Goal: Task Accomplishment & Management: Manage account settings

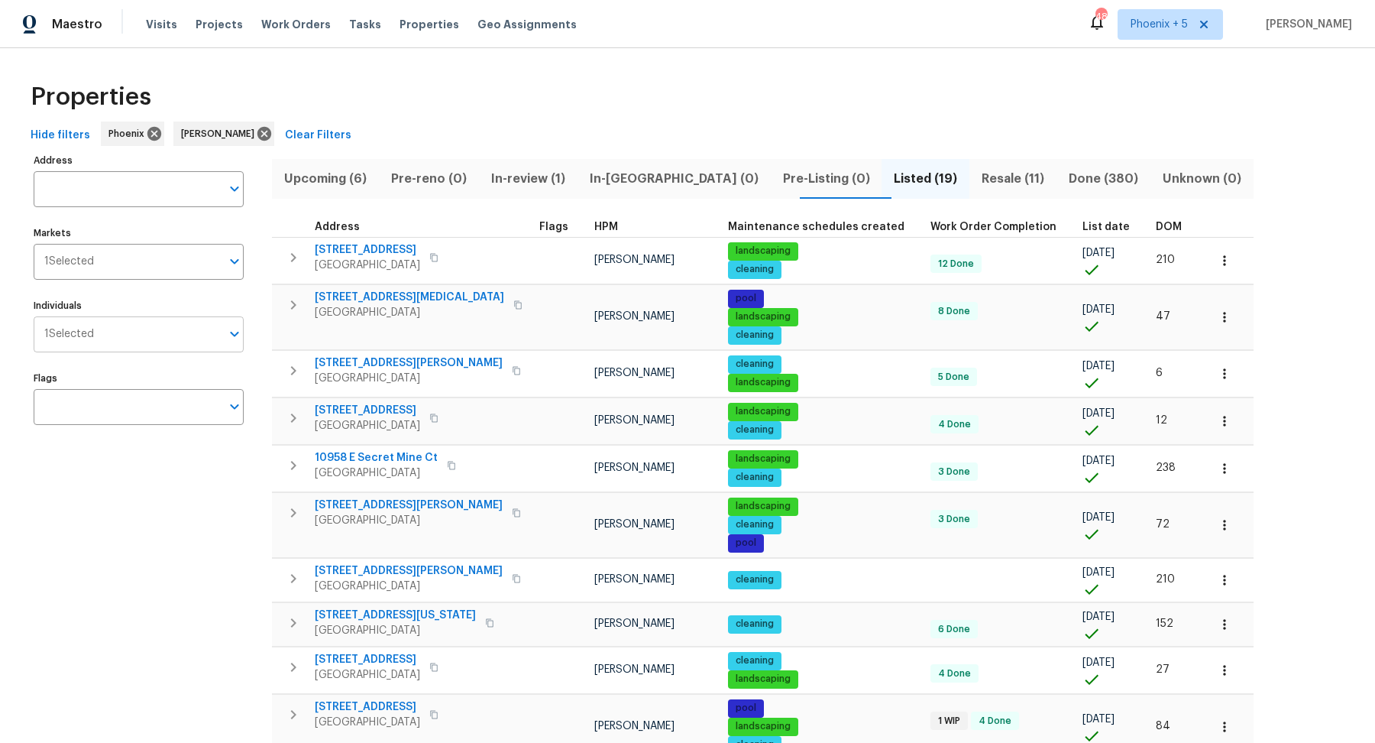
click at [97, 344] on input "Individuals" at bounding box center [157, 334] width 127 height 36
type input "[PERSON_NAME]"
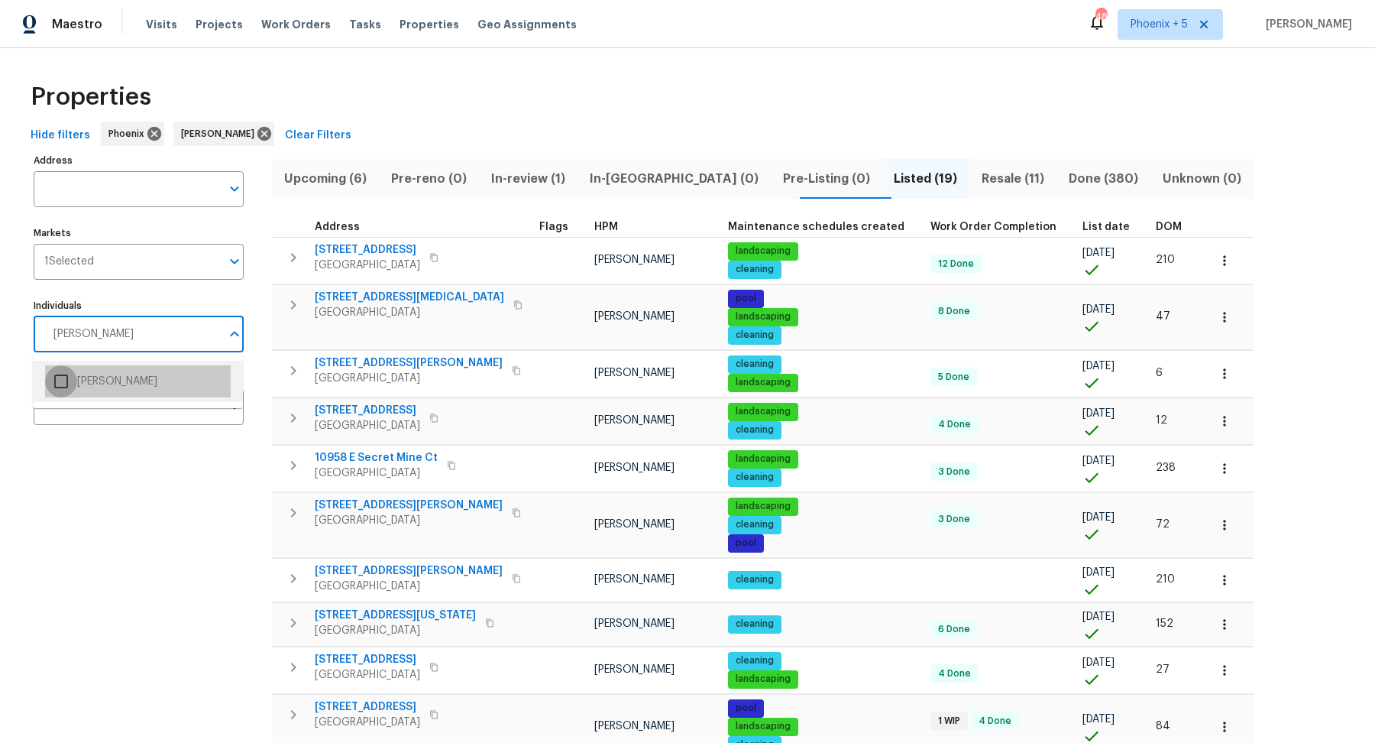
click at [63, 381] on input "checkbox" at bounding box center [61, 381] width 32 height 32
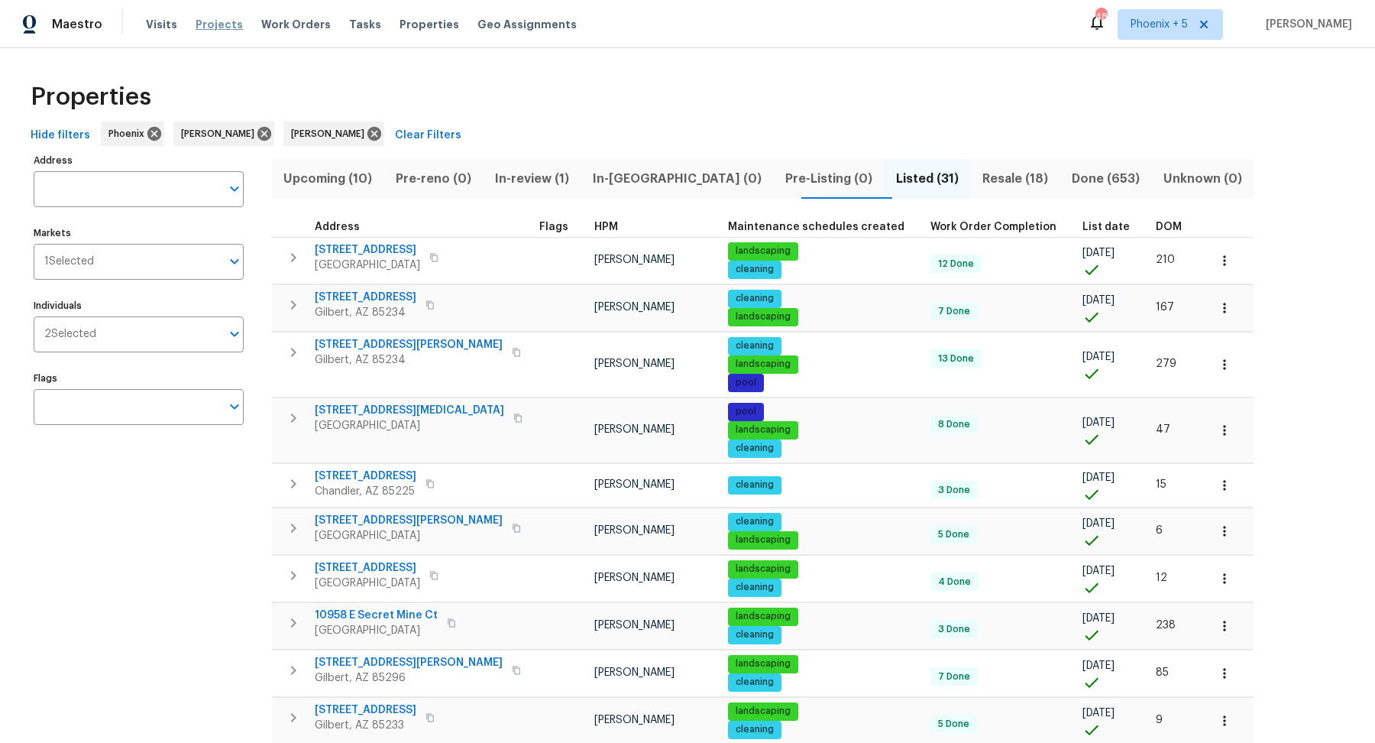
click at [209, 24] on span "Projects" at bounding box center [219, 24] width 47 height 15
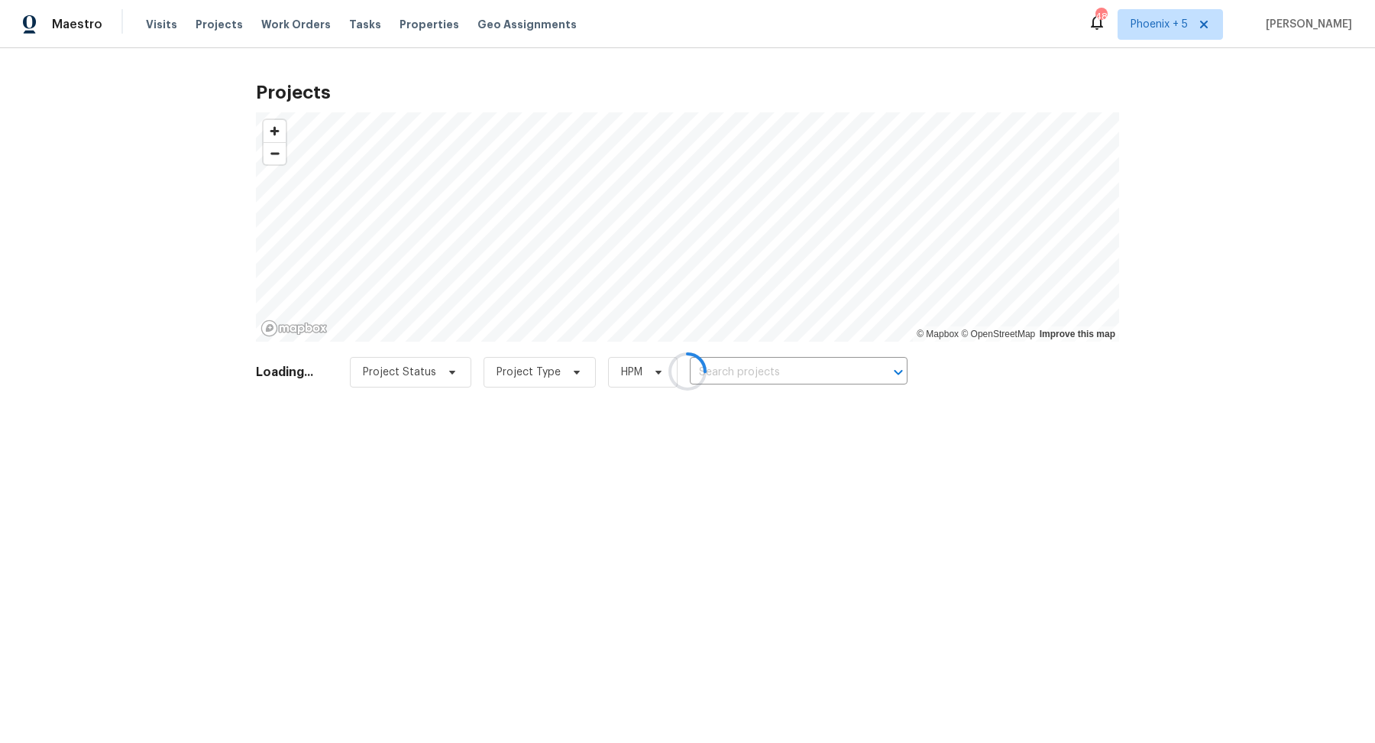
click at [301, 18] on div at bounding box center [687, 371] width 1375 height 743
click at [300, 26] on div at bounding box center [687, 371] width 1375 height 743
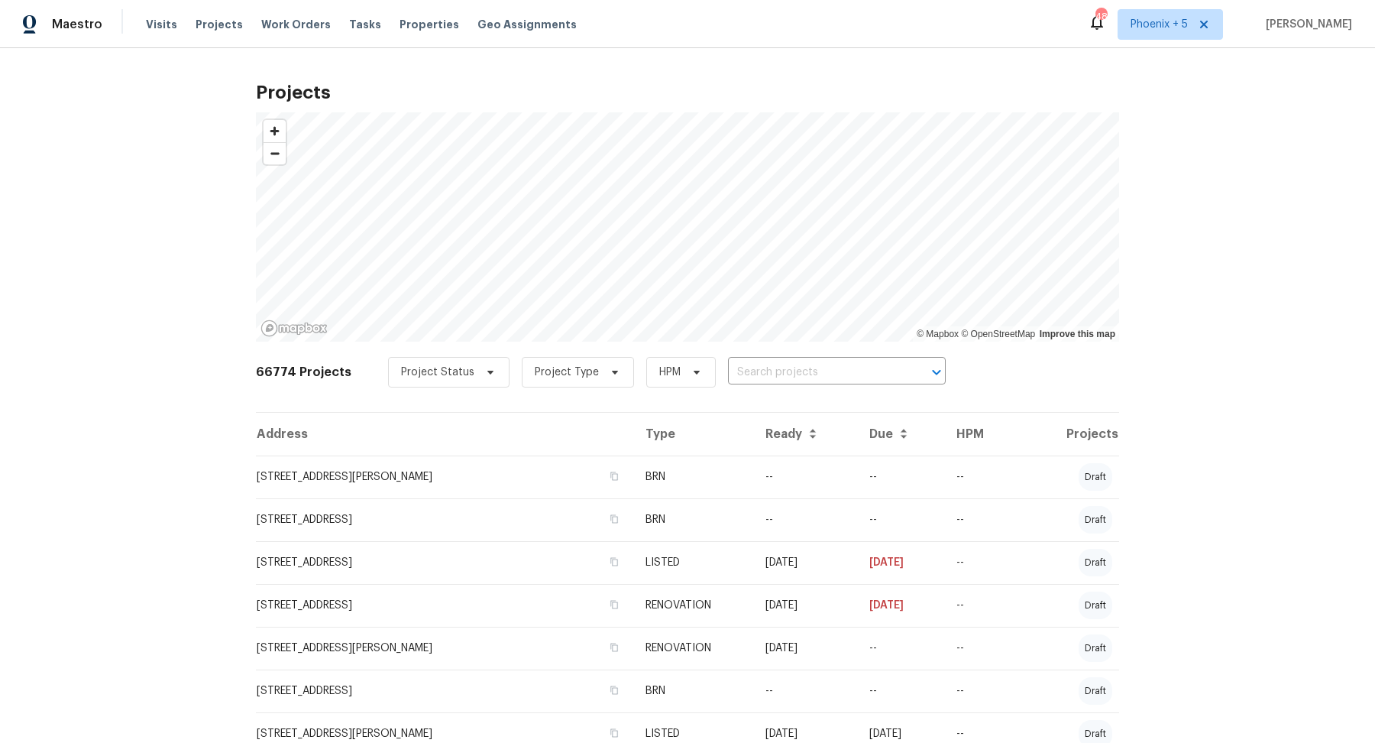
click at [300, 26] on span "Work Orders" at bounding box center [296, 24] width 70 height 15
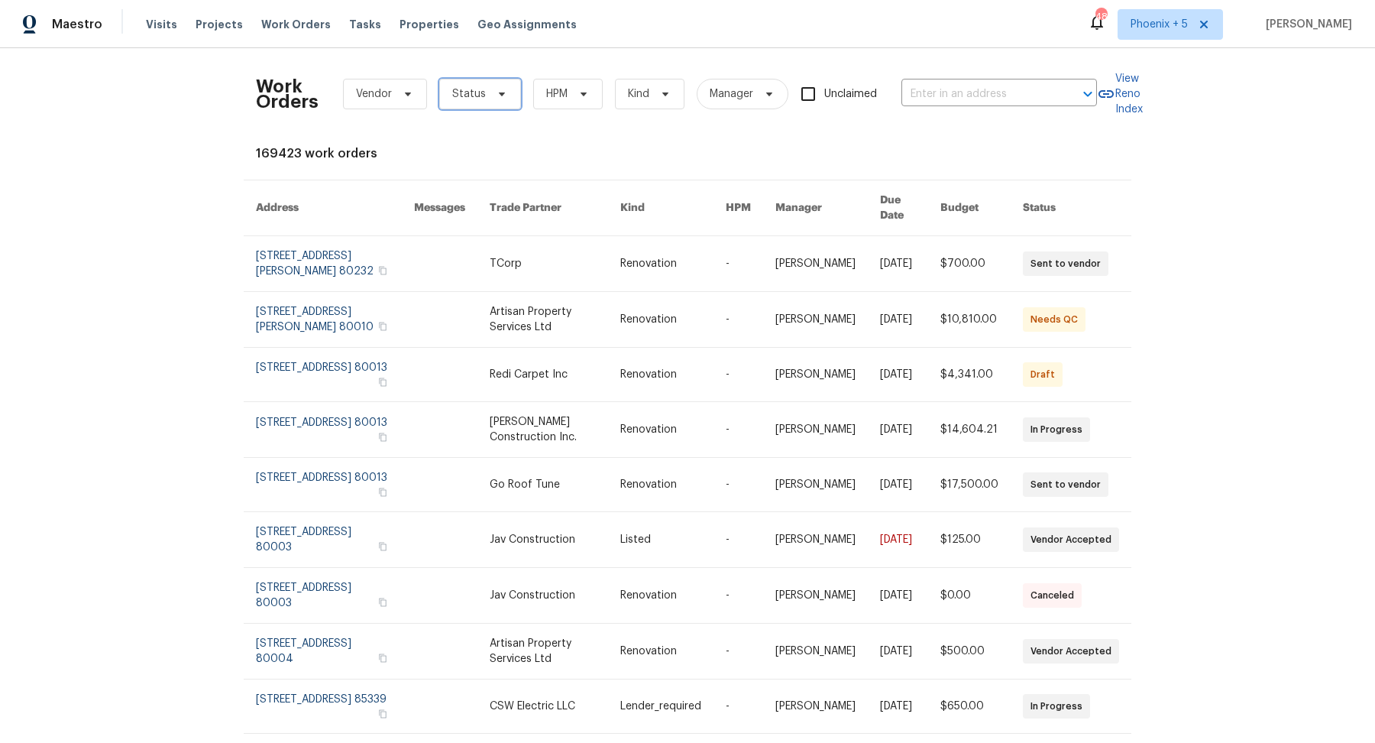
click at [481, 97] on span "Status" at bounding box center [469, 93] width 34 height 15
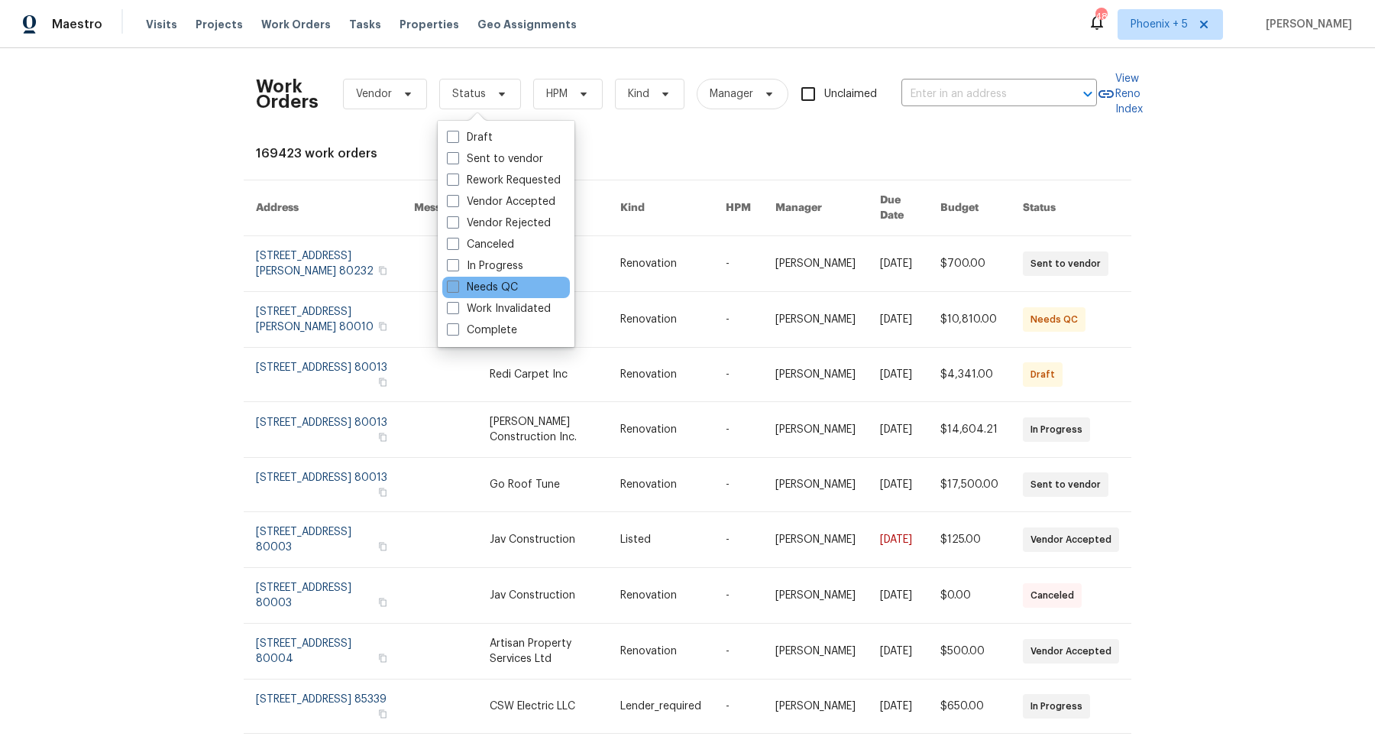
click at [449, 283] on span at bounding box center [453, 286] width 12 height 12
click at [449, 283] on input "Needs QC" at bounding box center [452, 285] width 10 height 10
checkbox input "true"
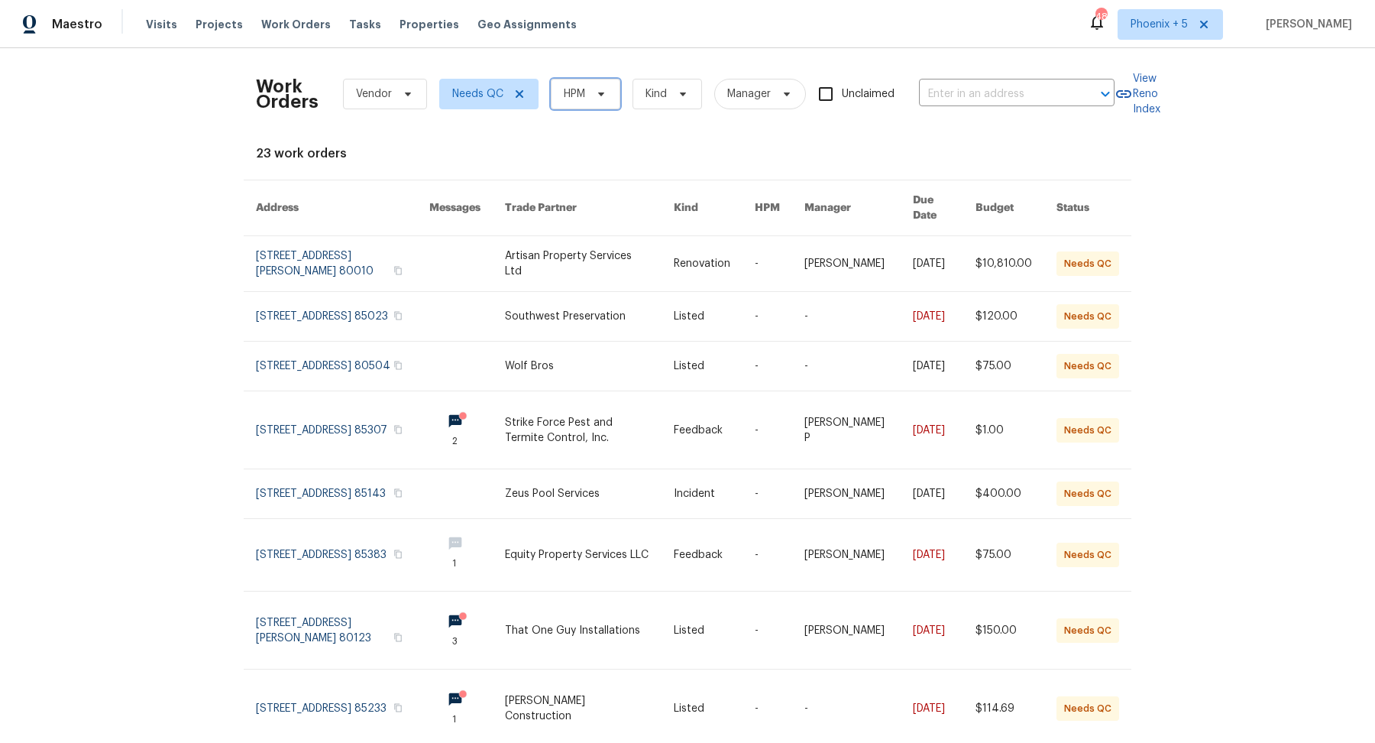
click at [556, 92] on span "HPM" at bounding box center [586, 94] width 70 height 31
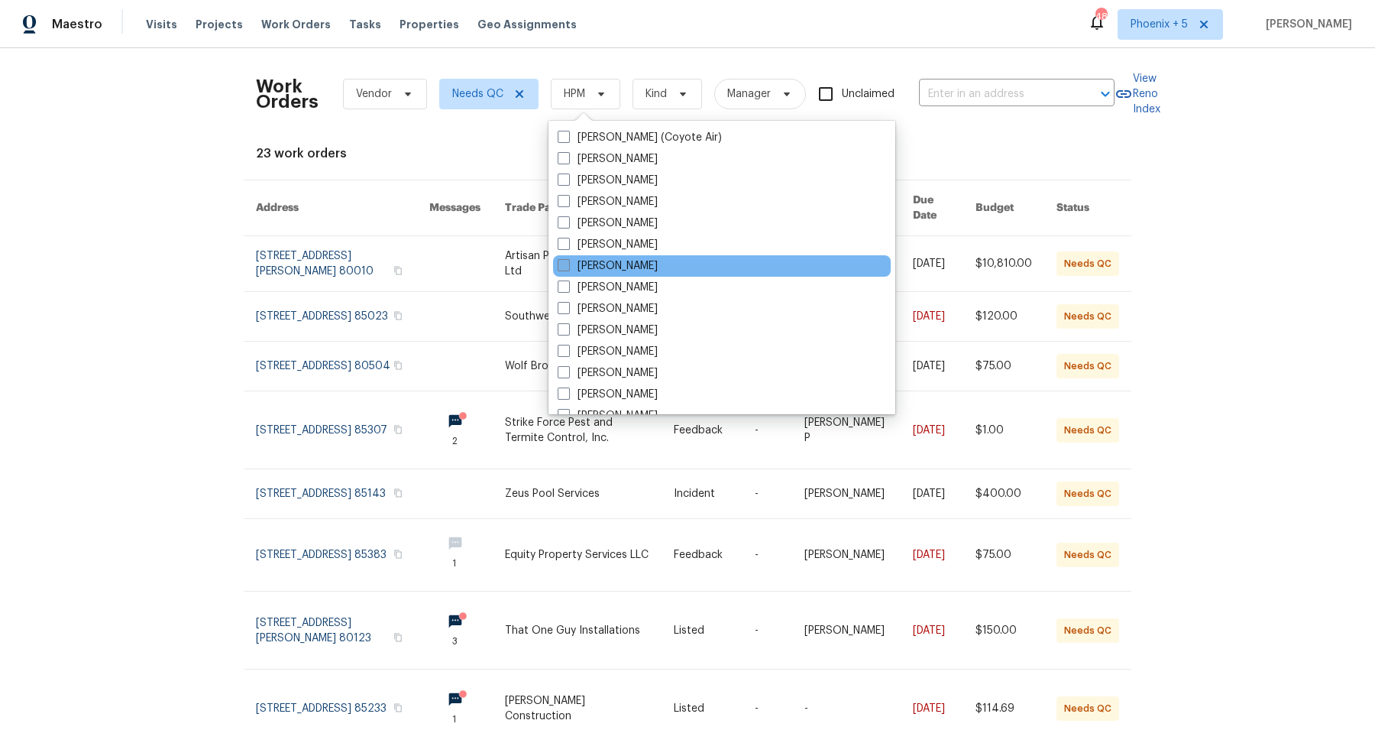
click at [558, 265] on span at bounding box center [564, 265] width 12 height 12
click at [558, 265] on input "[PERSON_NAME]" at bounding box center [563, 263] width 10 height 10
checkbox input "true"
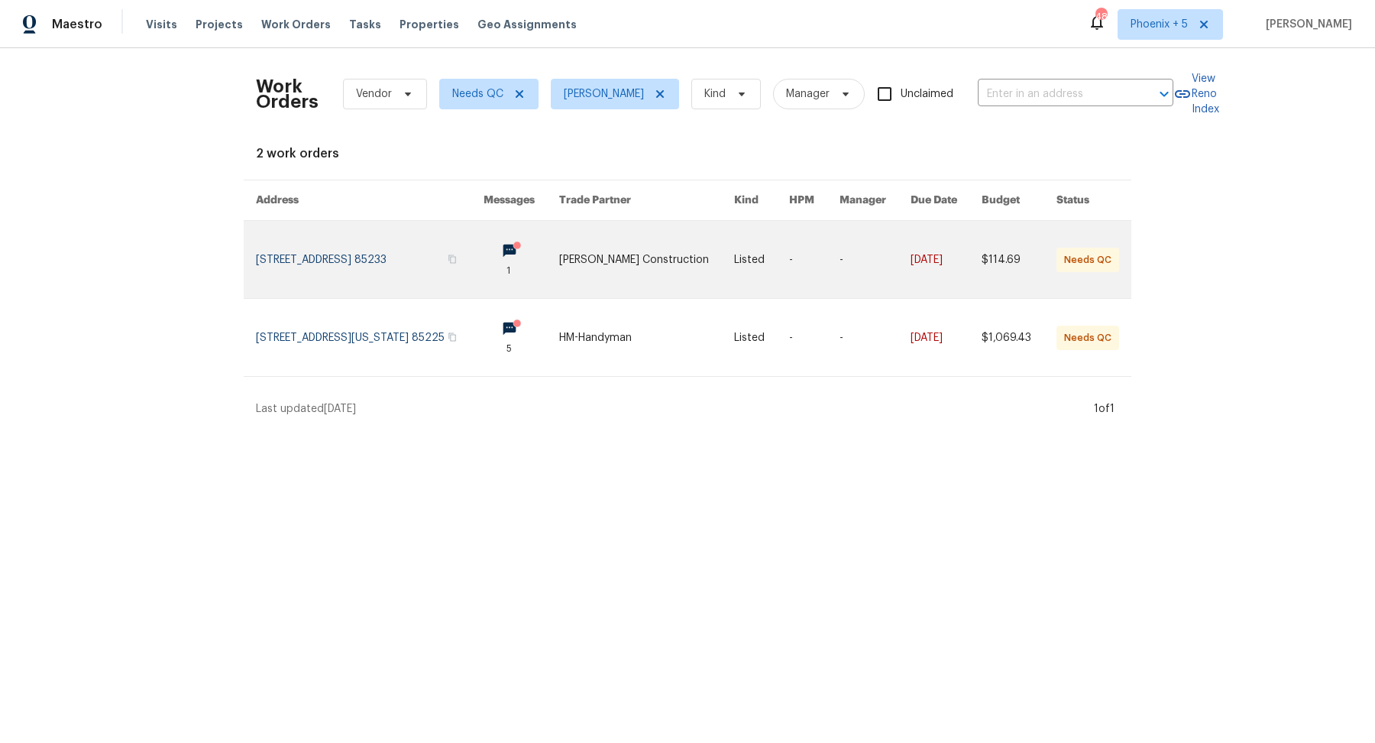
click at [521, 248] on circle at bounding box center [517, 245] width 8 height 8
click at [413, 260] on link at bounding box center [370, 259] width 228 height 77
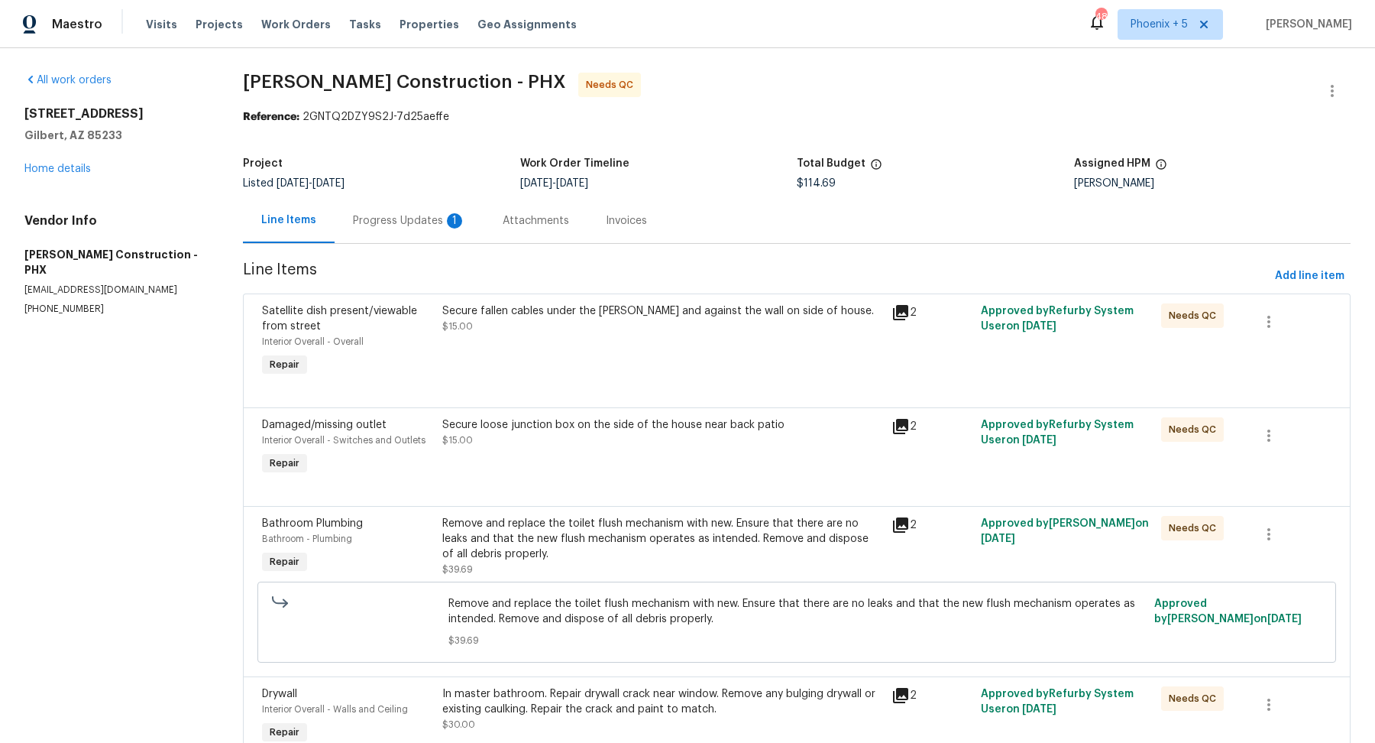
click at [423, 226] on div "Progress Updates 1" at bounding box center [409, 220] width 113 height 15
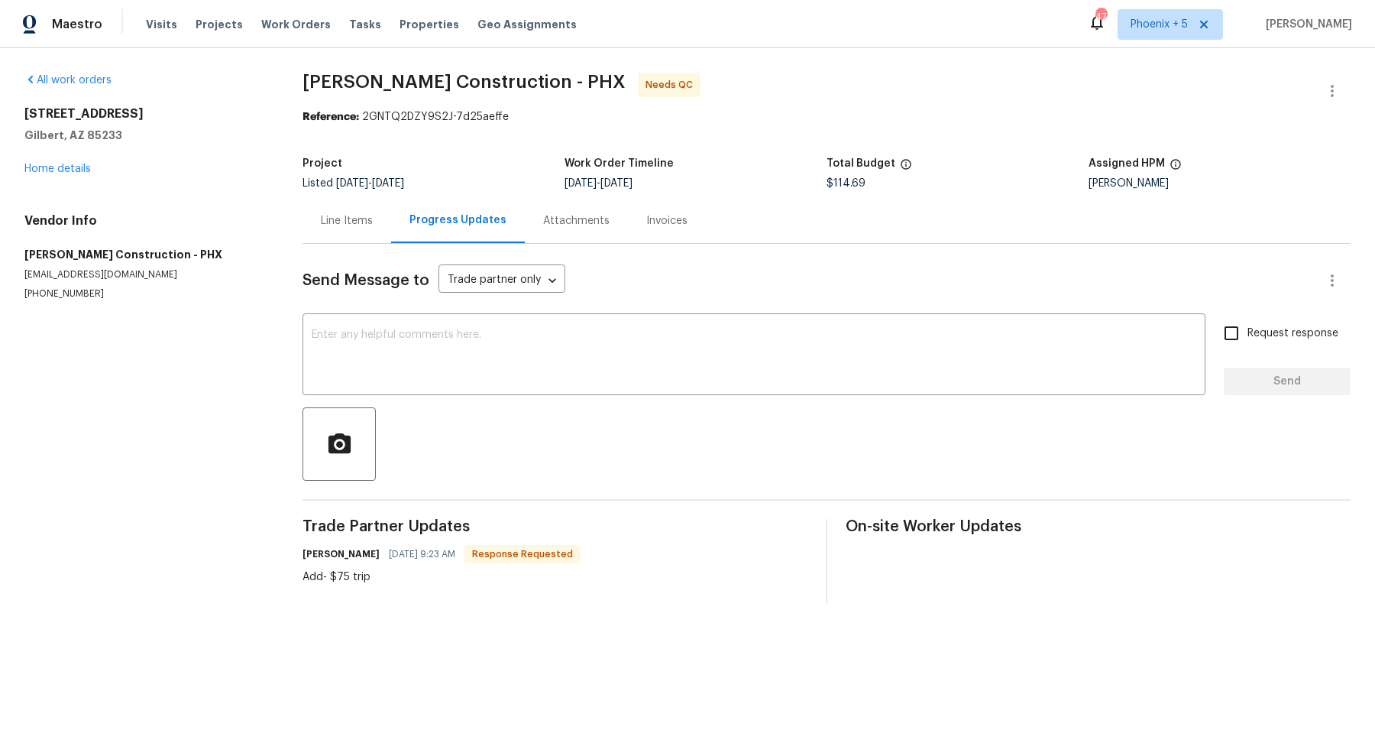
click at [360, 220] on div "Line Items" at bounding box center [347, 220] width 52 height 15
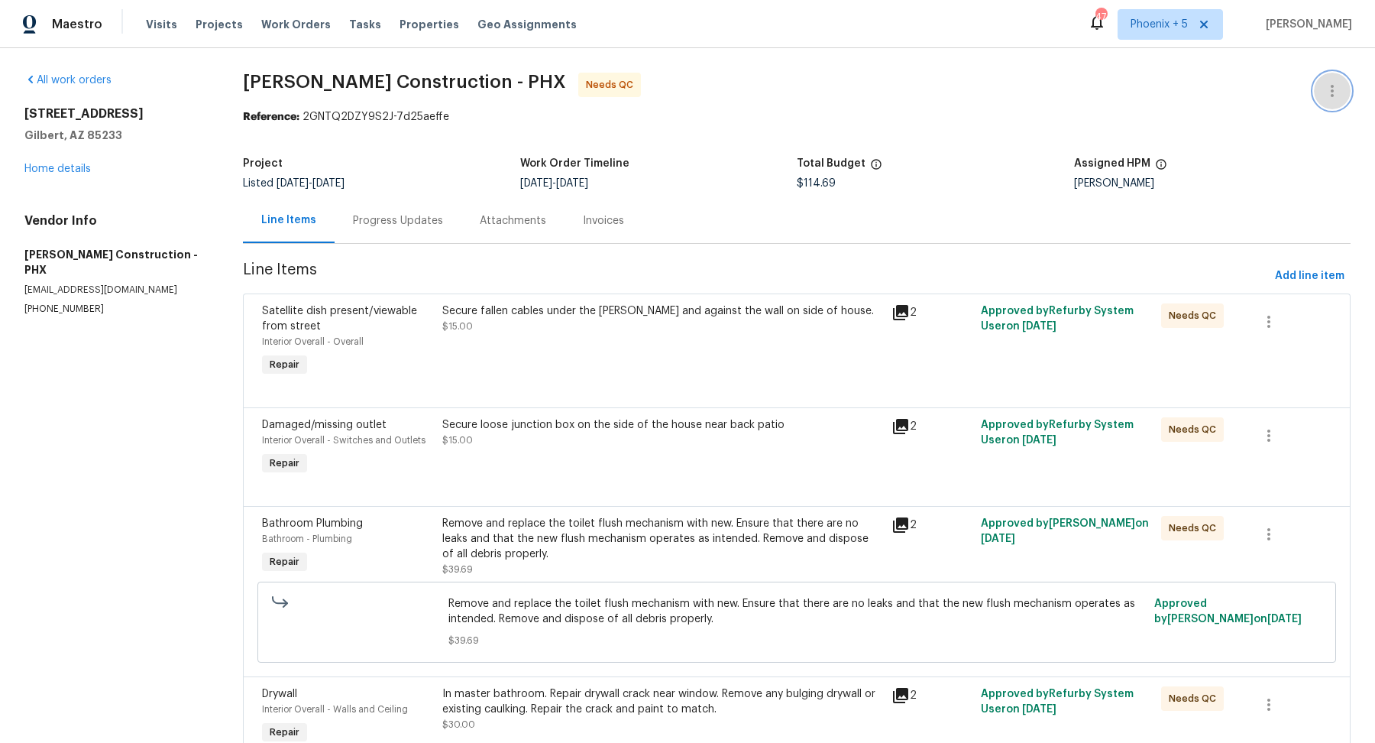
click at [583, 92] on icon "button" at bounding box center [1332, 91] width 18 height 18
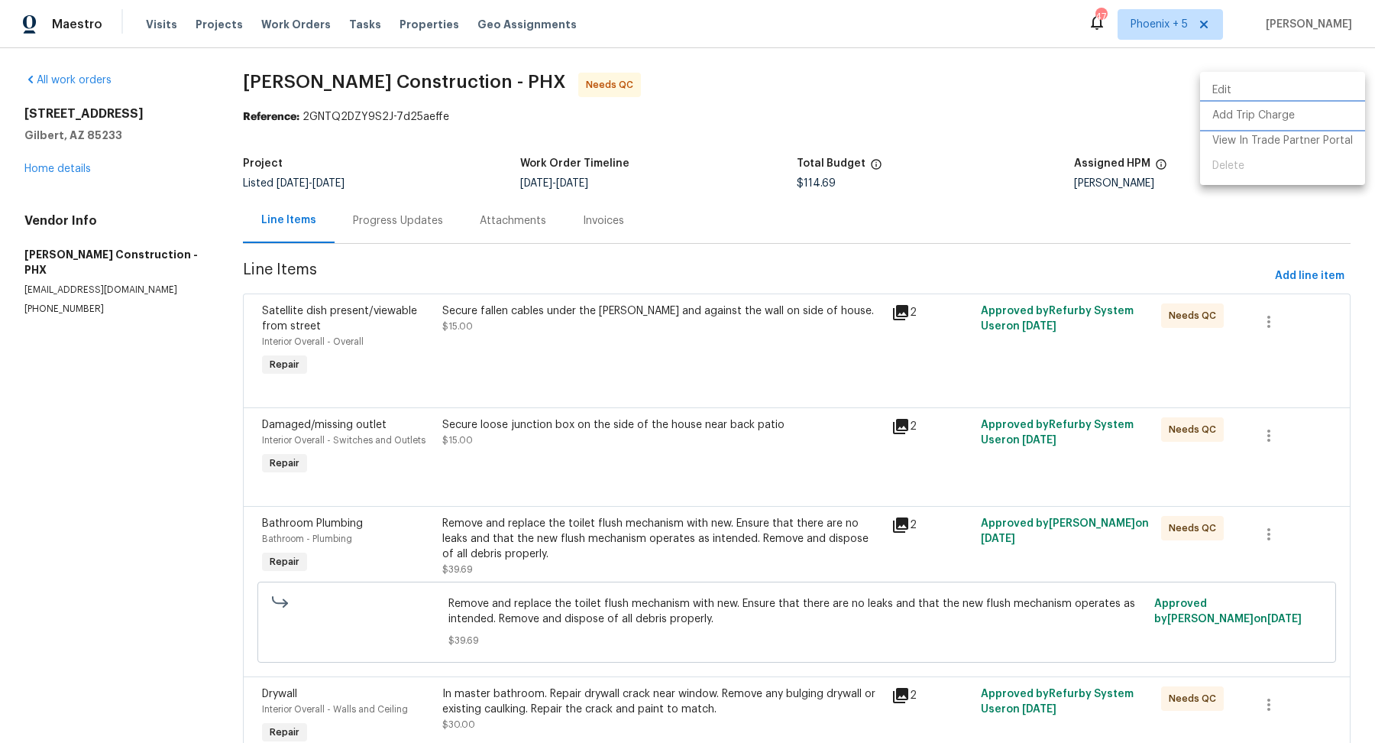
click at [583, 119] on li "Add Trip Charge" at bounding box center [1282, 115] width 165 height 25
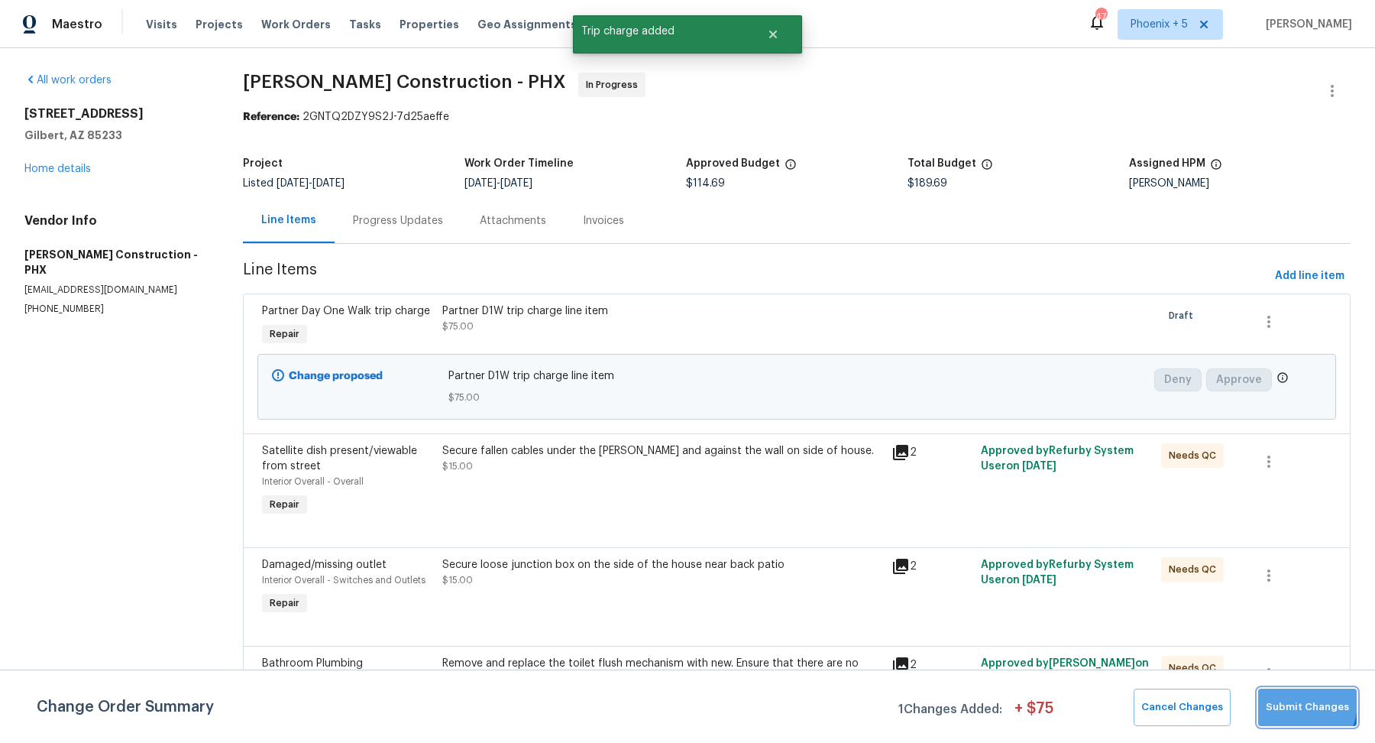
click at [583, 679] on span "Submit Changes" at bounding box center [1307, 707] width 83 height 18
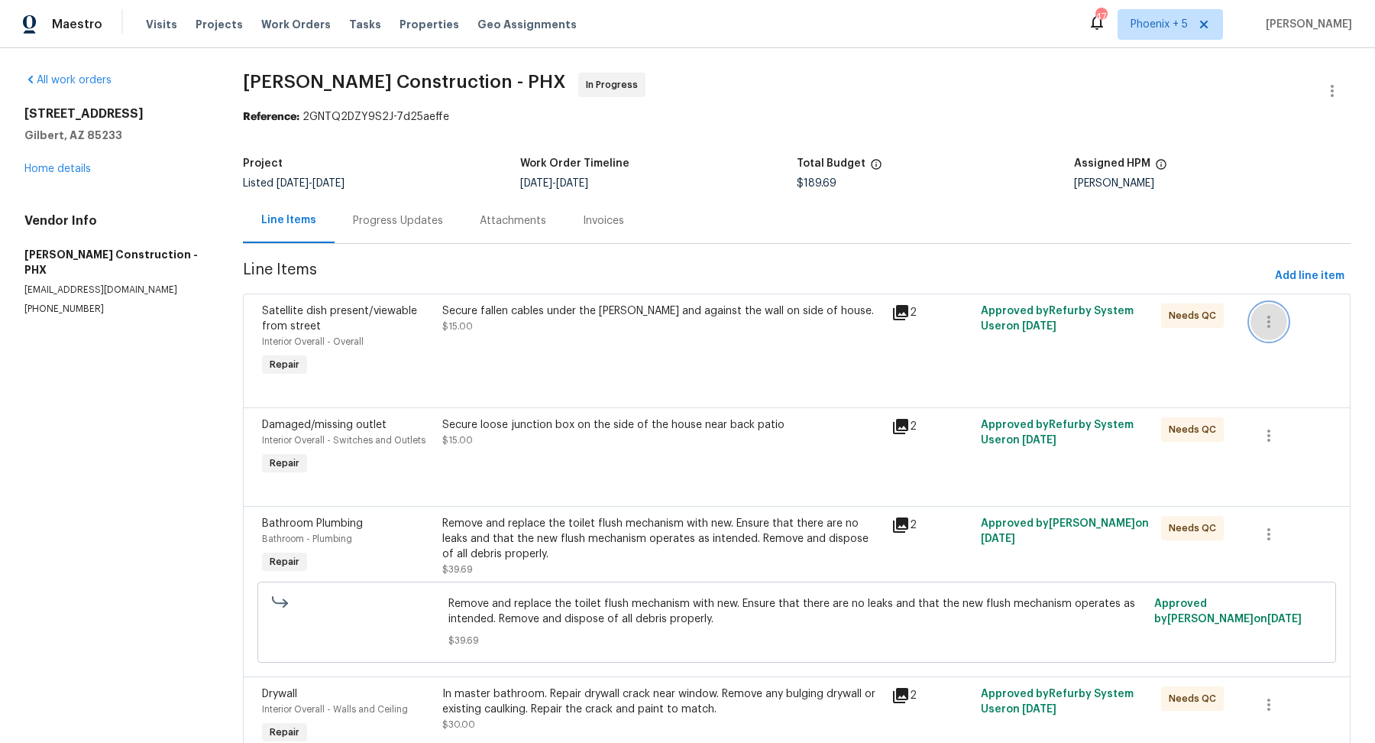
click at [583, 319] on icon "button" at bounding box center [1269, 322] width 18 height 18
click at [583, 316] on div at bounding box center [687, 371] width 1375 height 743
click at [583, 314] on div "Secure fallen cables under the [PERSON_NAME] and against the wall on side of ho…" at bounding box center [662, 310] width 440 height 15
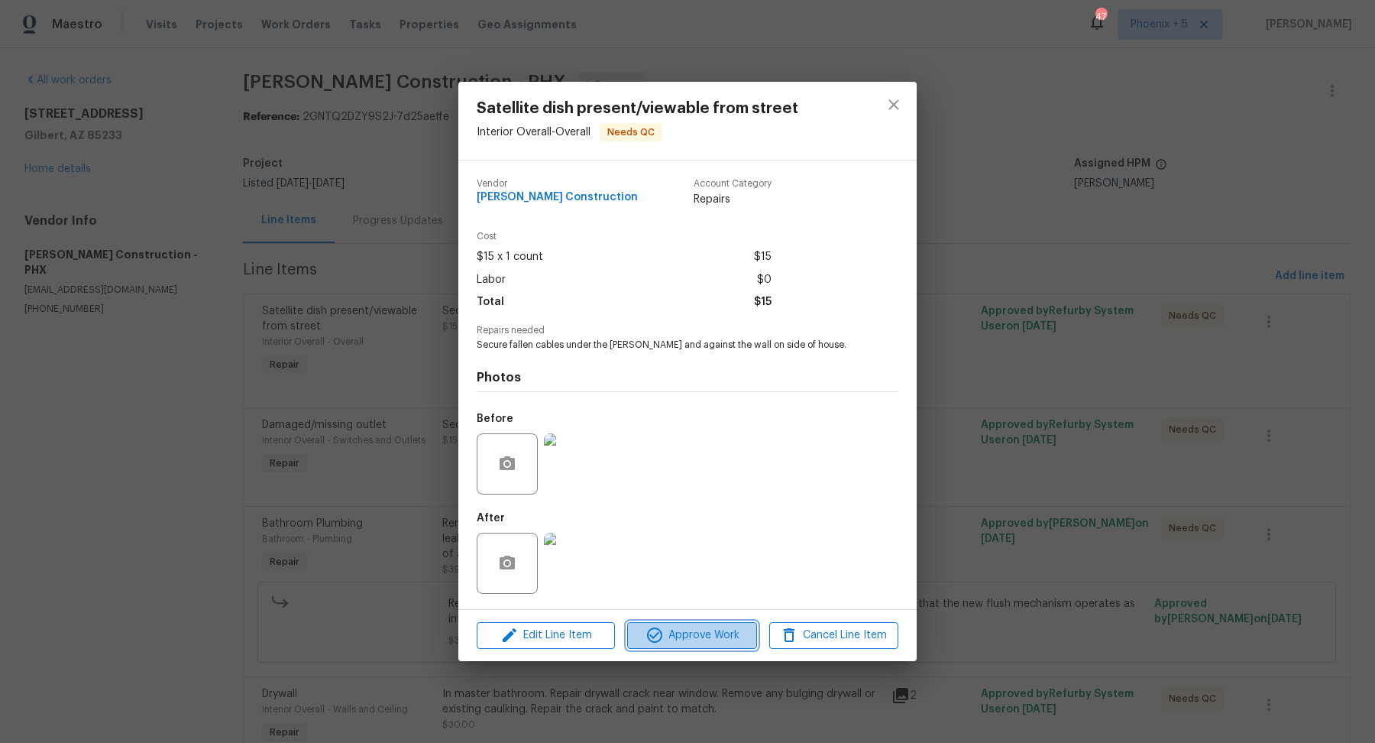
click at [583, 643] on span "Approve Work" at bounding box center [692, 635] width 120 height 19
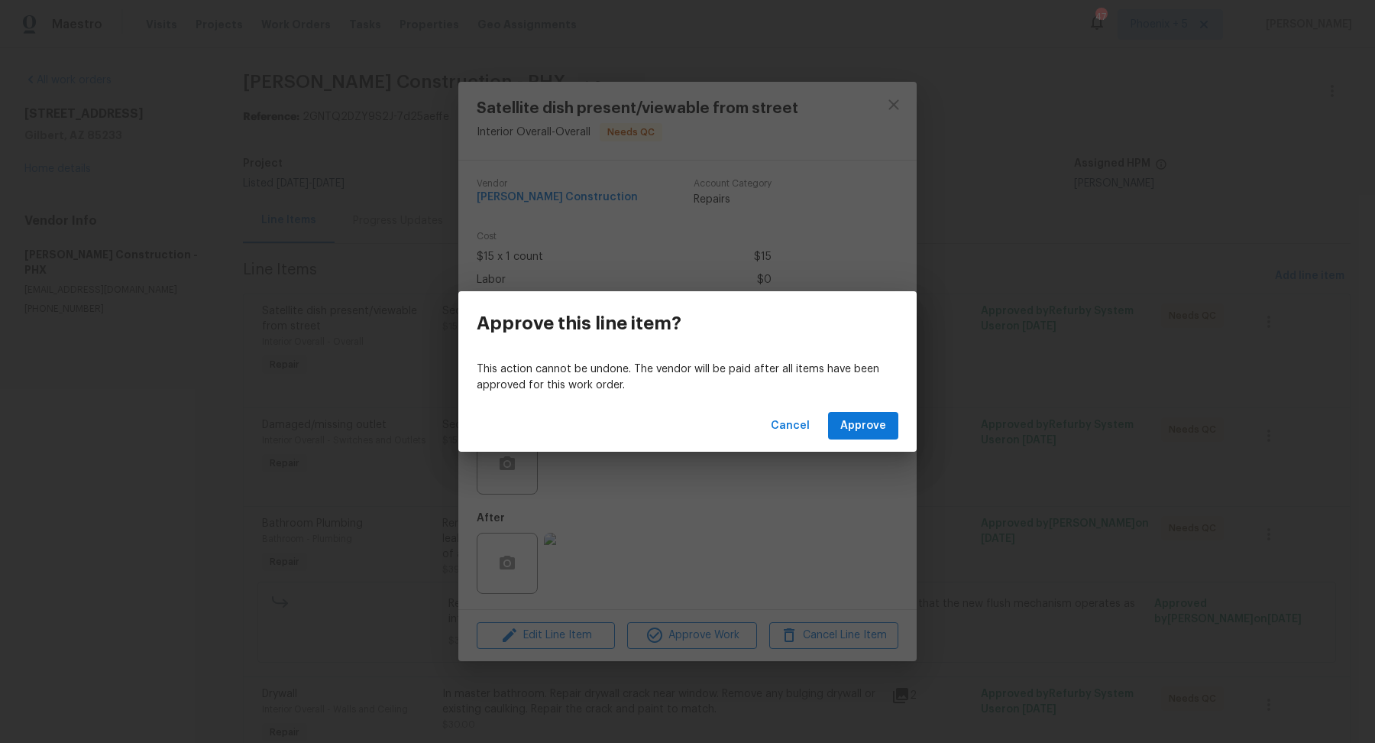
click at [583, 404] on div "Cancel Approve" at bounding box center [687, 426] width 458 height 53
click at [583, 420] on span "Approve" at bounding box center [864, 425] width 46 height 19
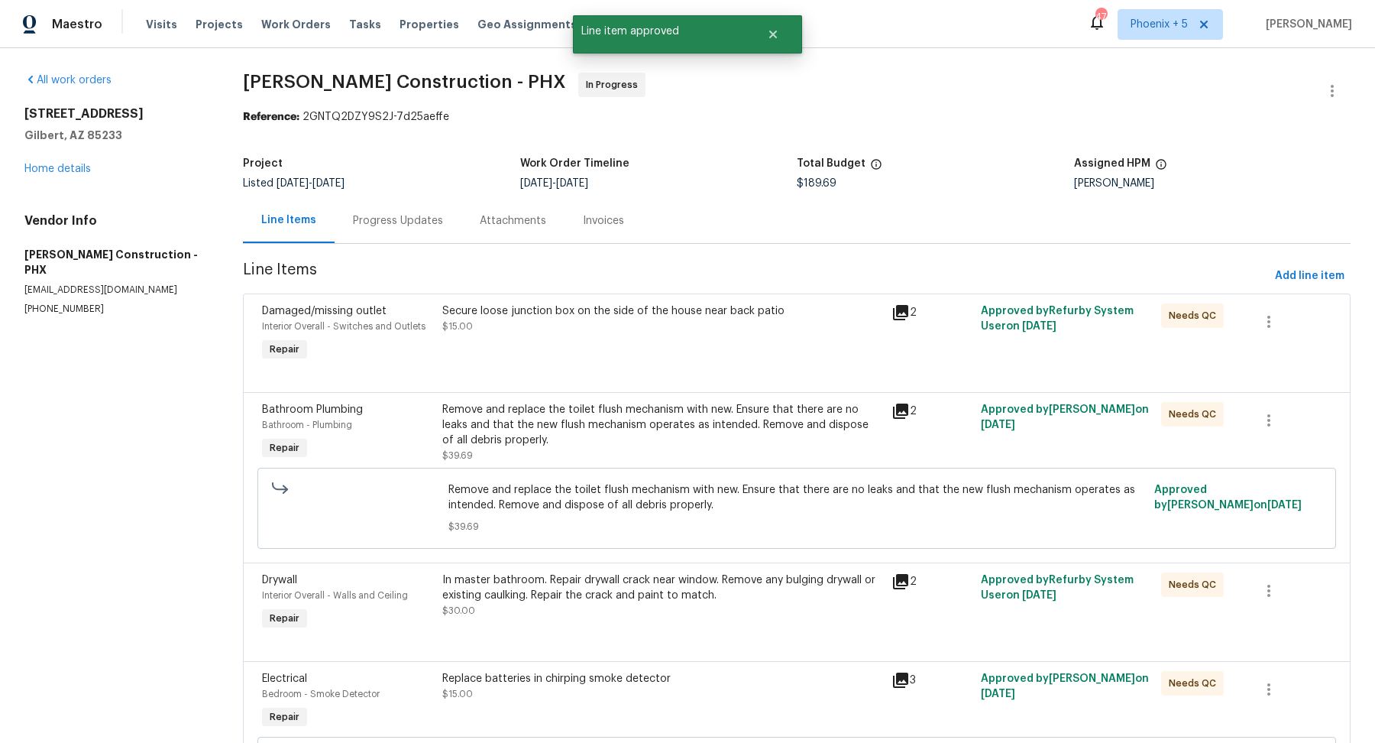
click at [583, 319] on div "Secure loose junction box on the side of the house near back patio $15.00" at bounding box center [662, 318] width 440 height 31
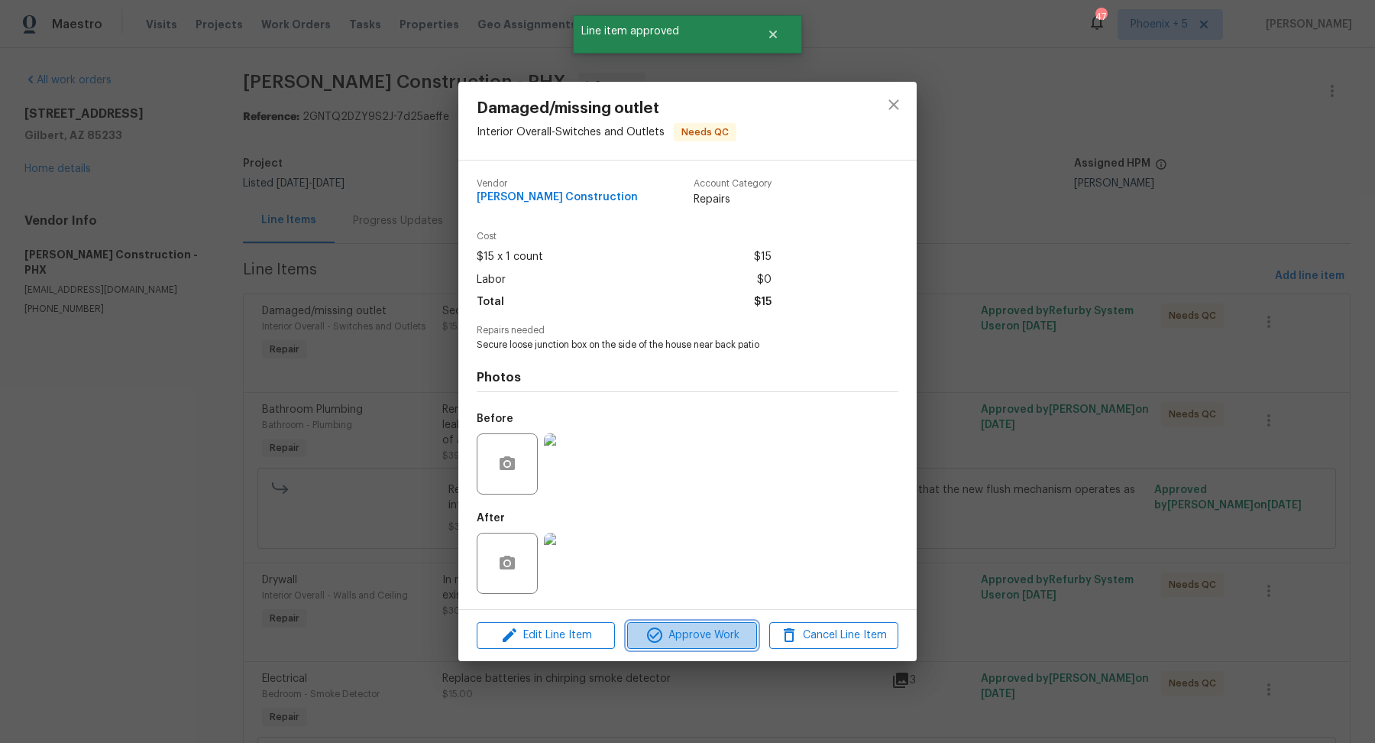
click at [583, 625] on button "Approve Work" at bounding box center [691, 635] width 129 height 27
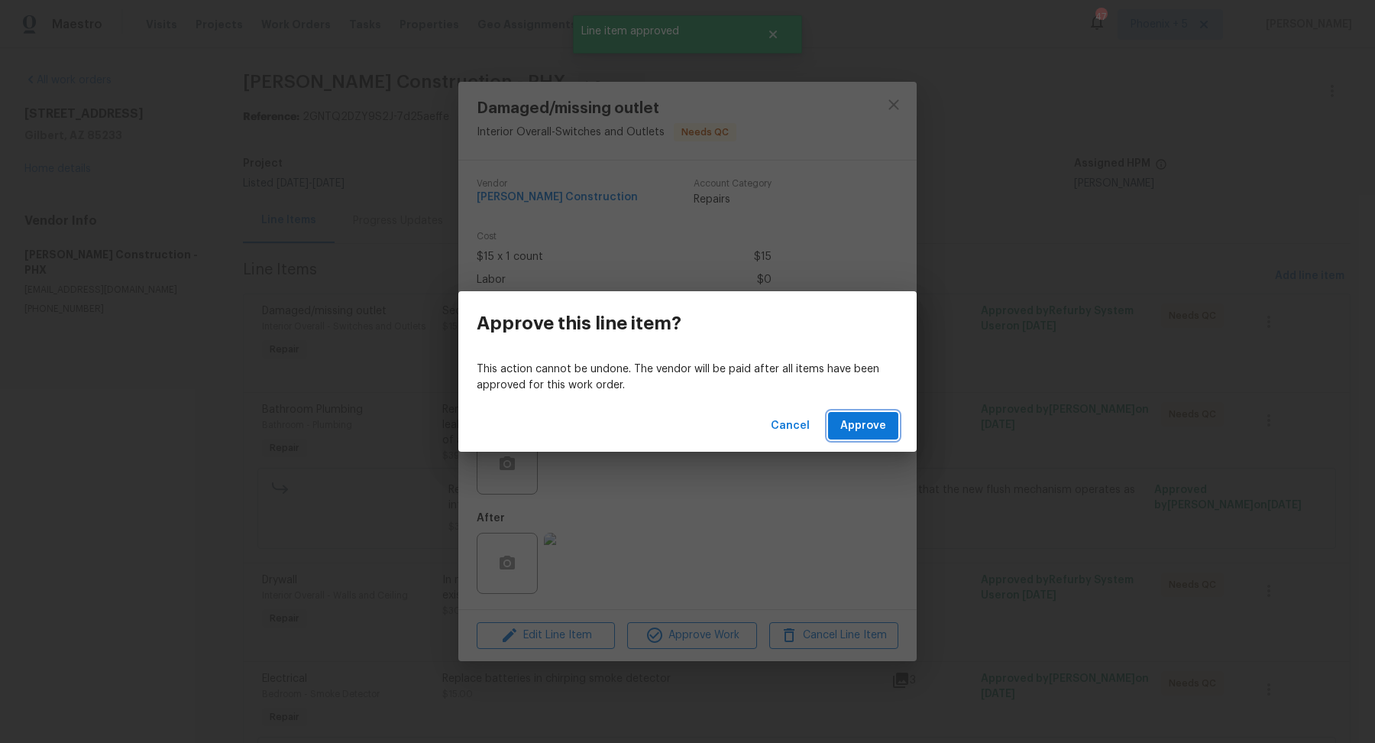
click at [583, 416] on span "Approve" at bounding box center [864, 425] width 46 height 19
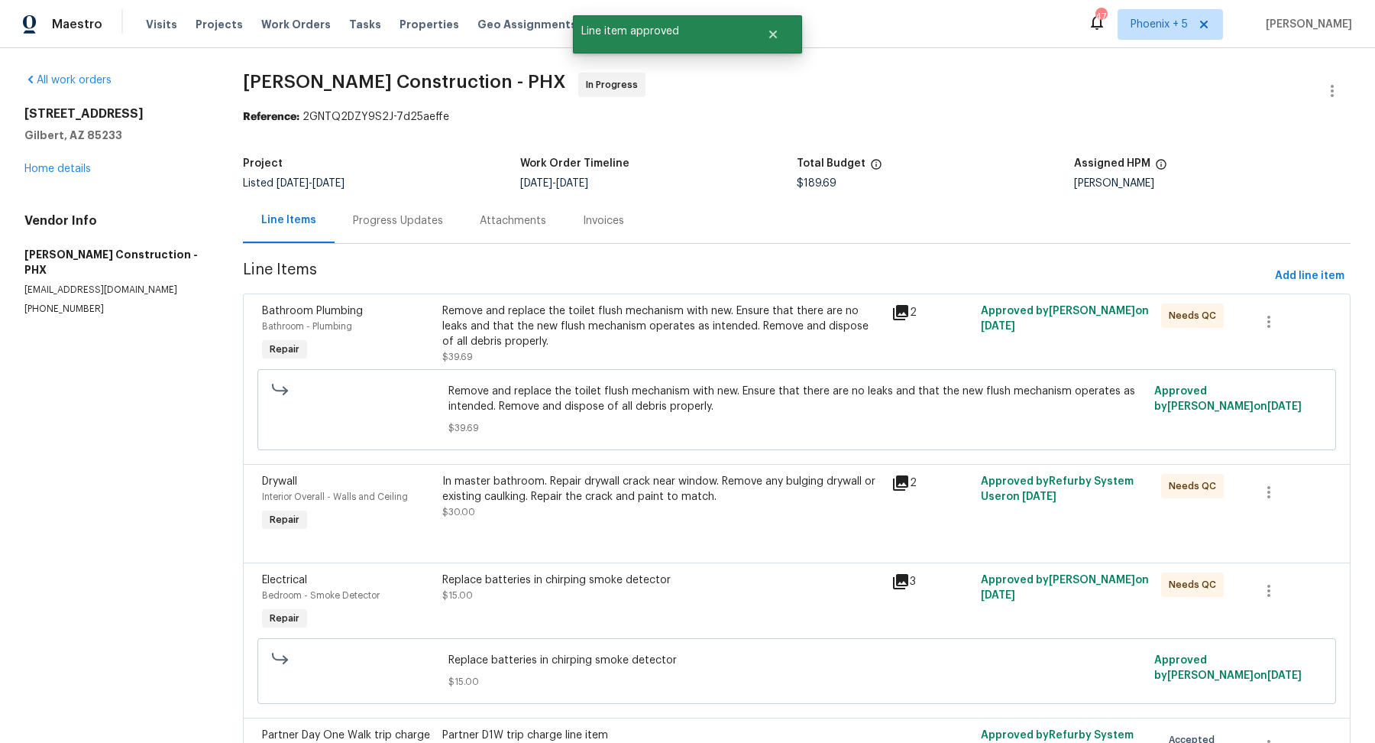
click at [583, 345] on div "Remove and replace the toilet flush mechanism with new. Ensure that there are n…" at bounding box center [662, 326] width 440 height 46
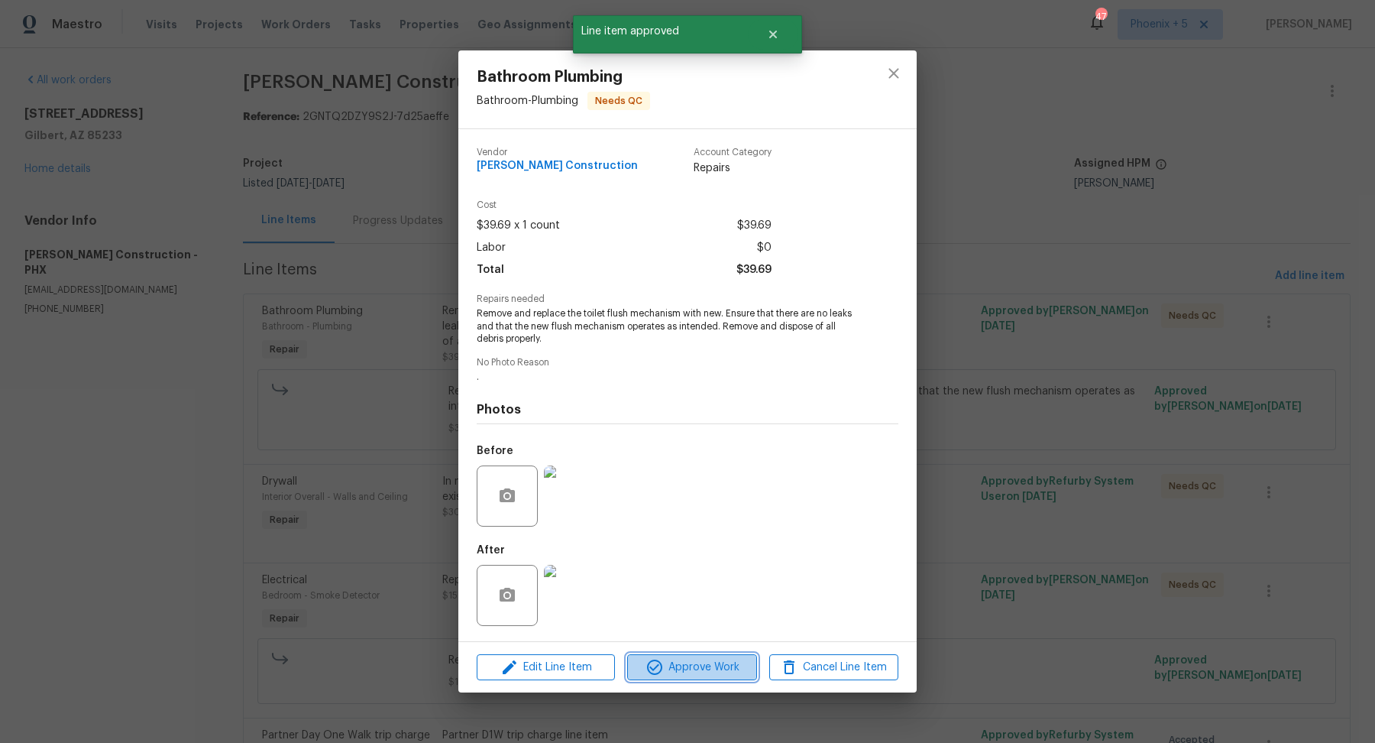
click at [583, 672] on span "Approve Work" at bounding box center [692, 667] width 120 height 19
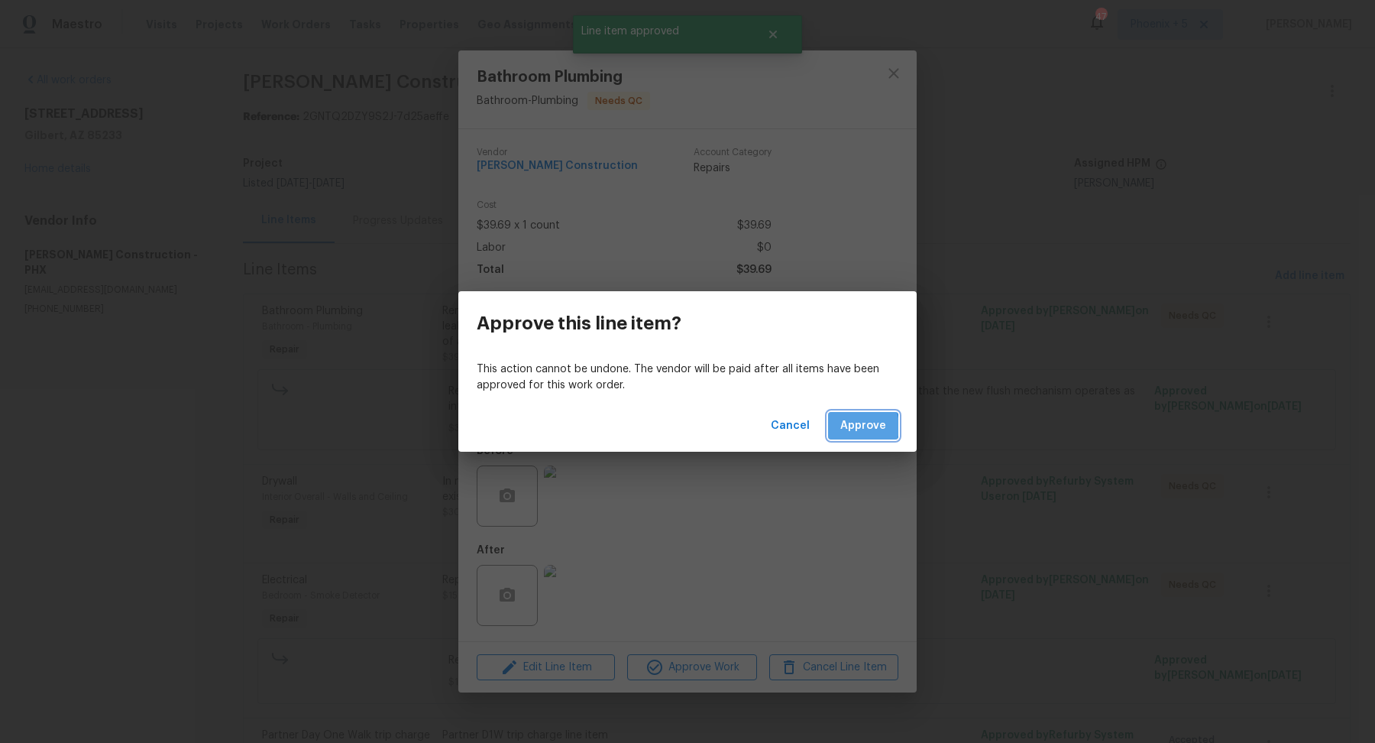
click at [583, 426] on span "Approve" at bounding box center [864, 425] width 46 height 19
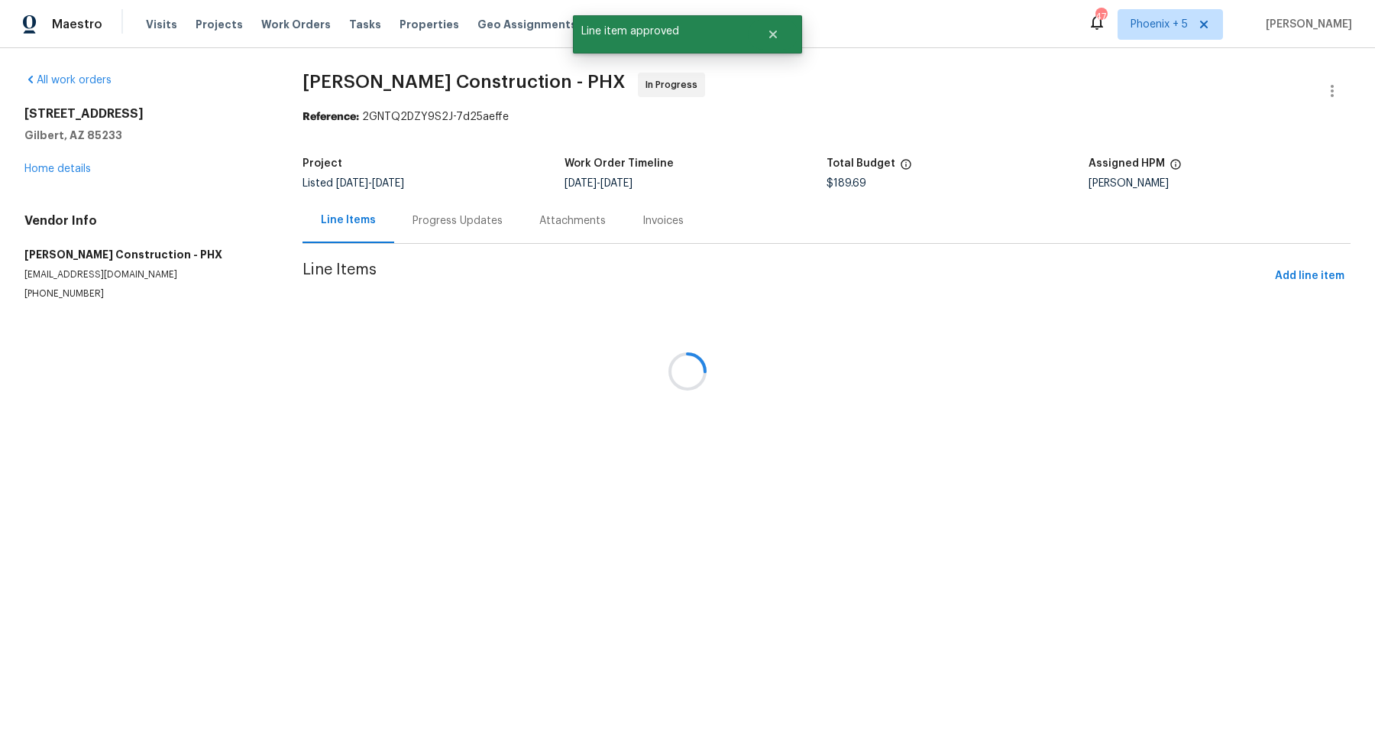
click at [583, 316] on div at bounding box center [687, 371] width 1375 height 743
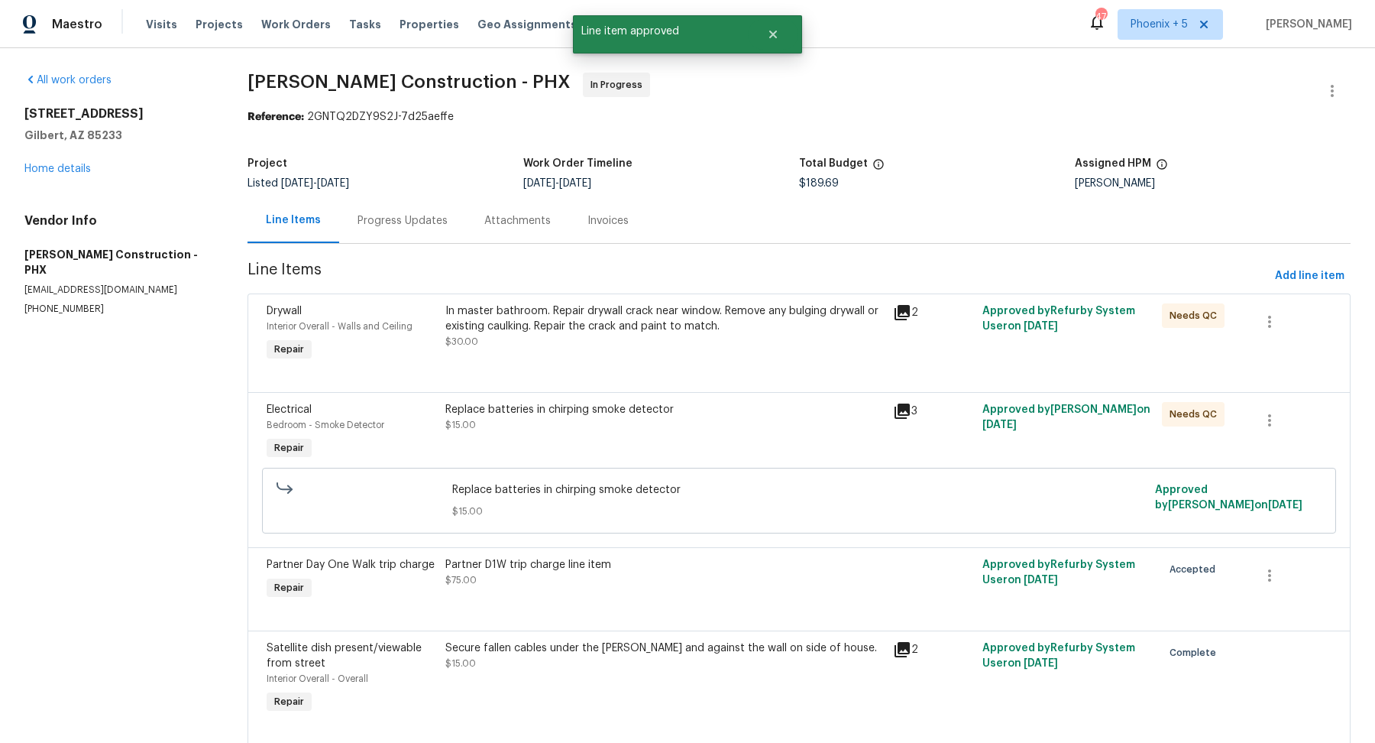
click at [583, 317] on div "In master bathroom. Repair drywall crack near window. Remove any bulging drywal…" at bounding box center [664, 318] width 439 height 31
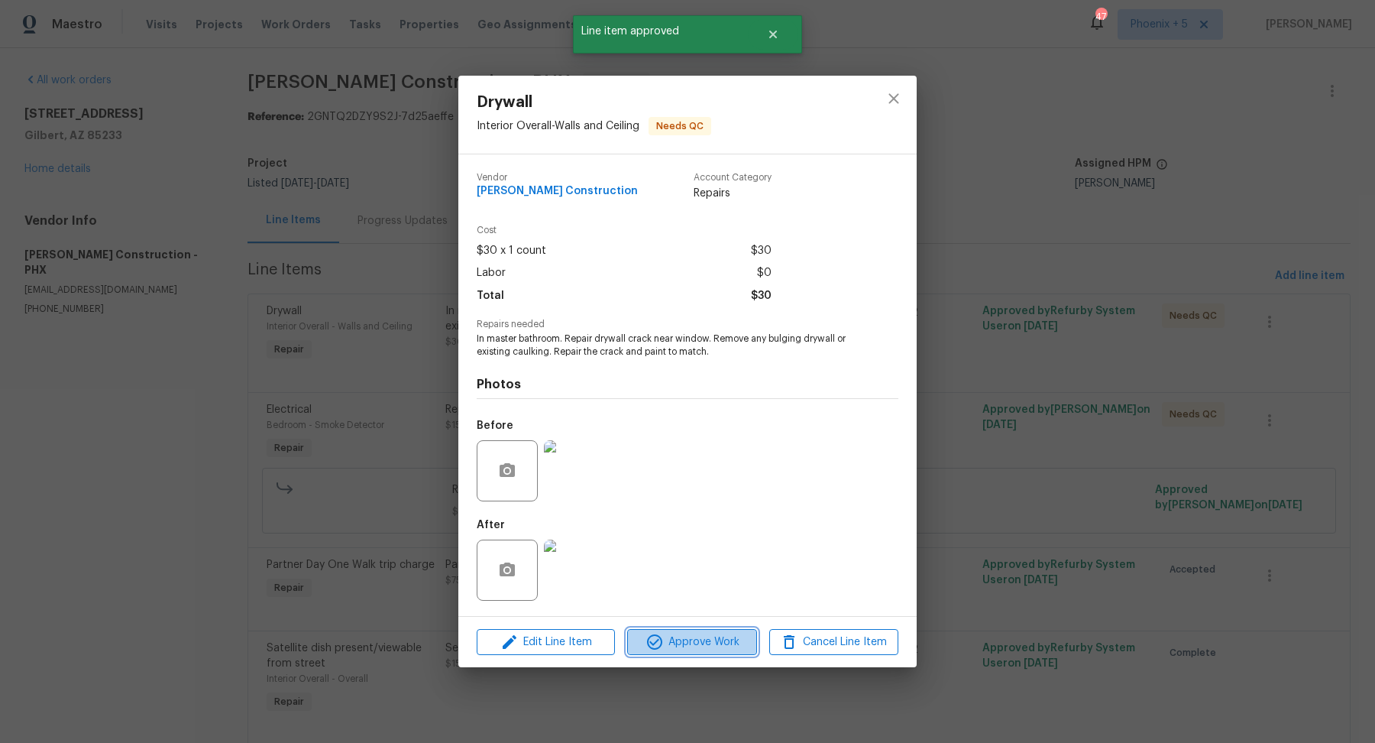
click at [583, 637] on span "Approve Work" at bounding box center [692, 642] width 120 height 19
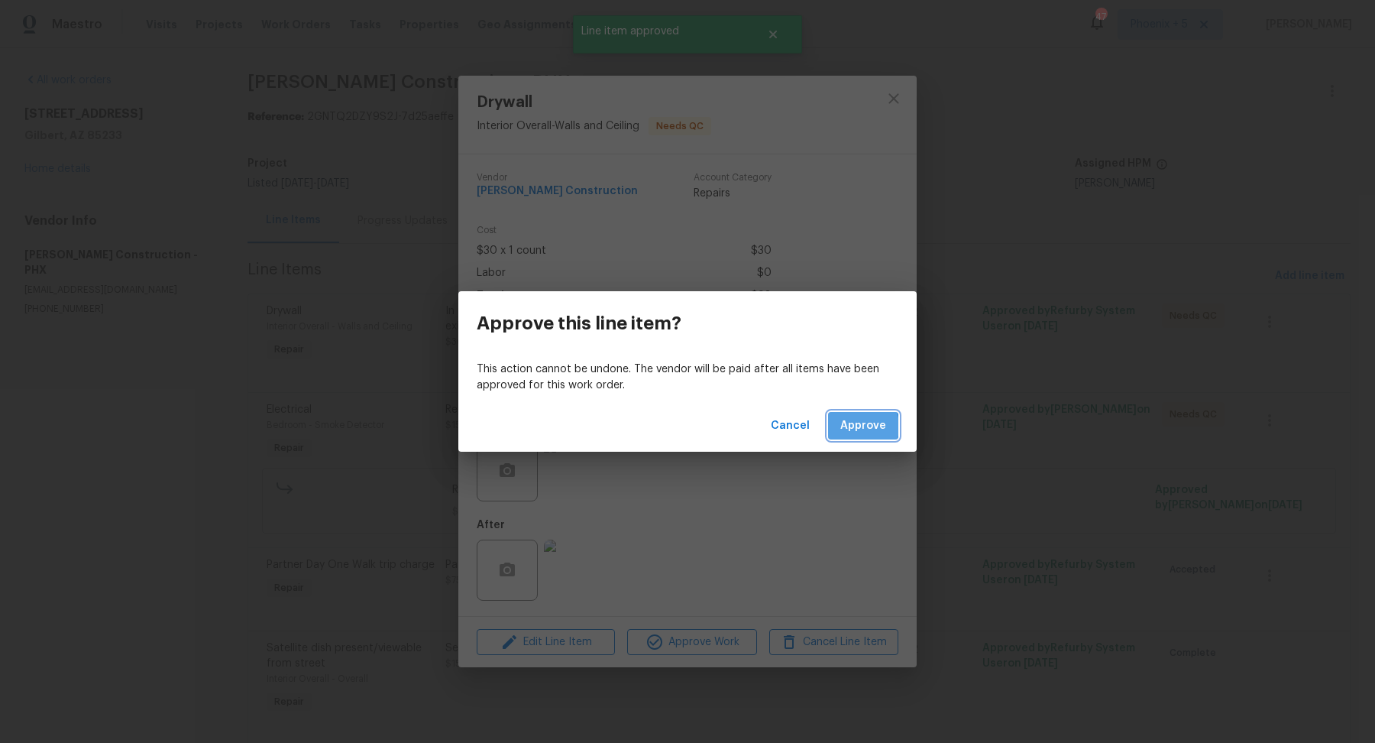
click at [583, 426] on span "Approve" at bounding box center [864, 425] width 46 height 19
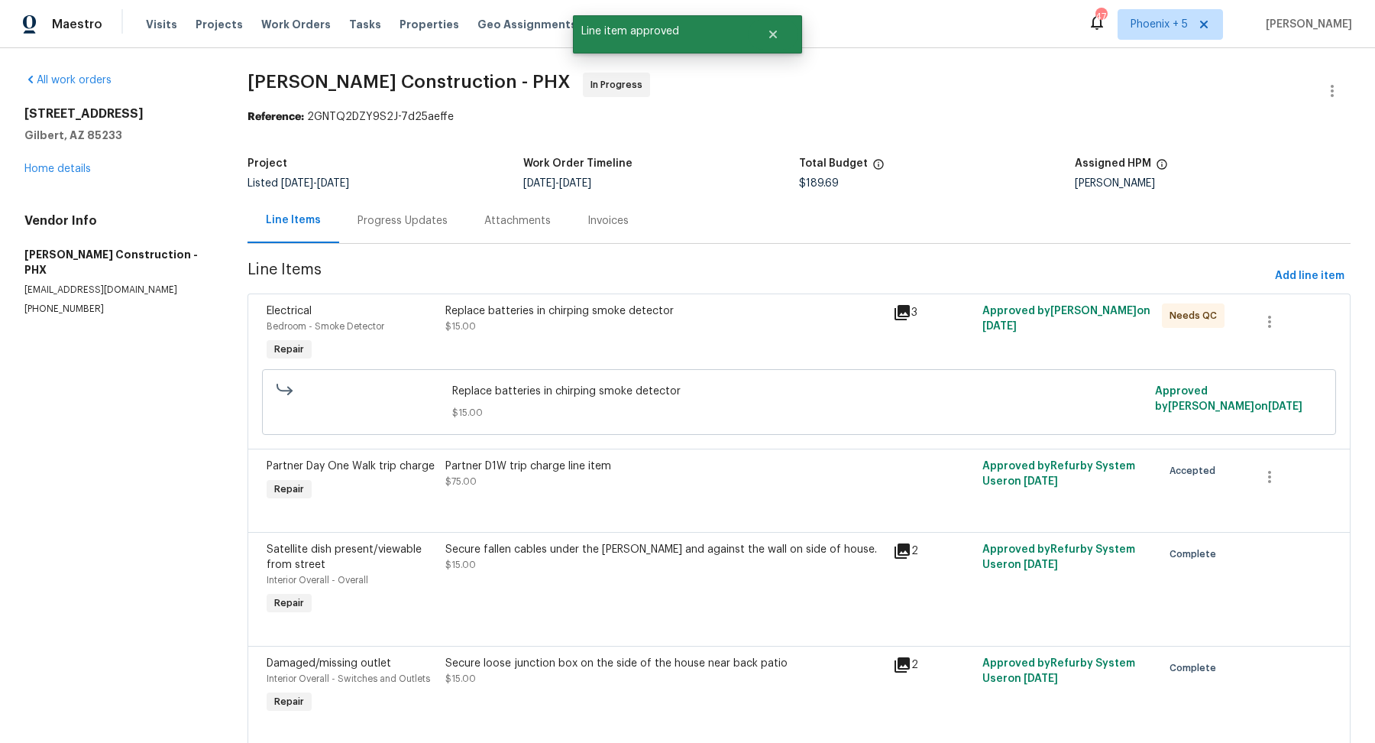
click at [583, 320] on div "Replace batteries in chirping smoke detector $15.00" at bounding box center [664, 318] width 439 height 31
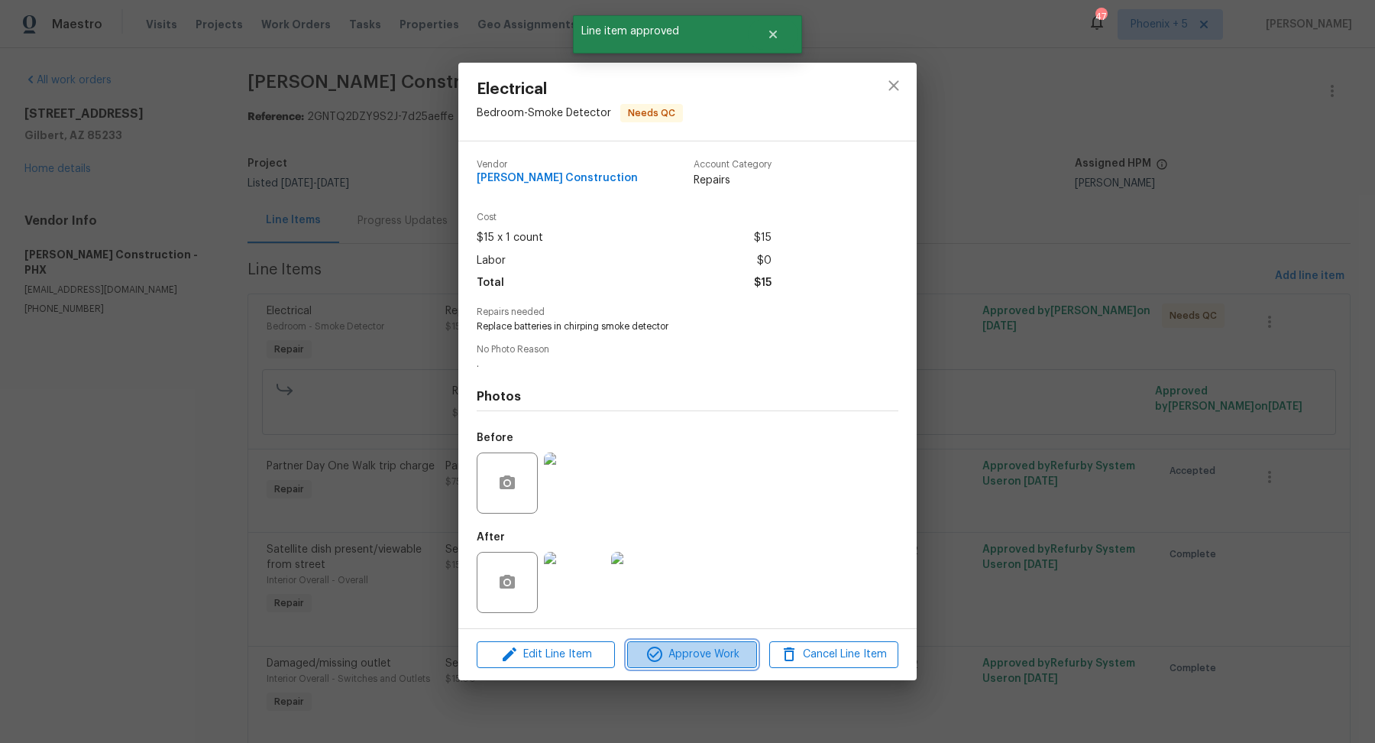
click at [583, 659] on span "Approve Work" at bounding box center [692, 654] width 120 height 19
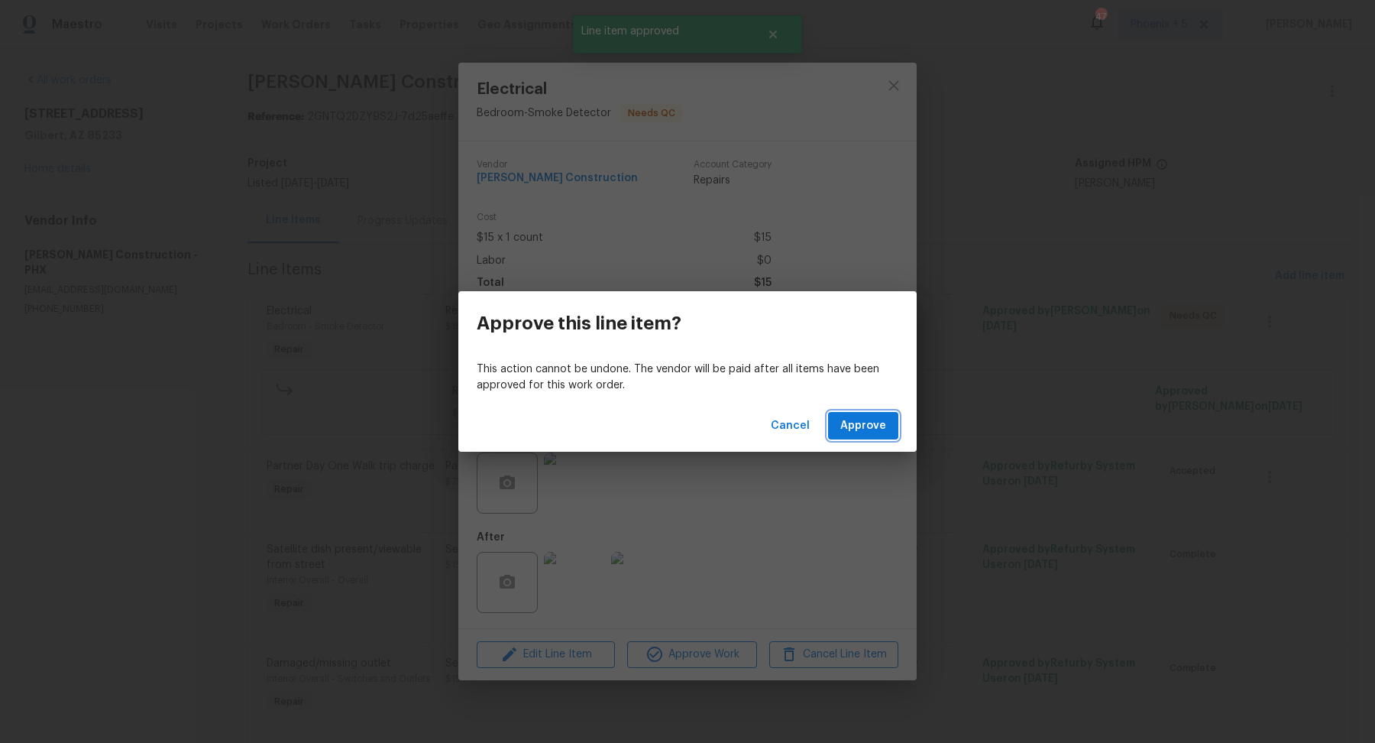
click at [583, 429] on span "Approve" at bounding box center [864, 425] width 46 height 19
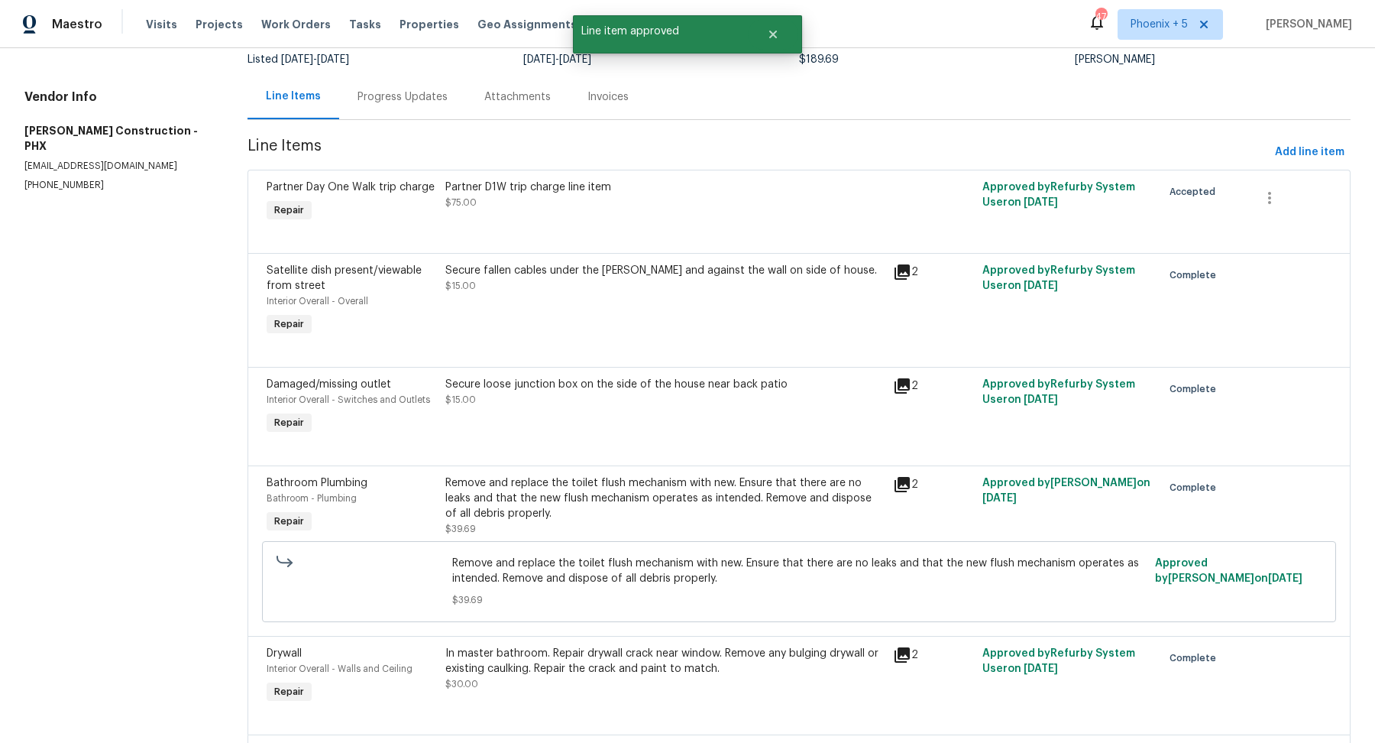
scroll to position [116, 0]
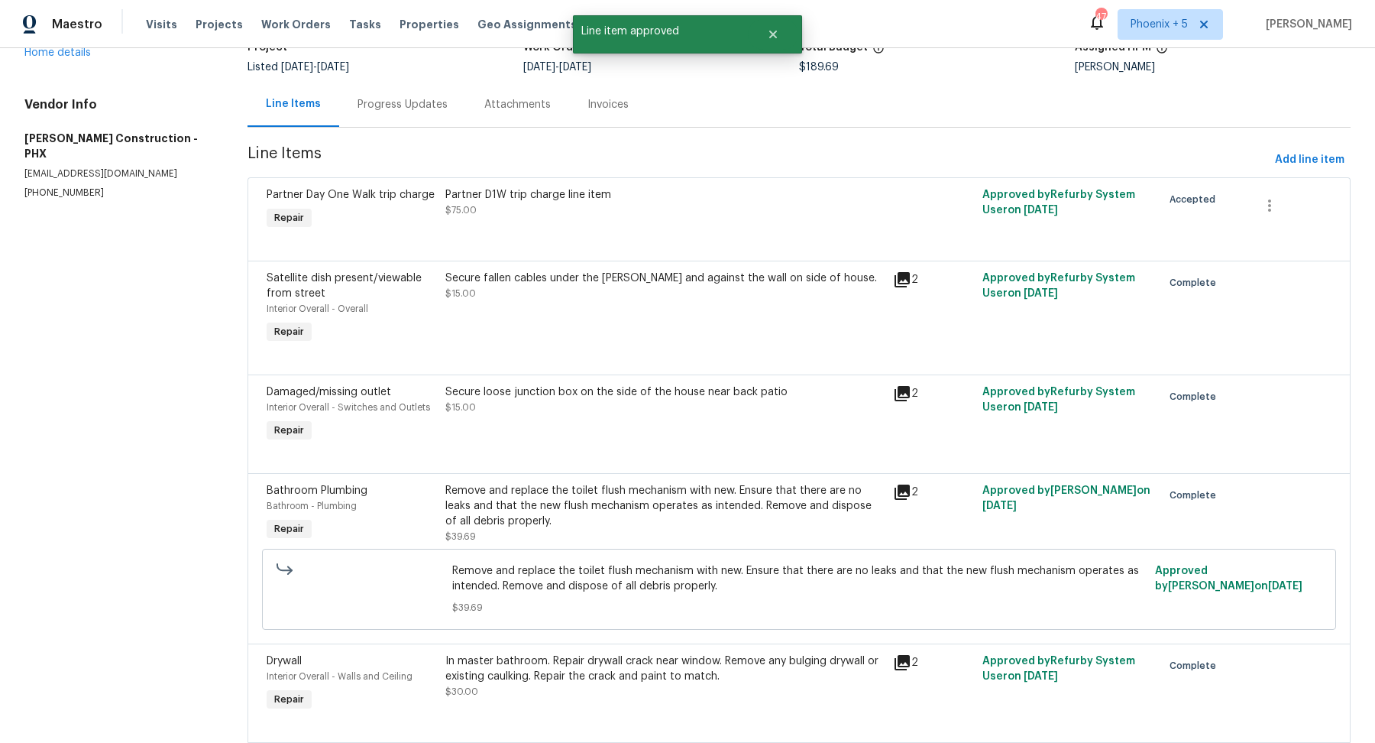
click at [583, 201] on div "Partner D1W trip charge line item" at bounding box center [664, 194] width 439 height 15
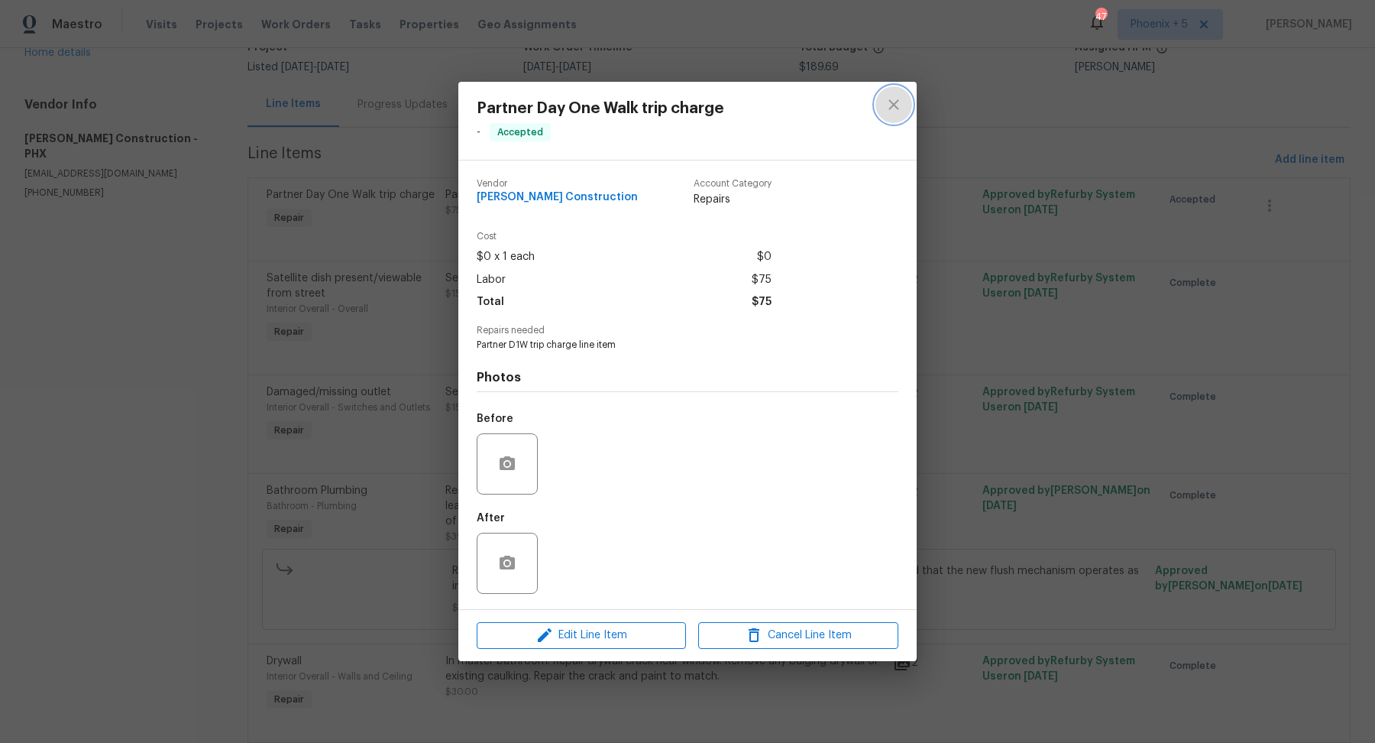
click at [583, 106] on icon "close" at bounding box center [894, 105] width 18 height 18
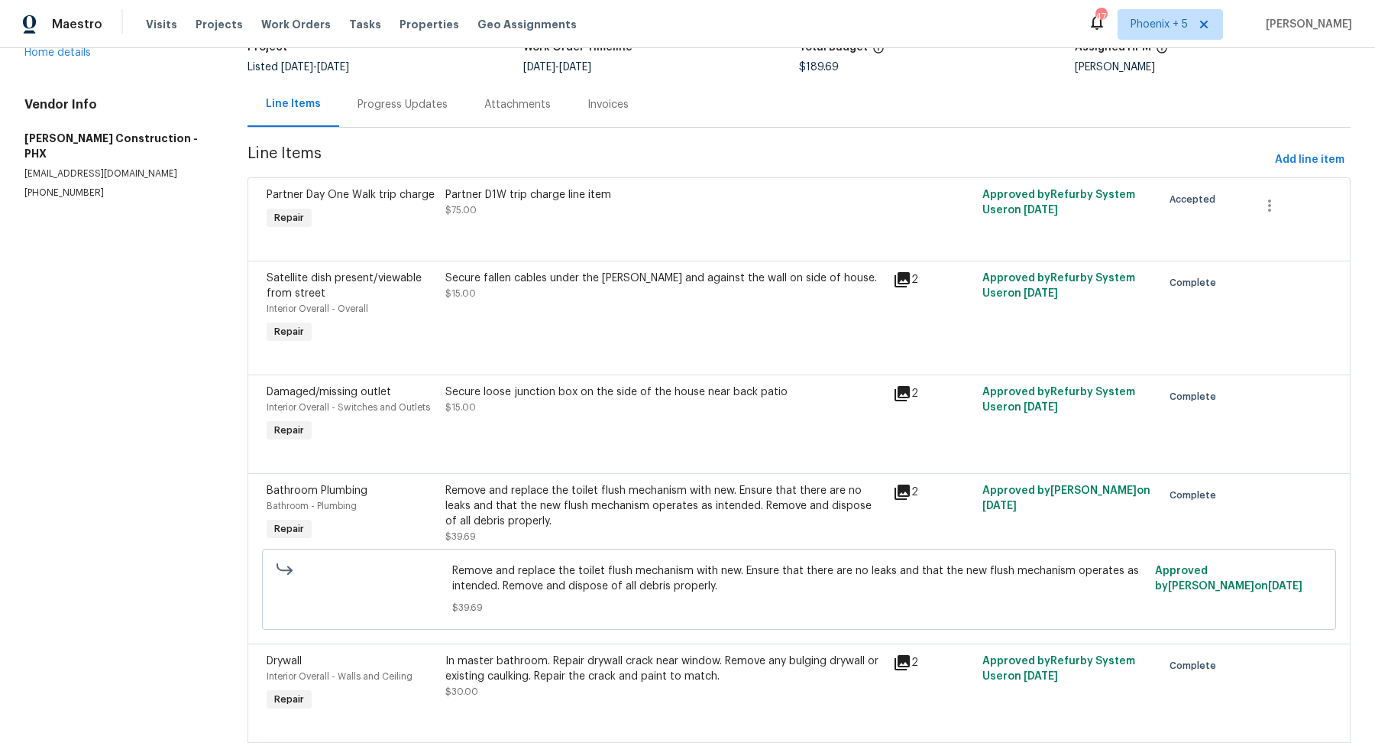
scroll to position [0, 0]
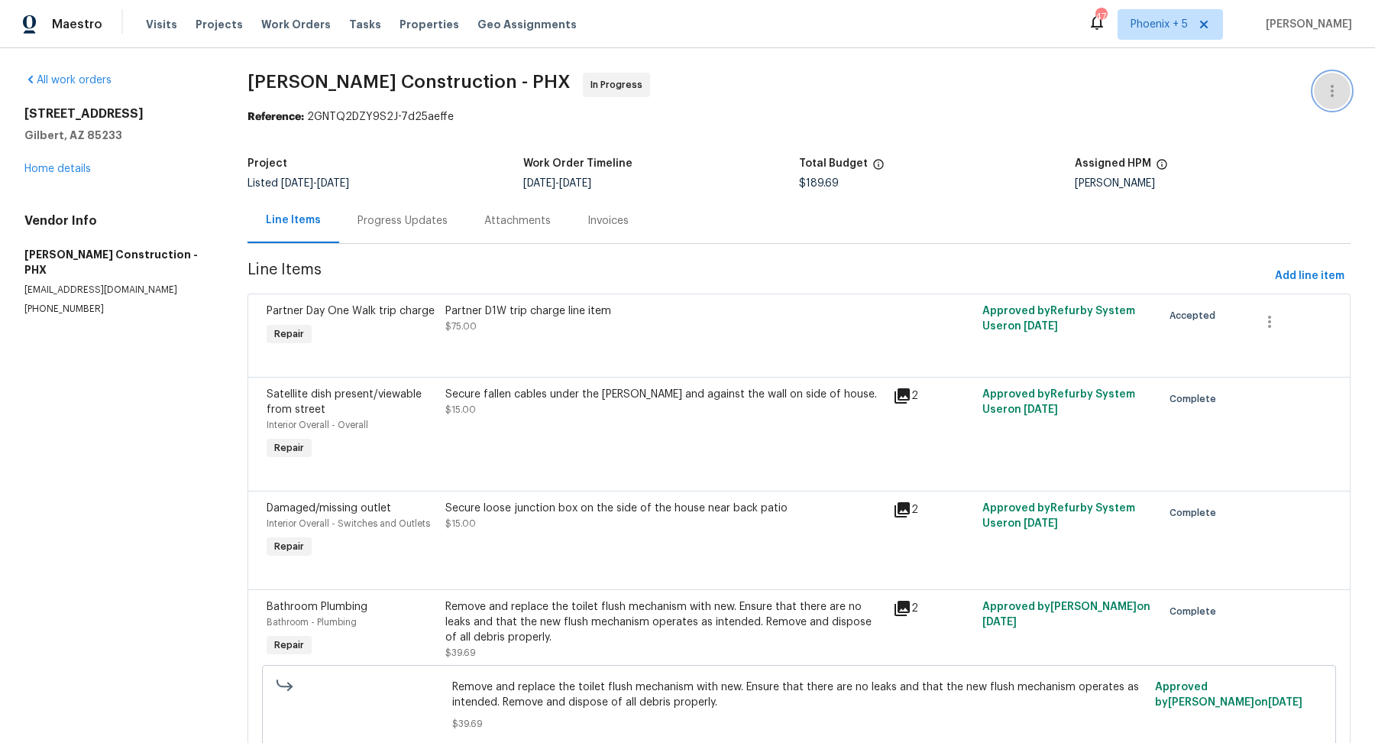
click at [583, 89] on icon "button" at bounding box center [1332, 91] width 18 height 18
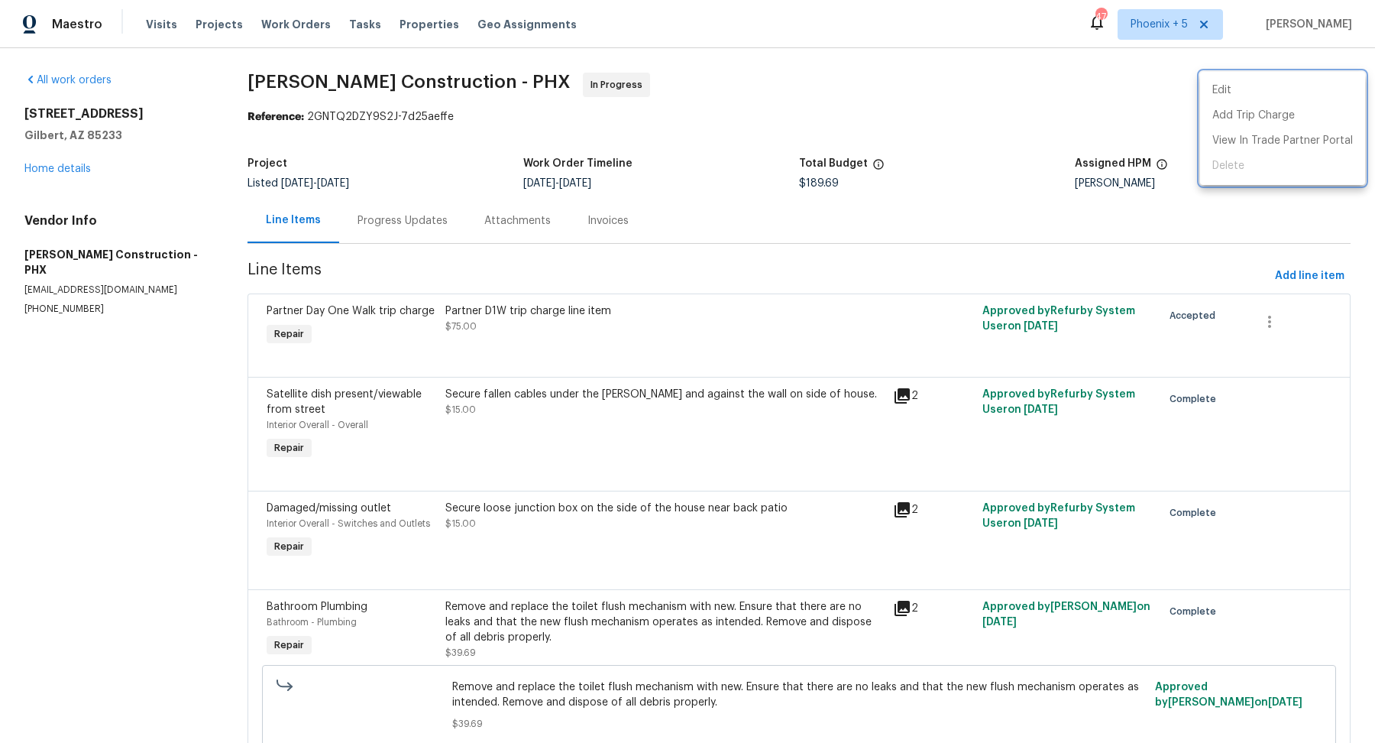
click at [583, 125] on div at bounding box center [687, 371] width 1375 height 743
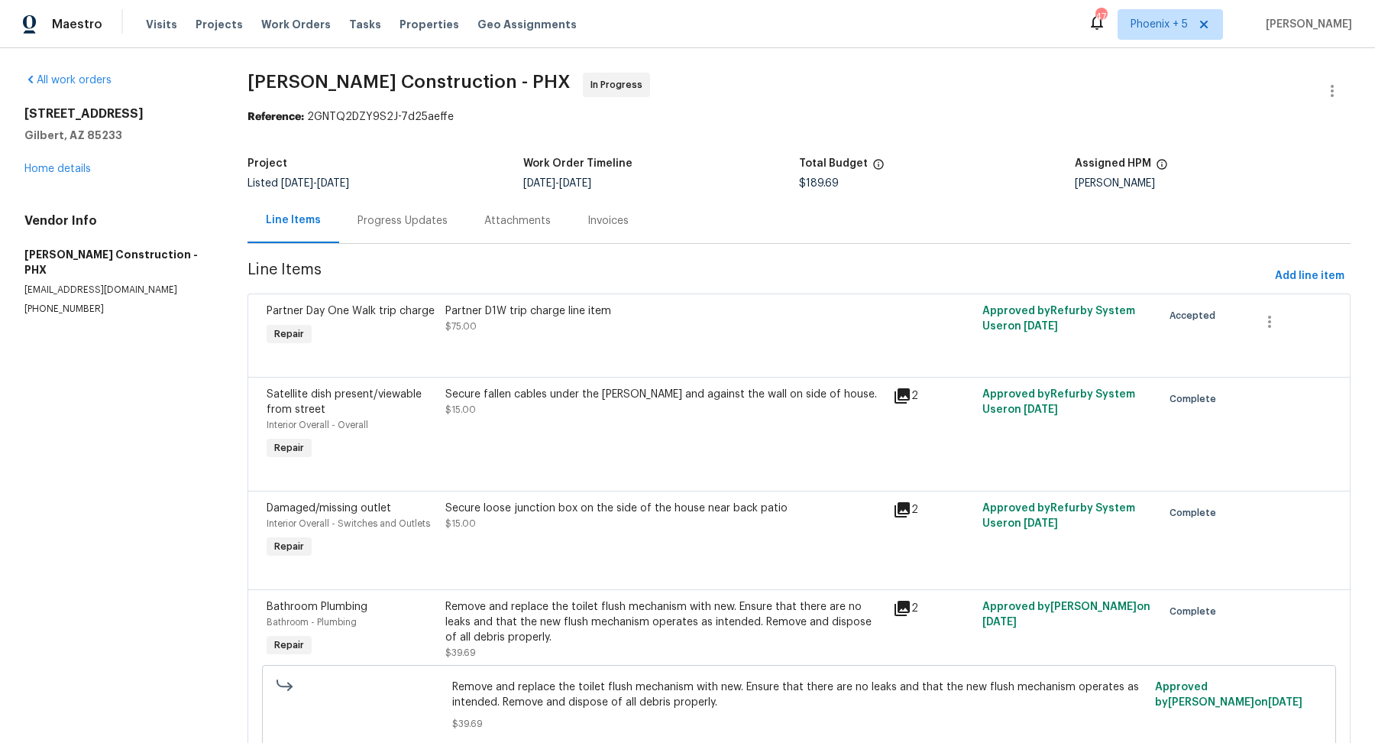
click at [72, 173] on div "[STREET_ADDRESS] Home details" at bounding box center [117, 141] width 186 height 70
click at [73, 166] on link "Home details" at bounding box center [57, 169] width 66 height 11
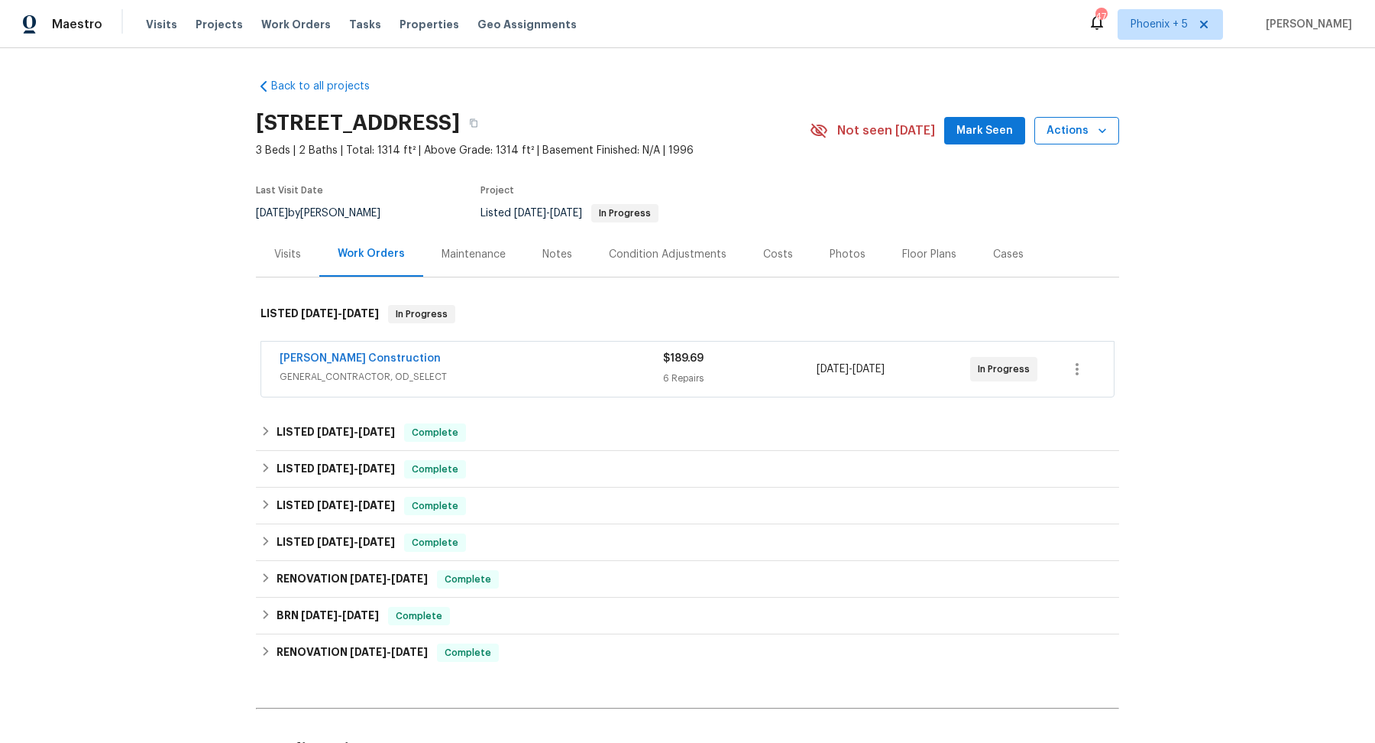
click at [583, 130] on span "Actions" at bounding box center [1077, 130] width 60 height 19
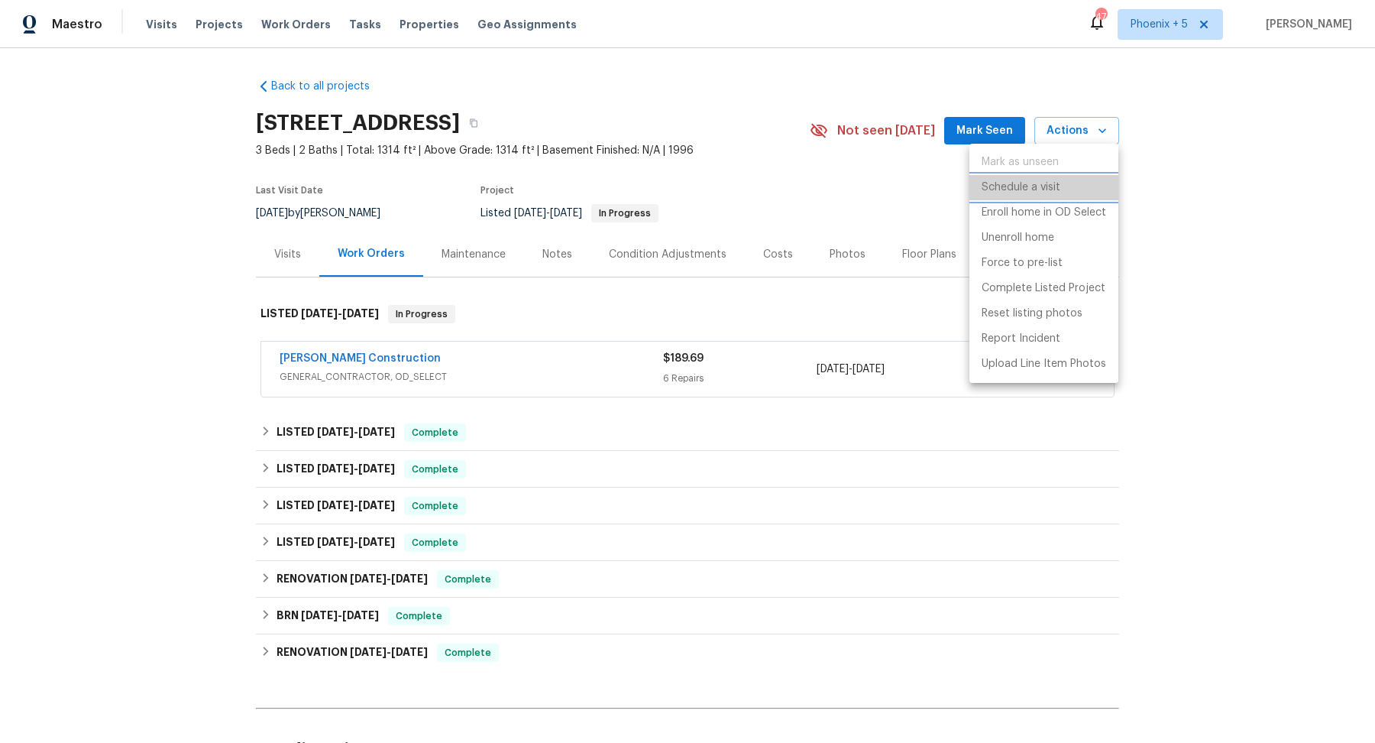
click at [583, 189] on p "Schedule a visit" at bounding box center [1021, 188] width 79 height 16
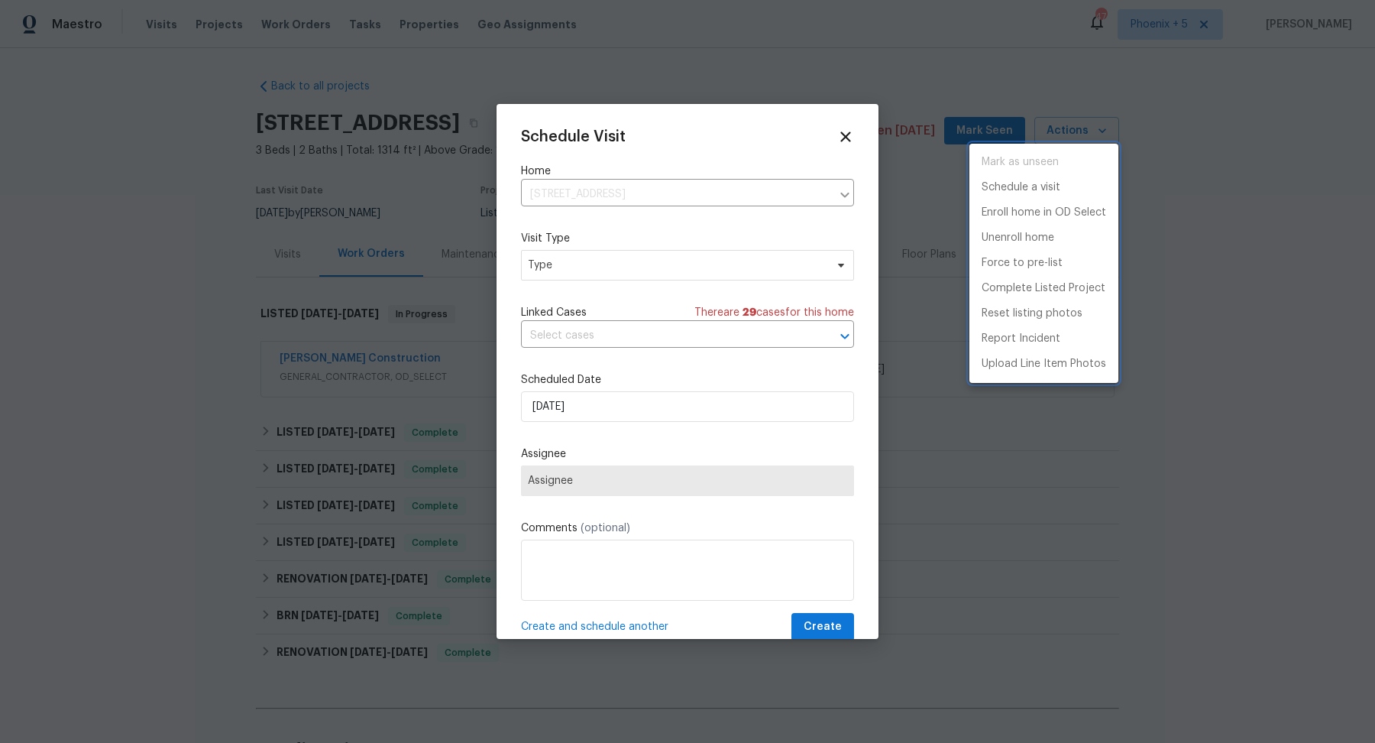
click at [565, 257] on div at bounding box center [687, 371] width 1375 height 743
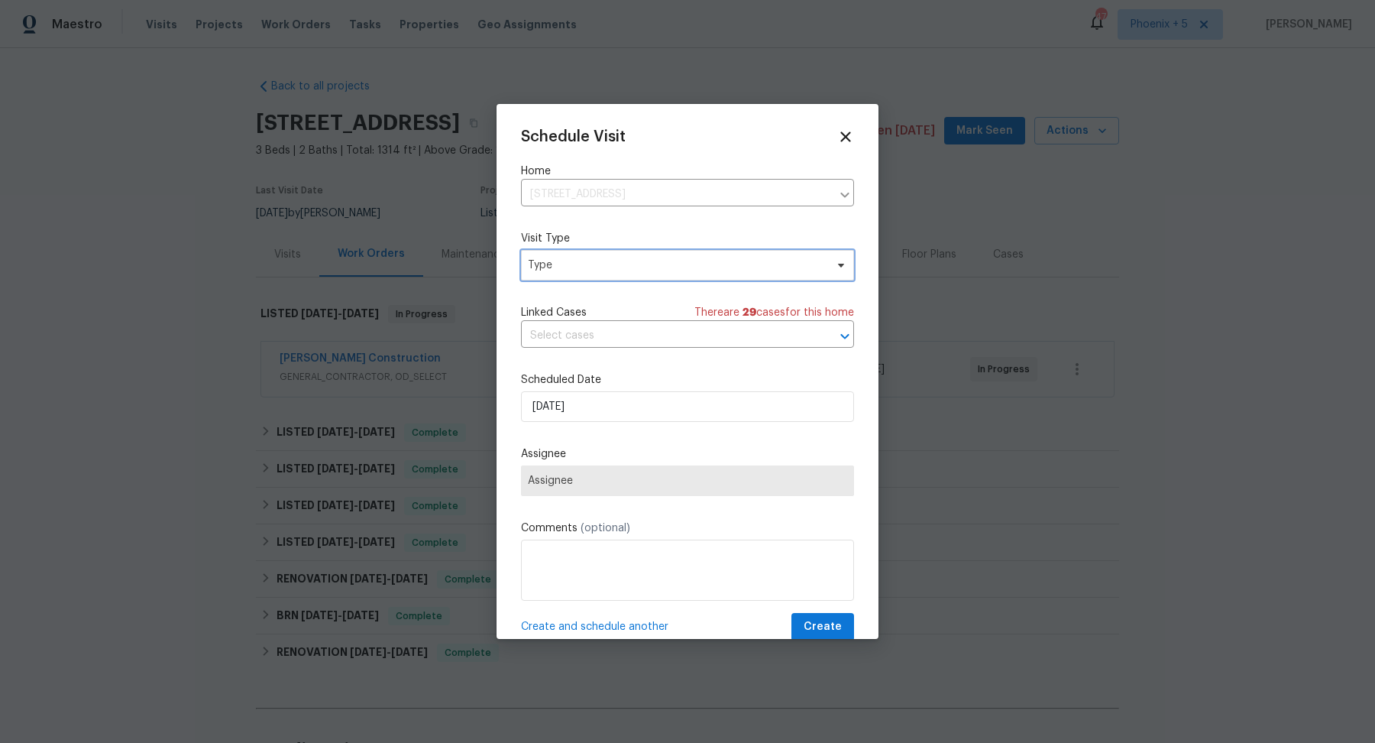
click at [562, 269] on span "Type" at bounding box center [676, 265] width 297 height 15
type input "q"
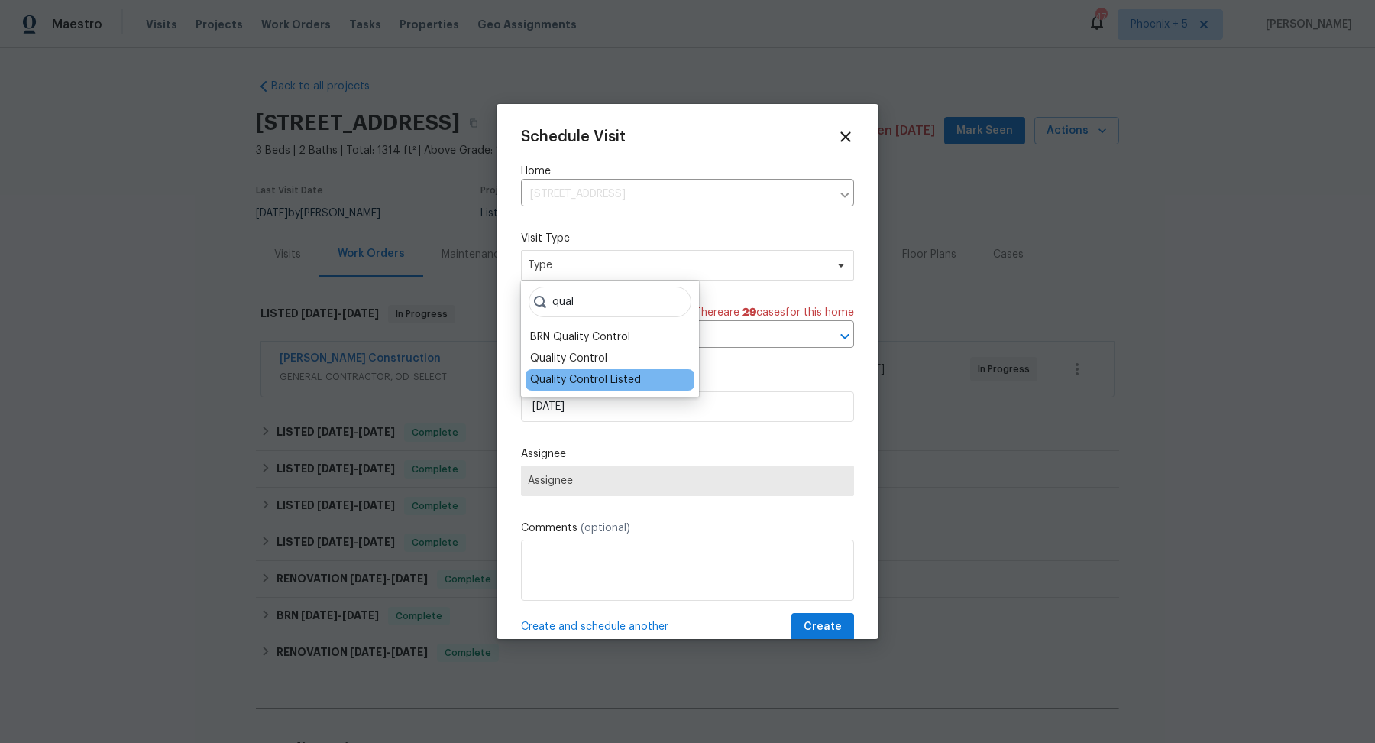
type input "qual"
click at [549, 378] on div "Quality Control Listed" at bounding box center [585, 379] width 111 height 15
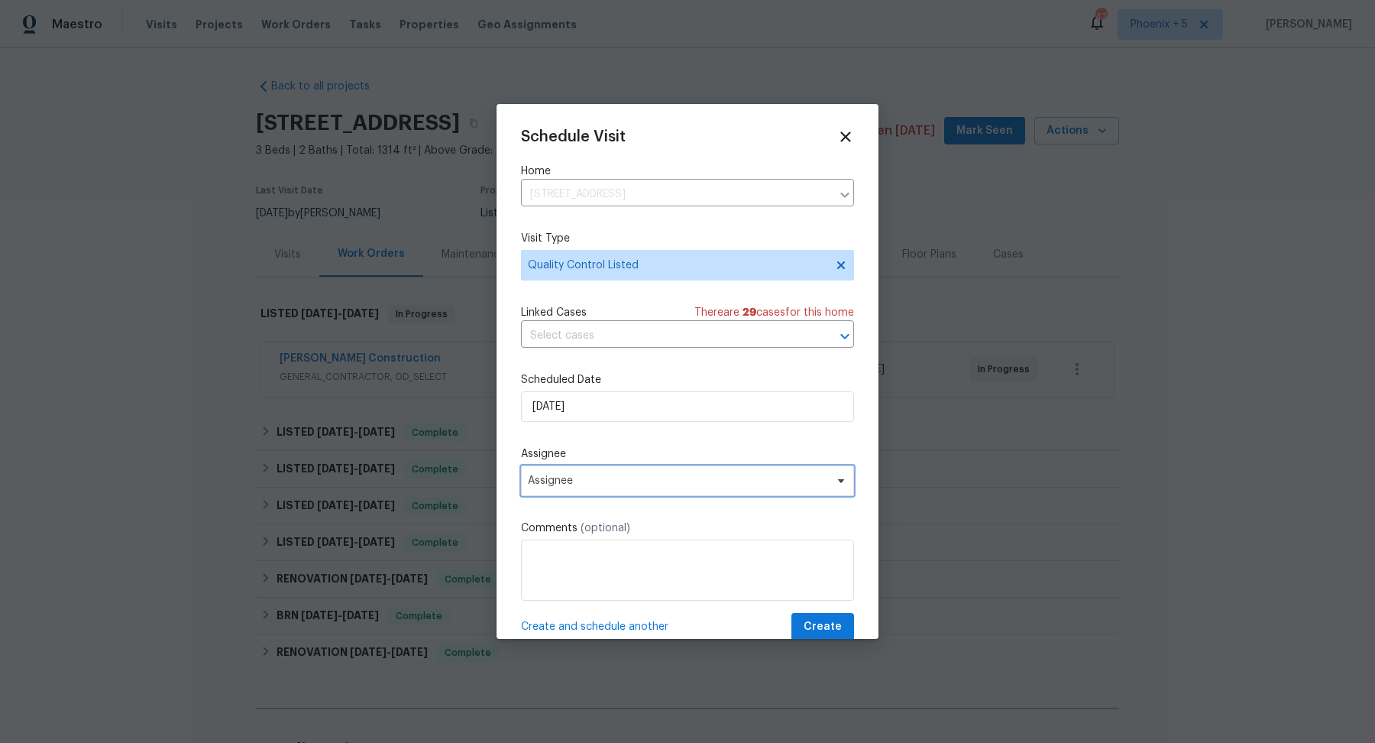
click at [583, 480] on span "Assignee" at bounding box center [678, 481] width 300 height 12
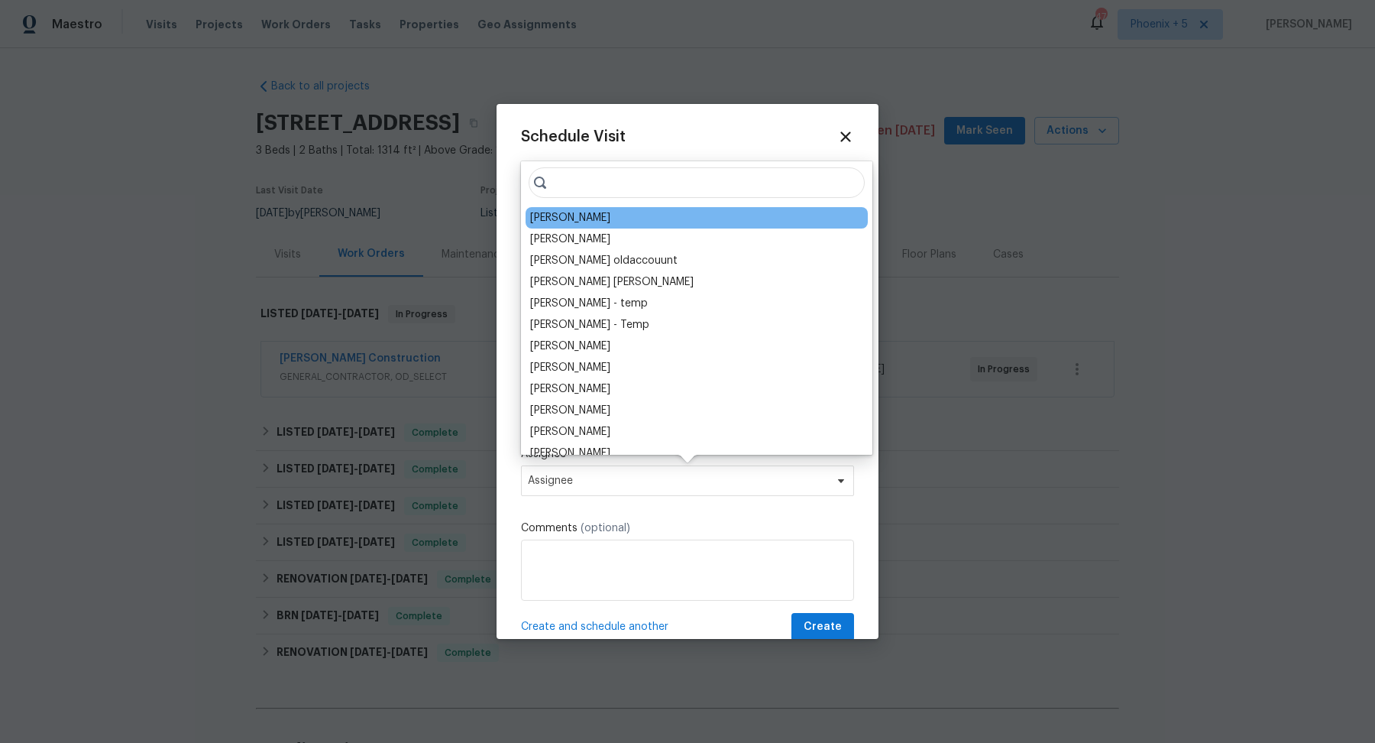
click at [583, 219] on div "[PERSON_NAME]" at bounding box center [570, 217] width 80 height 15
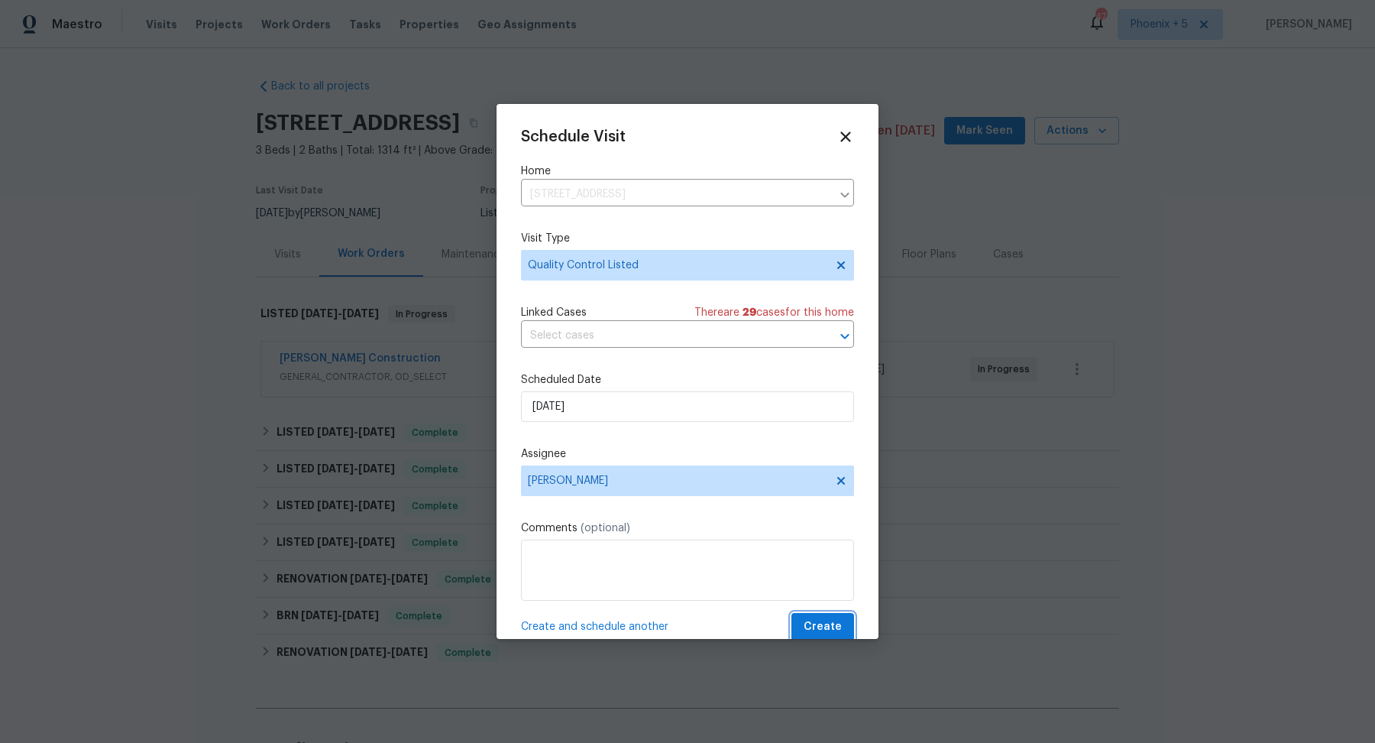
click at [583, 625] on span "Create" at bounding box center [823, 626] width 38 height 19
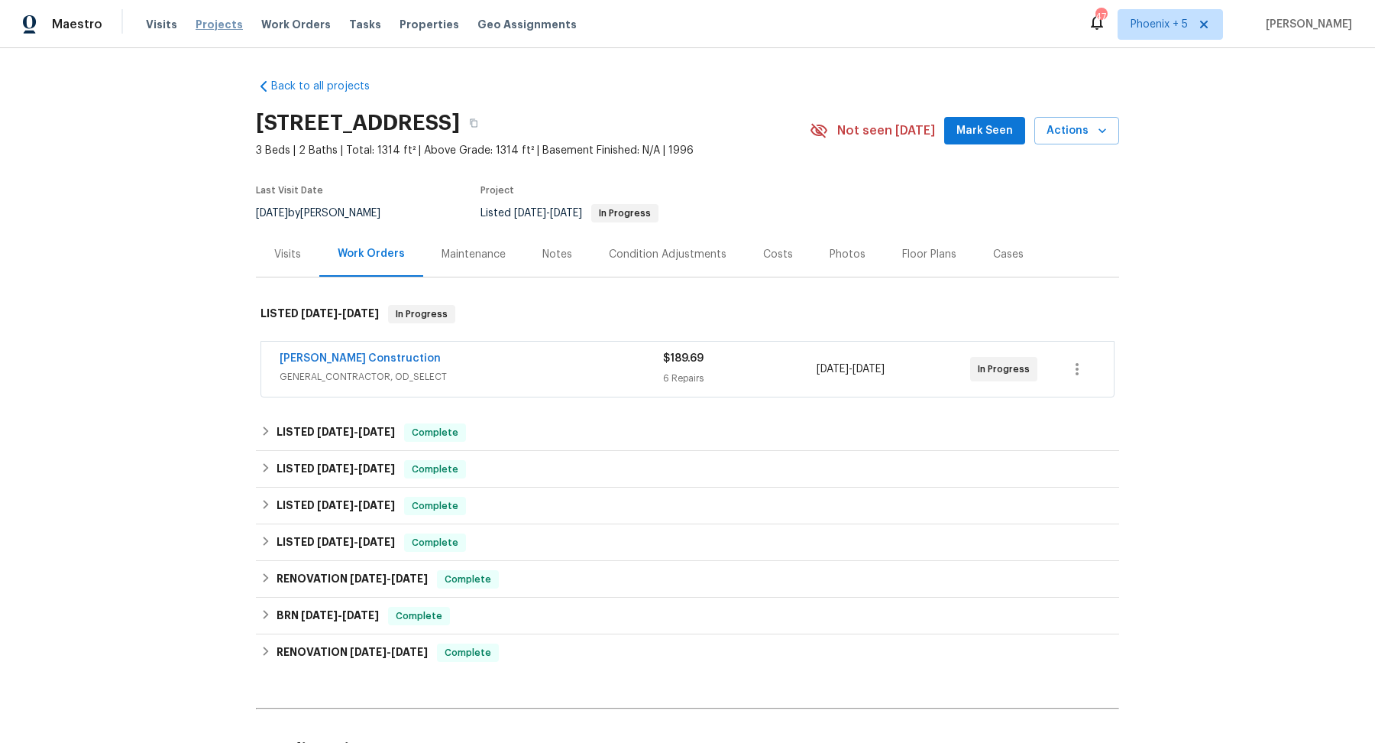
click at [200, 21] on span "Projects" at bounding box center [219, 24] width 47 height 15
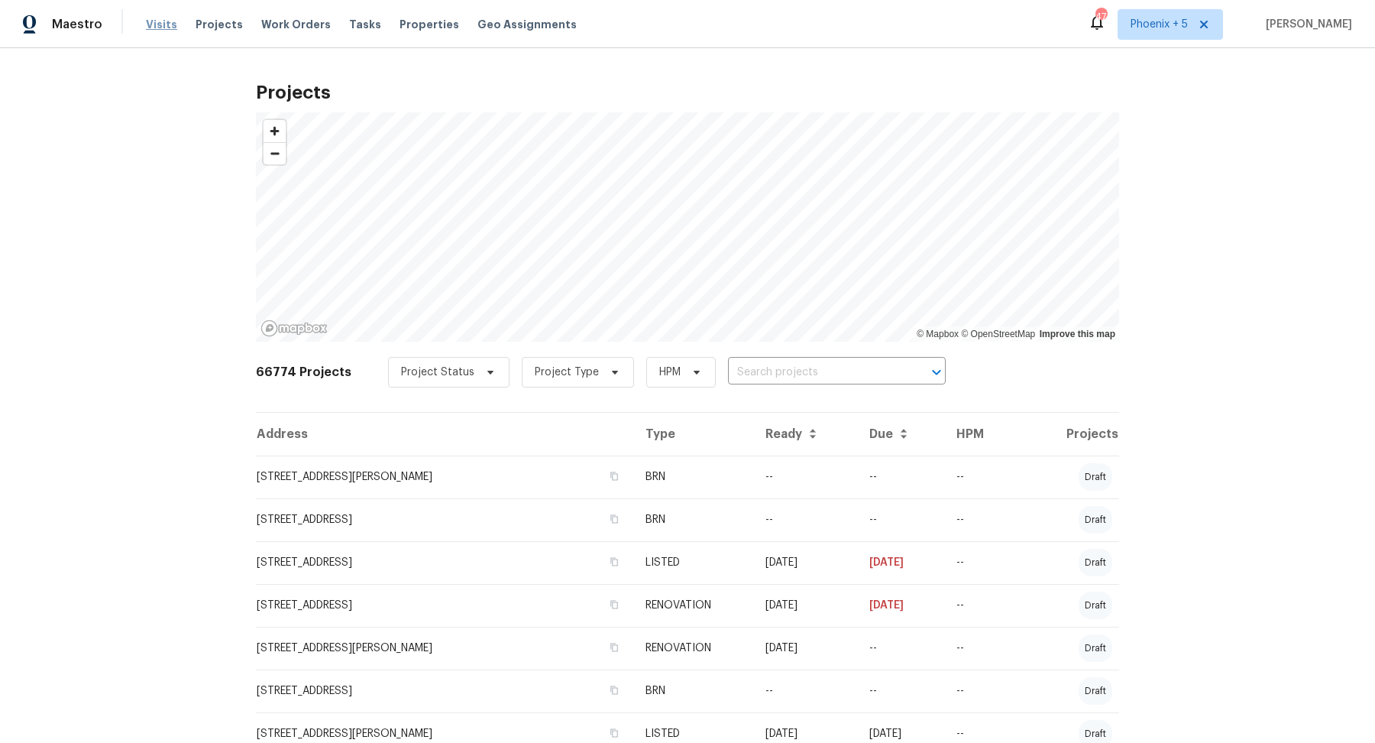
click at [160, 31] on span "Visits" at bounding box center [161, 24] width 31 height 15
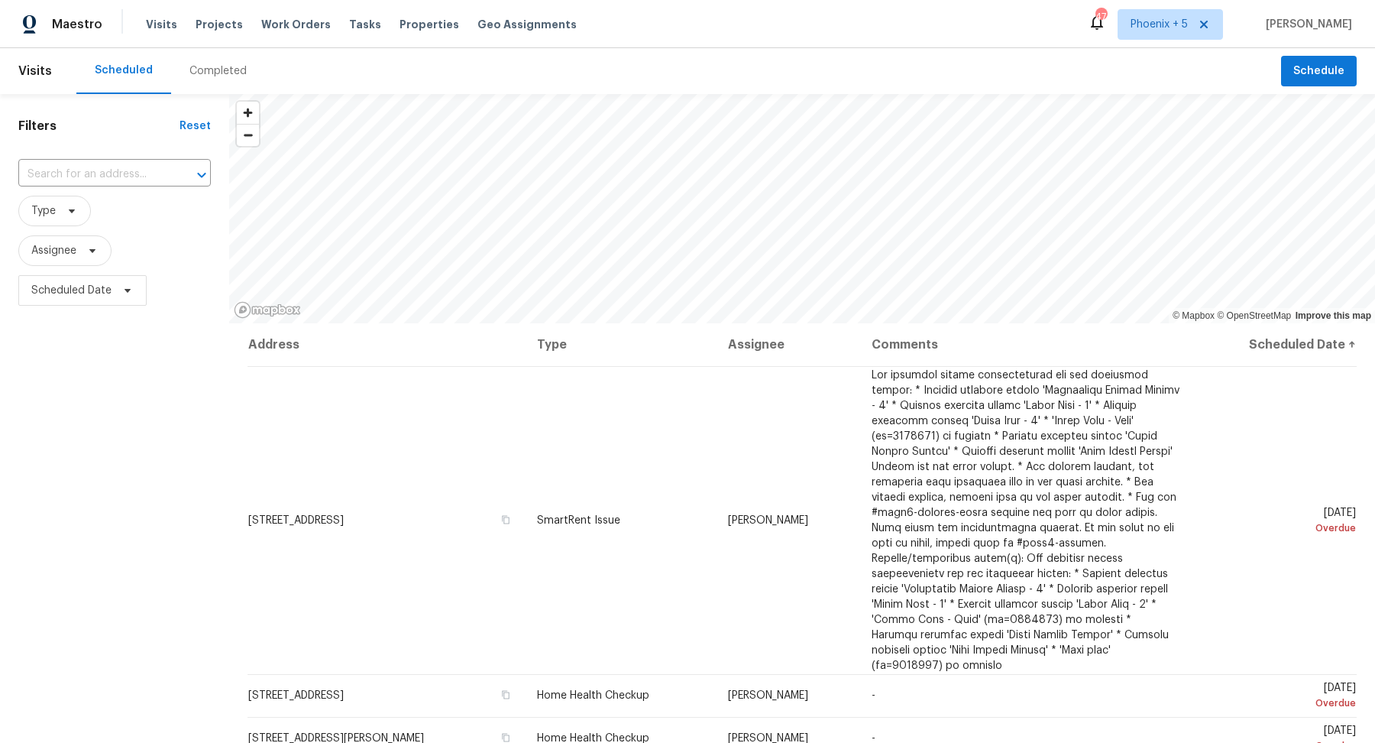
click at [234, 36] on div "Visits Projects Work Orders Tasks Properties Geo Assignments" at bounding box center [370, 24] width 449 height 31
click at [221, 31] on span "Projects" at bounding box center [219, 24] width 47 height 15
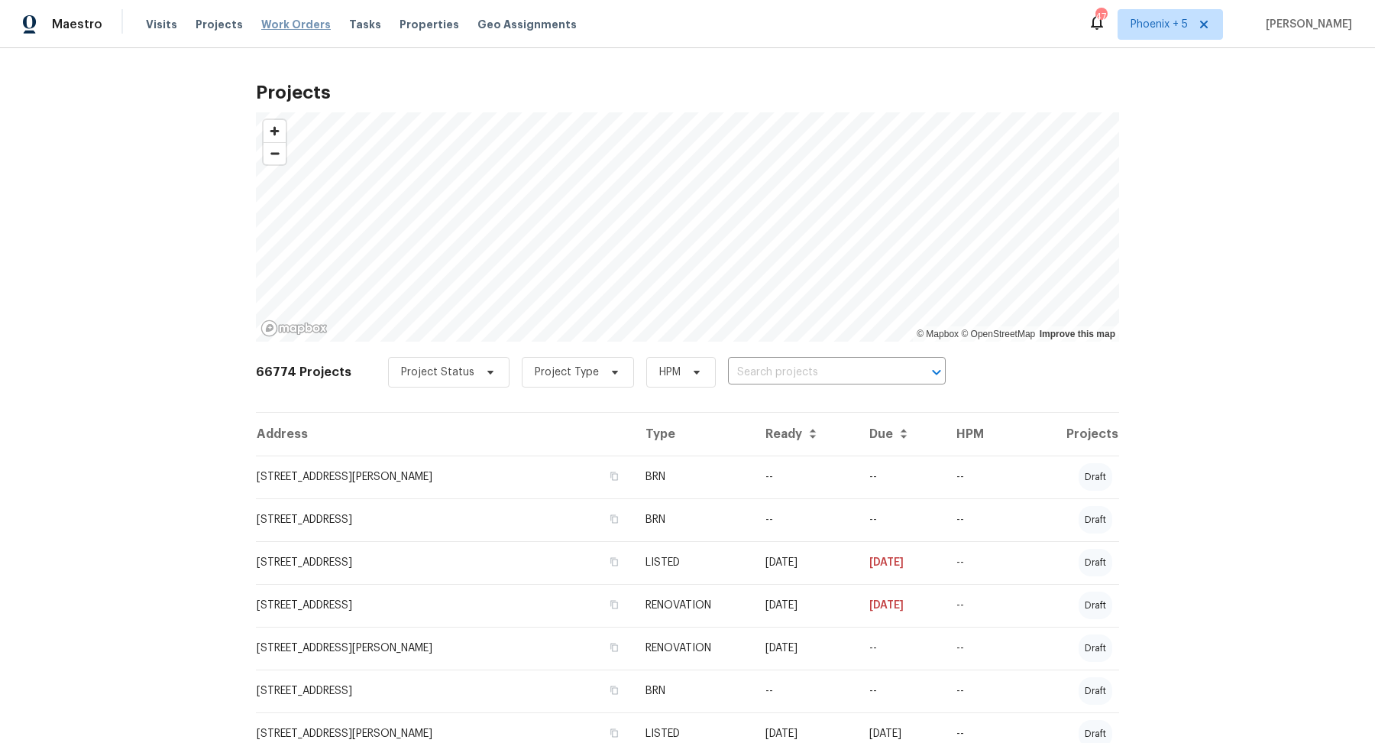
click at [279, 28] on span "Work Orders" at bounding box center [296, 24] width 70 height 15
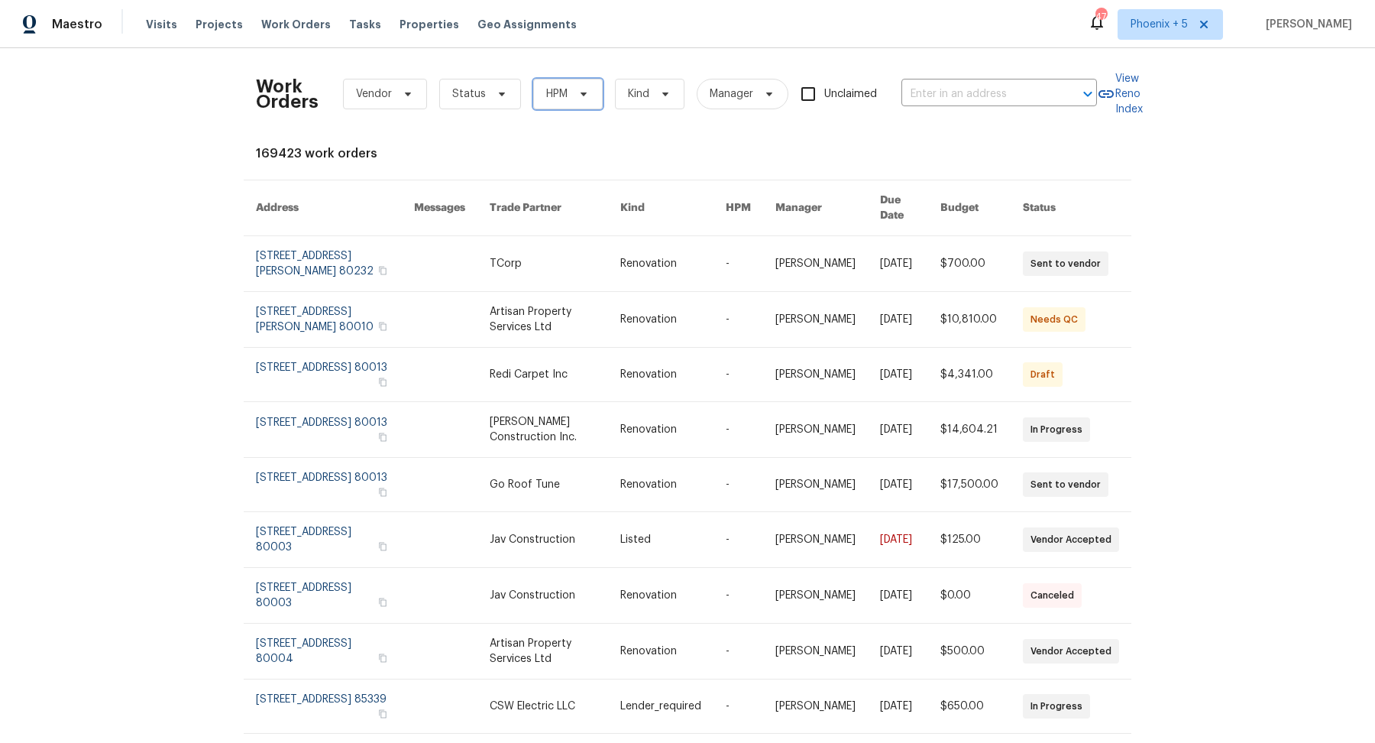
click at [561, 95] on span "HPM" at bounding box center [556, 93] width 21 height 15
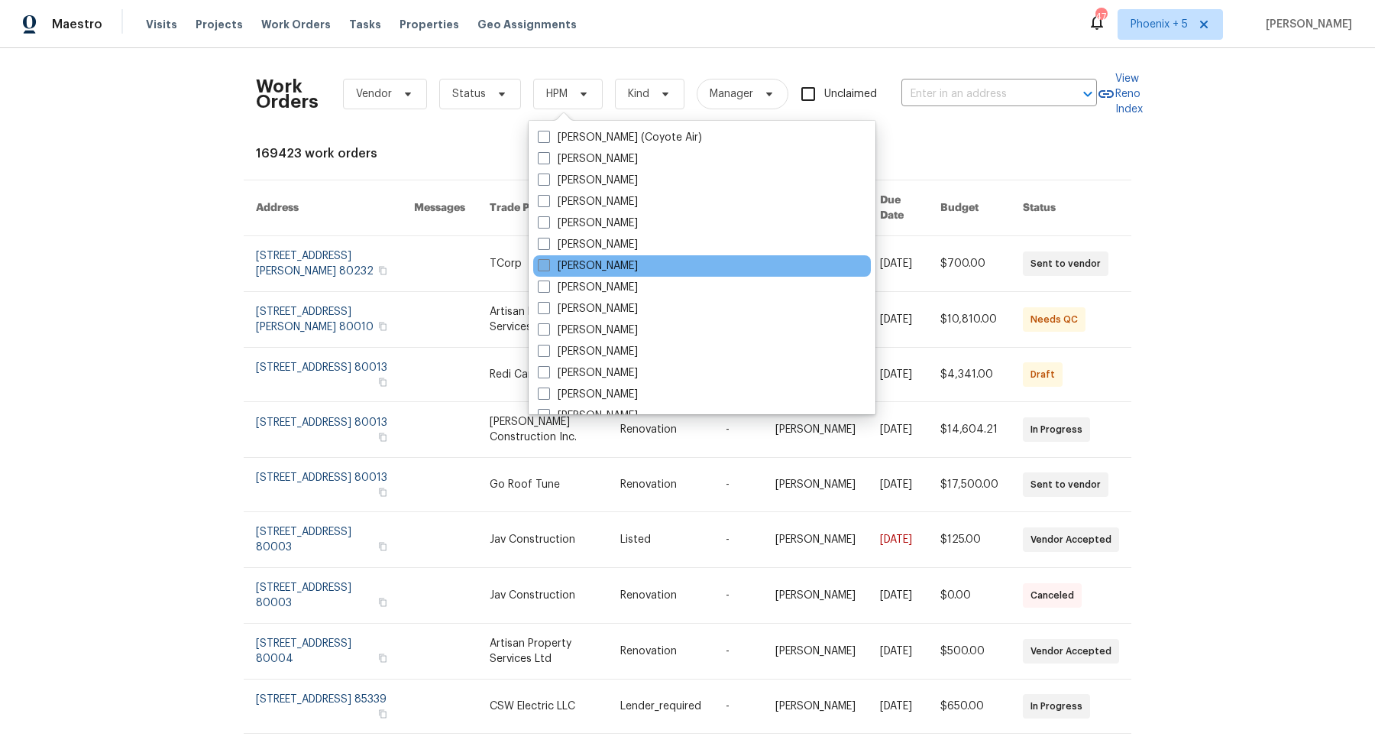
click at [541, 261] on span at bounding box center [544, 265] width 12 height 12
click at [541, 261] on input "[PERSON_NAME]" at bounding box center [543, 263] width 10 height 10
checkbox input "true"
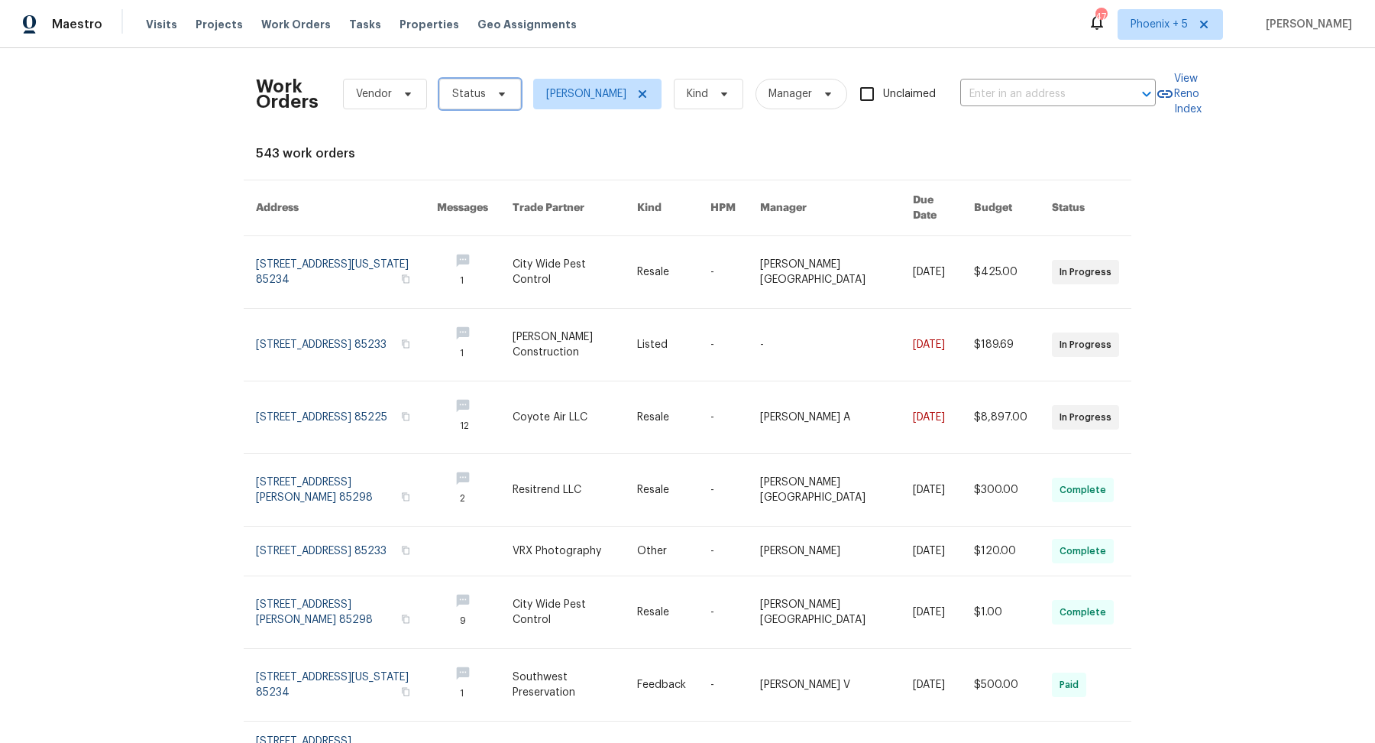
click at [461, 96] on span "Status" at bounding box center [469, 93] width 34 height 15
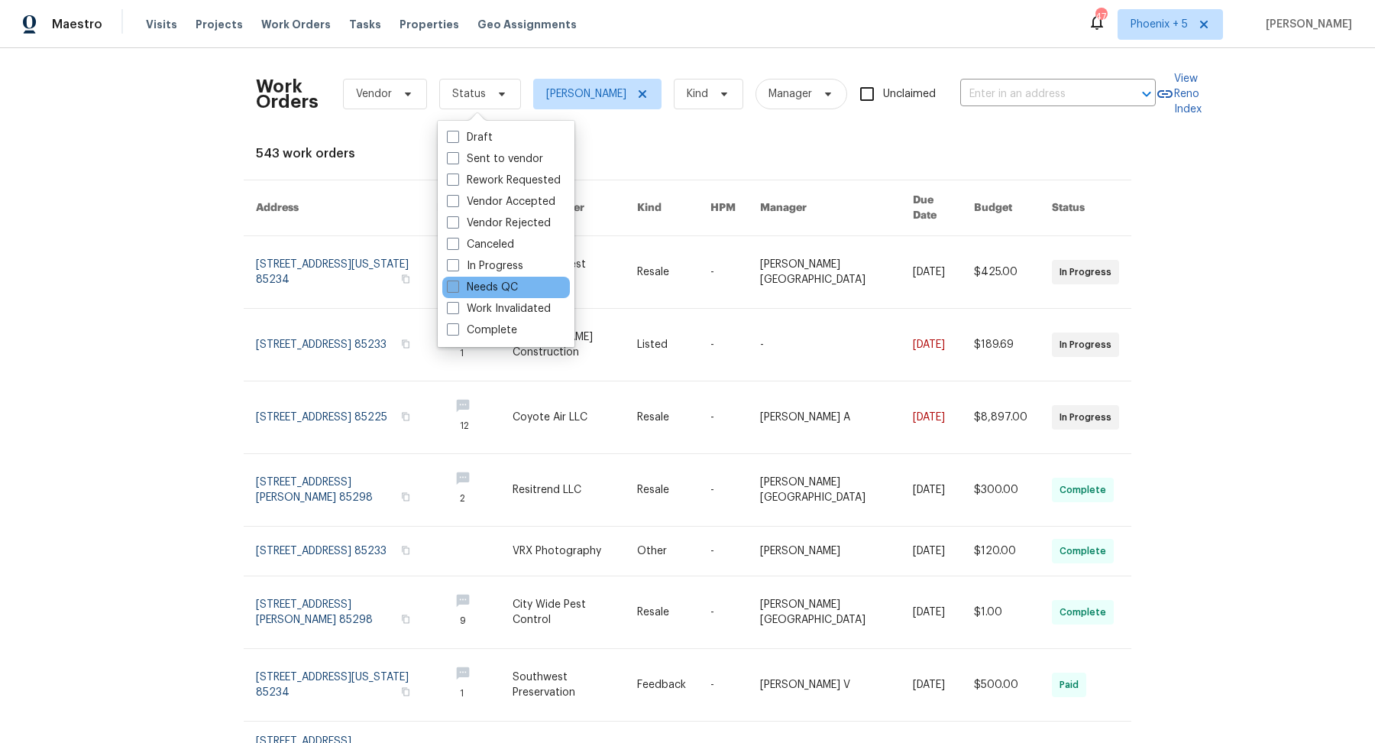
click at [457, 288] on span at bounding box center [453, 286] width 12 height 12
click at [457, 288] on input "Needs QC" at bounding box center [452, 285] width 10 height 10
checkbox input "true"
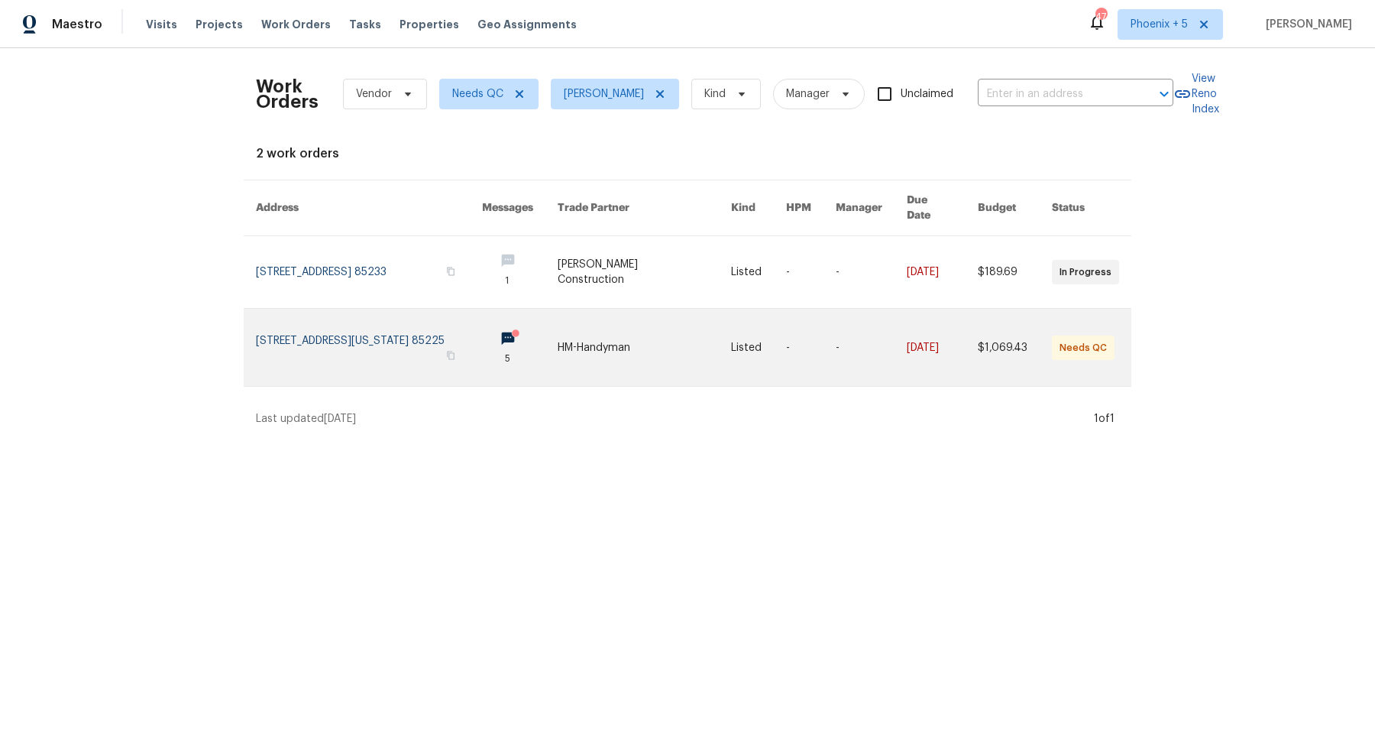
click at [409, 322] on link at bounding box center [369, 347] width 226 height 77
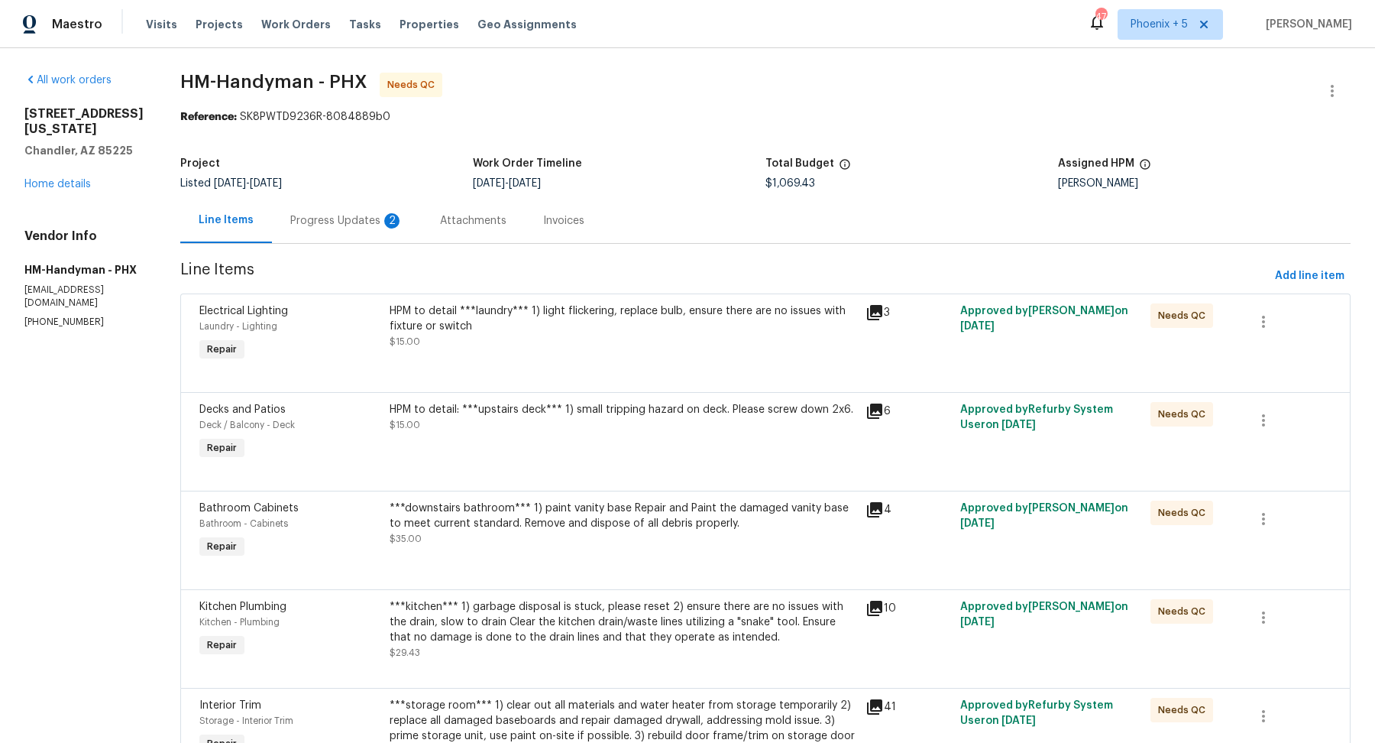
click at [384, 219] on div "Progress Updates 2" at bounding box center [346, 220] width 113 height 15
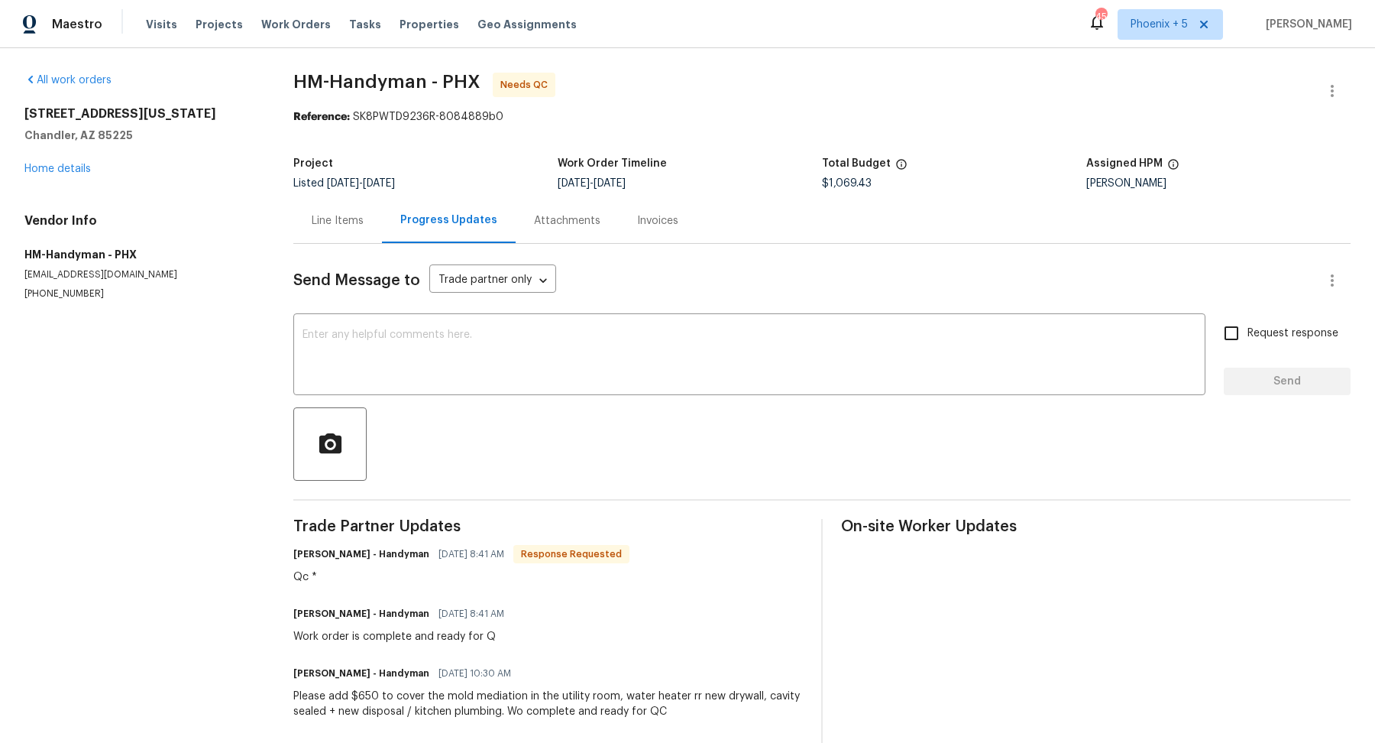
click at [344, 214] on div "Line Items" at bounding box center [338, 220] width 52 height 15
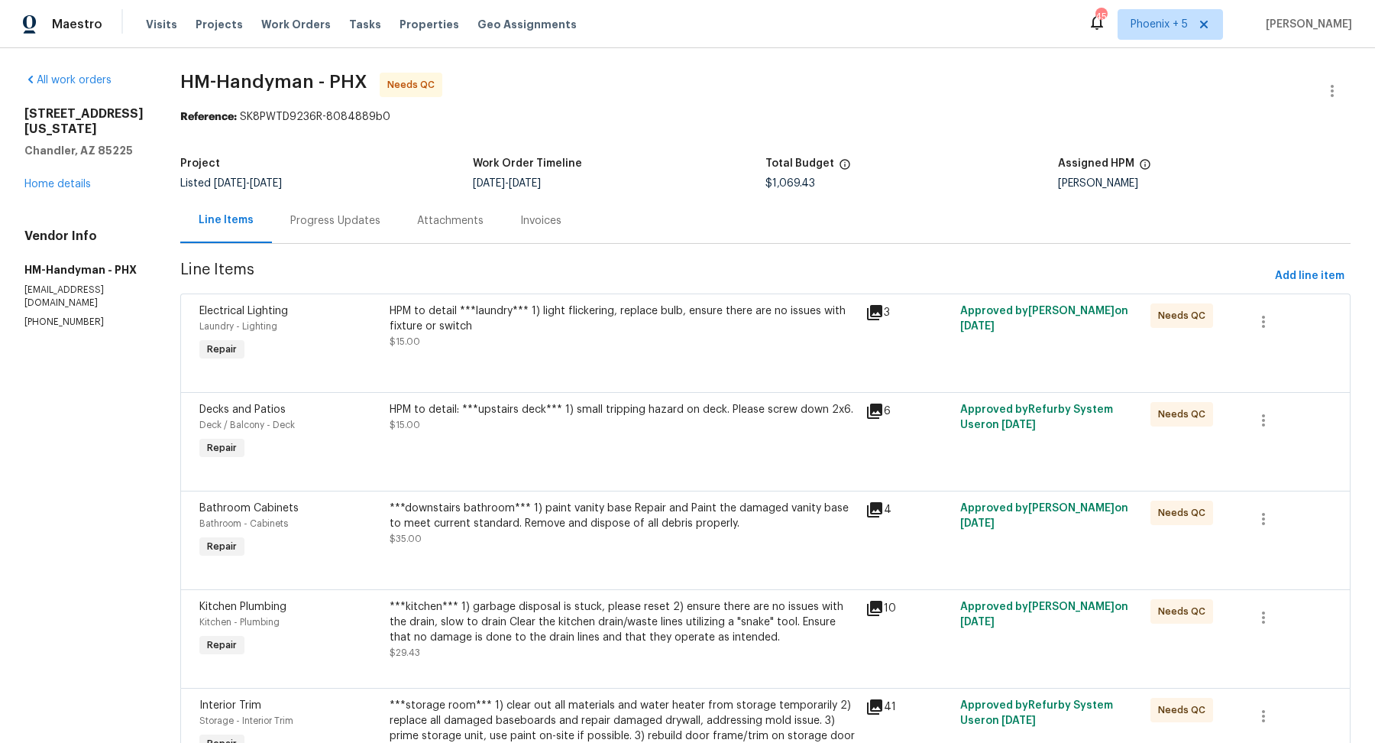
click at [583, 306] on div "HPM to detail ***laundry*** 1) light flickering, replace bulb, ensure there are…" at bounding box center [623, 318] width 467 height 31
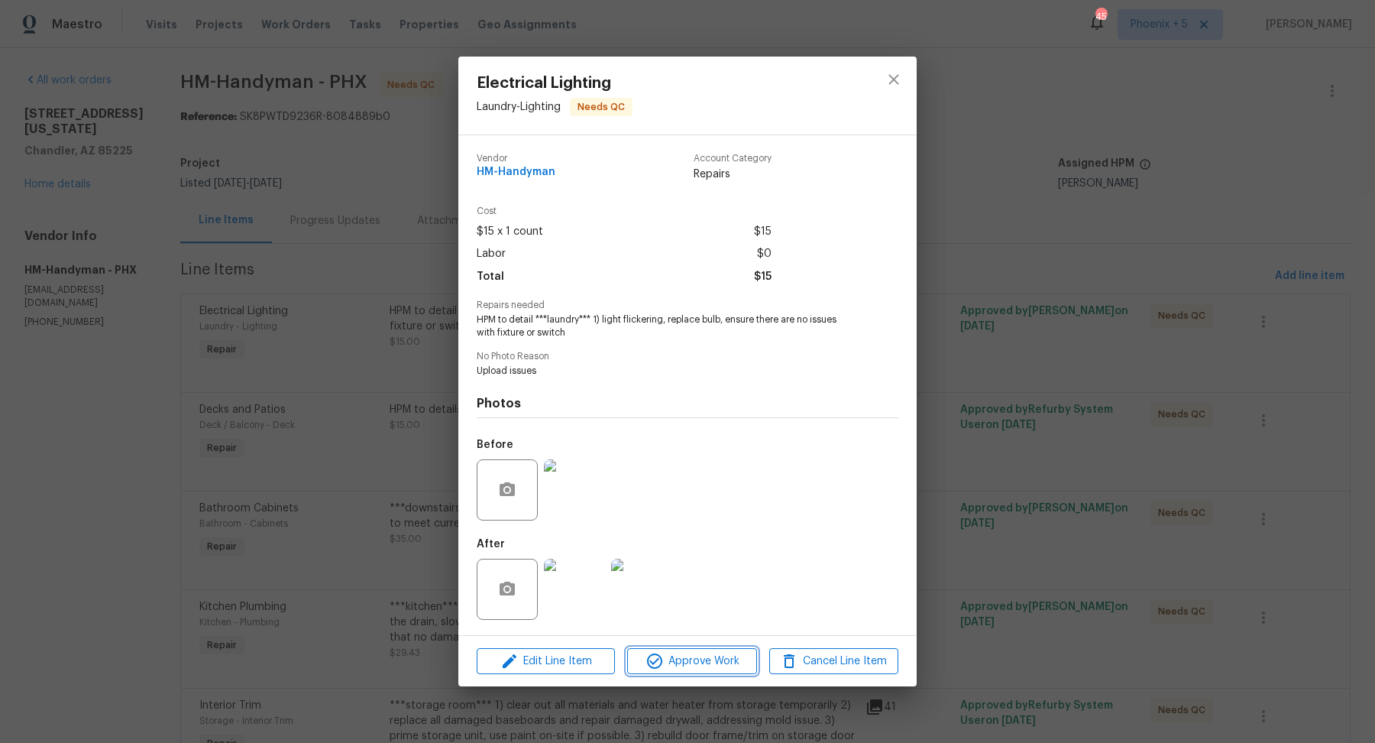
click at [583, 649] on button "Approve Work" at bounding box center [691, 661] width 129 height 27
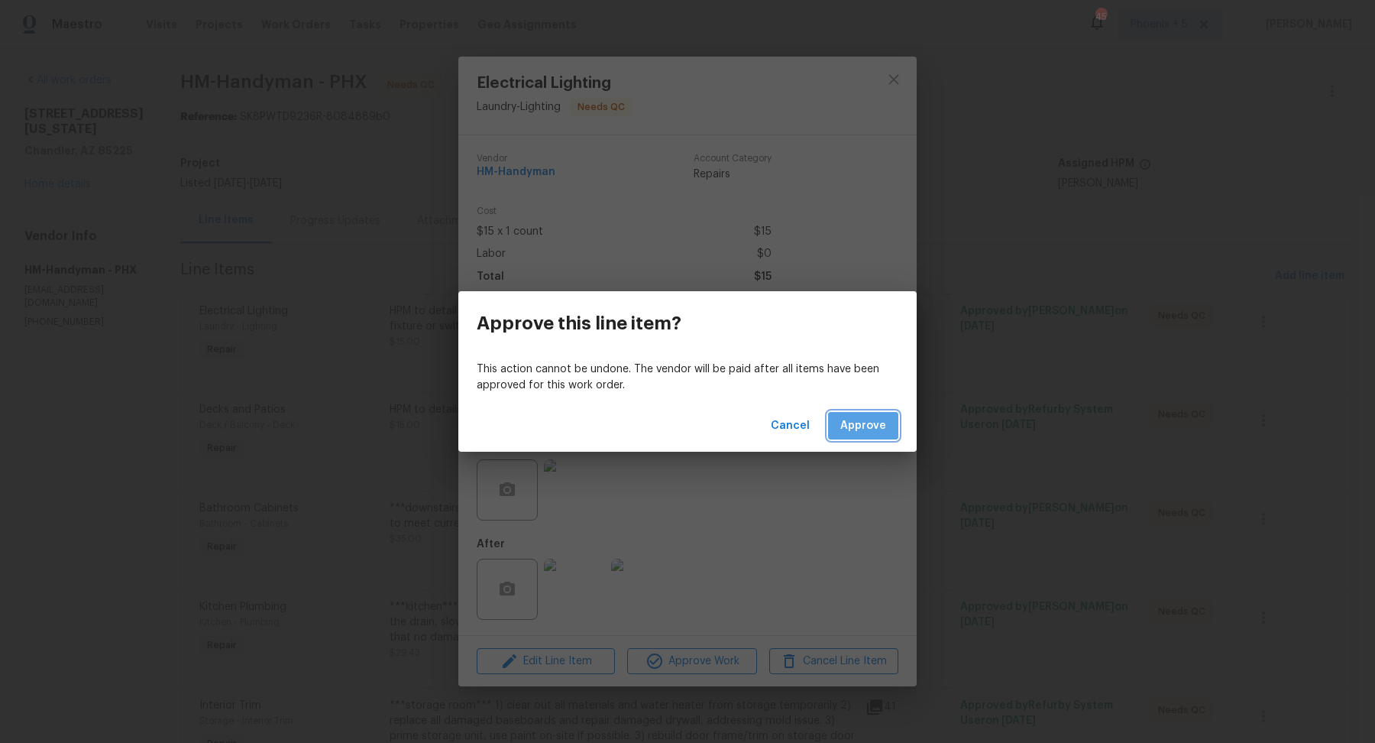
click at [583, 419] on span "Approve" at bounding box center [864, 425] width 46 height 19
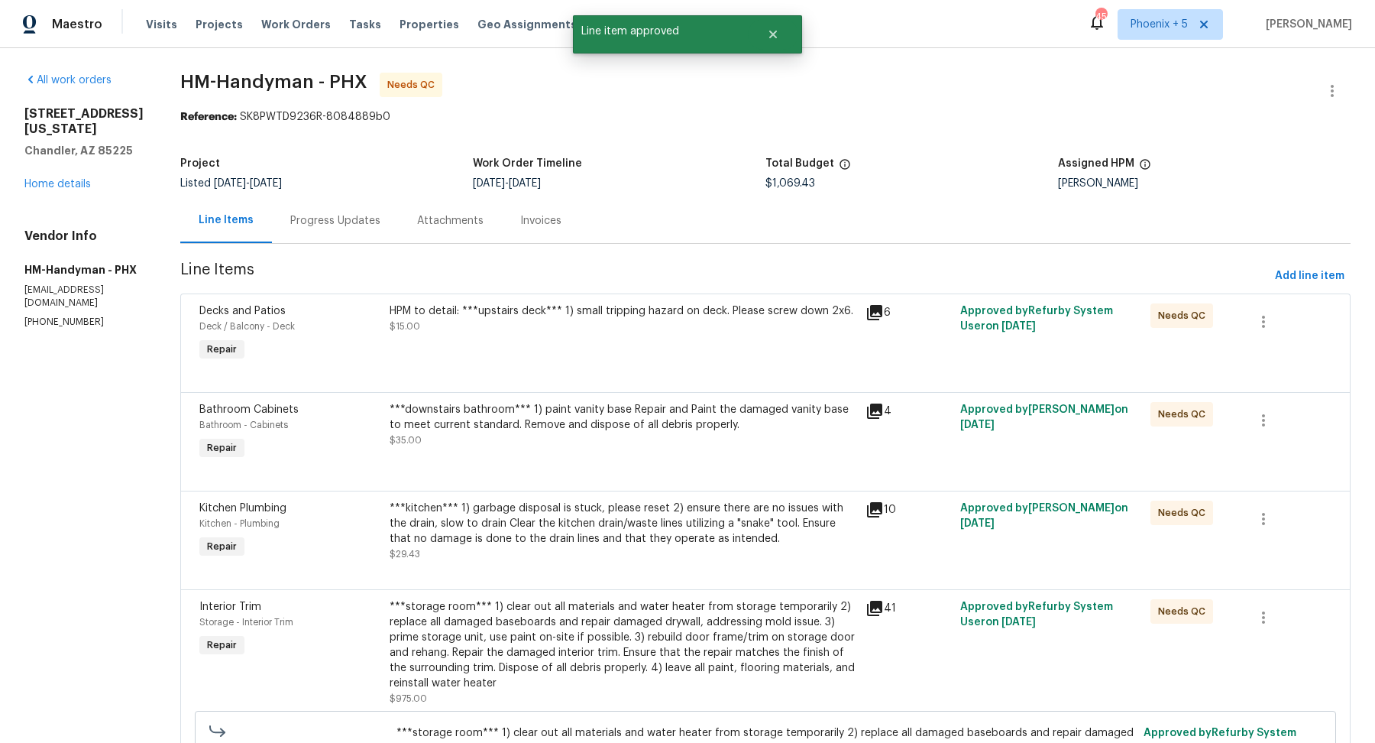
click at [524, 329] on div "HPM to detail: ***upstairs deck*** 1) small tripping hazard on deck. Please scr…" at bounding box center [623, 318] width 467 height 31
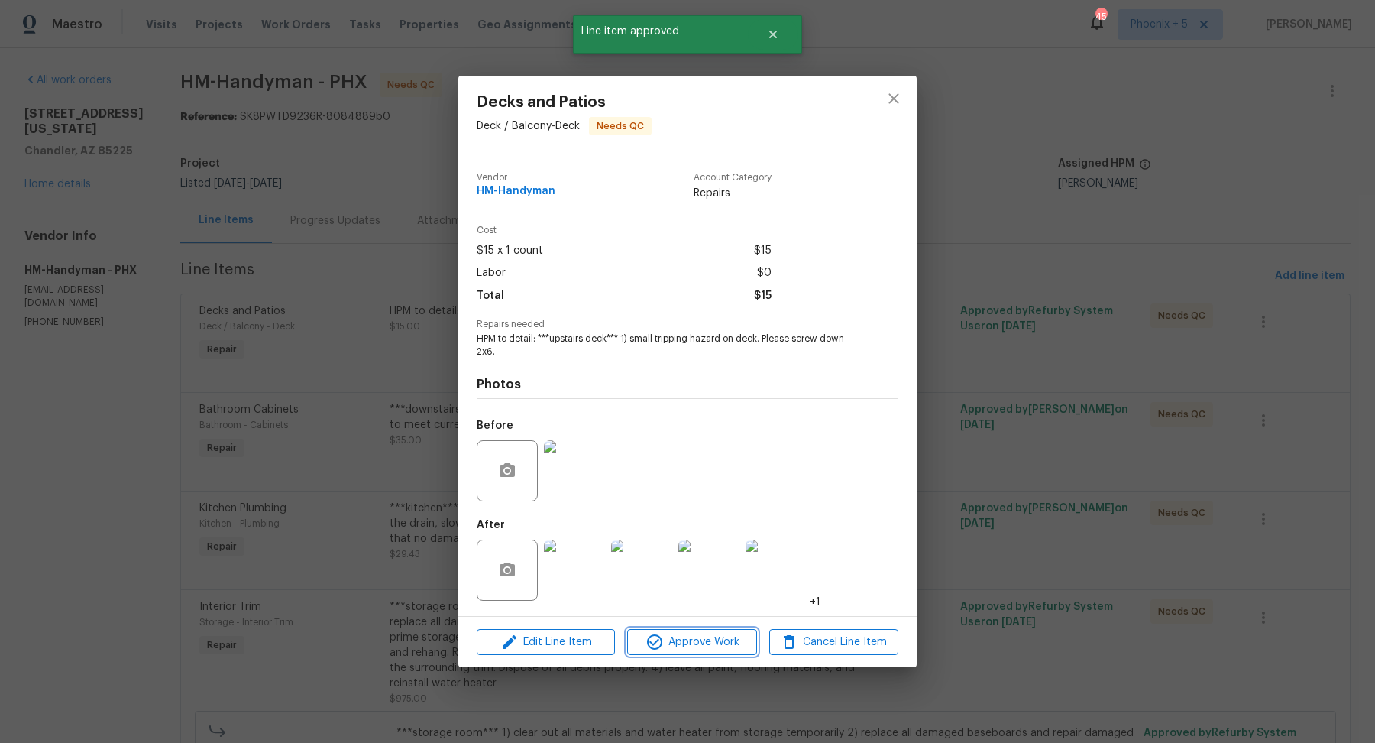
click at [583, 640] on span "Approve Work" at bounding box center [692, 642] width 120 height 19
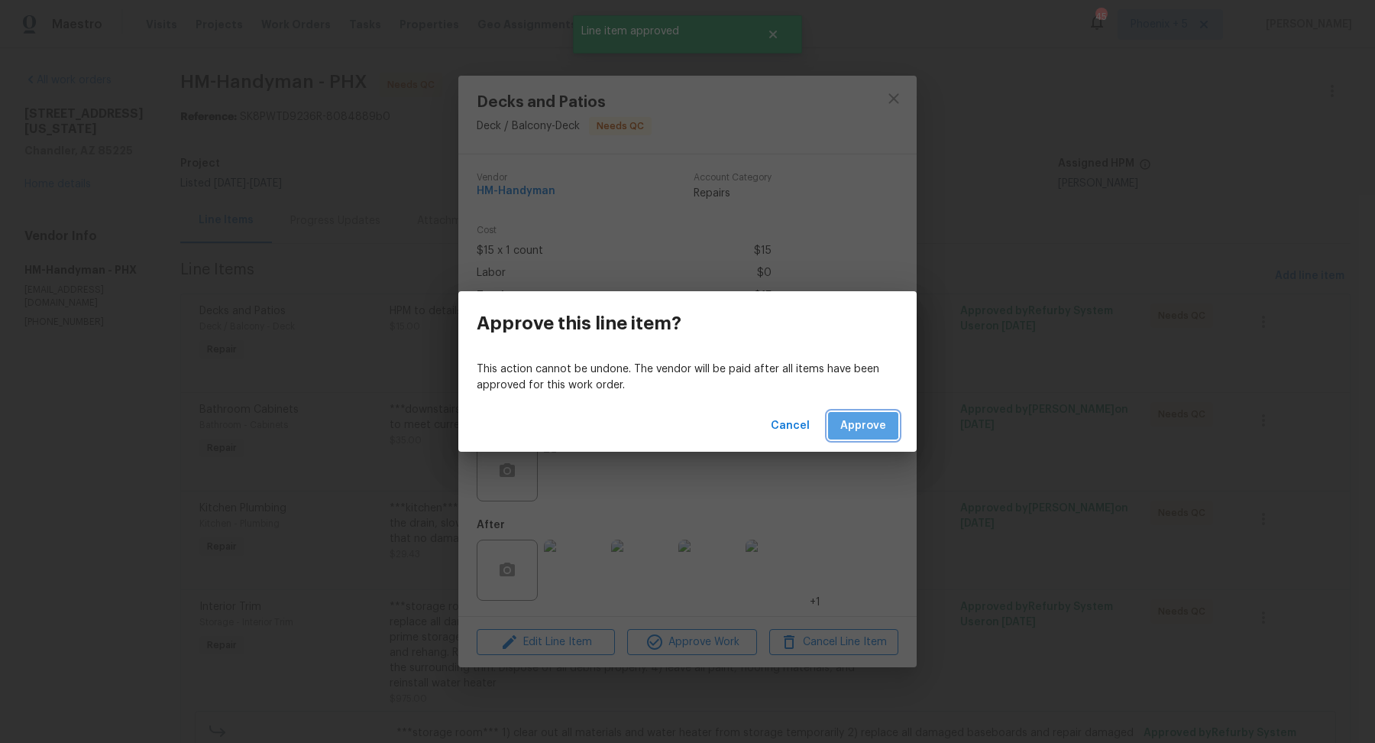
click at [583, 424] on span "Approve" at bounding box center [864, 425] width 46 height 19
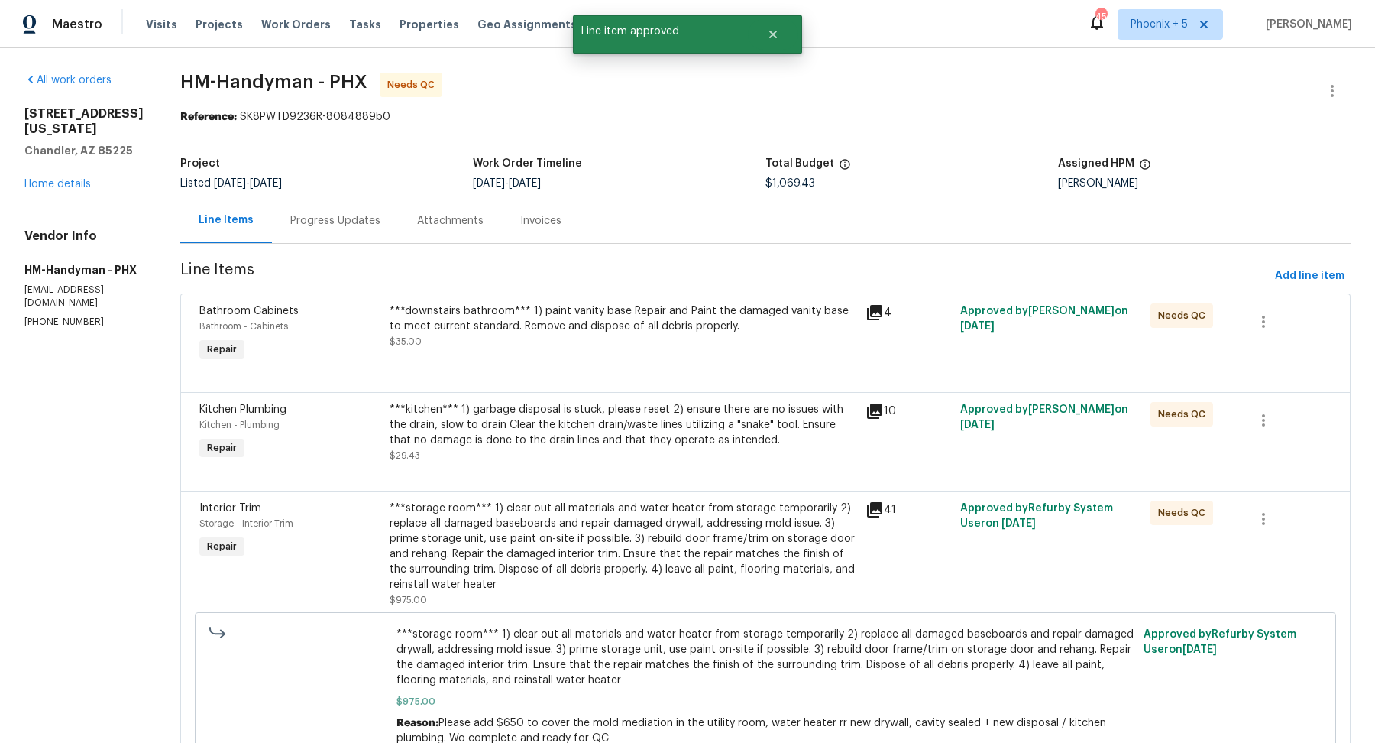
click at [569, 324] on div "***downstairs bathroom*** 1) paint vanity base Repair and Paint the damaged van…" at bounding box center [623, 318] width 467 height 31
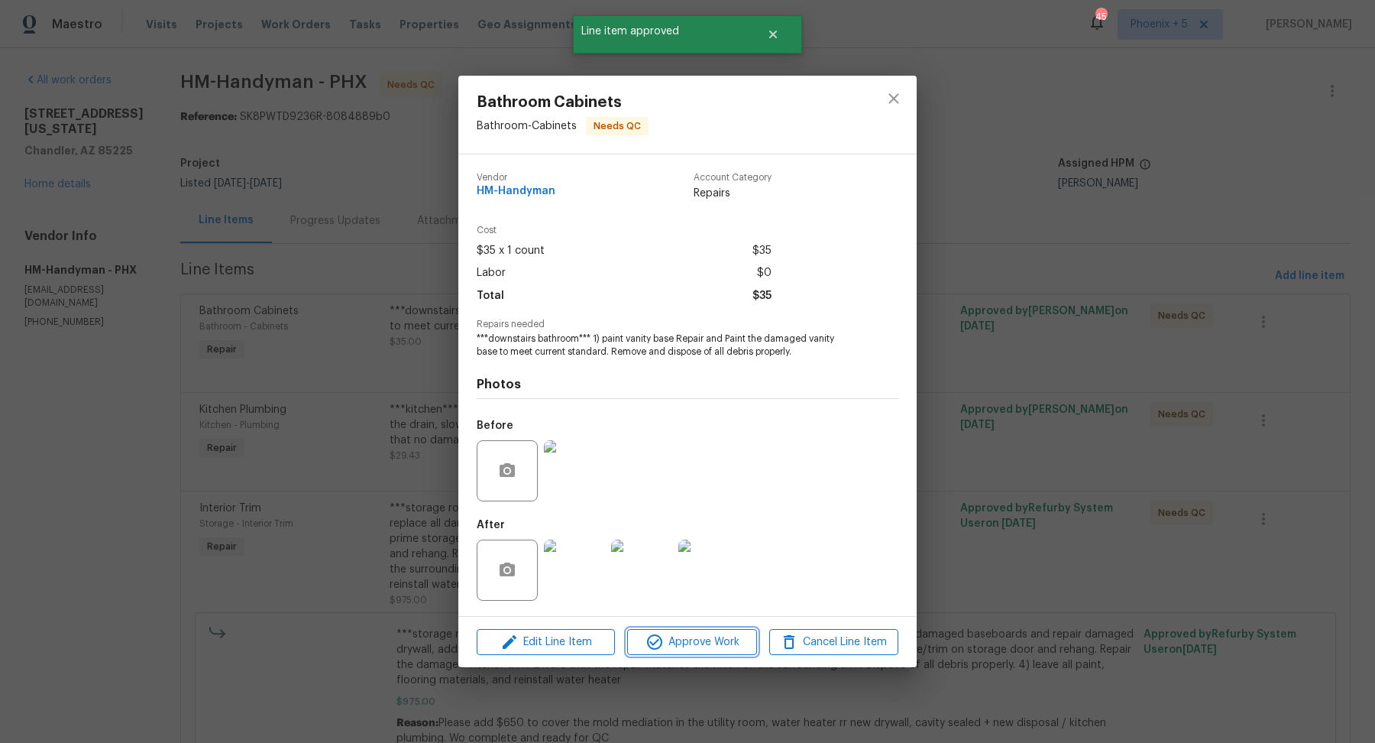
click at [583, 642] on span "Approve Work" at bounding box center [692, 642] width 120 height 19
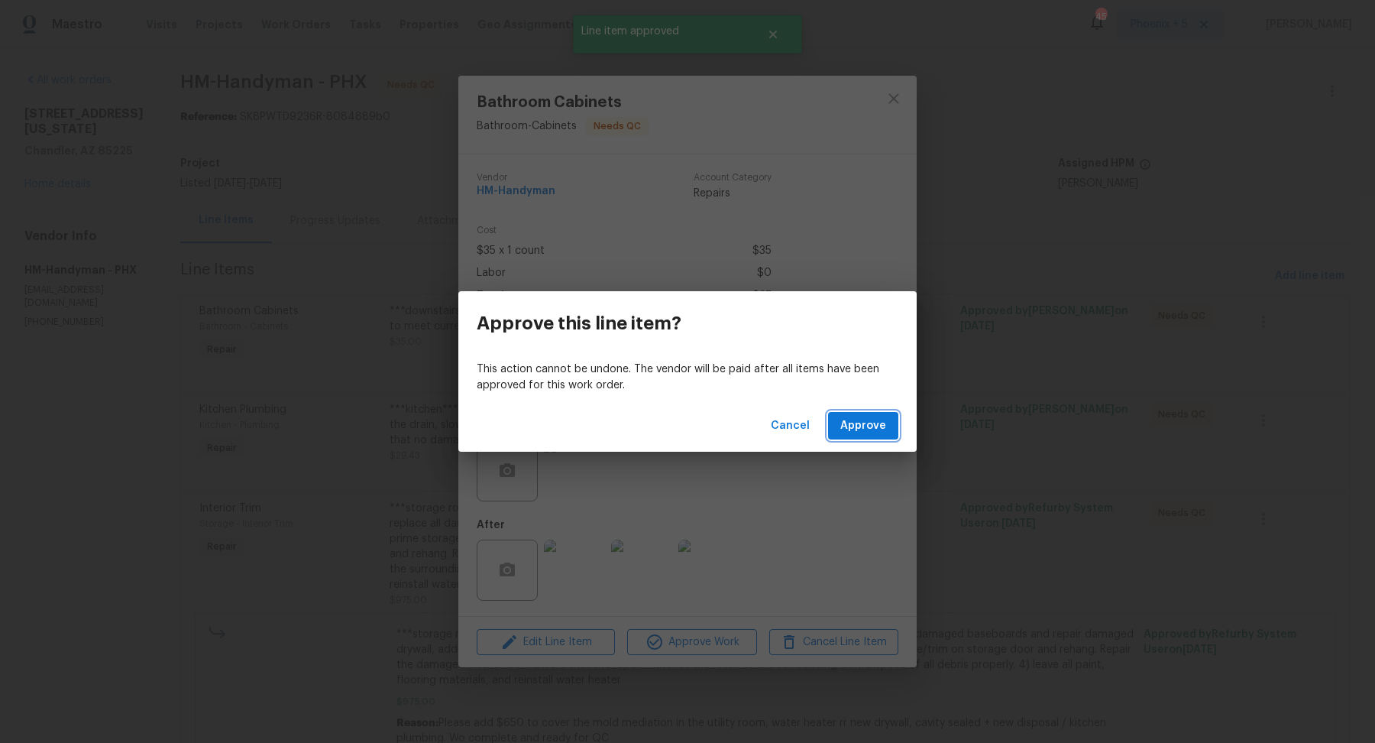
click at [583, 432] on span "Approve" at bounding box center [864, 425] width 46 height 19
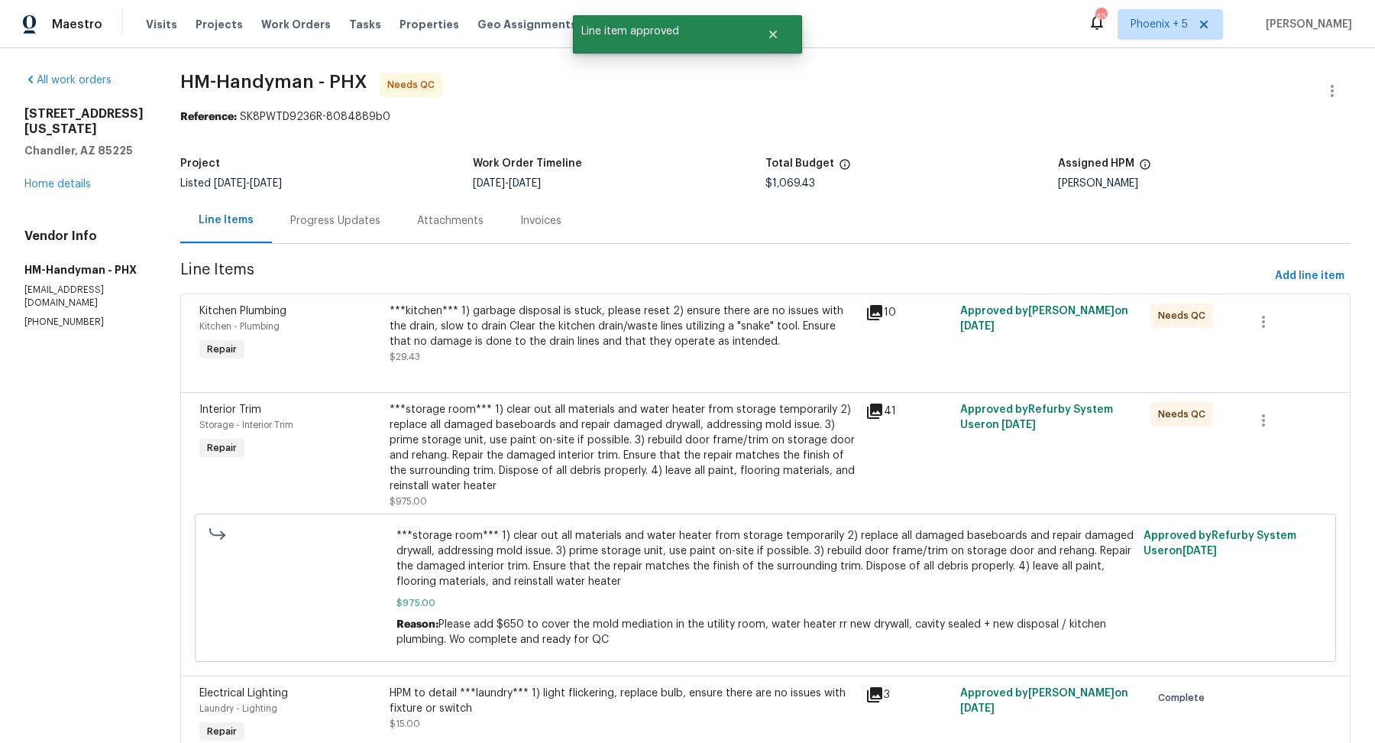
click at [523, 338] on div "***kitchen*** 1) garbage disposal is stuck, please reset 2) ensure there are no…" at bounding box center [623, 326] width 467 height 46
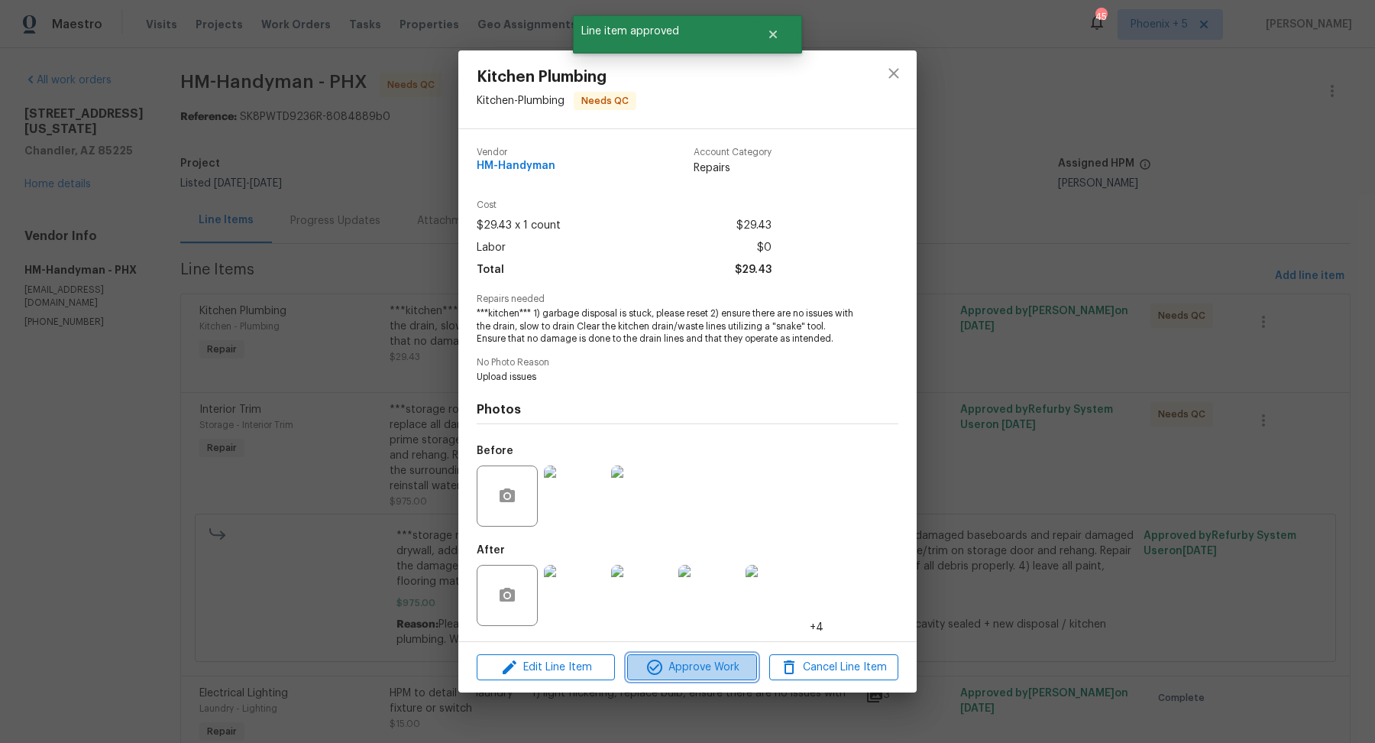
click at [583, 660] on span "Approve Work" at bounding box center [692, 667] width 120 height 19
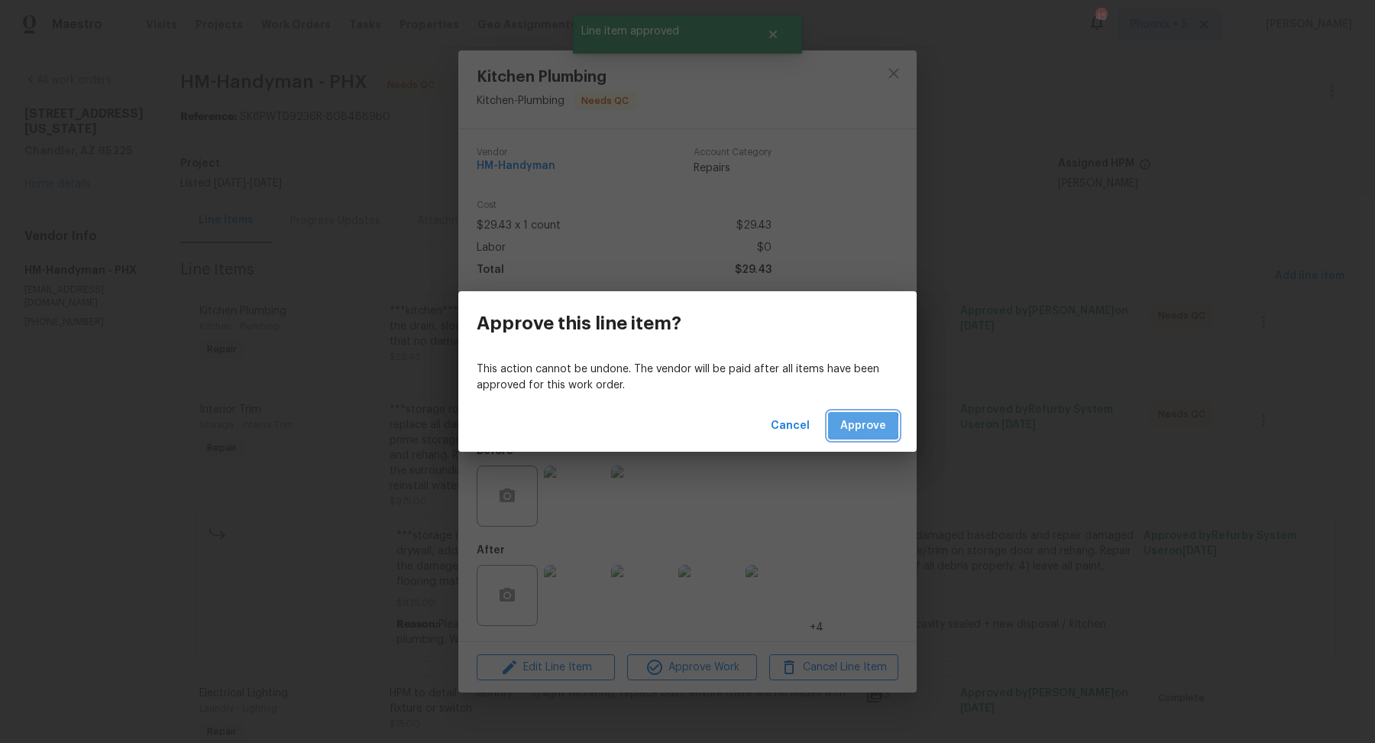
click at [583, 426] on span "Approve" at bounding box center [864, 425] width 46 height 19
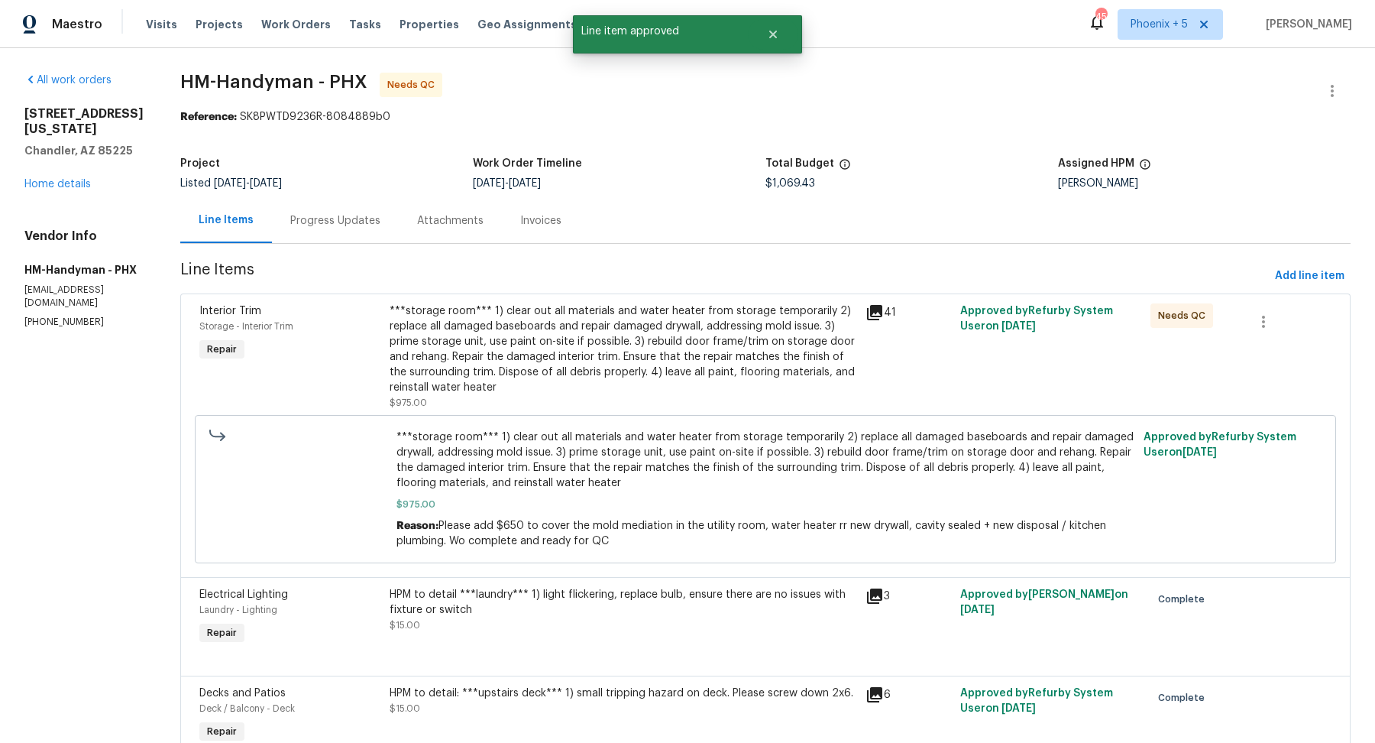
click at [583, 340] on div "***storage room*** 1) clear out all materials and water heater from storage tem…" at bounding box center [623, 349] width 467 height 92
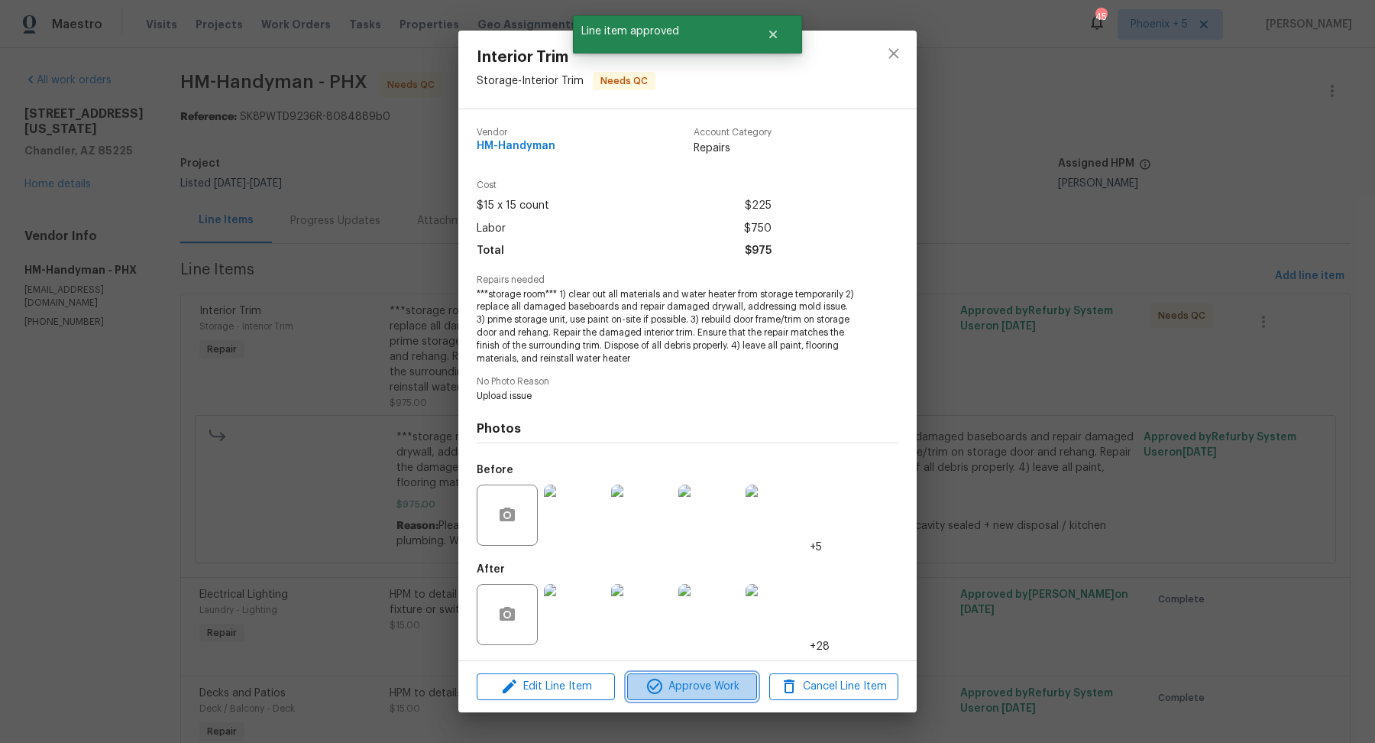
click at [583, 679] on button "Approve Work" at bounding box center [691, 686] width 129 height 27
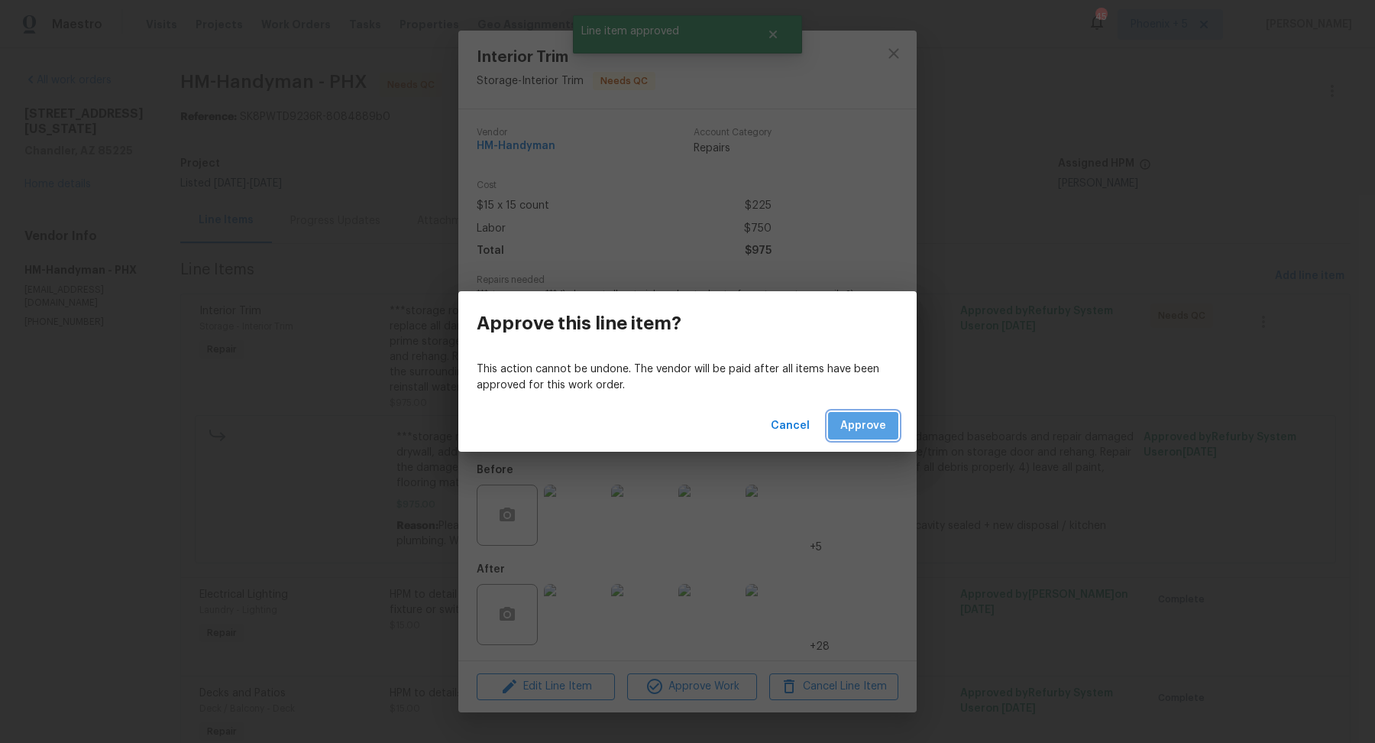
click at [583, 432] on span "Approve" at bounding box center [864, 425] width 46 height 19
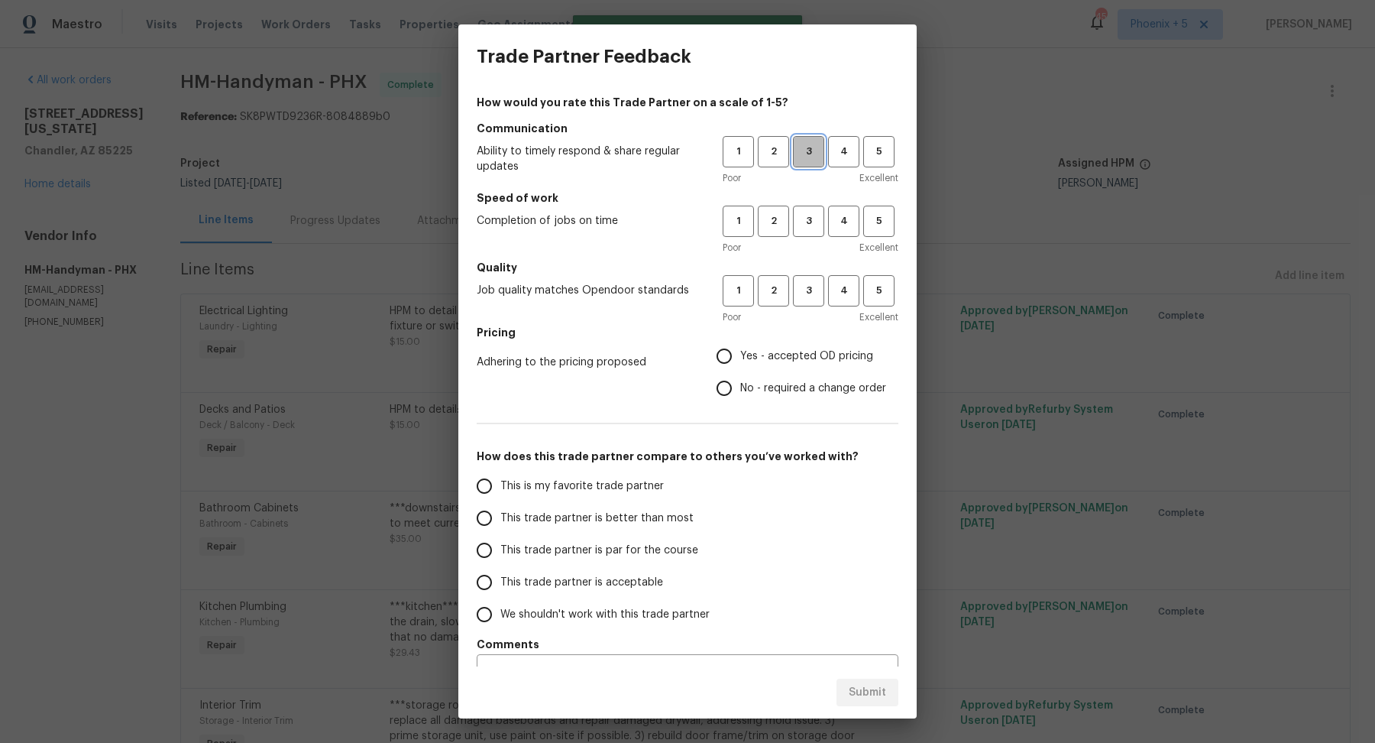
click at [583, 141] on button "3" at bounding box center [808, 151] width 31 height 31
click at [583, 233] on button "3" at bounding box center [808, 221] width 31 height 31
click at [583, 290] on span "3" at bounding box center [809, 291] width 28 height 18
click at [583, 356] on span "Yes - accepted OD pricing" at bounding box center [806, 356] width 133 height 16
click at [583, 356] on input "Yes - accepted OD pricing" at bounding box center [724, 356] width 32 height 32
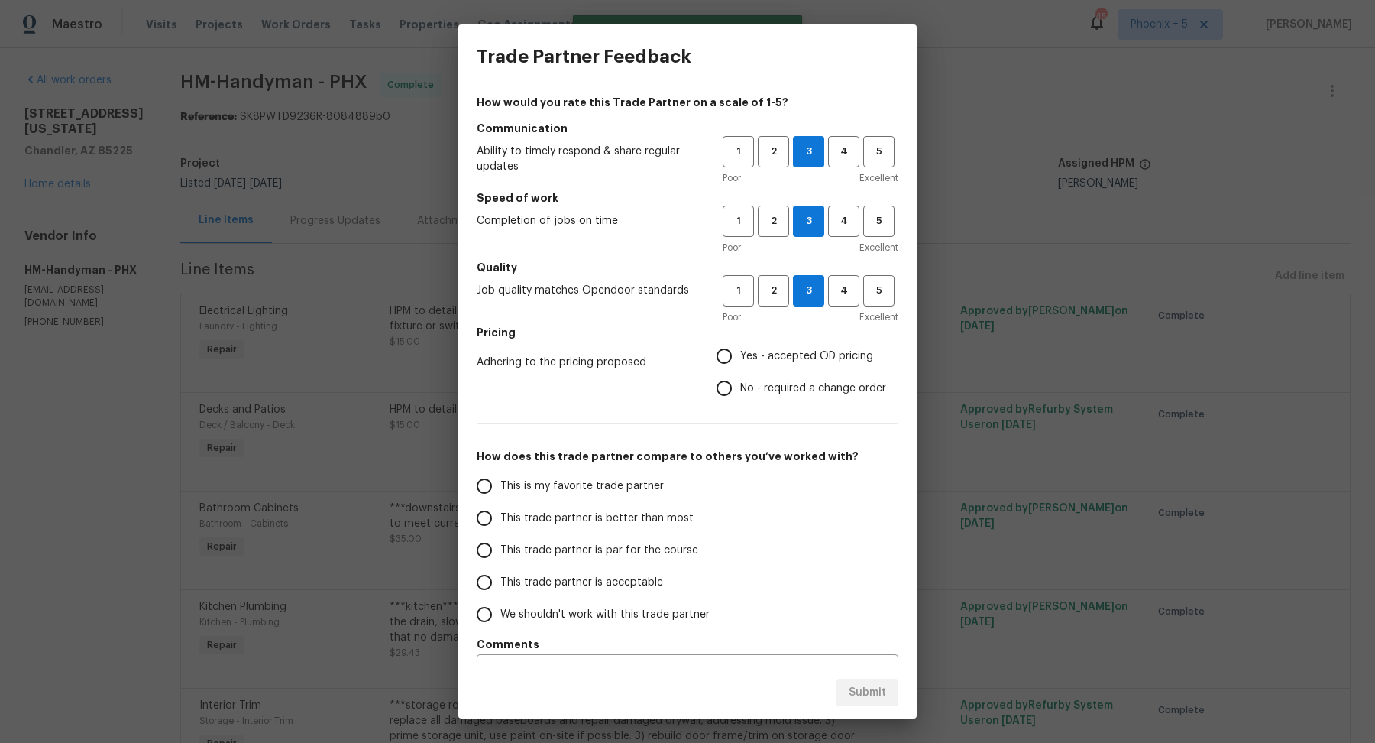
radio input "true"
click at [558, 547] on span "This trade partner is par for the course" at bounding box center [599, 551] width 198 height 16
click at [500, 547] on input "This trade partner is par for the course" at bounding box center [484, 550] width 32 height 32
click at [583, 679] on button "Submit" at bounding box center [868, 693] width 62 height 28
radio input "true"
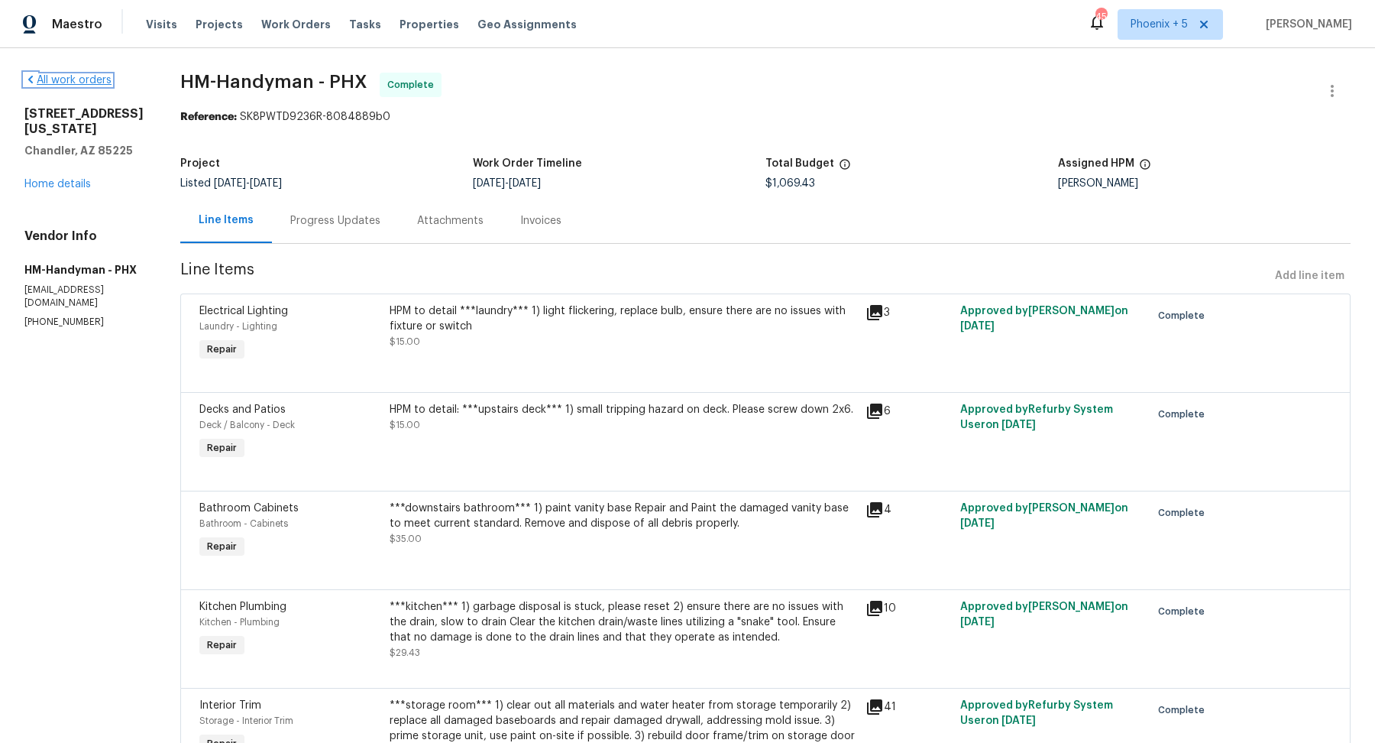
click at [81, 84] on link "All work orders" at bounding box center [67, 80] width 87 height 11
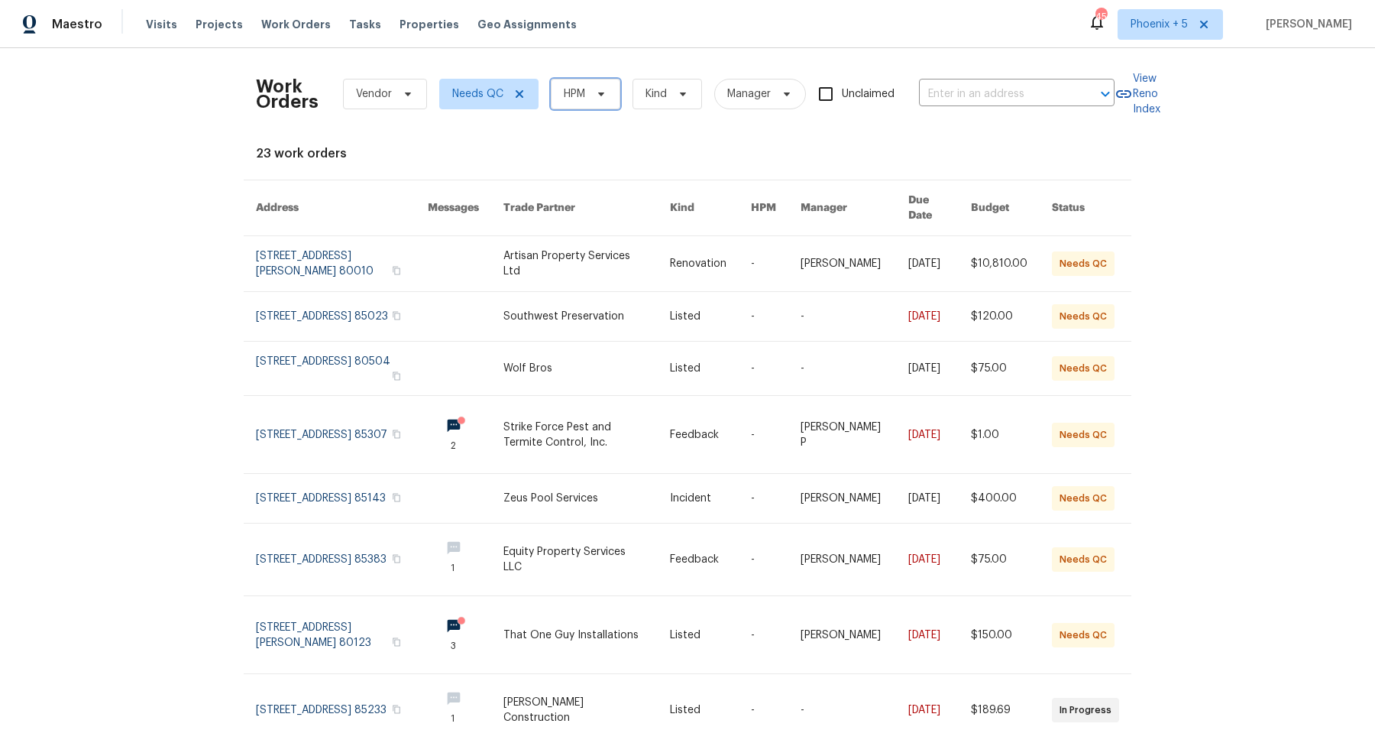
click at [583, 95] on span "HPM" at bounding box center [586, 94] width 70 height 31
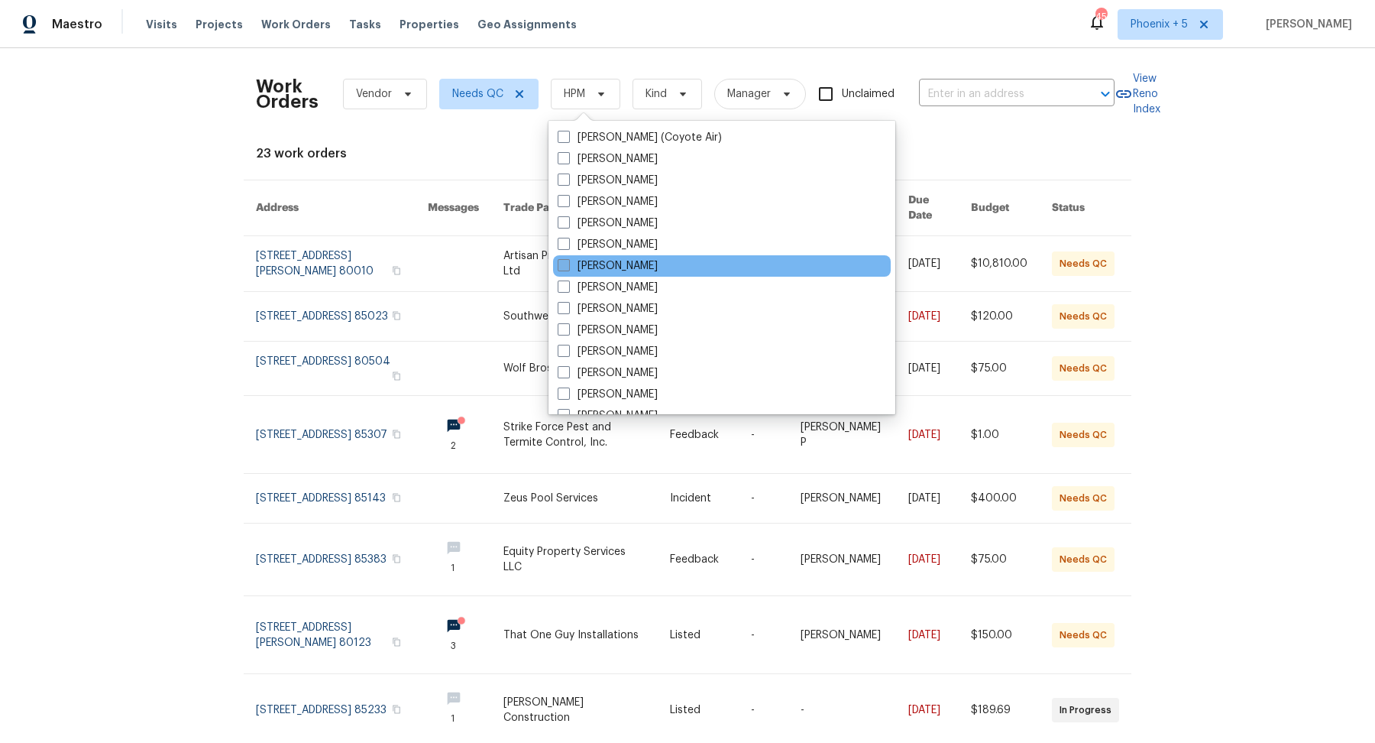
click at [566, 270] on span at bounding box center [564, 265] width 12 height 12
click at [566, 268] on input "[PERSON_NAME]" at bounding box center [563, 263] width 10 height 10
checkbox input "true"
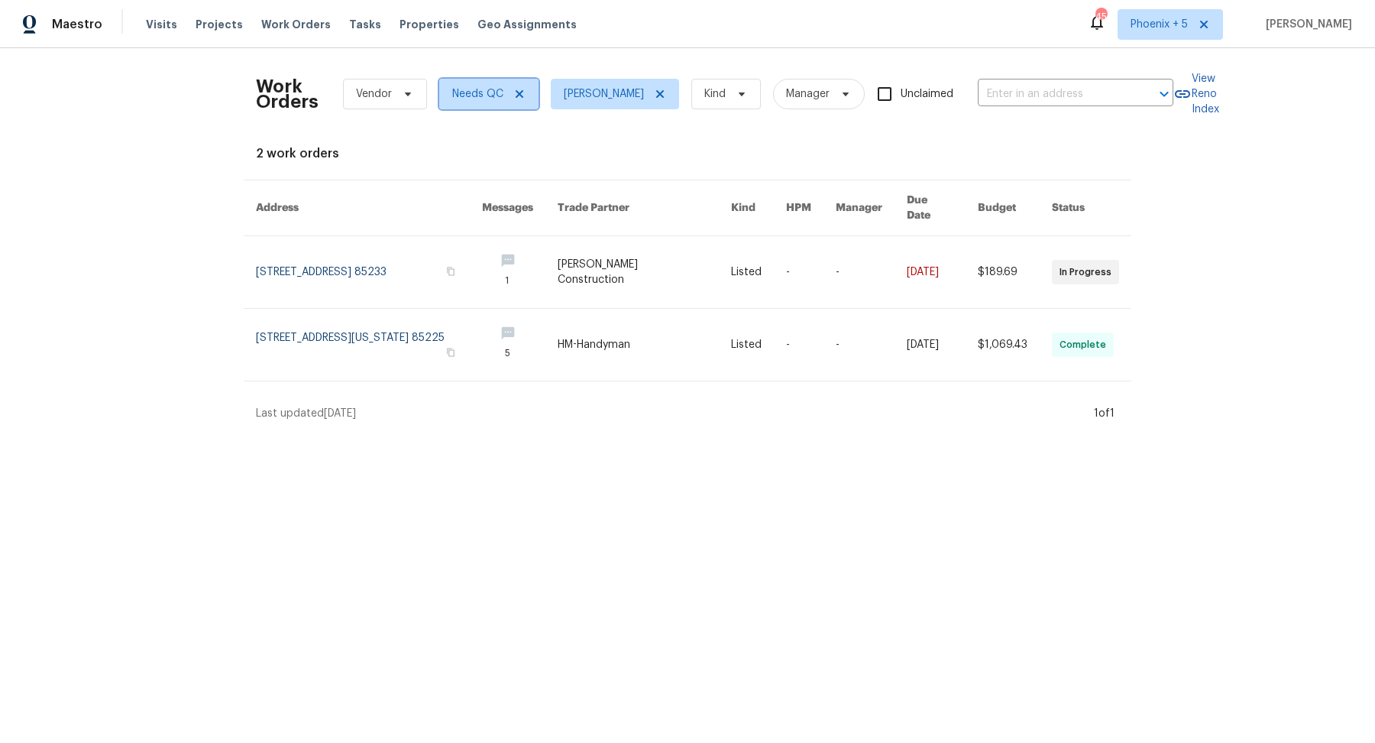
click at [520, 94] on icon at bounding box center [519, 94] width 12 height 12
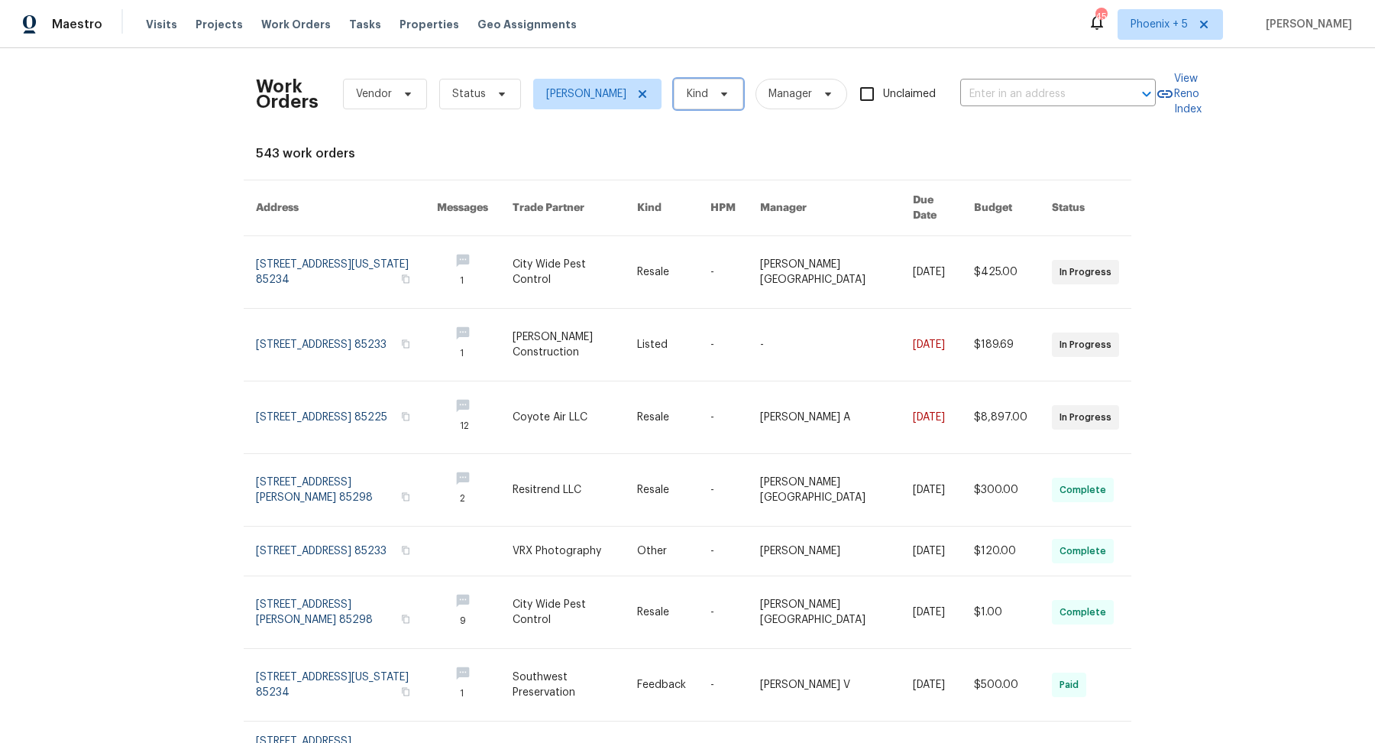
click at [583, 92] on span "Kind" at bounding box center [709, 94] width 70 height 31
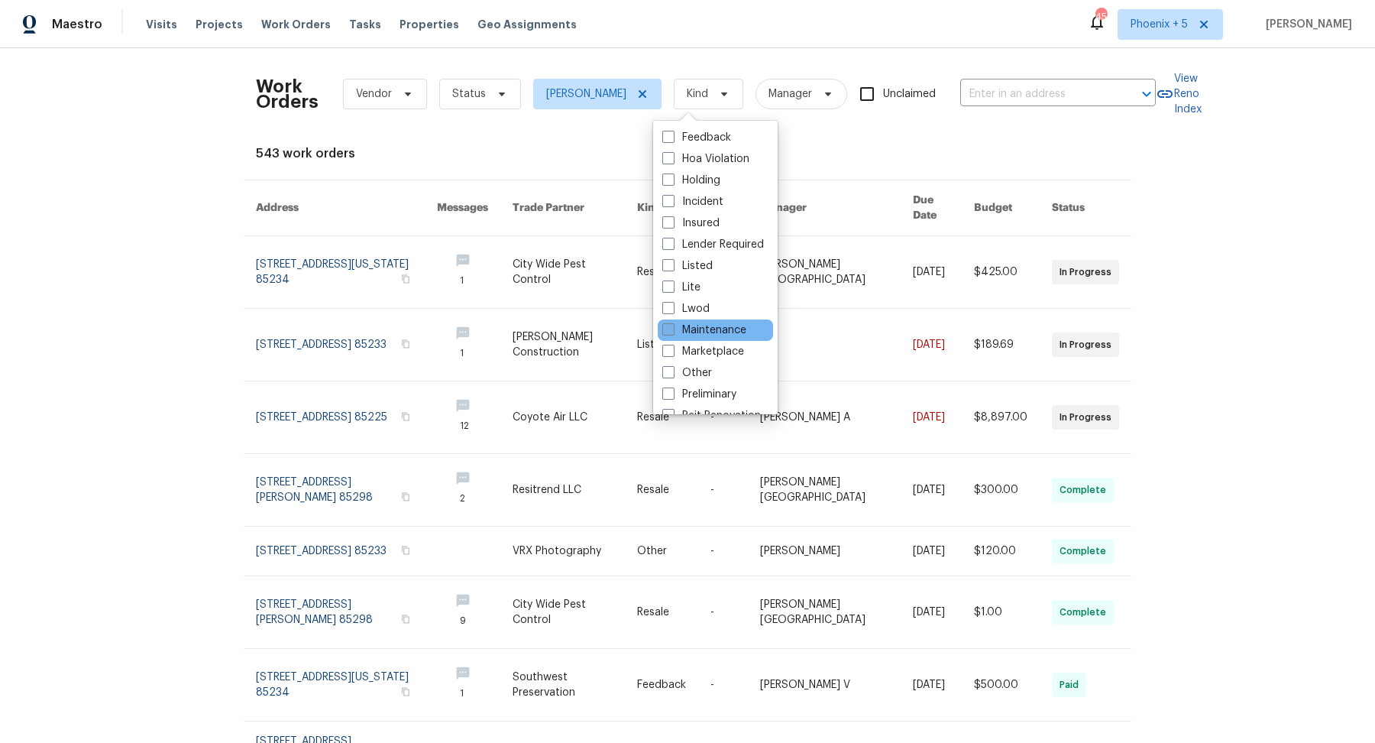
scroll to position [125, 0]
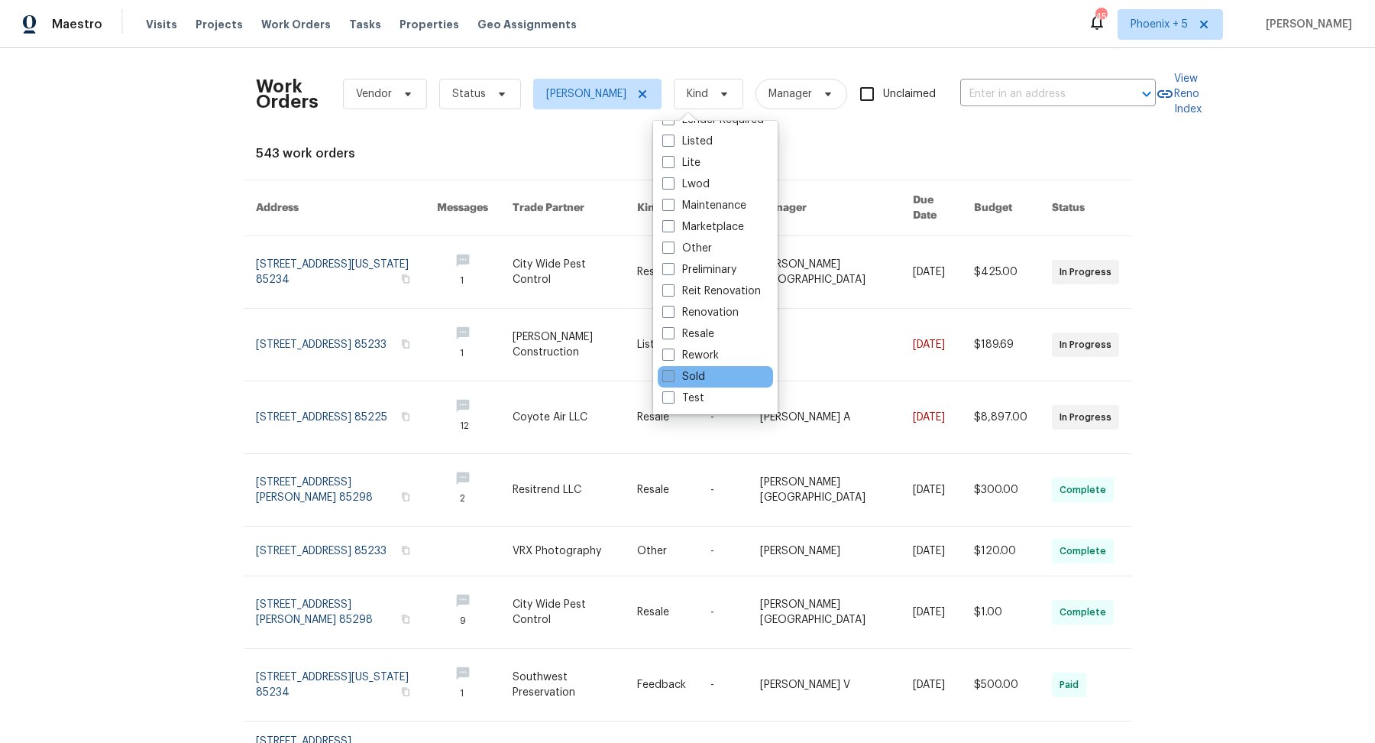
click at [583, 376] on span at bounding box center [668, 376] width 12 height 12
click at [583, 376] on input "Sold" at bounding box center [667, 374] width 10 height 10
checkbox input "true"
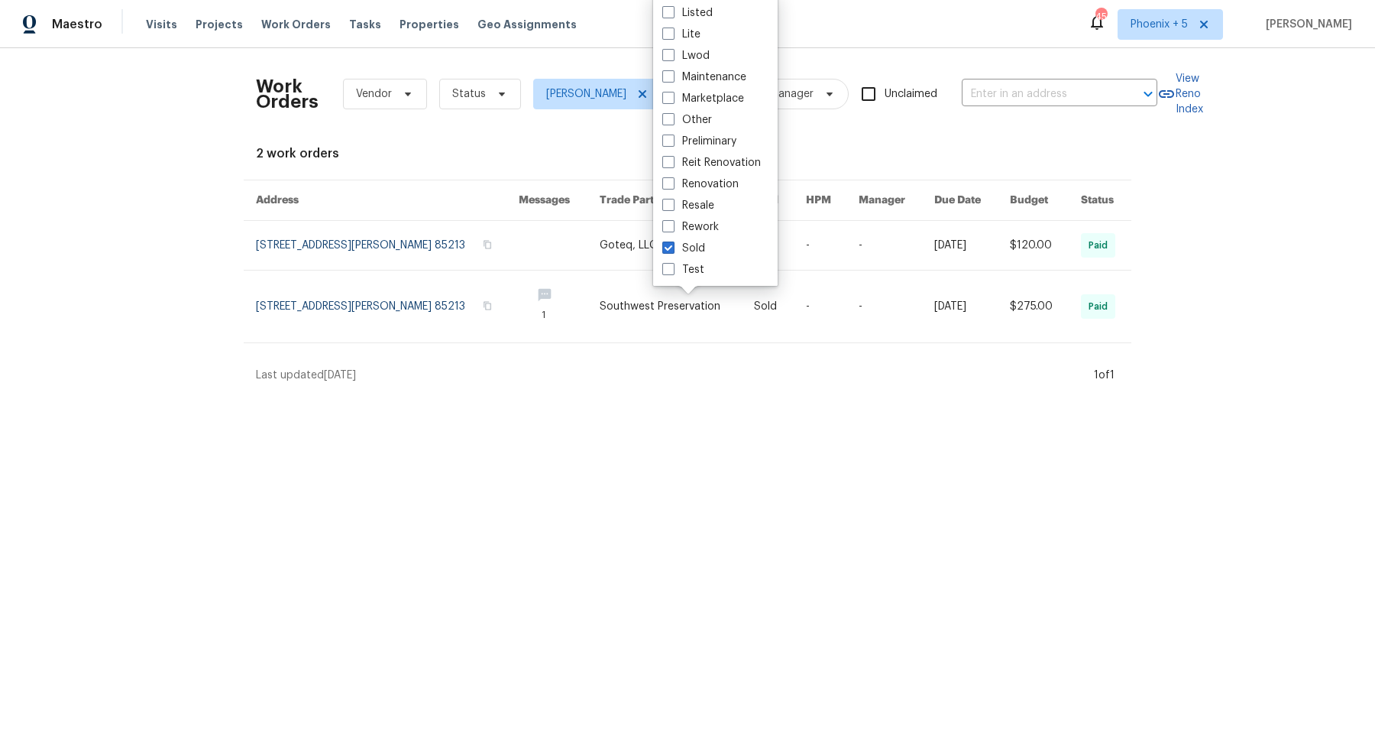
click at [583, 351] on div "Work Orders Vendor Status [PERSON_NAME] Sold Manager Unclaimed ​ View Reno Inde…" at bounding box center [687, 221] width 863 height 322
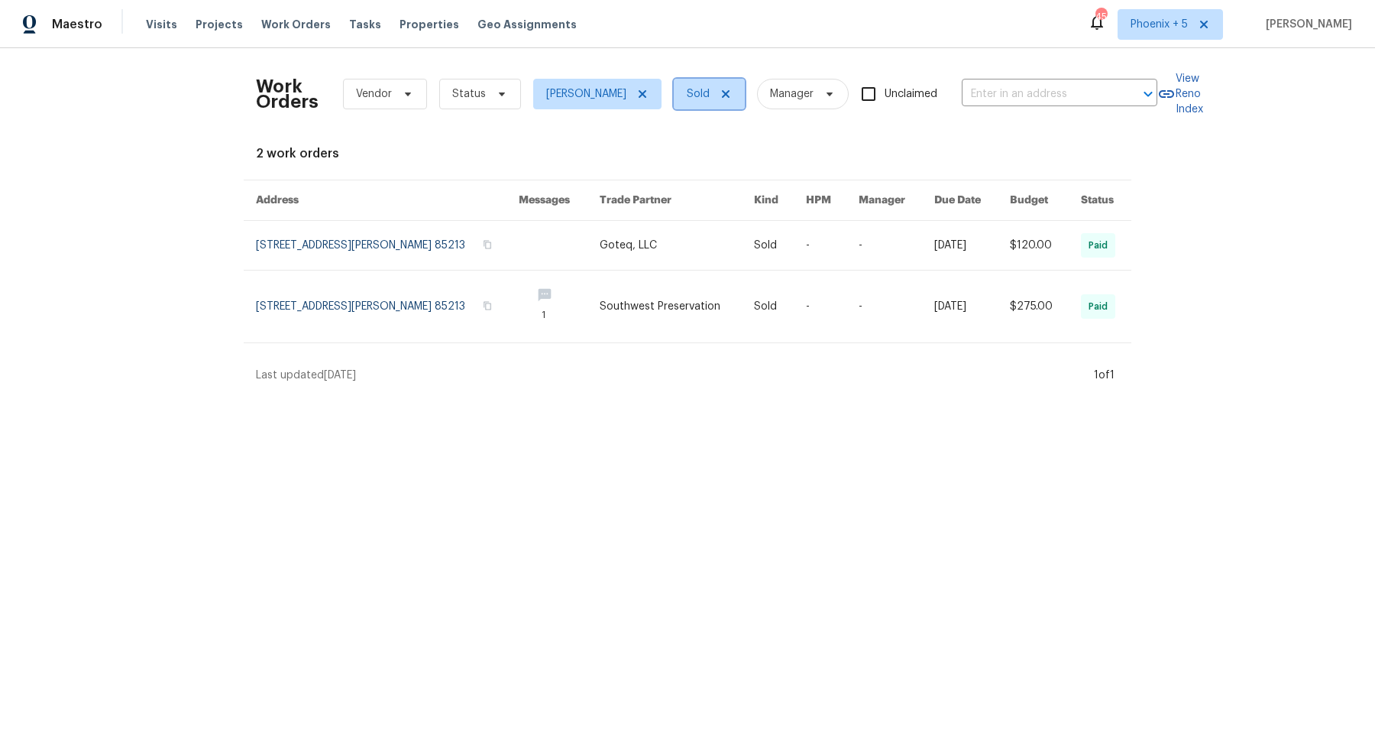
click at [583, 96] on icon at bounding box center [726, 94] width 8 height 8
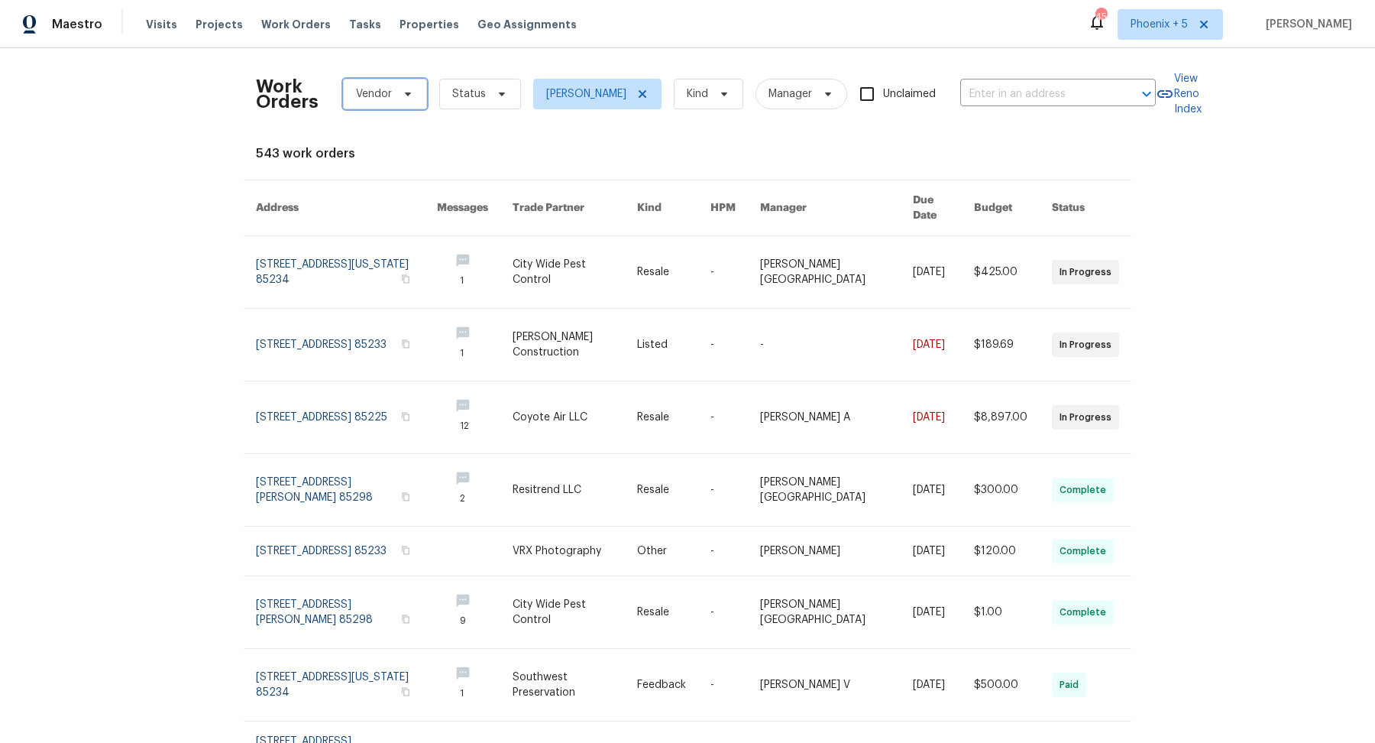
click at [390, 92] on span "Vendor" at bounding box center [374, 93] width 36 height 15
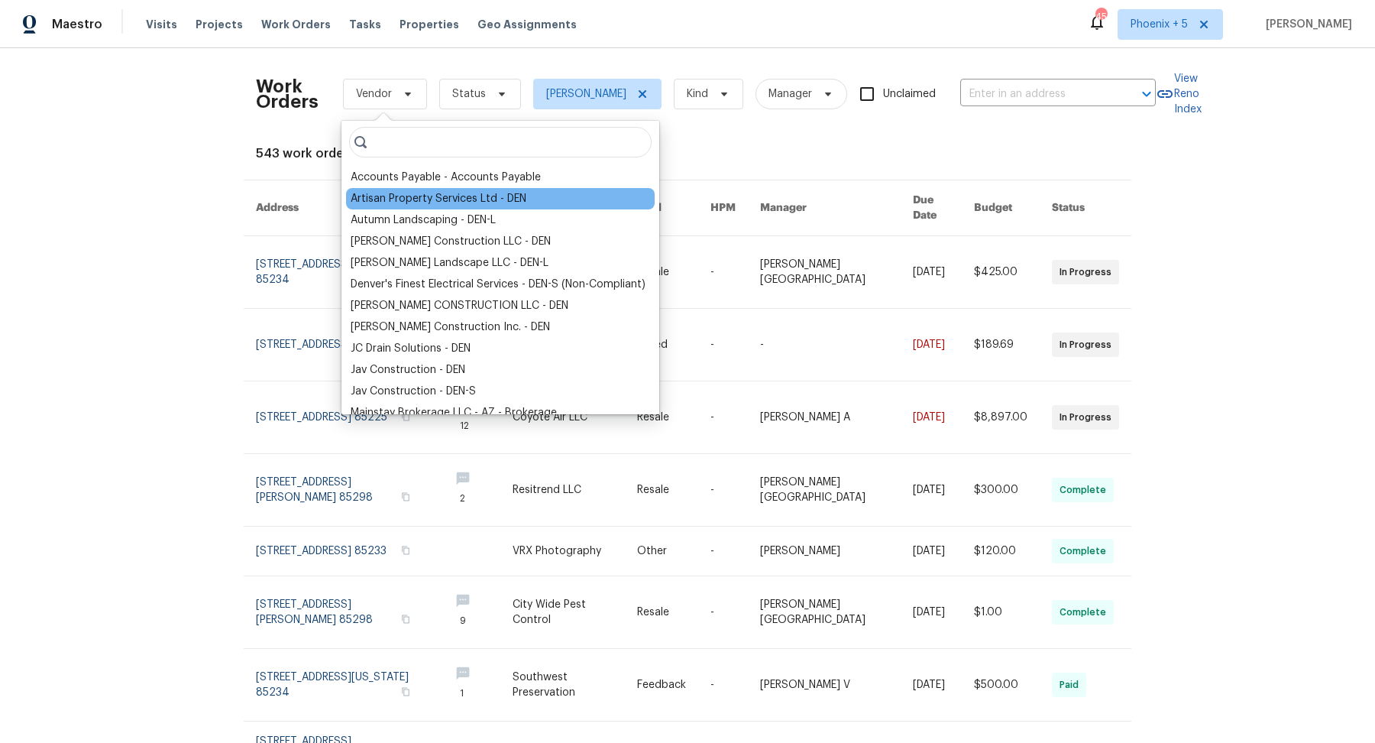
scroll to position [293, 0]
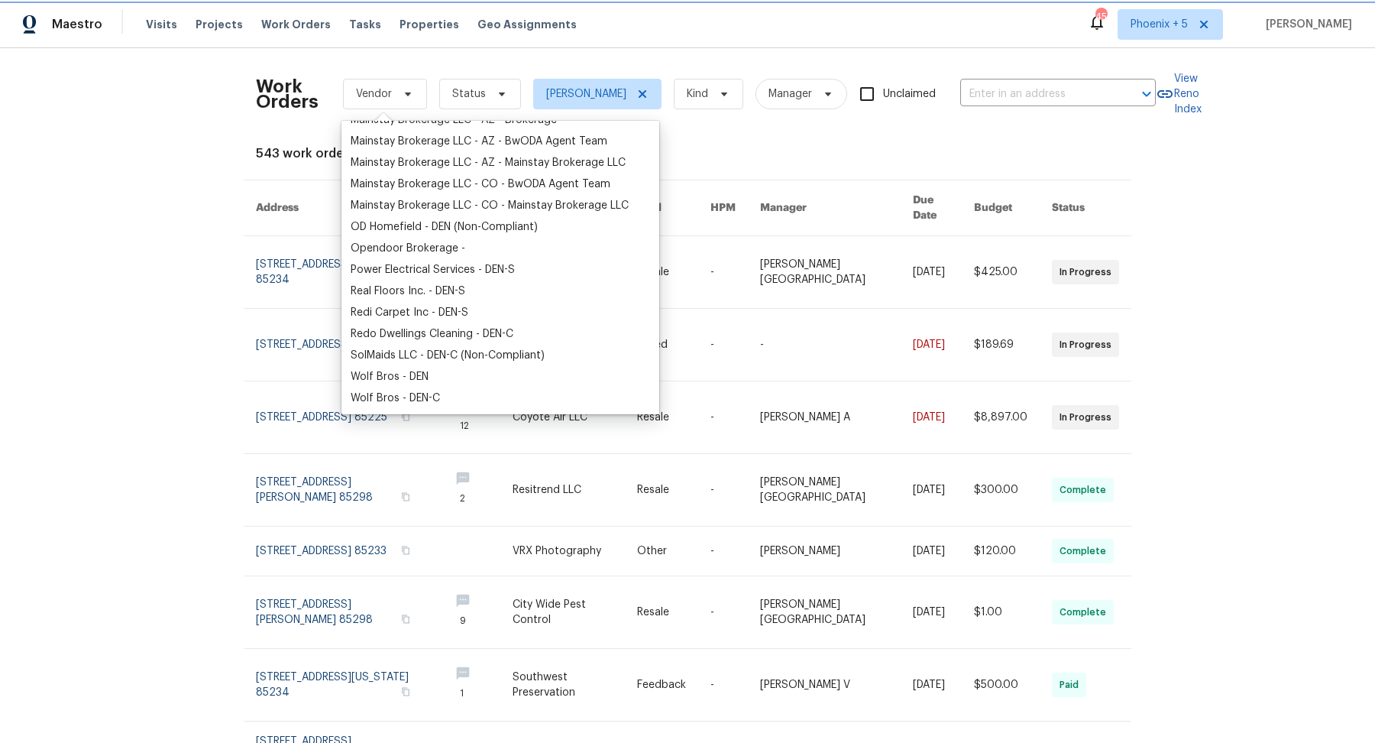
click at [387, 92] on span "Vendor" at bounding box center [374, 93] width 36 height 15
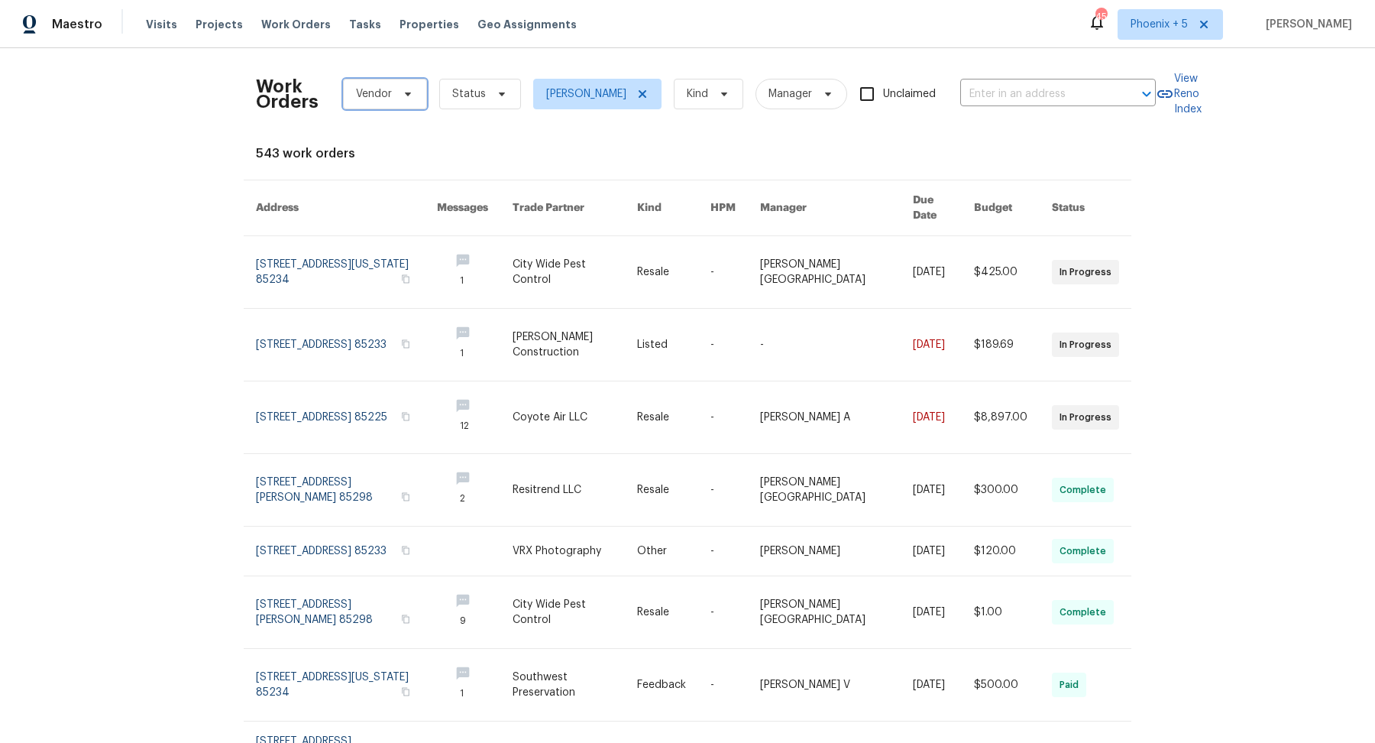
click at [387, 92] on span "Vendor" at bounding box center [374, 93] width 36 height 15
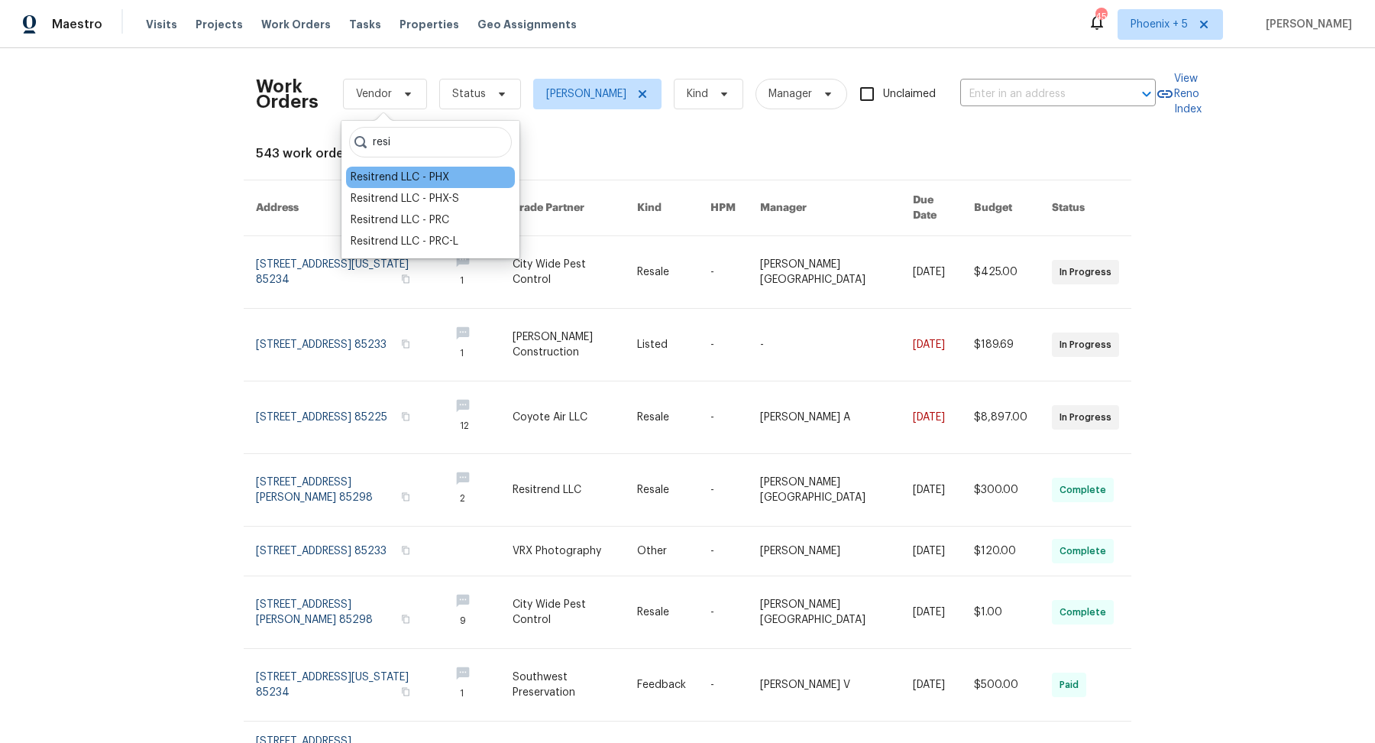
type input "resi"
click at [393, 181] on div "Resitrend LLC - PHX" at bounding box center [400, 177] width 99 height 15
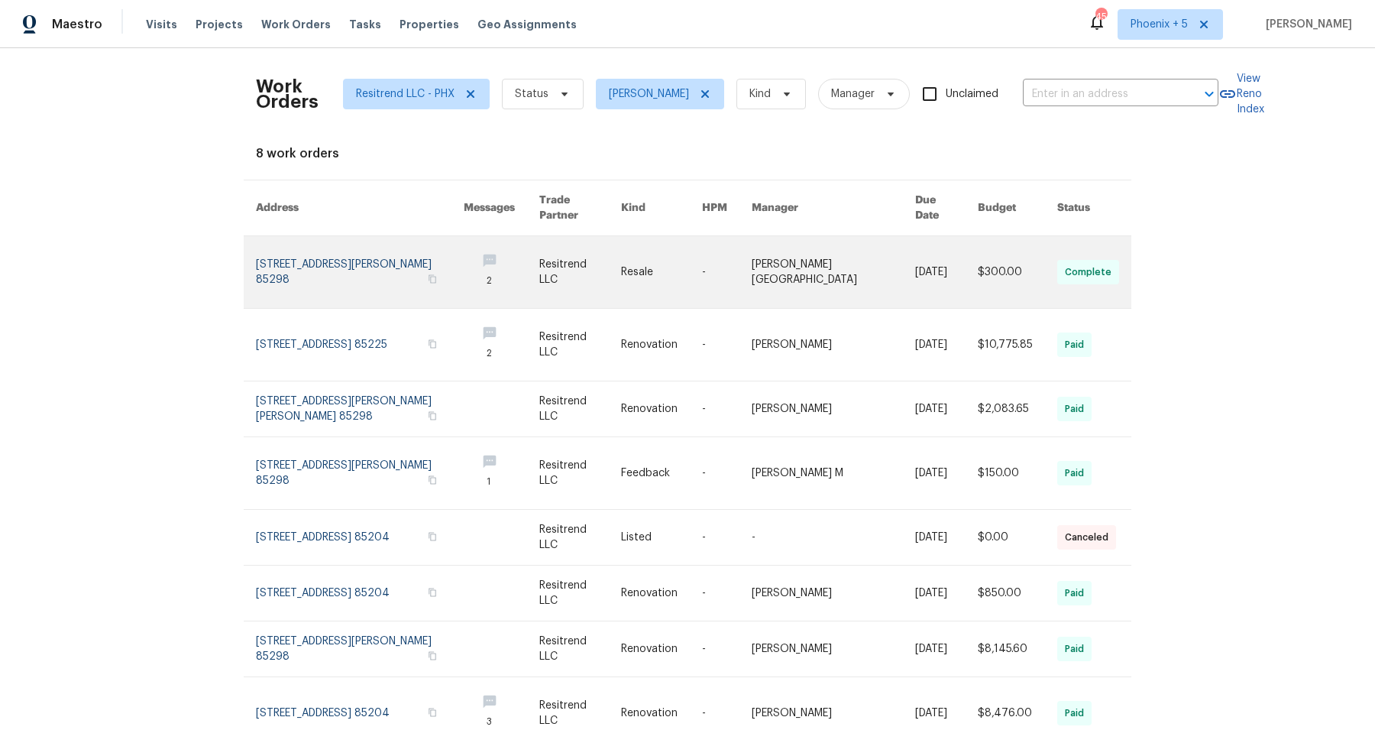
scroll to position [24, 0]
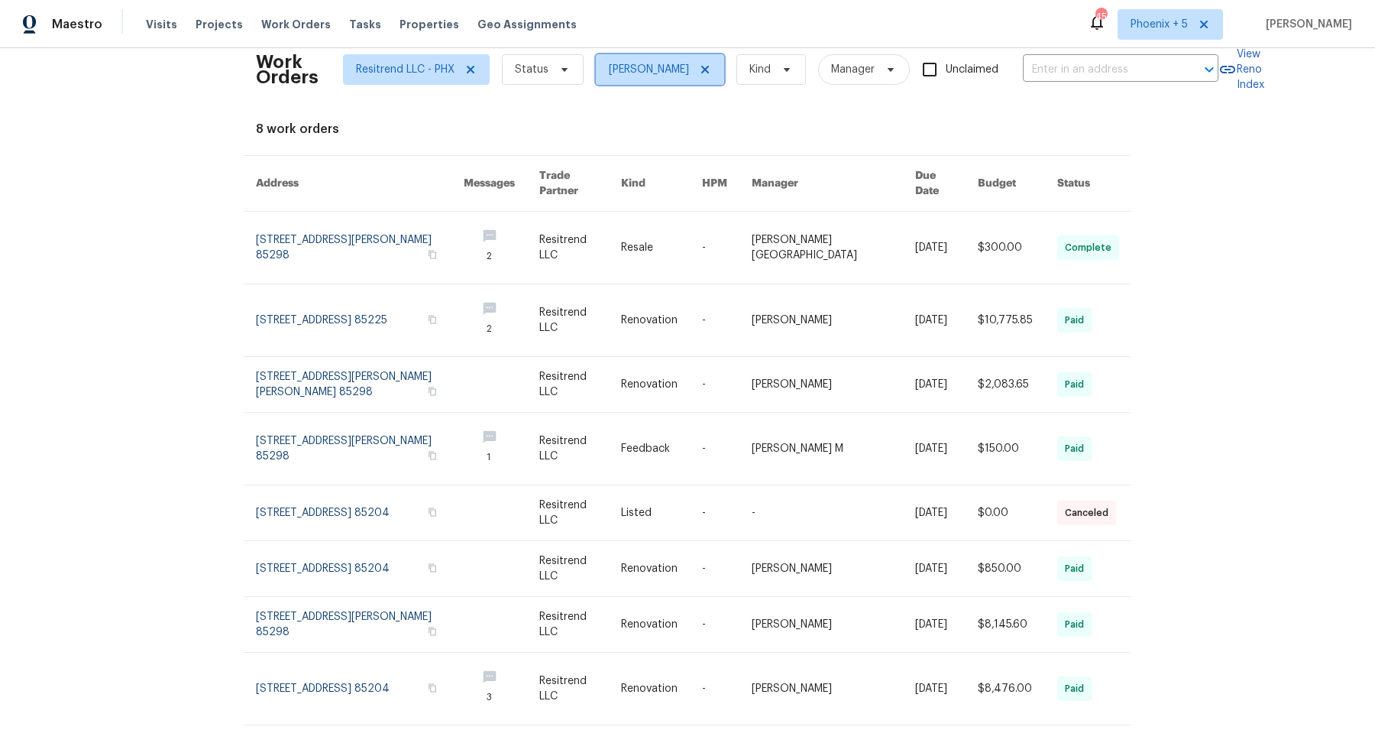
click at [583, 65] on icon at bounding box center [705, 69] width 12 height 12
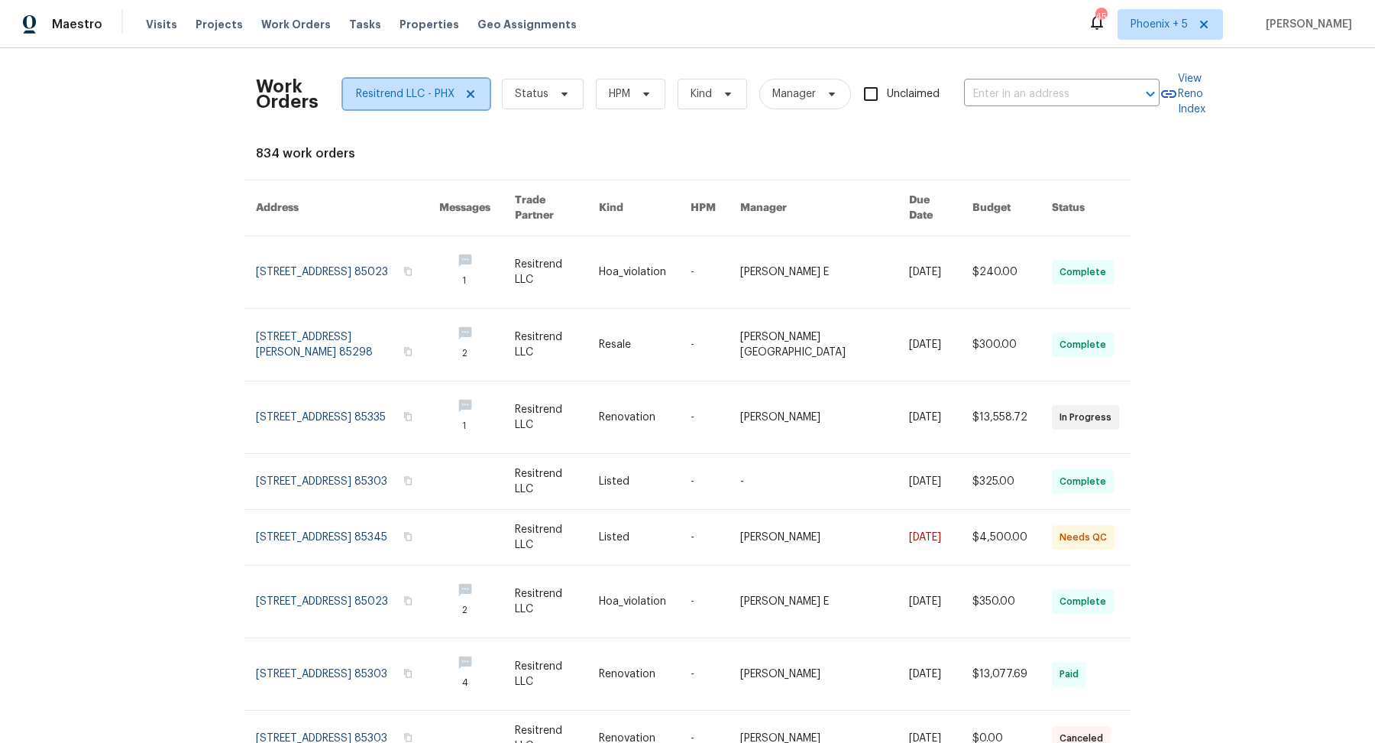
click at [471, 95] on icon at bounding box center [471, 94] width 8 height 8
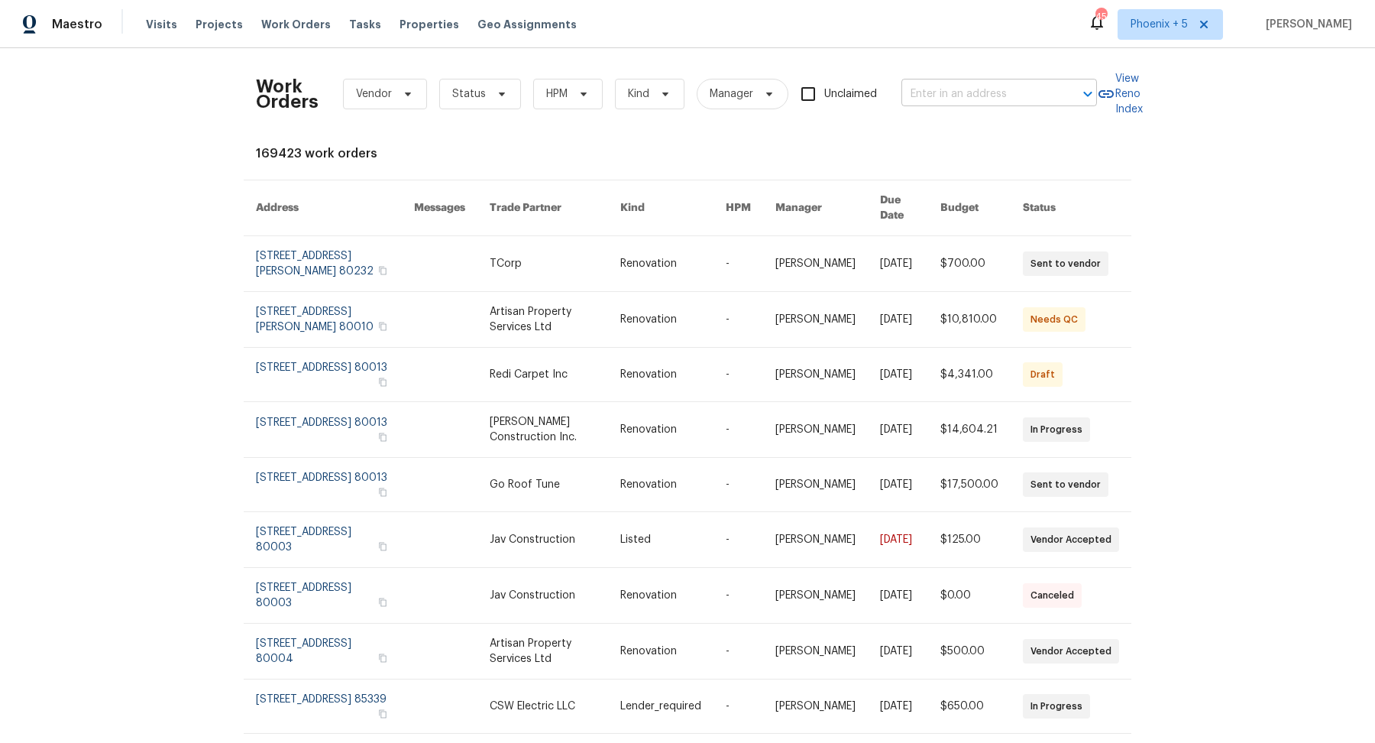
click at [583, 89] on input "text" at bounding box center [978, 95] width 153 height 24
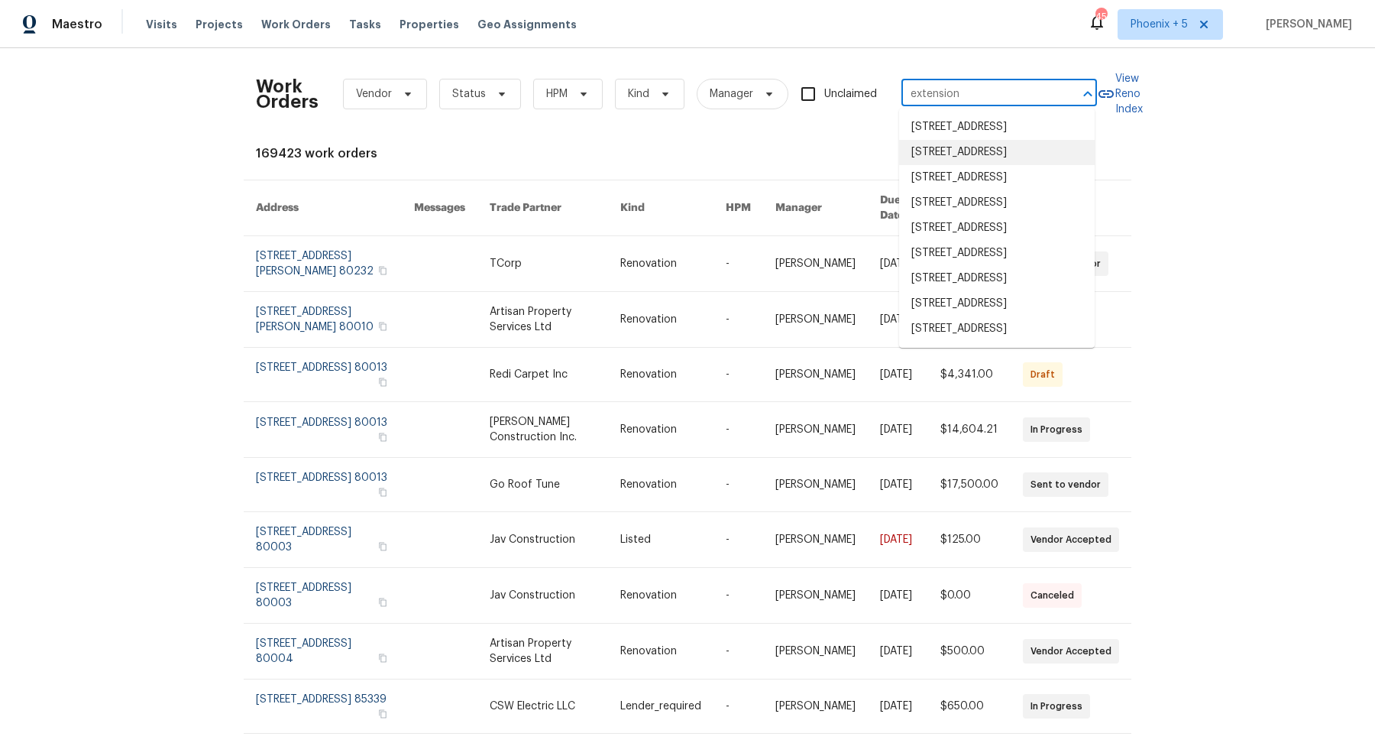
click at [583, 95] on input "extension" at bounding box center [978, 95] width 153 height 24
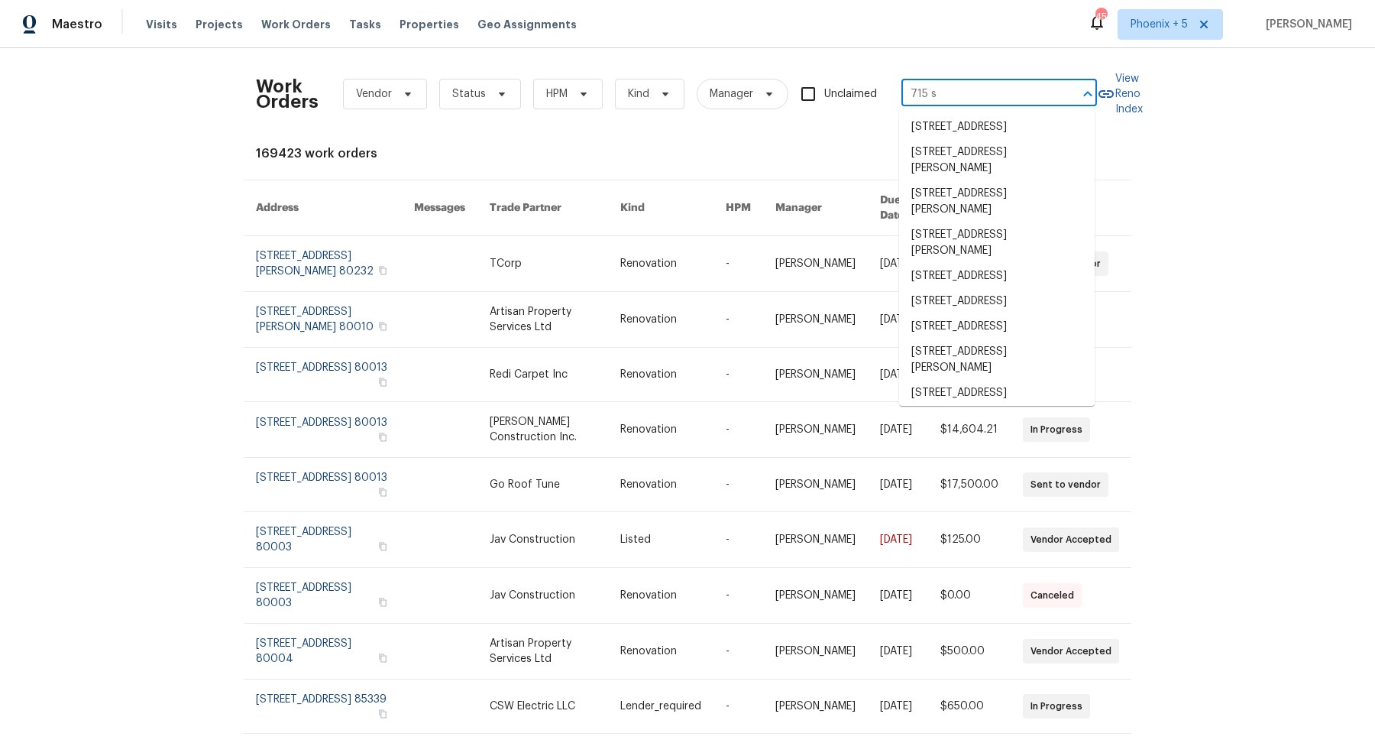
type input "715 s"
click at [583, 137] on div "Work Orders Vendor Status HPM Kind Manager Unclaimed ​ View Reno Index 169423 w…" at bounding box center [687, 455] width 863 height 791
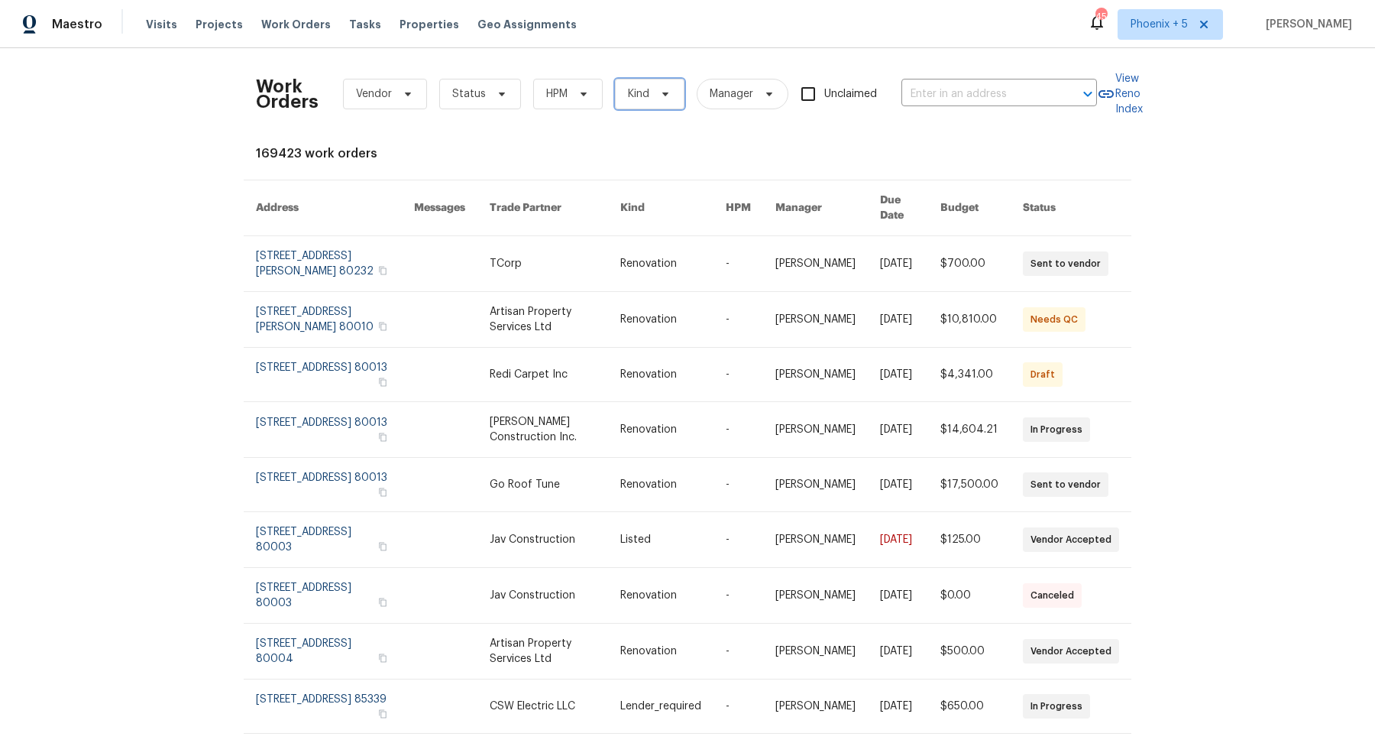
click at [583, 93] on span "Kind" at bounding box center [638, 93] width 21 height 15
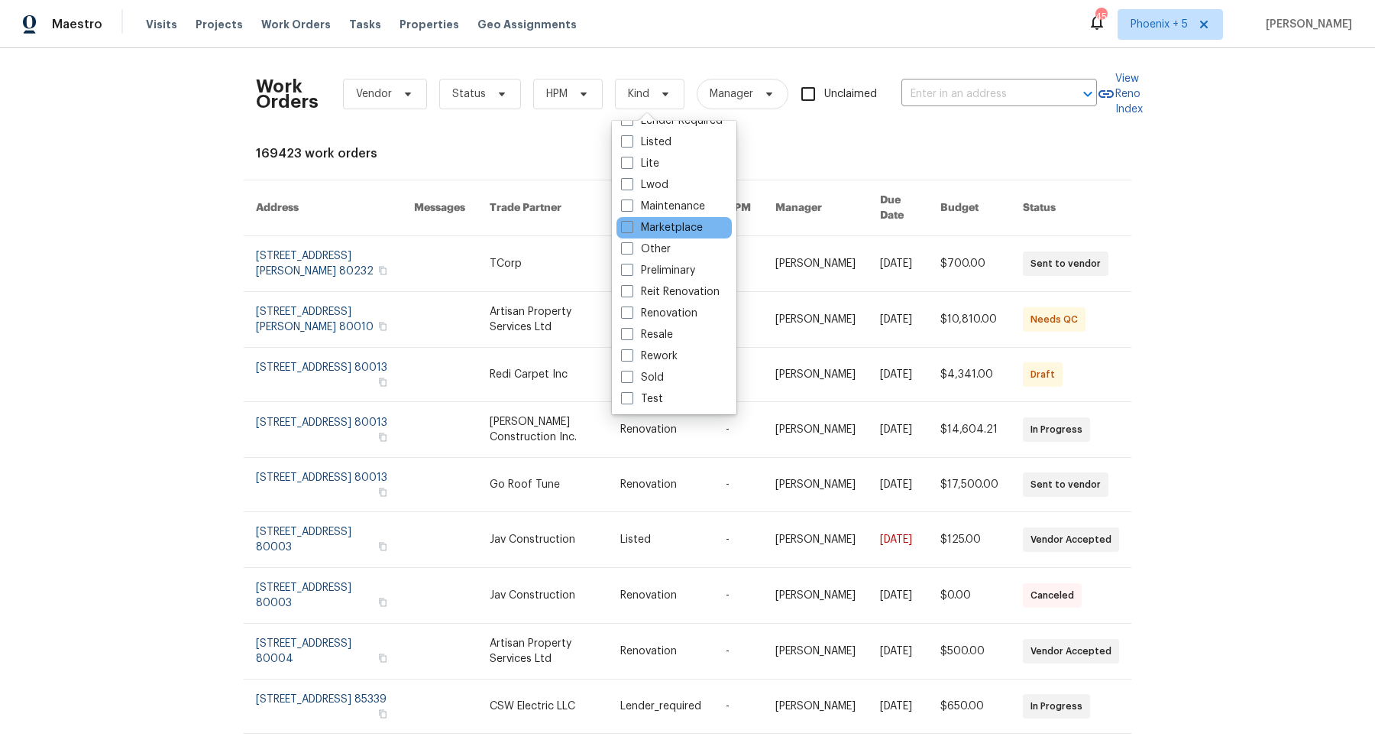
scroll to position [125, 0]
click at [583, 377] on span at bounding box center [627, 376] width 12 height 12
click at [583, 377] on input "Sold" at bounding box center [626, 374] width 10 height 10
checkbox input "true"
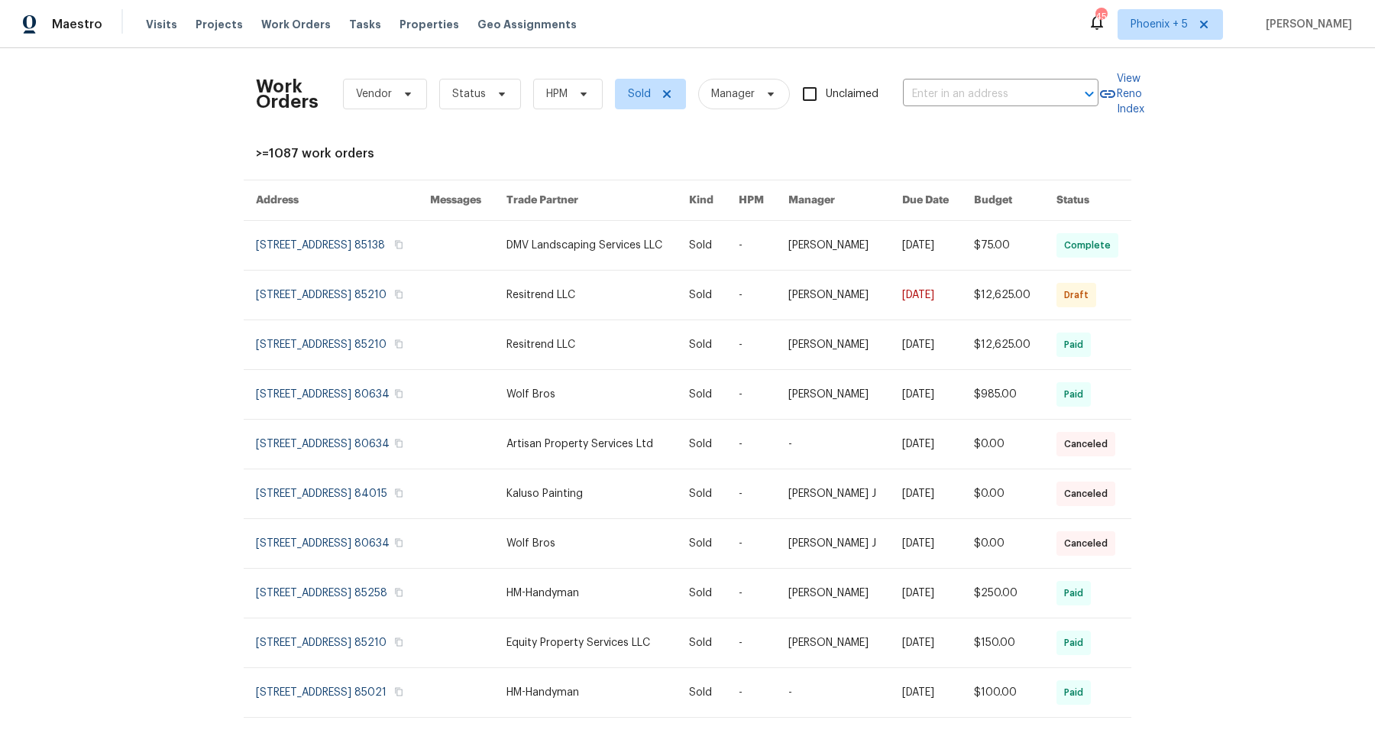
click at [583, 147] on div ">=1087 work orders" at bounding box center [687, 153] width 863 height 15
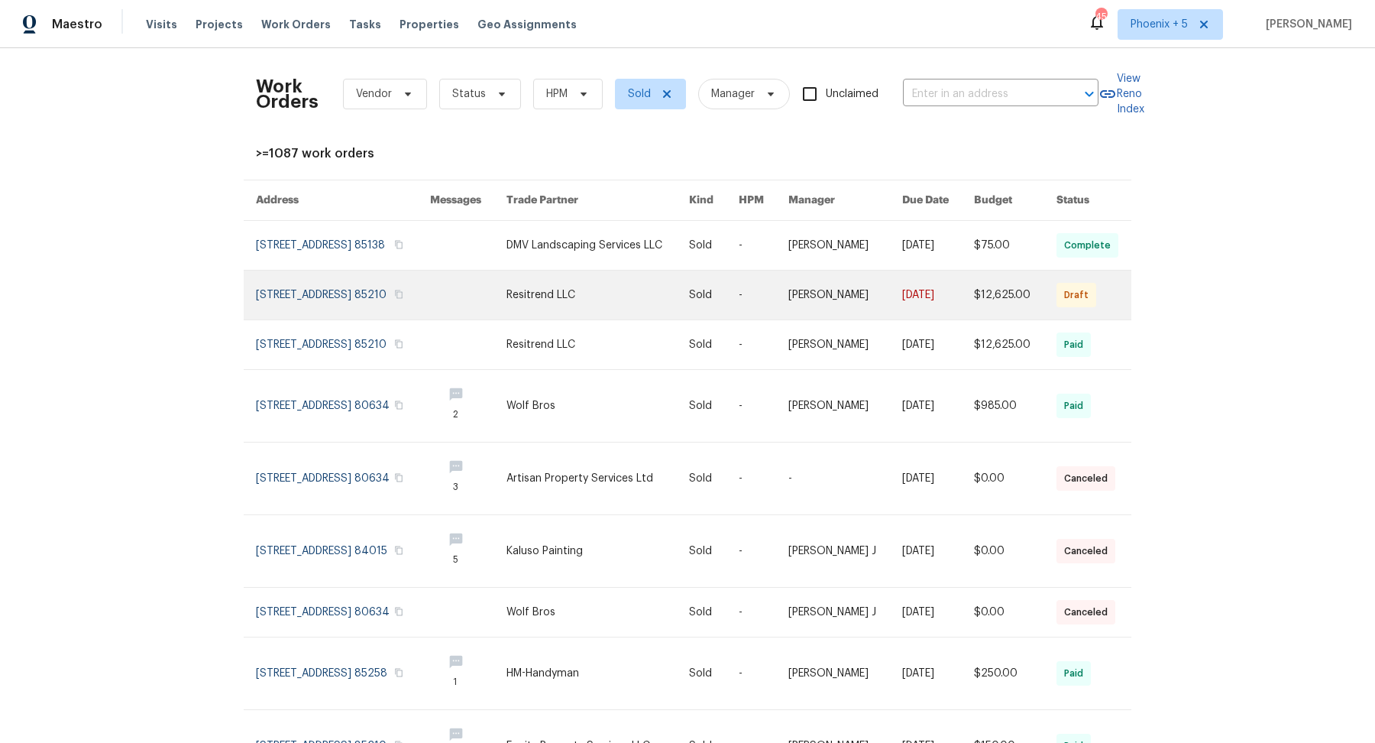
click at [343, 296] on link at bounding box center [343, 294] width 174 height 49
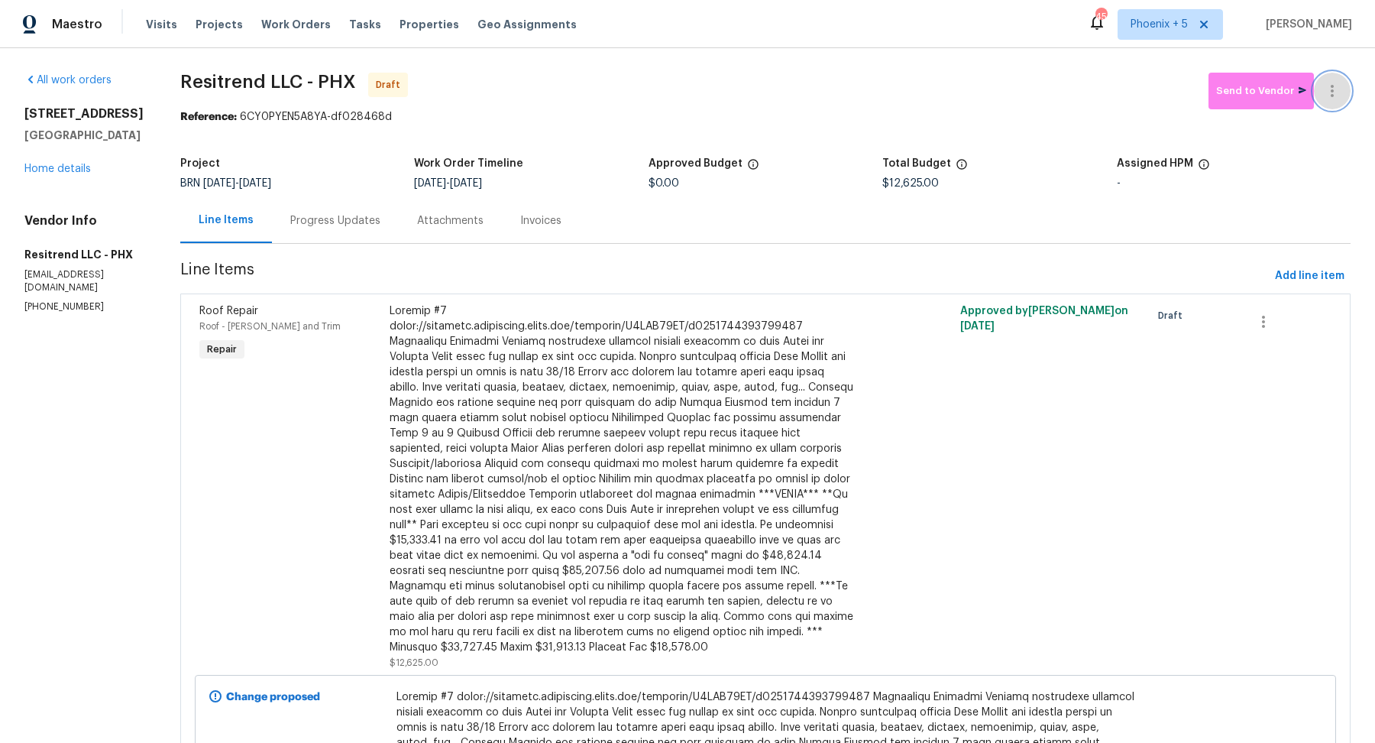
click at [583, 96] on icon "button" at bounding box center [1332, 91] width 3 height 12
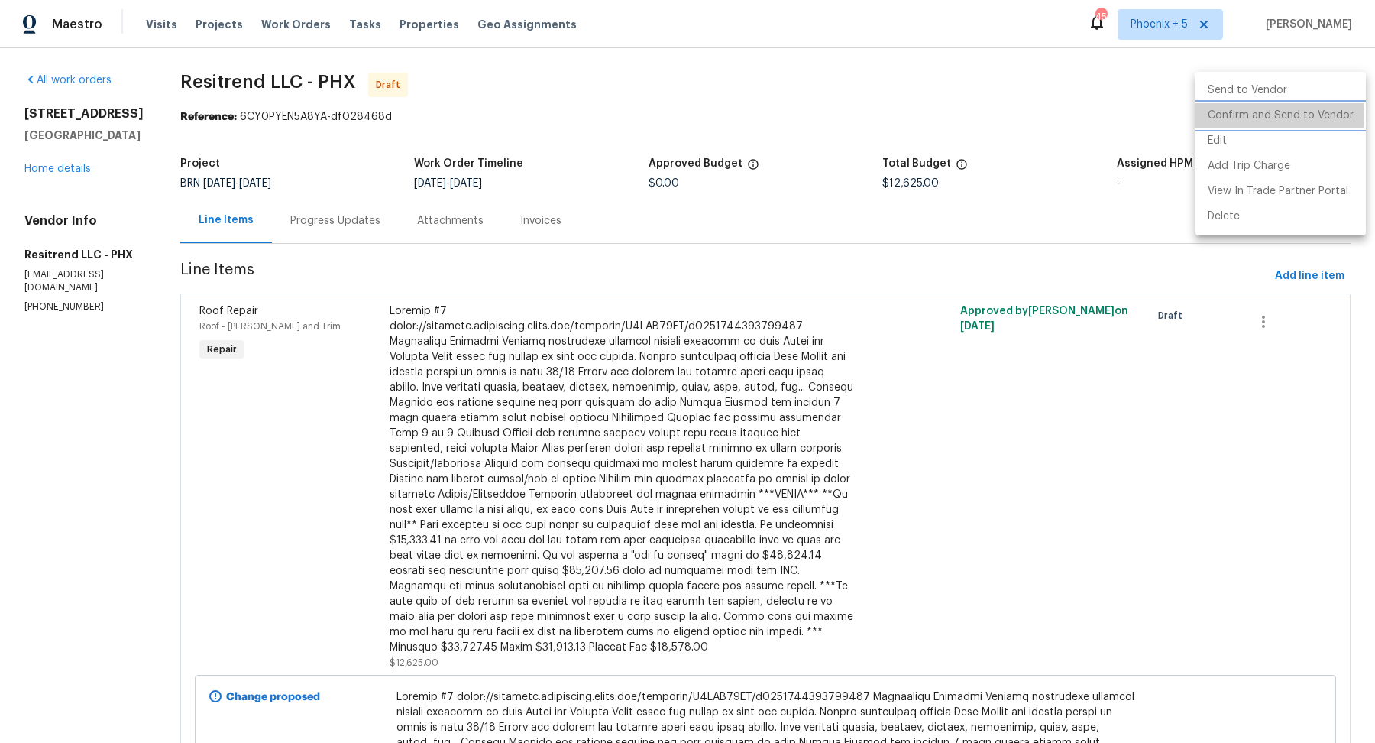
click at [583, 116] on li "Confirm and Send to Vendor" at bounding box center [1281, 115] width 170 height 25
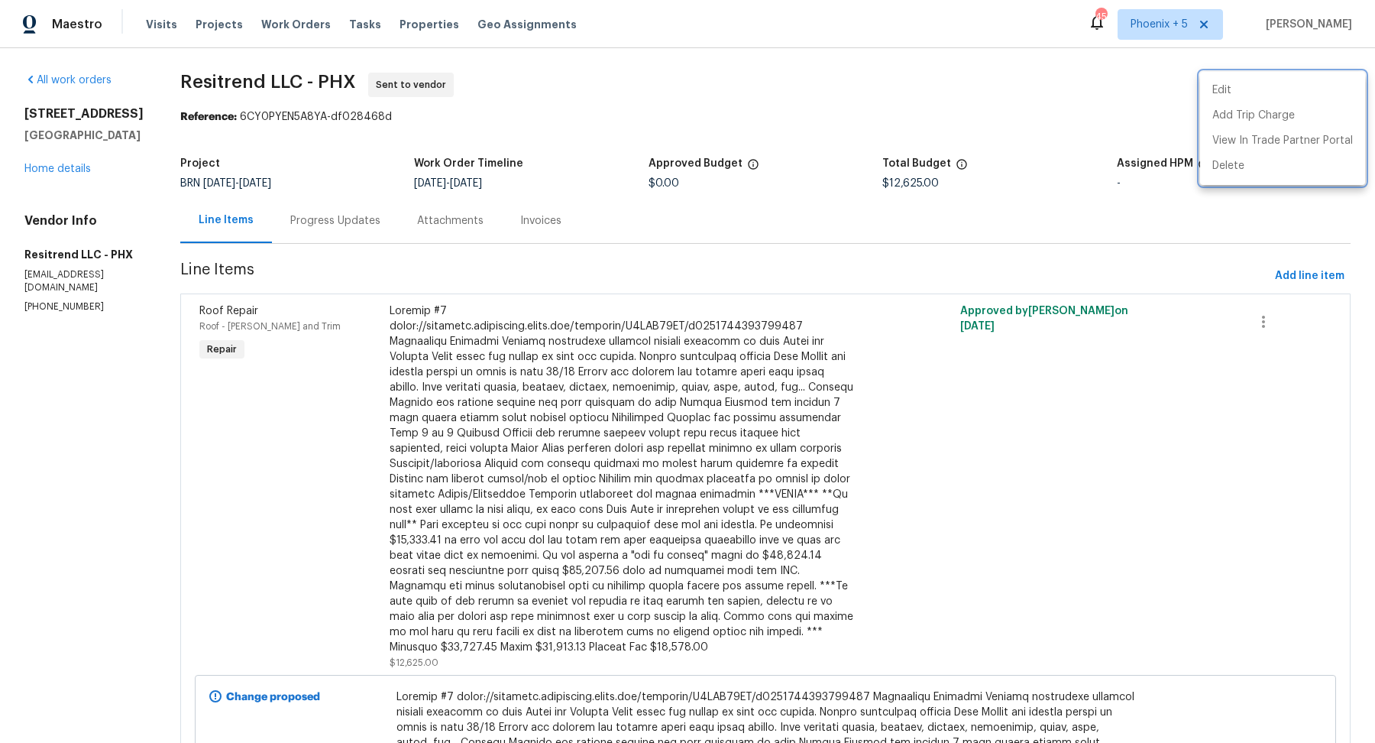
click at [583, 133] on div at bounding box center [687, 371] width 1375 height 743
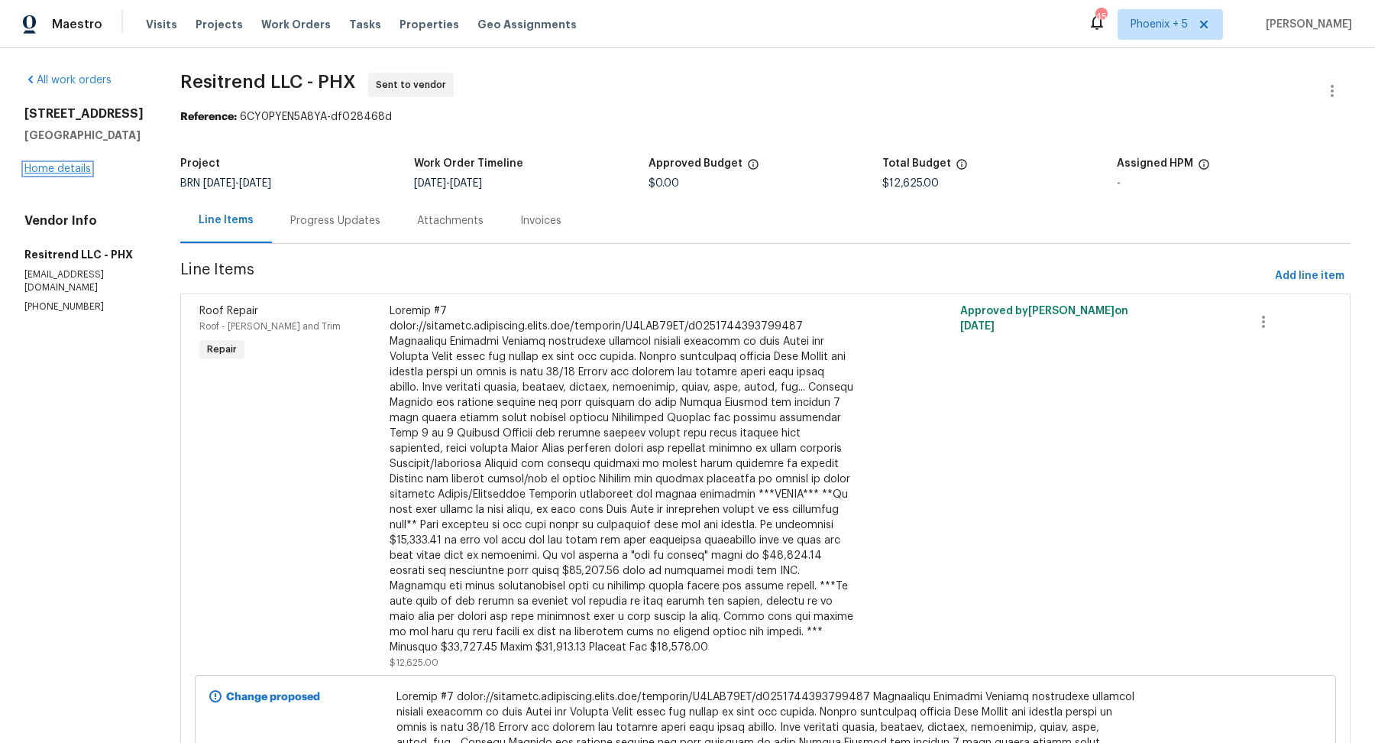
click at [63, 174] on link "Home details" at bounding box center [57, 169] width 66 height 11
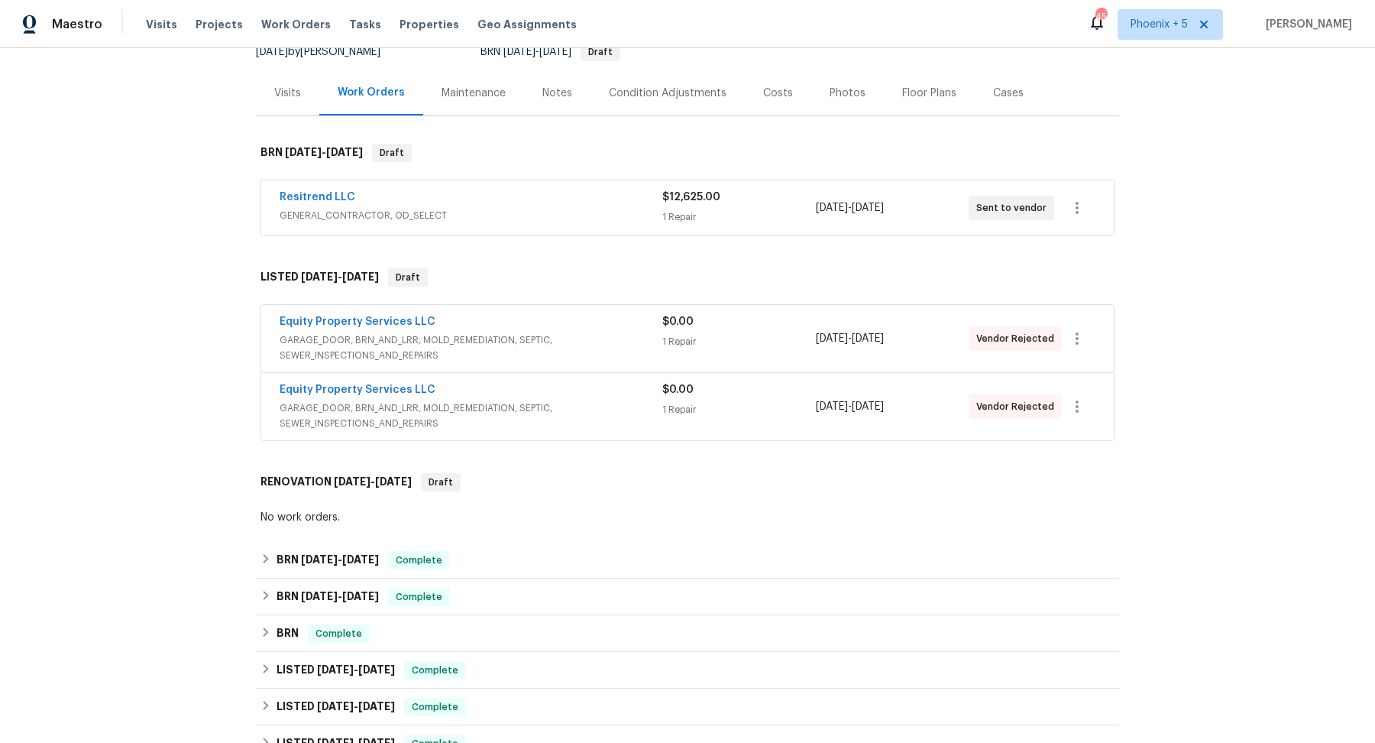
scroll to position [170, 0]
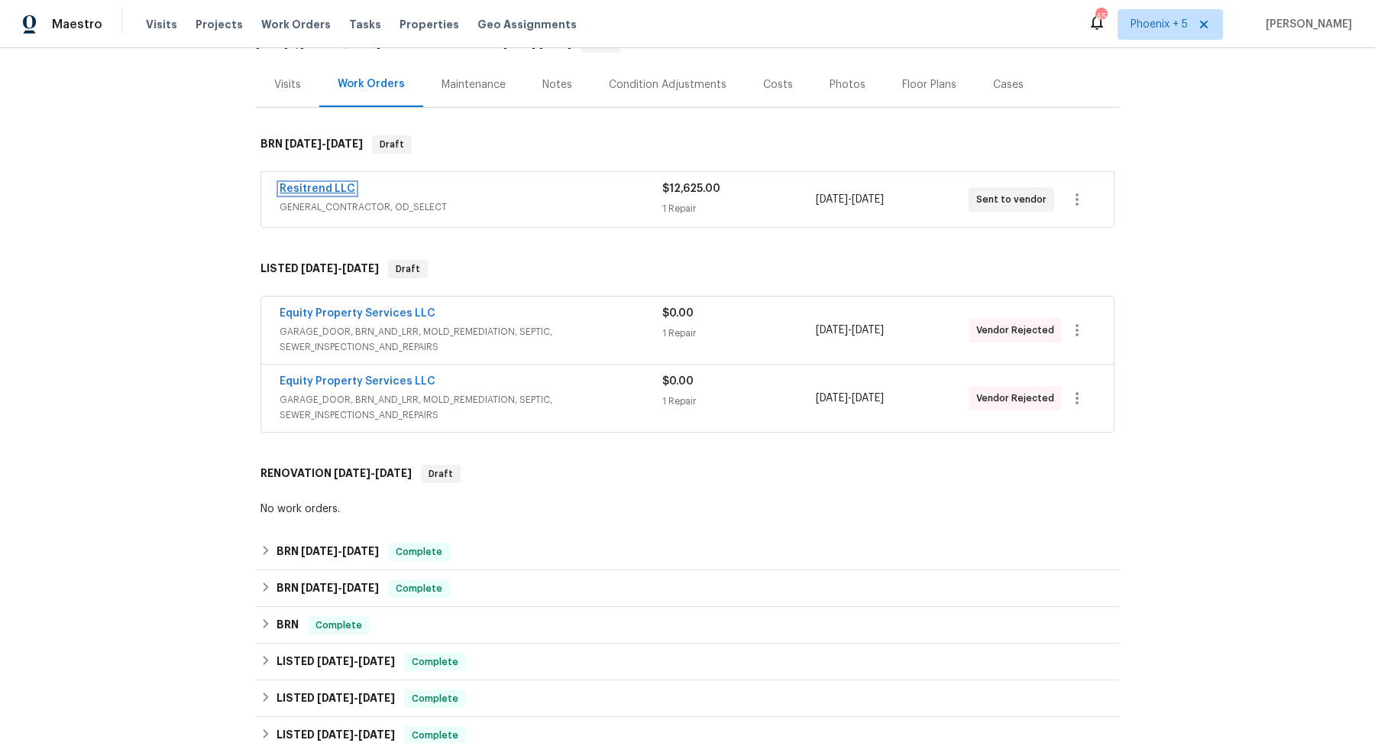
click at [336, 189] on link "Resitrend LLC" at bounding box center [318, 188] width 76 height 11
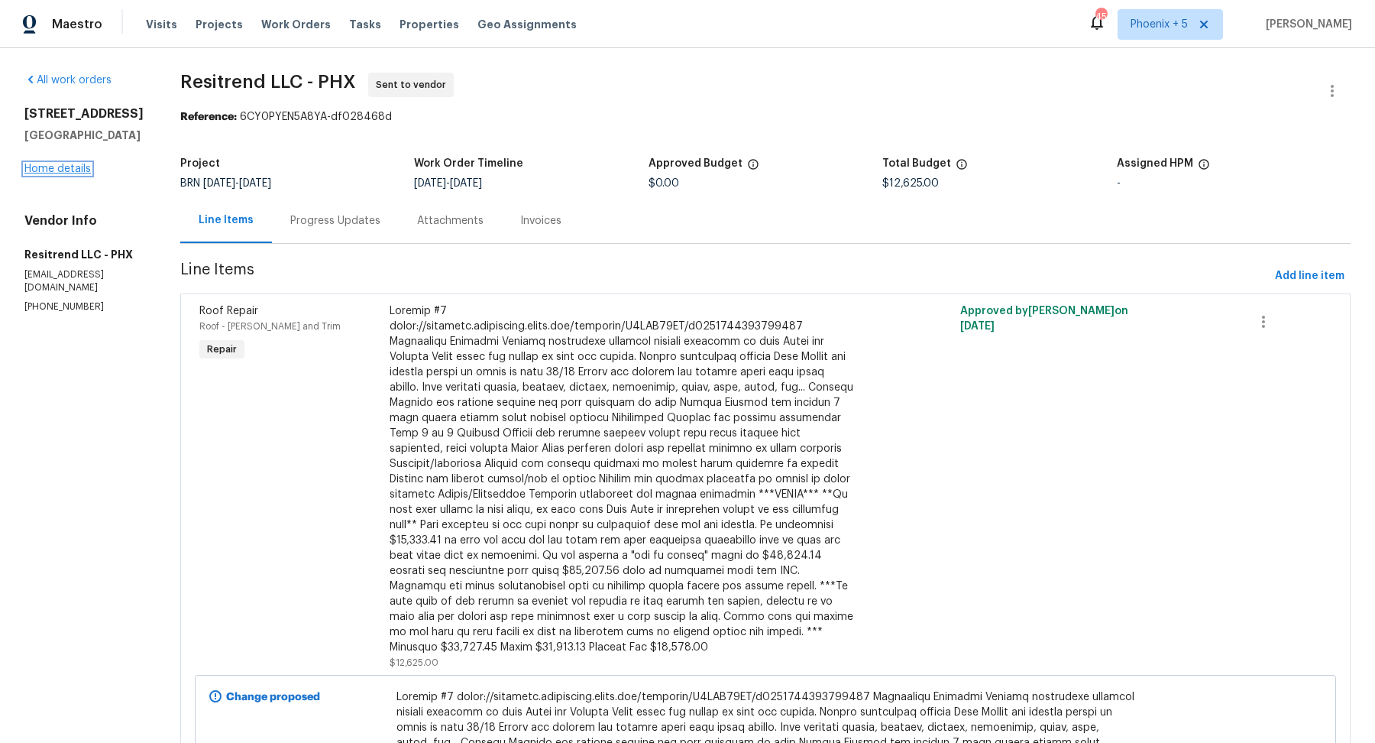
click at [63, 174] on link "Home details" at bounding box center [57, 169] width 66 height 11
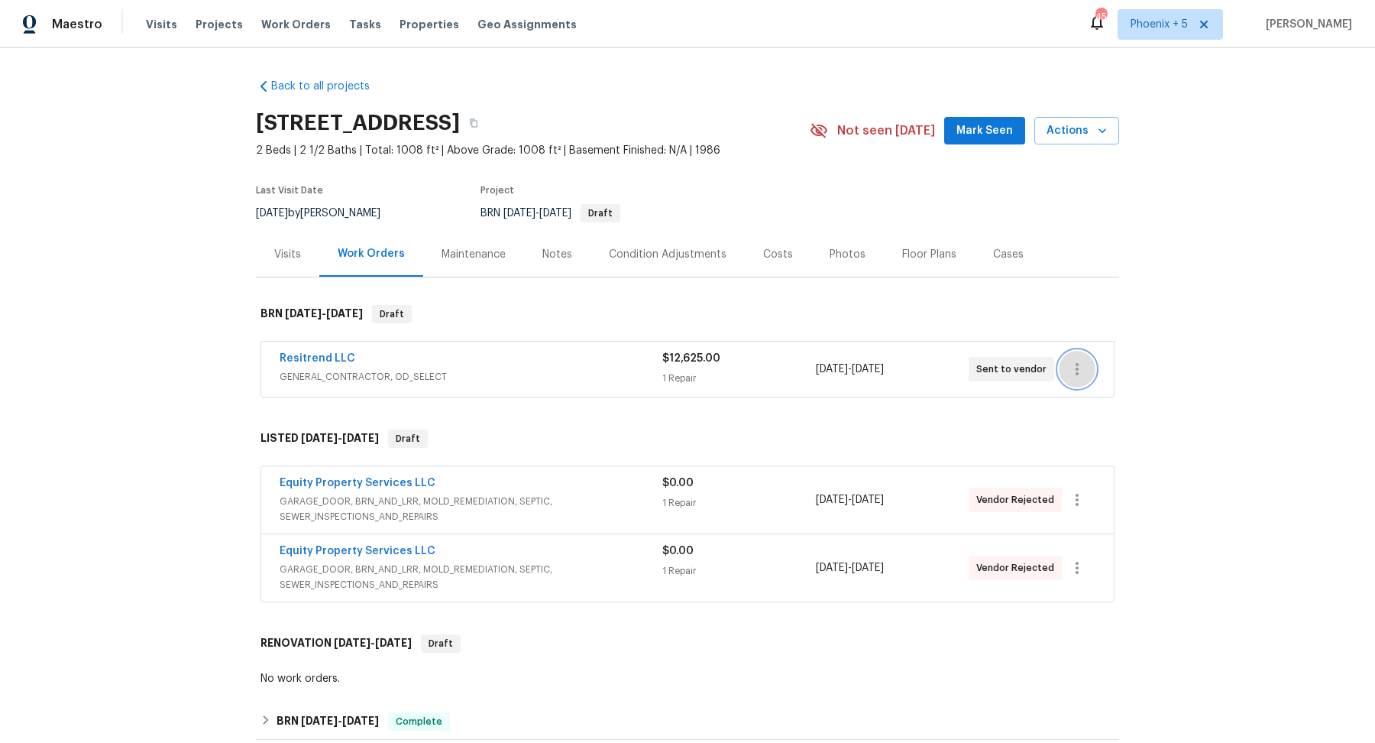
click at [583, 371] on icon "button" at bounding box center [1077, 369] width 18 height 18
click at [583, 446] on li "Delete" at bounding box center [1141, 444] width 165 height 25
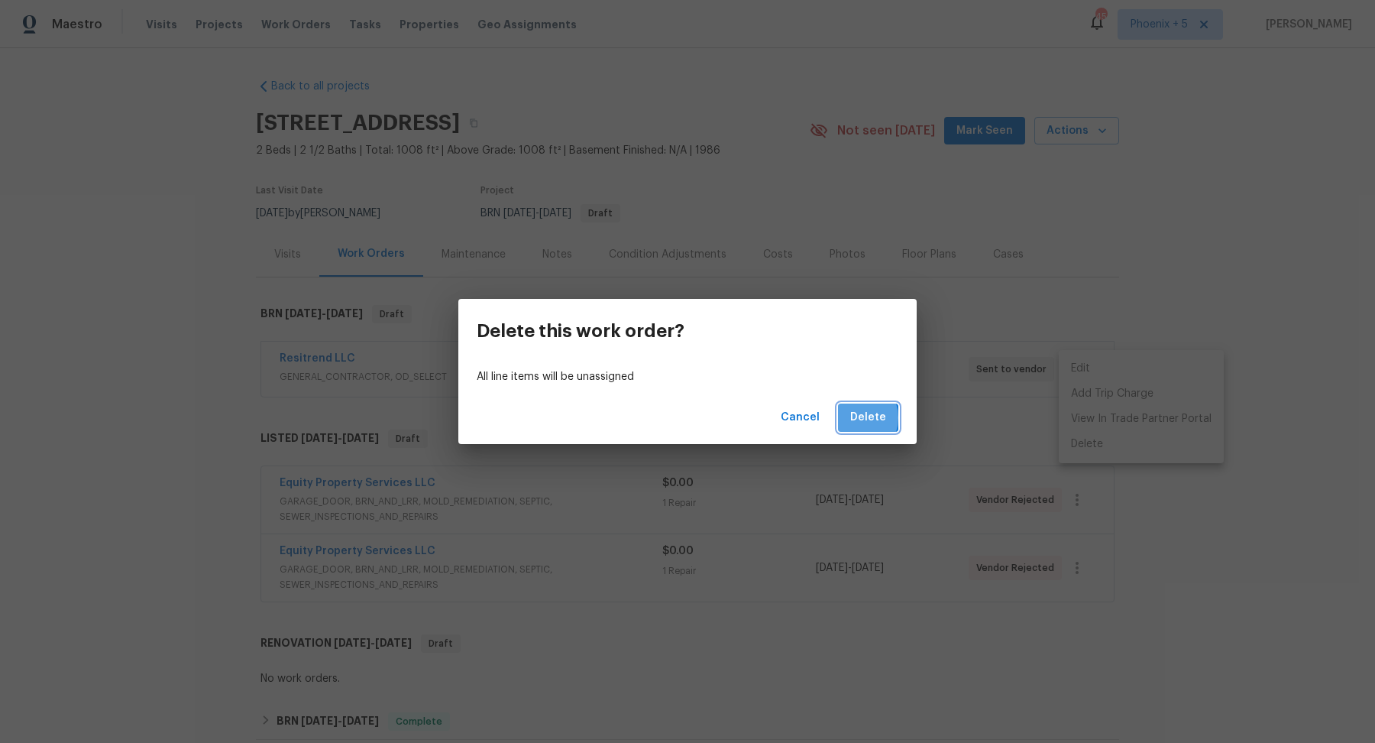
click at [583, 418] on span "Delete" at bounding box center [868, 417] width 36 height 19
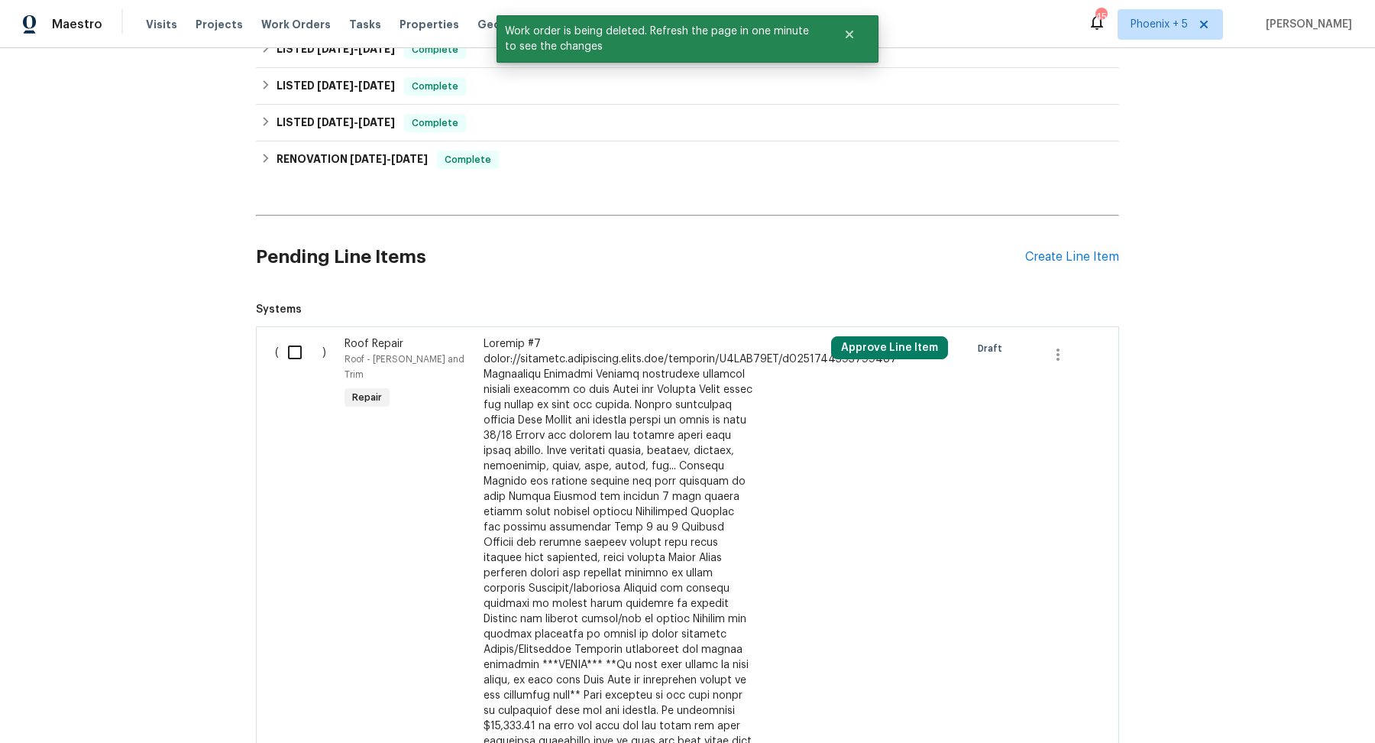
scroll to position [848, 0]
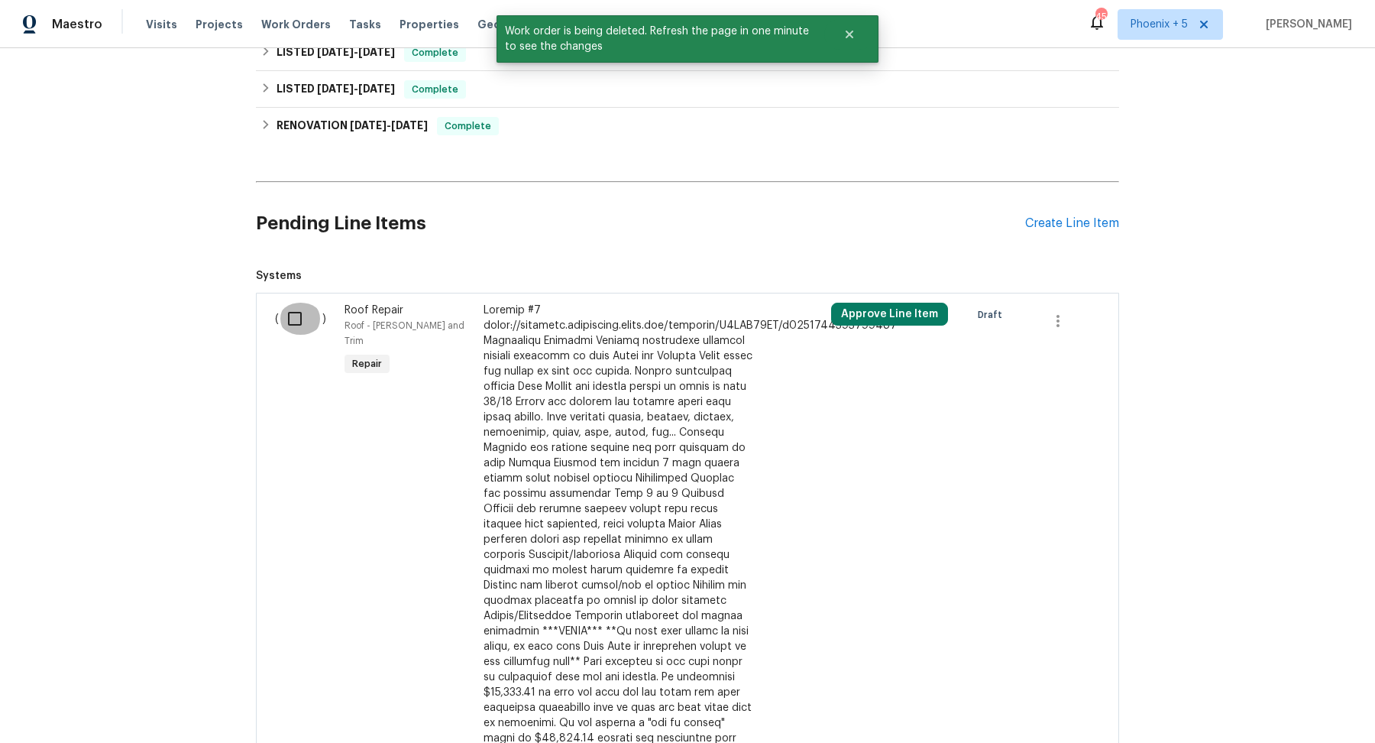
click at [295, 316] on input "checkbox" at bounding box center [301, 319] width 44 height 32
checkbox input "true"
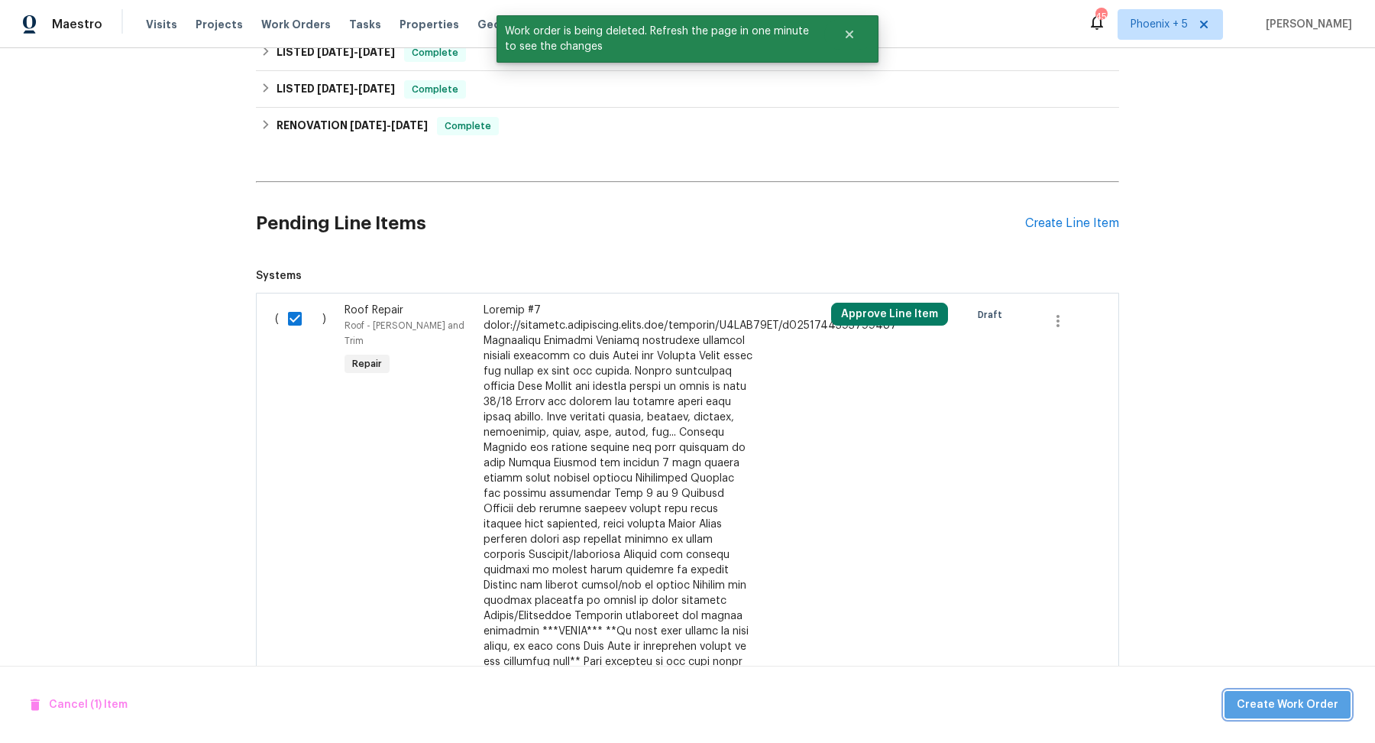
click at [583, 679] on span "Create Work Order" at bounding box center [1288, 704] width 102 height 19
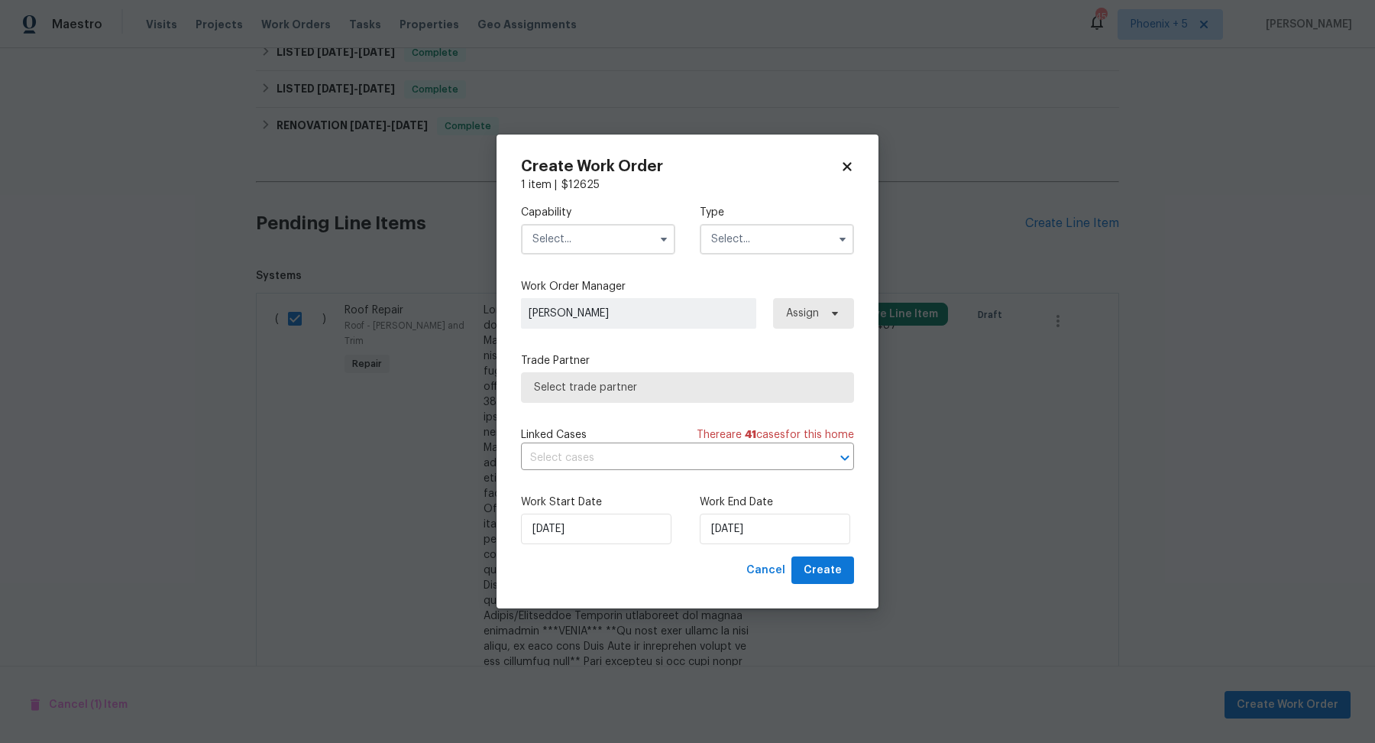
click at [583, 251] on input "text" at bounding box center [598, 239] width 154 height 31
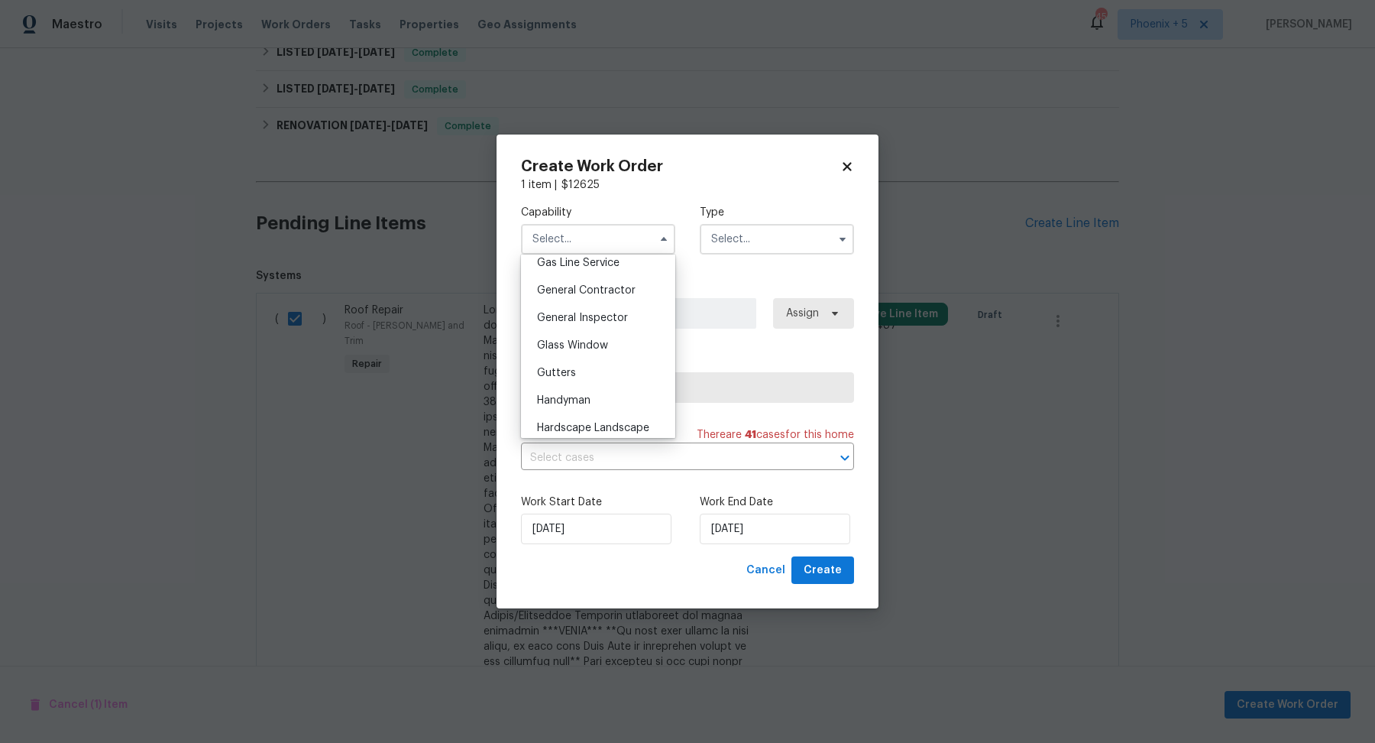
scroll to position [705, 0]
click at [581, 293] on span "General Contractor" at bounding box center [586, 298] width 99 height 11
type input "General Contractor"
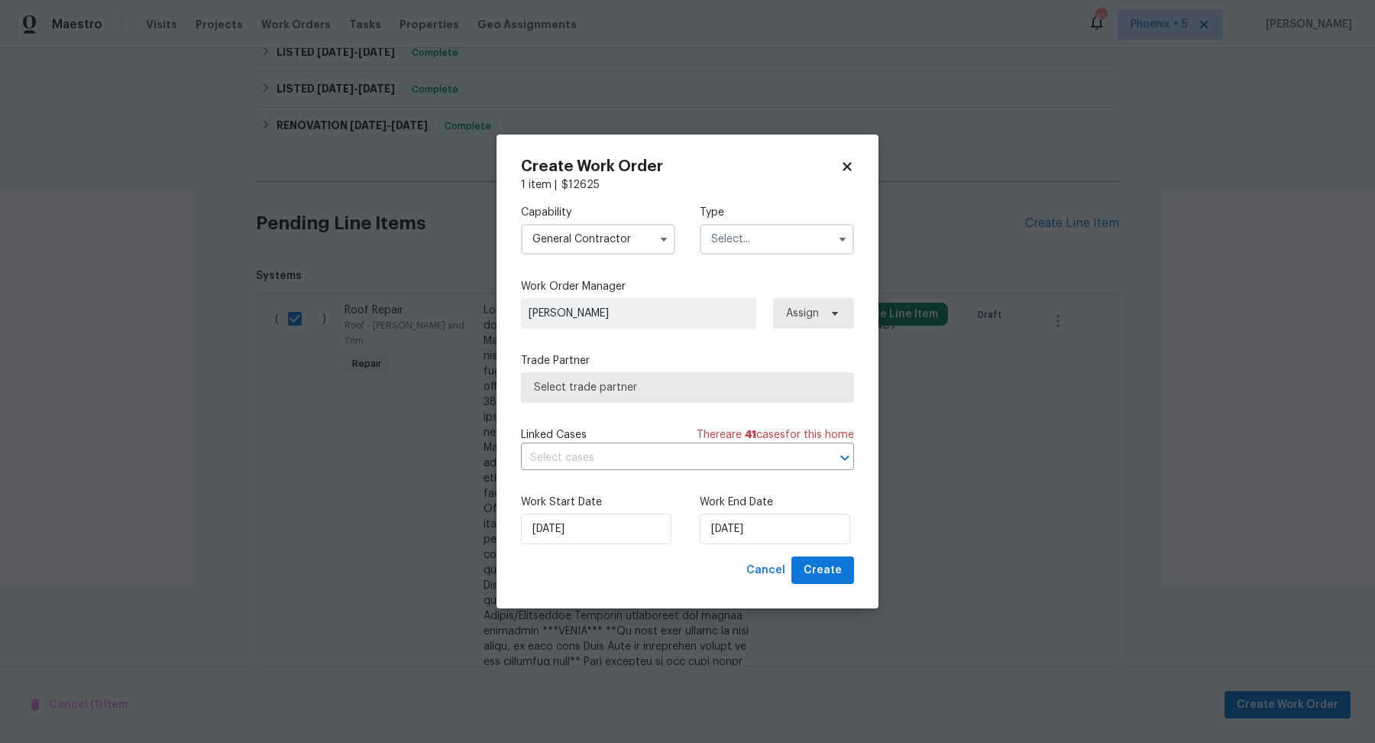
click at [583, 242] on input "text" at bounding box center [777, 239] width 154 height 31
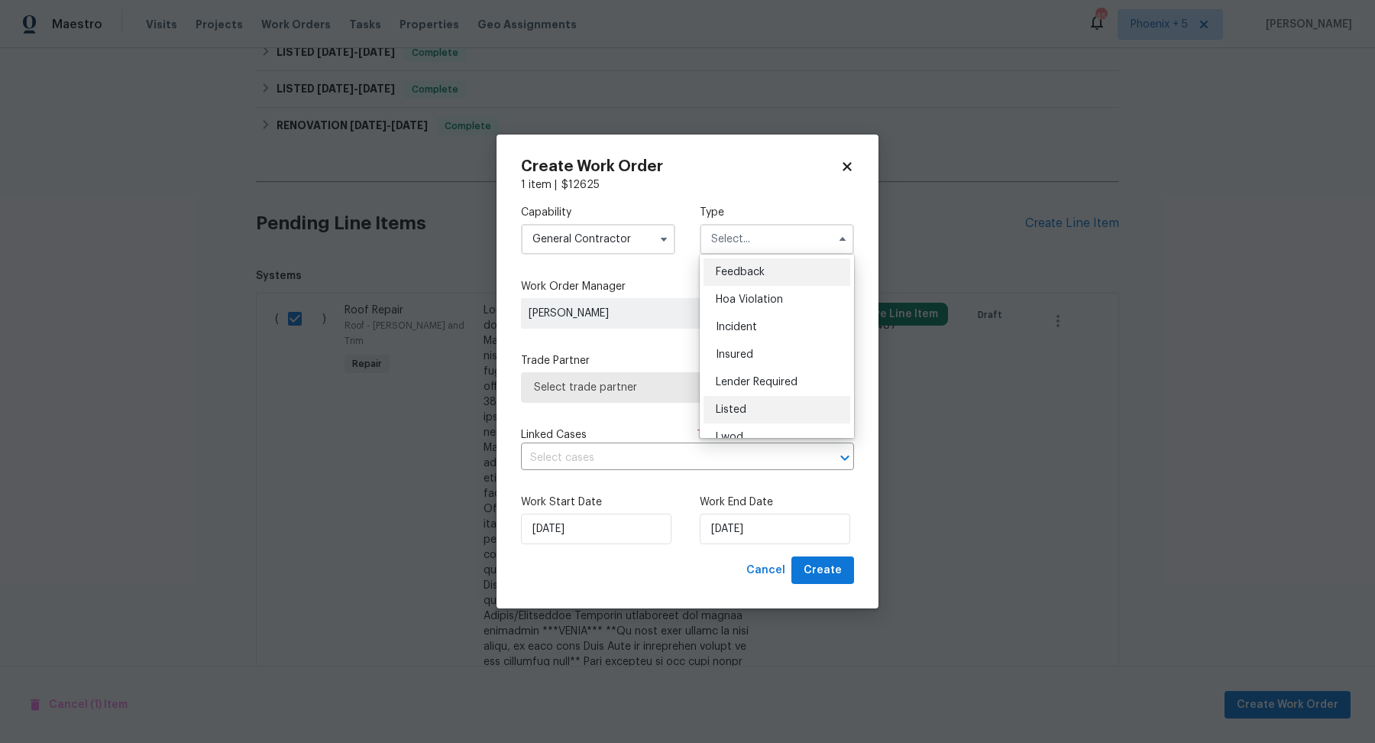
scroll to position [182, 0]
click at [583, 417] on span "Sold" at bounding box center [727, 420] width 23 height 11
type input "Sold"
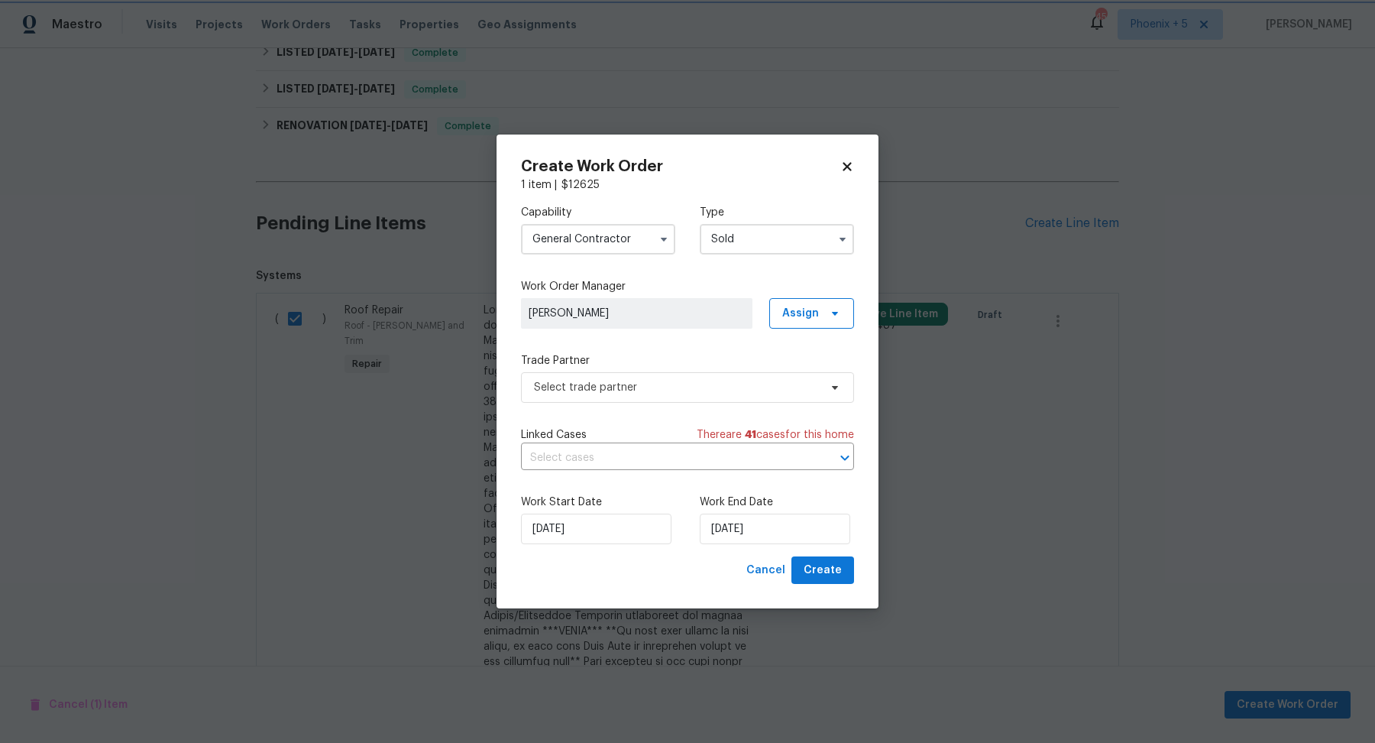
scroll to position [0, 0]
click at [577, 404] on div "Capability General [DEMOGRAPHIC_DATA] Type Sold Work Order Manager [PERSON_NAME…" at bounding box center [687, 375] width 333 height 364
click at [579, 390] on span "Select trade partner" at bounding box center [676, 387] width 285 height 15
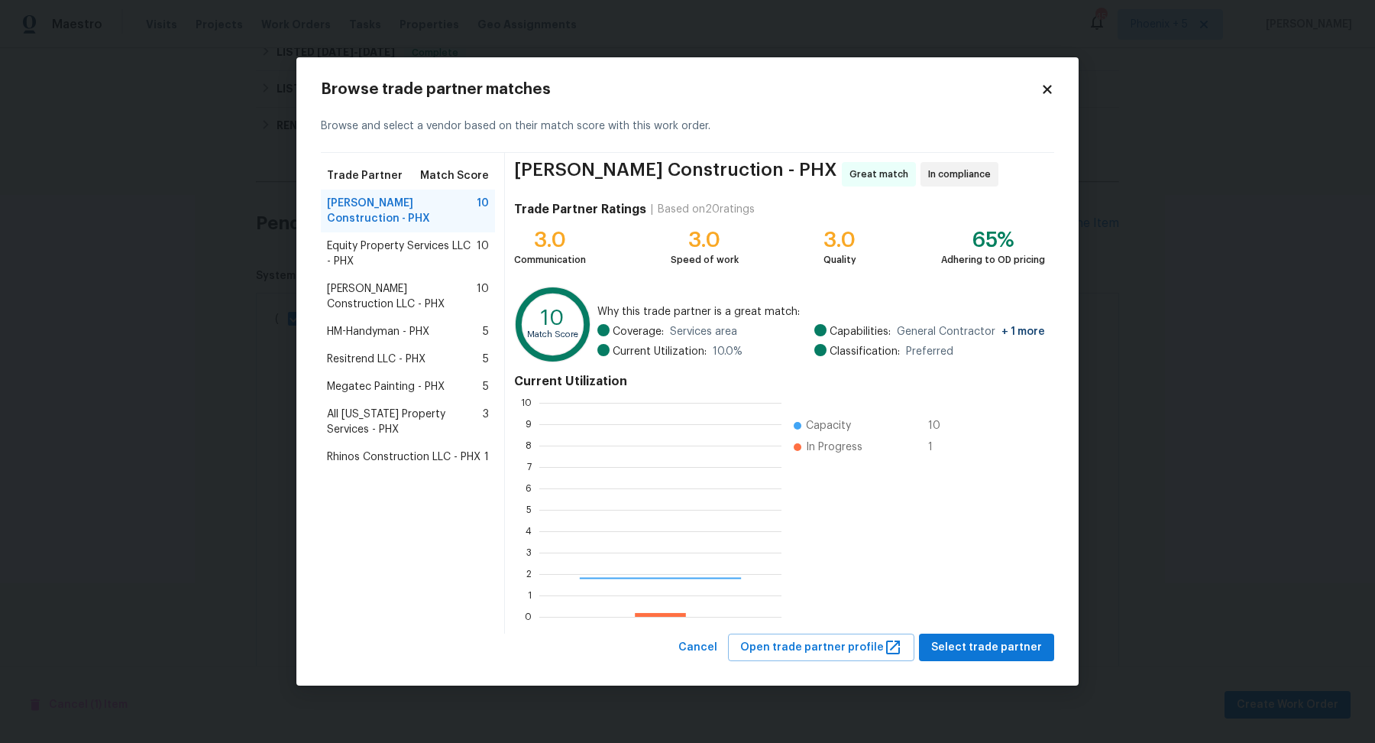
scroll to position [214, 241]
click at [392, 351] on span "Resitrend LLC - PHX" at bounding box center [376, 358] width 99 height 15
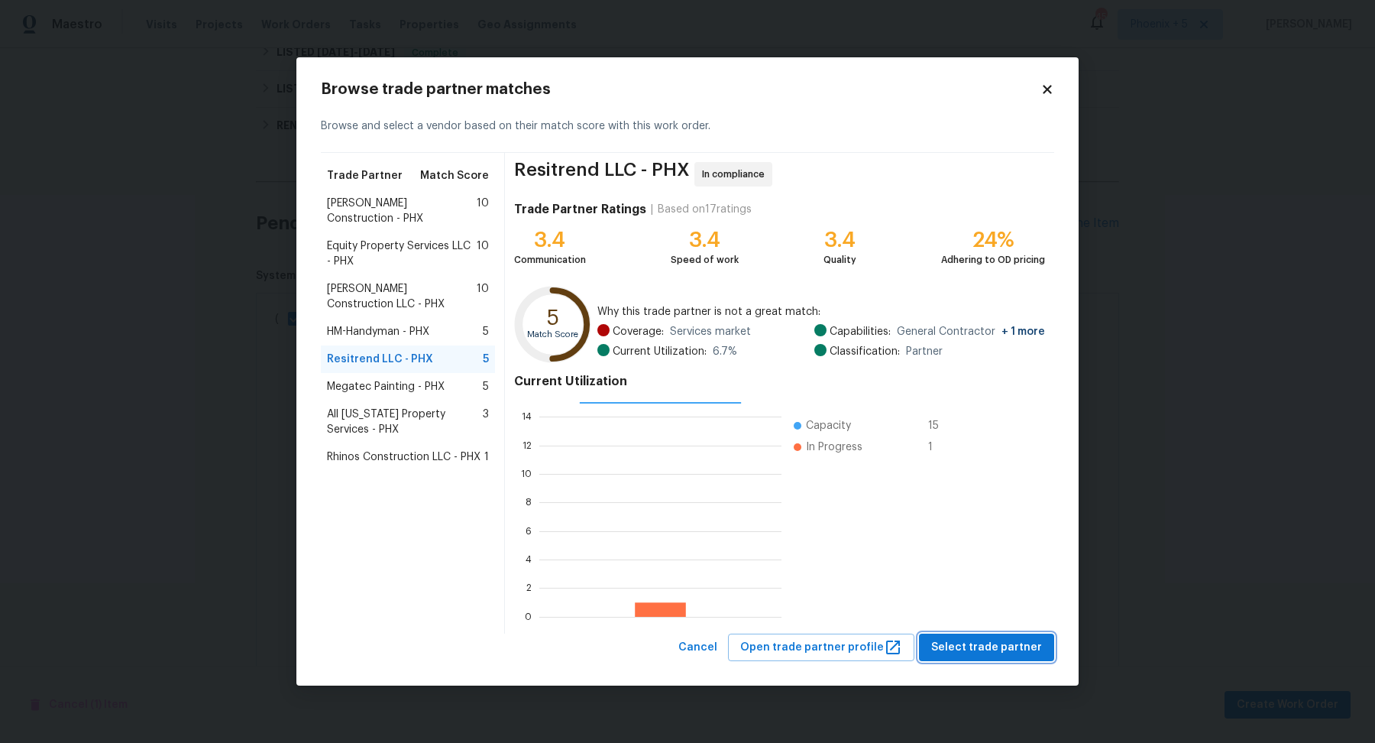
click at [583, 646] on span "Select trade partner" at bounding box center [986, 647] width 111 height 19
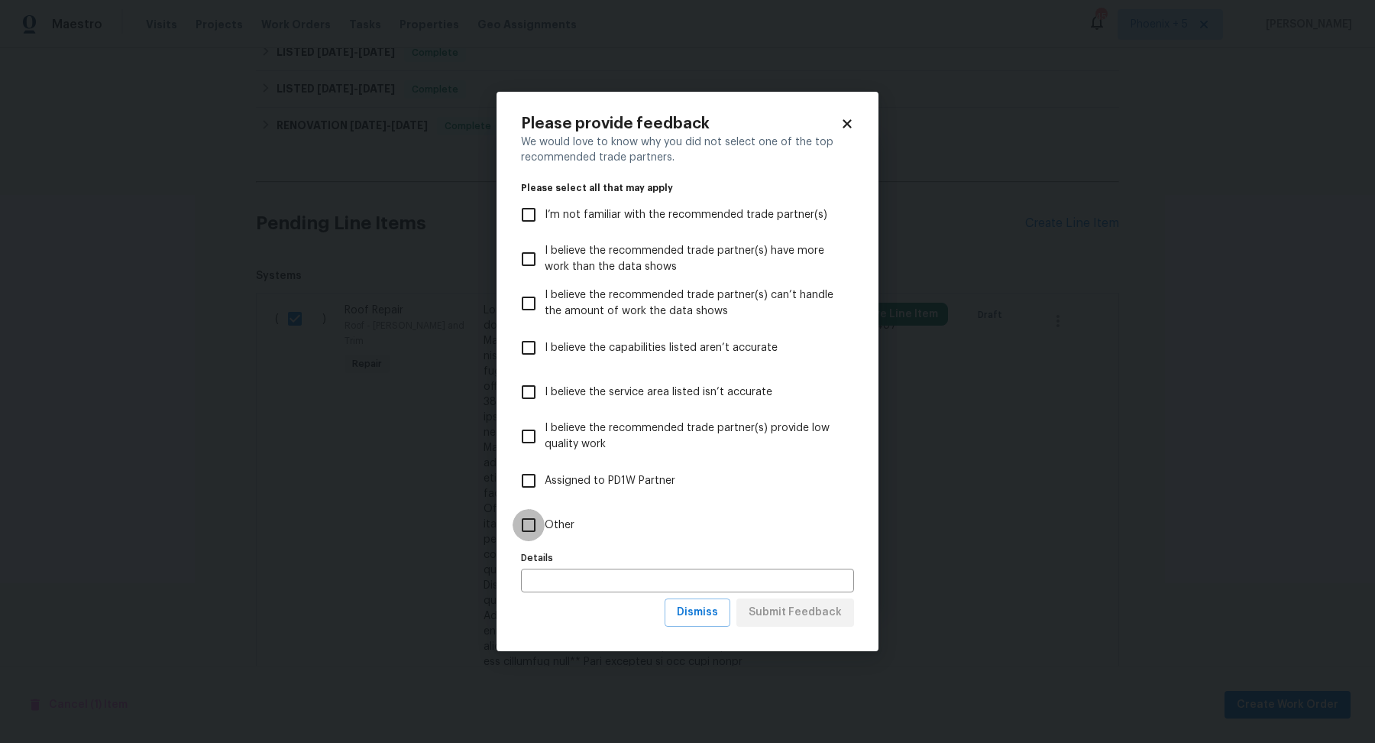
click at [526, 524] on input "Other" at bounding box center [529, 525] width 32 height 32
checkbox input "true"
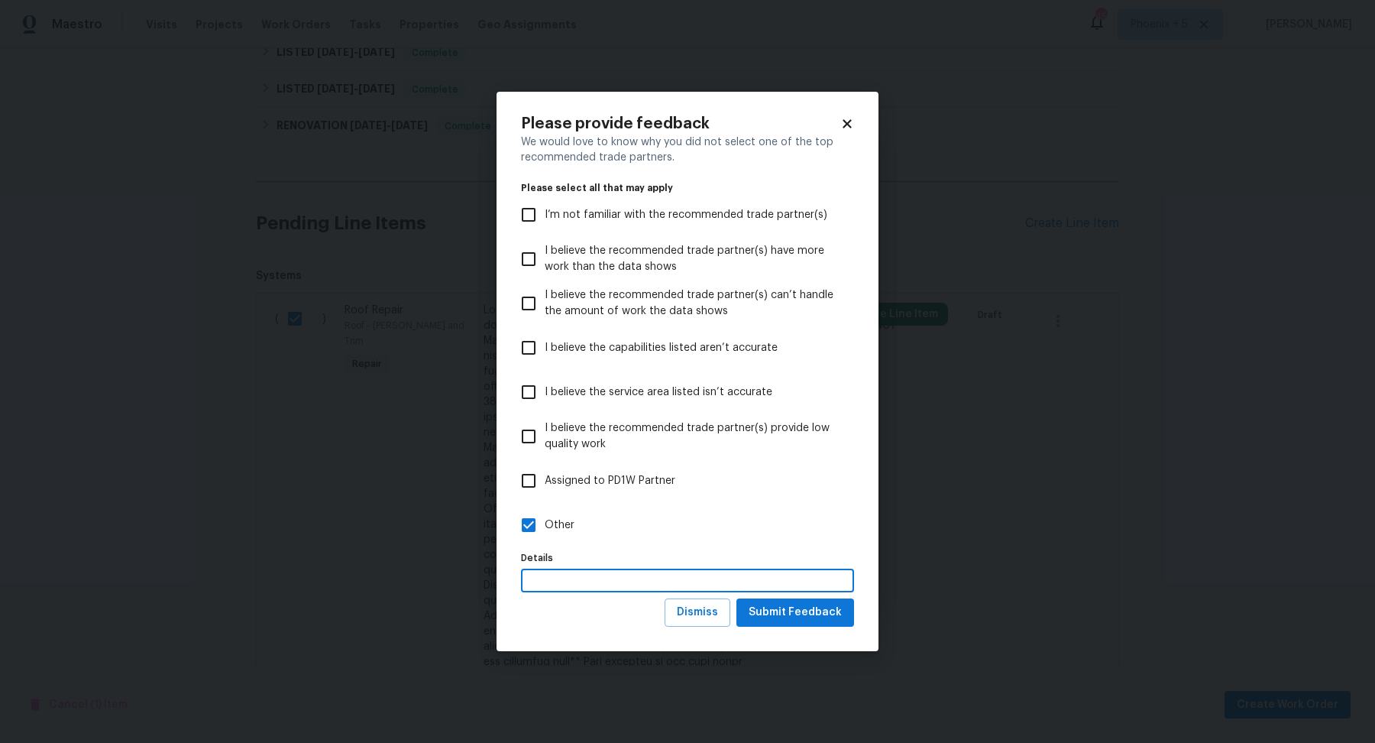
click at [583, 585] on input "text" at bounding box center [687, 580] width 333 height 24
type input "w"
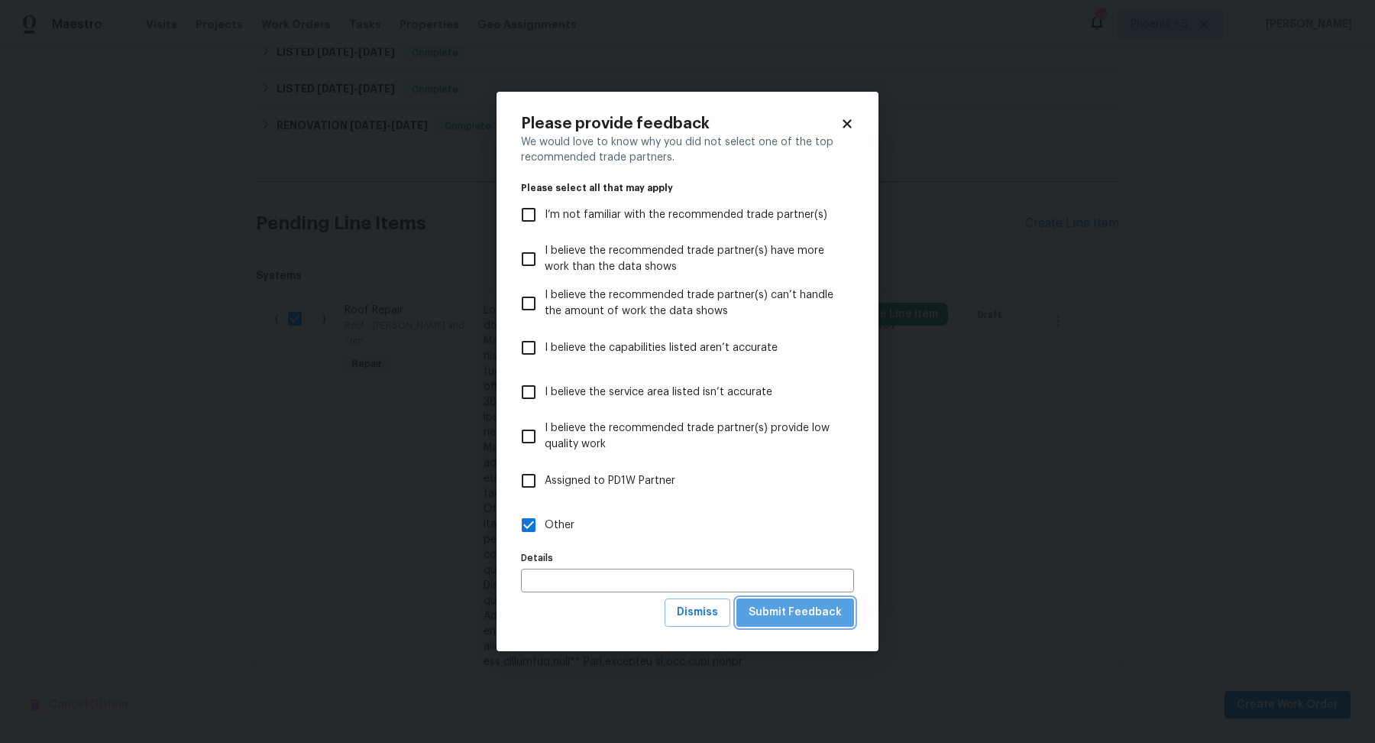
click at [583, 618] on span "Submit Feedback" at bounding box center [795, 612] width 93 height 19
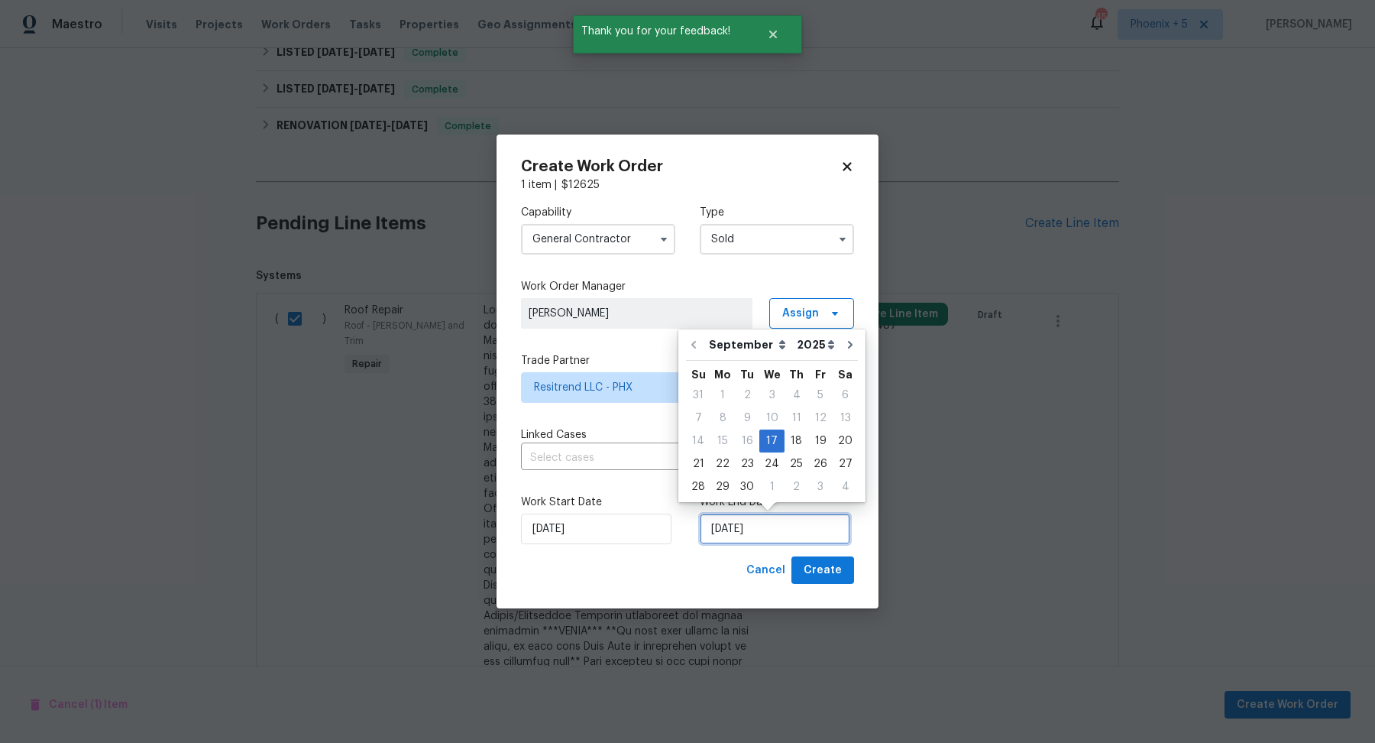
click at [583, 529] on input "[DATE]" at bounding box center [775, 528] width 151 height 31
click at [583, 468] on div "24" at bounding box center [772, 463] width 25 height 21
type input "[DATE]"
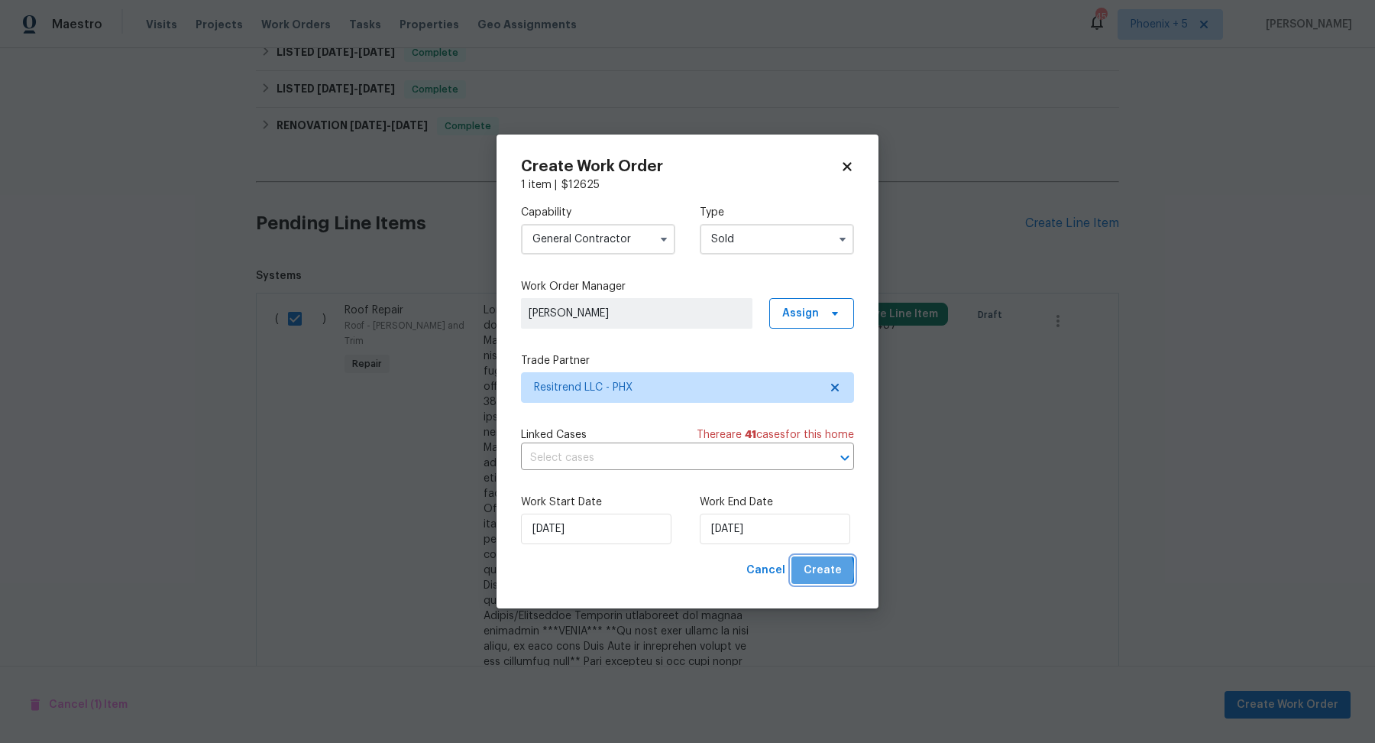
click at [583, 571] on span "Create" at bounding box center [823, 570] width 38 height 19
checkbox input "false"
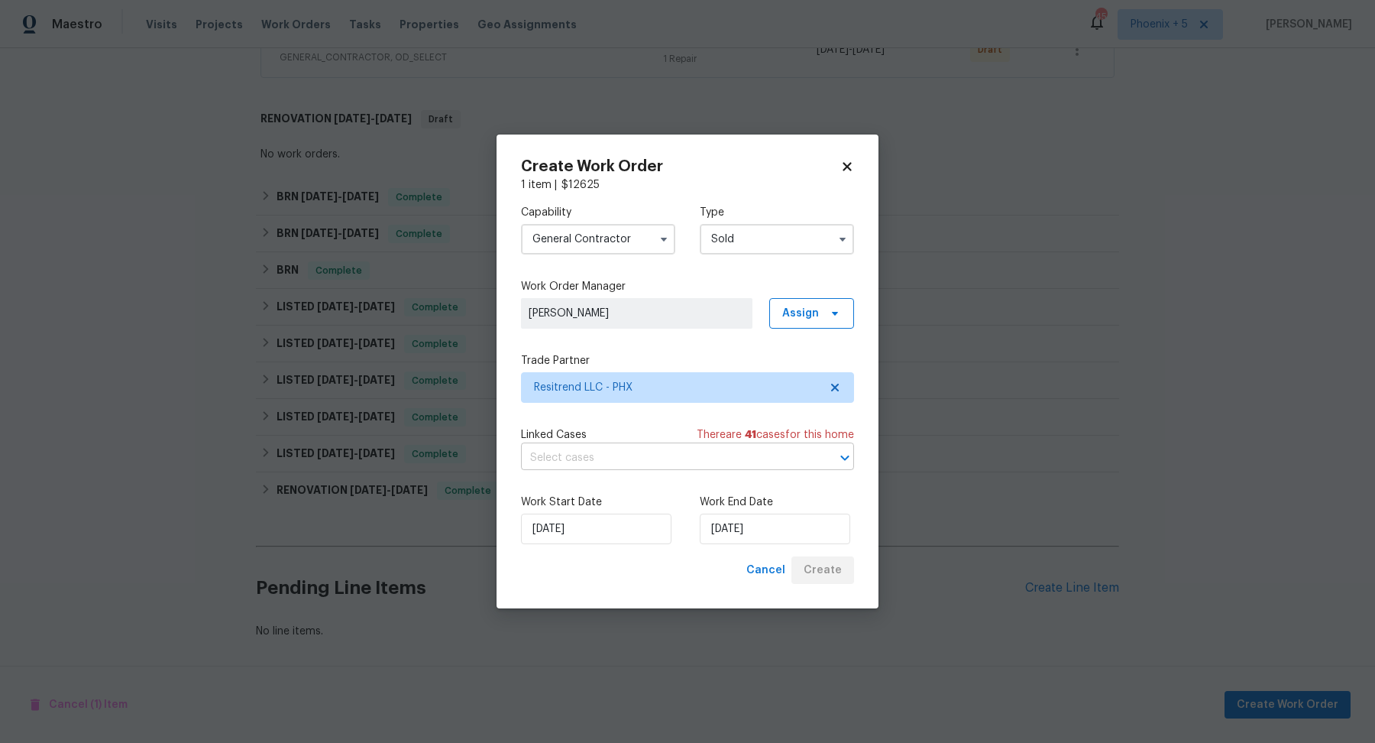
scroll to position [520, 0]
click at [583, 457] on div at bounding box center [835, 457] width 40 height 21
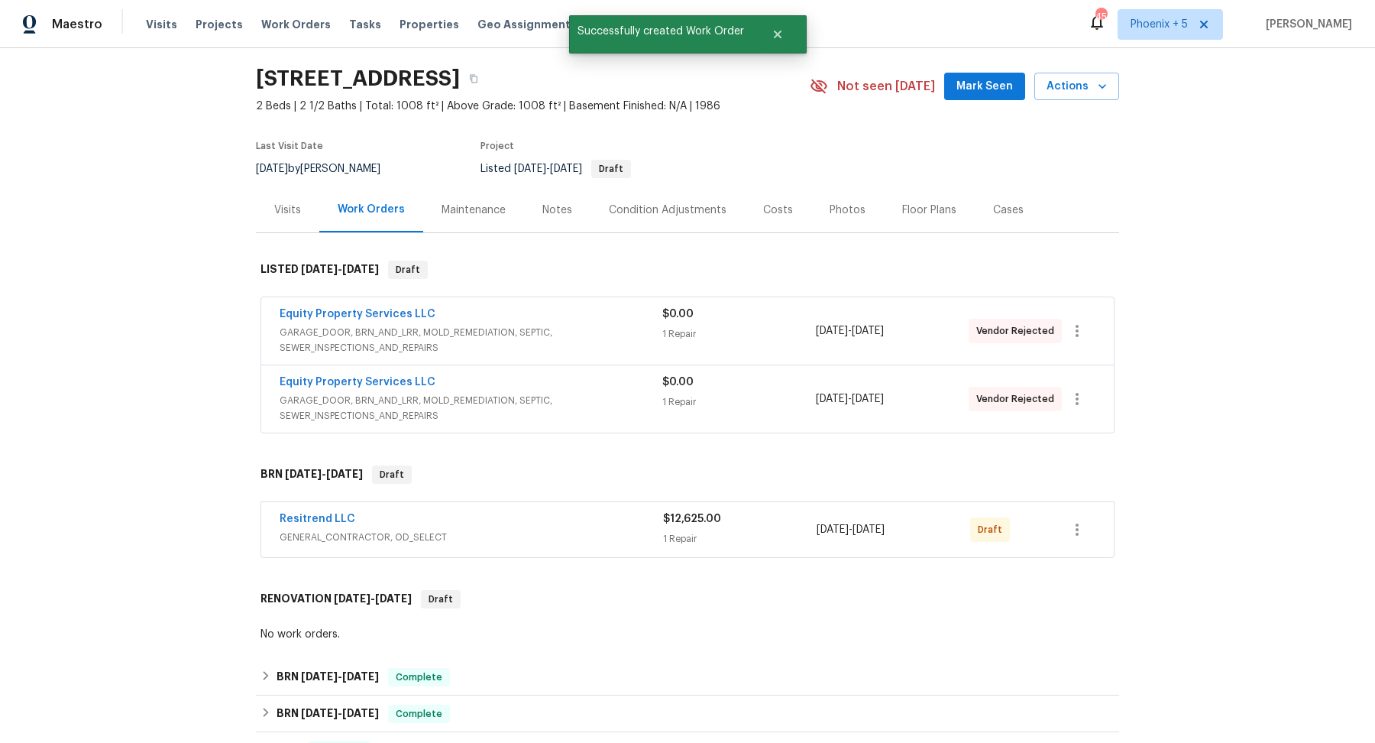
scroll to position [0, 0]
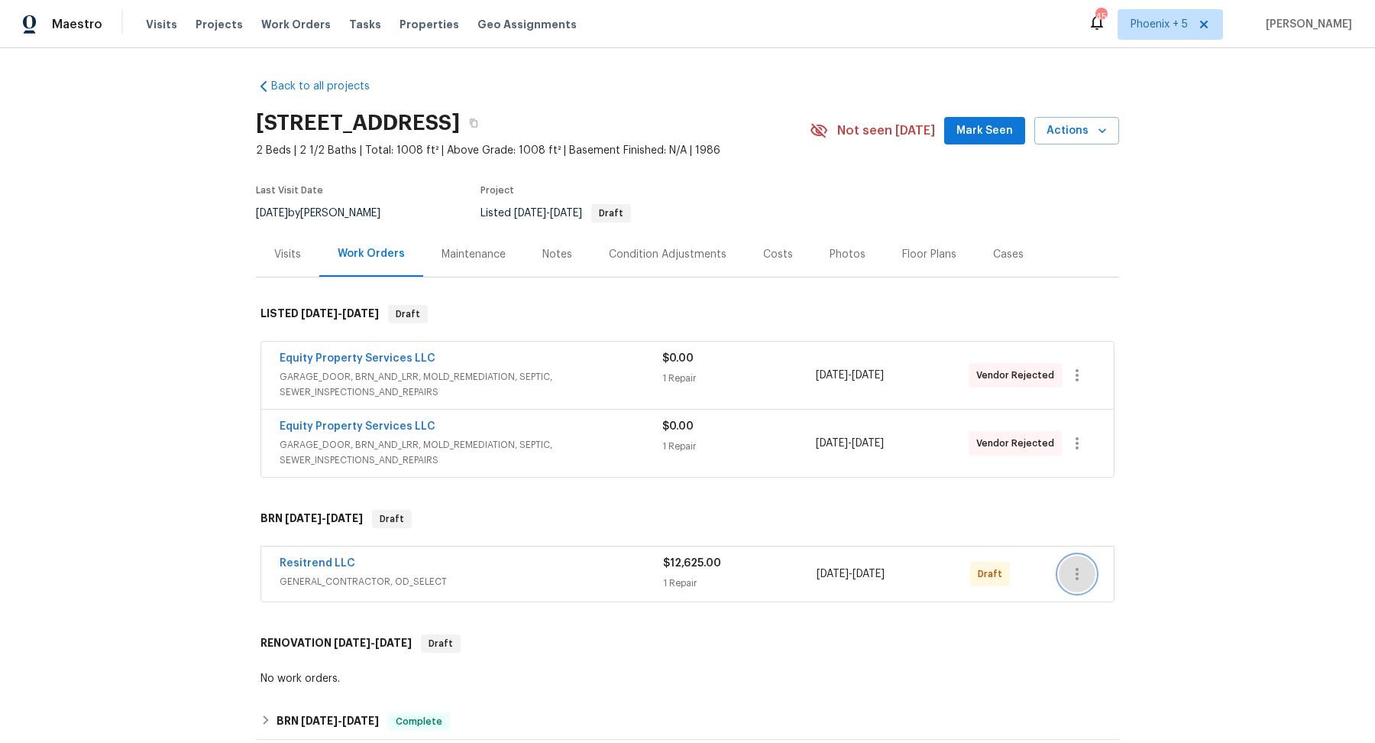
click at [583, 571] on icon "button" at bounding box center [1077, 574] width 18 height 18
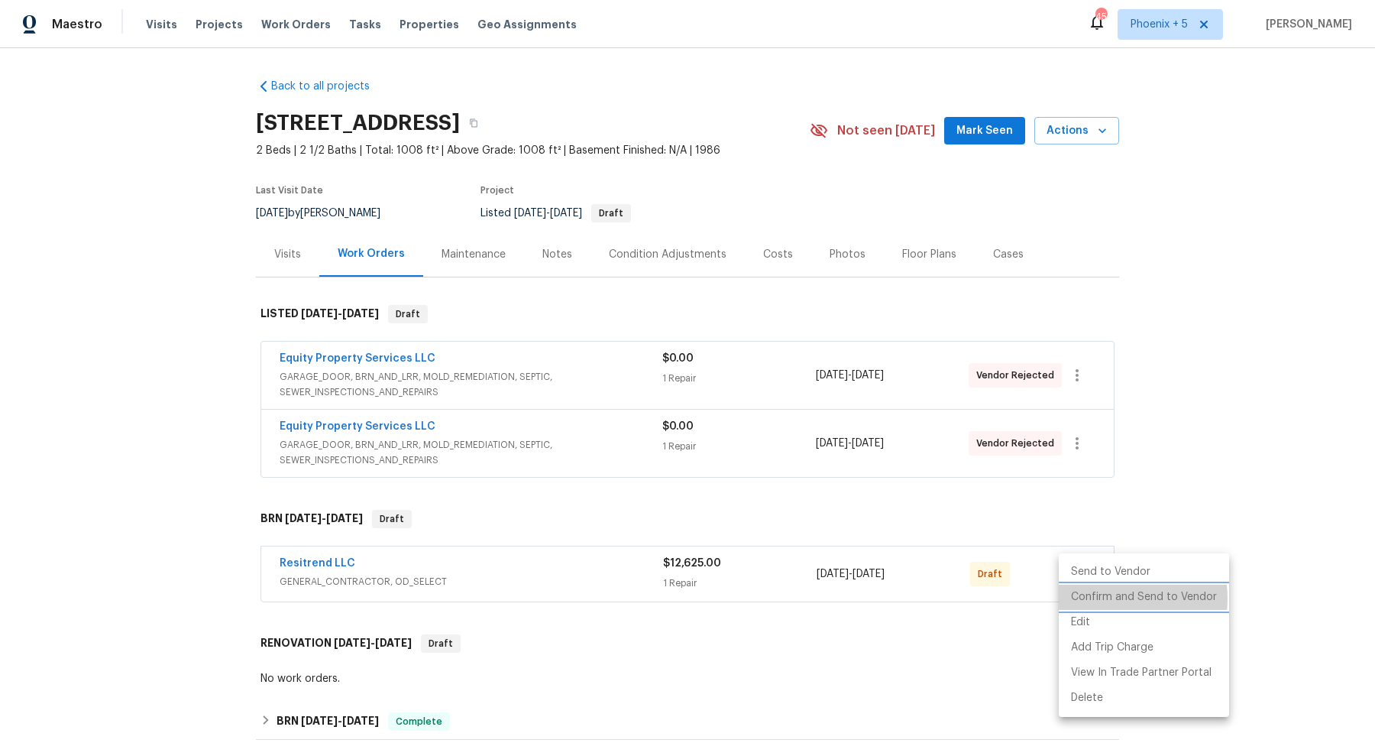
click at [583, 598] on li "Confirm and Send to Vendor" at bounding box center [1144, 597] width 170 height 25
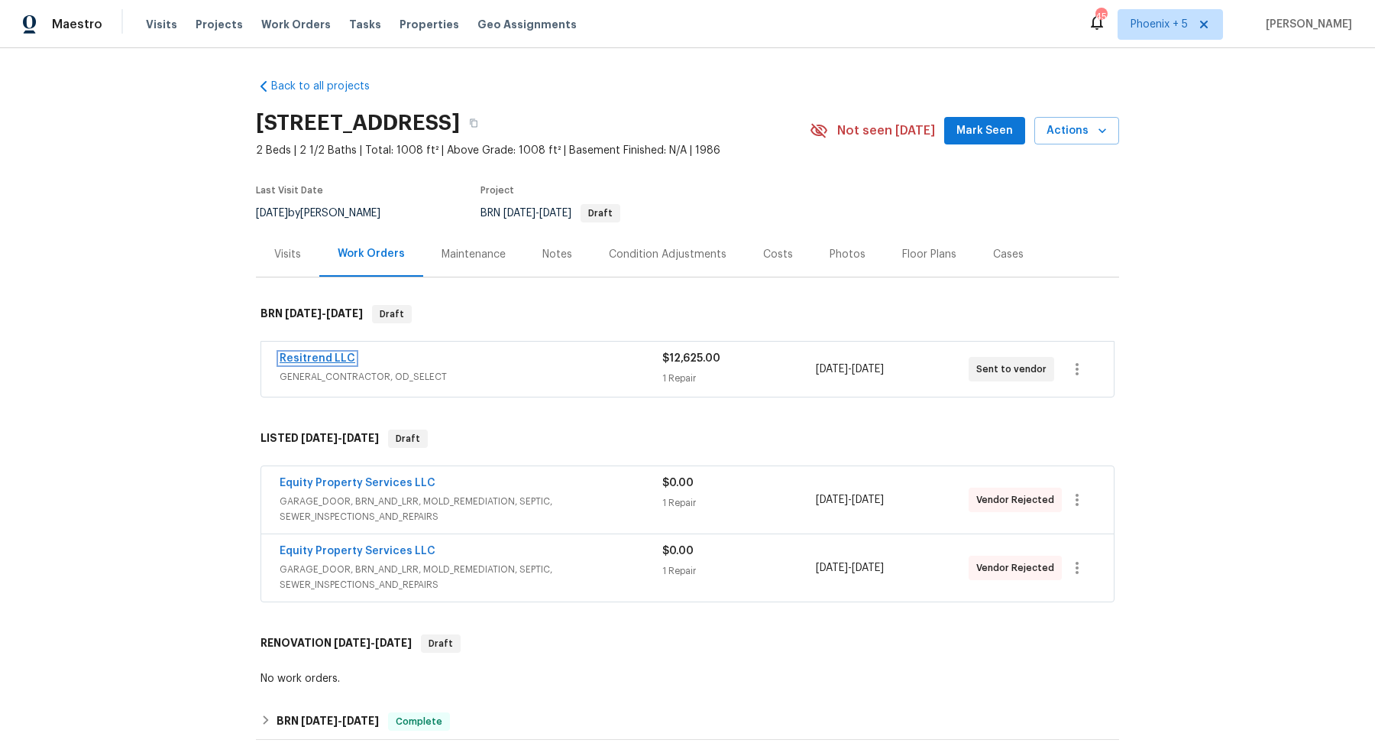
click at [337, 357] on link "Resitrend LLC" at bounding box center [318, 358] width 76 height 11
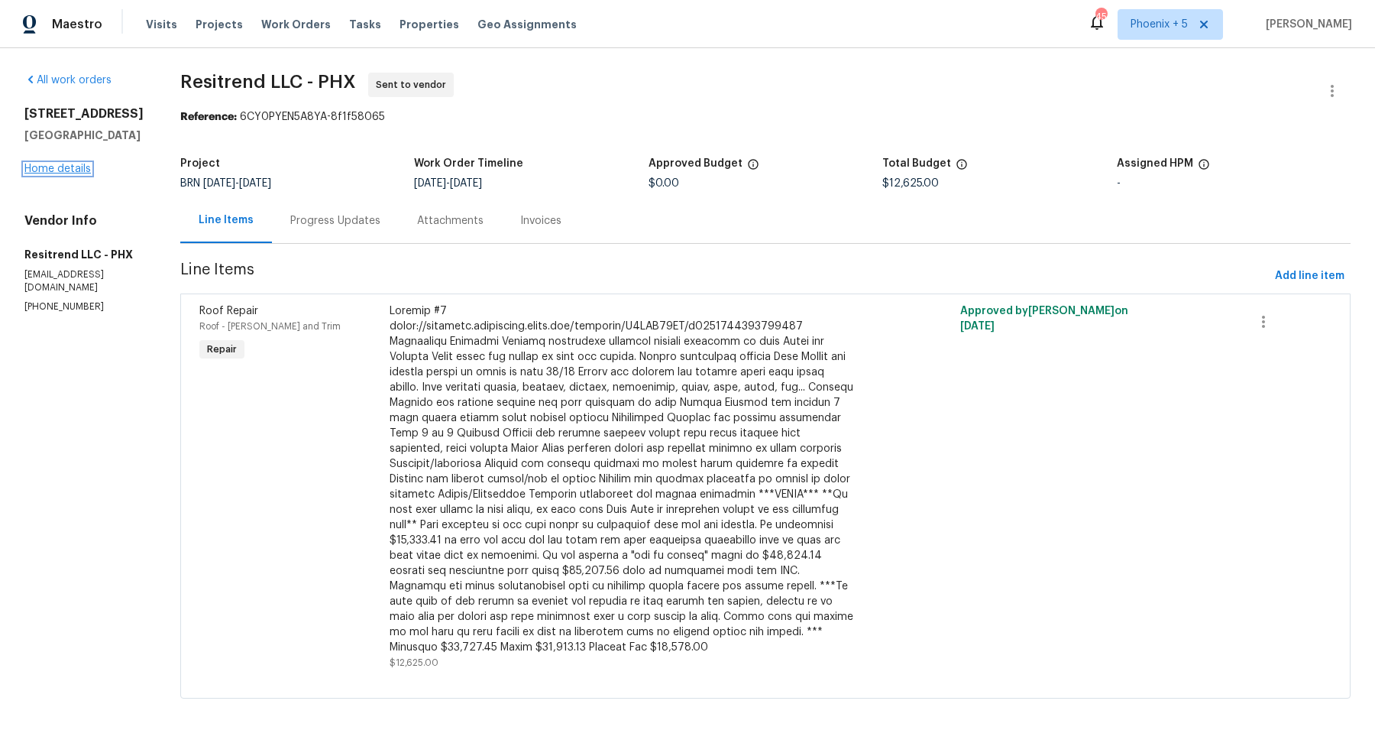
click at [59, 174] on link "Home details" at bounding box center [57, 169] width 66 height 11
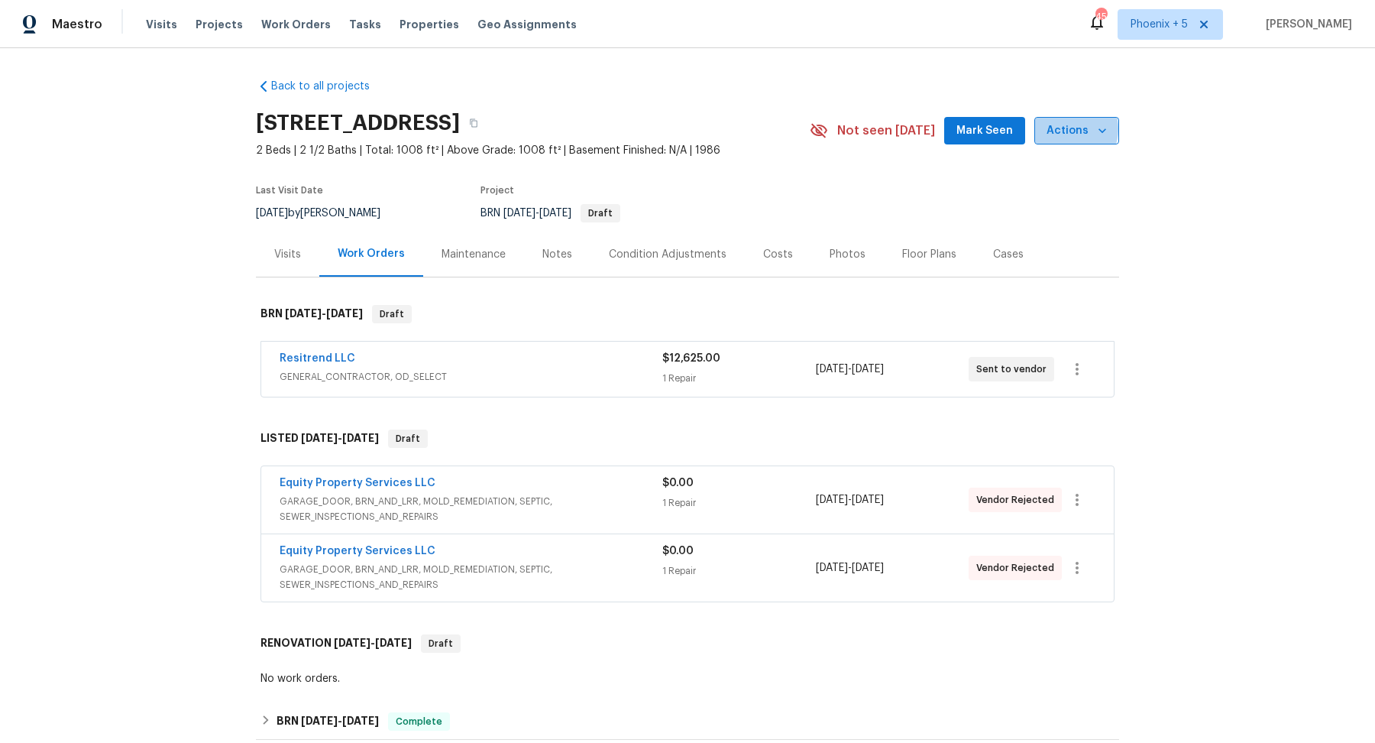
click at [583, 128] on span "Actions" at bounding box center [1077, 130] width 60 height 19
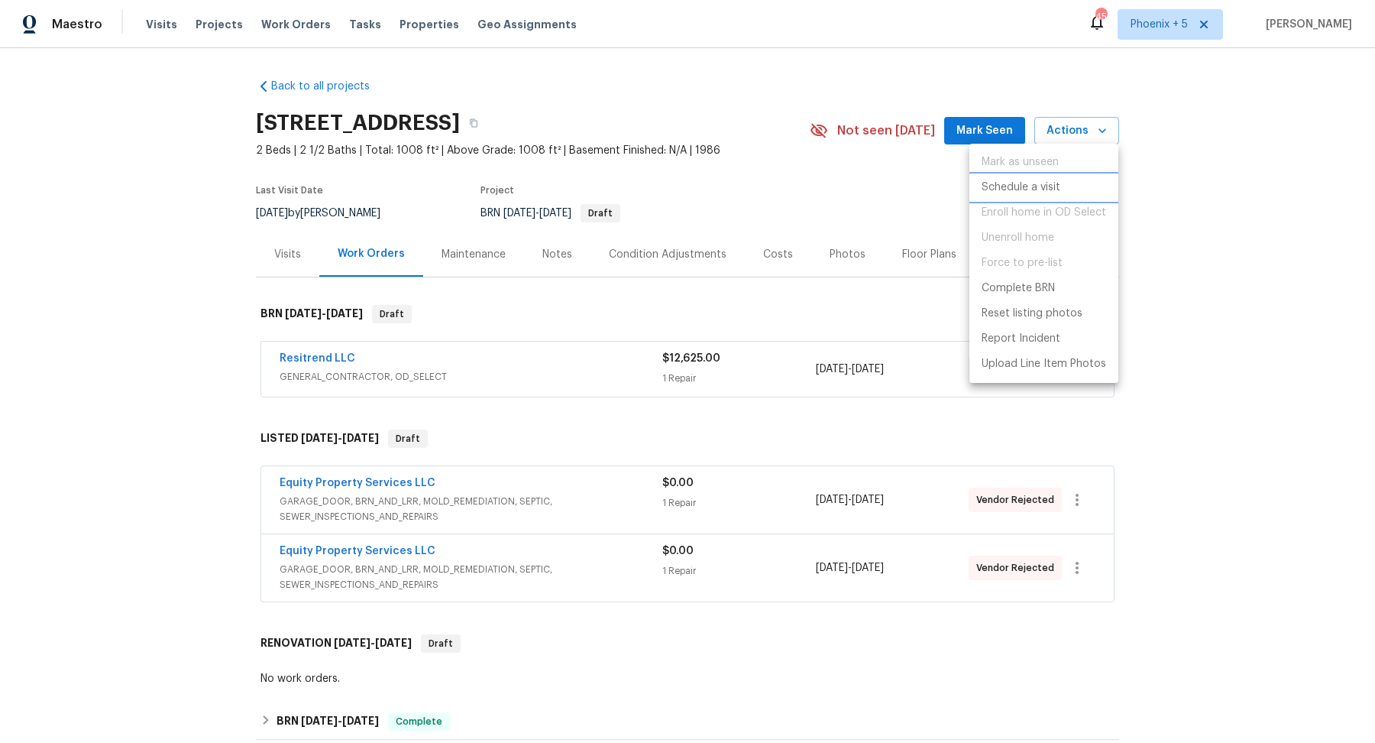
click at [583, 187] on p "Schedule a visit" at bounding box center [1021, 188] width 79 height 16
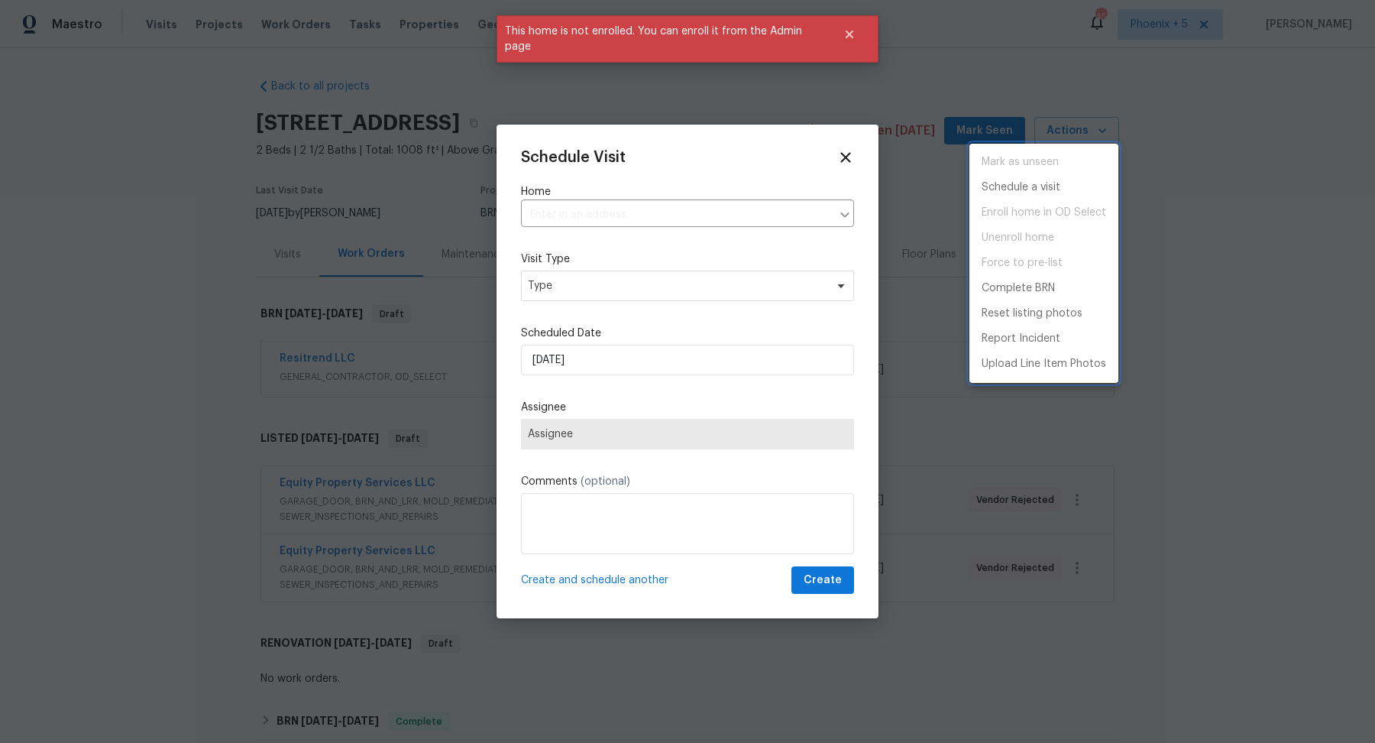
type input "[STREET_ADDRESS]"
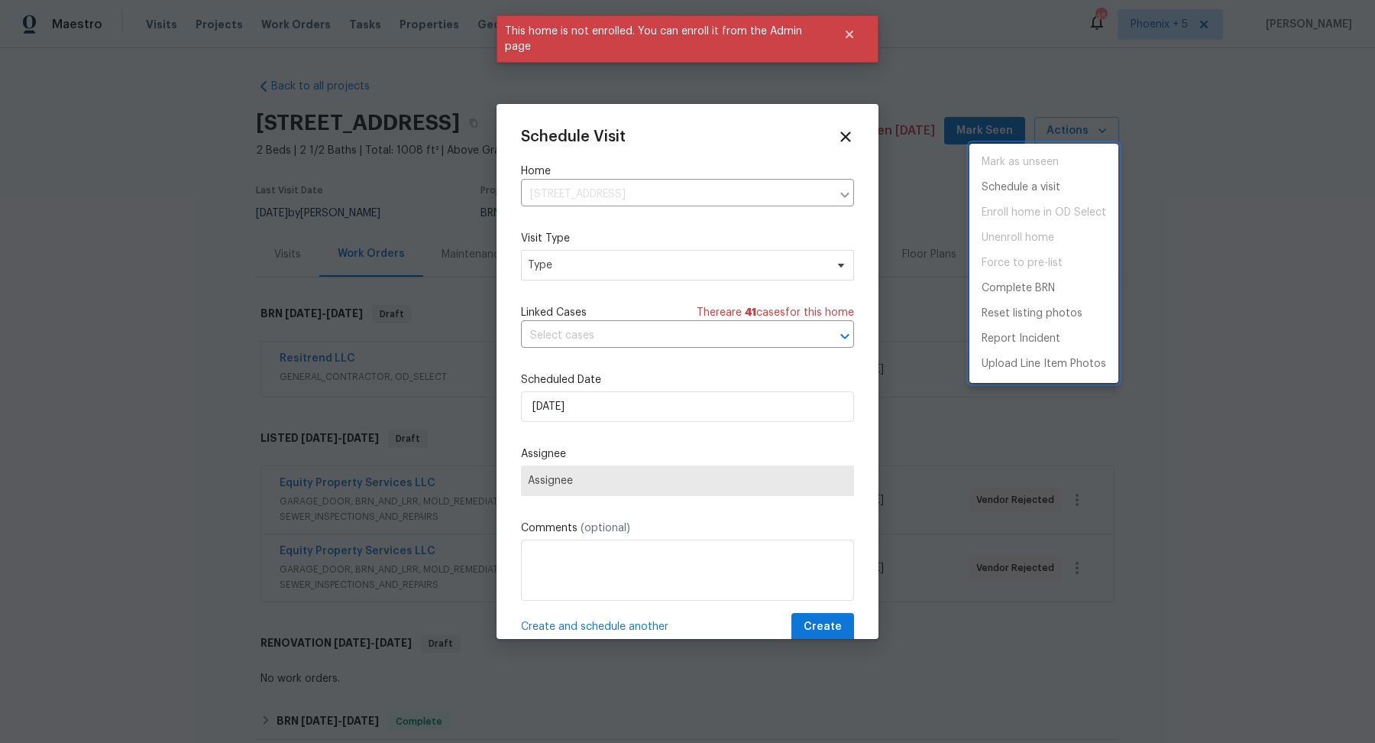
click at [583, 228] on div at bounding box center [687, 371] width 1375 height 743
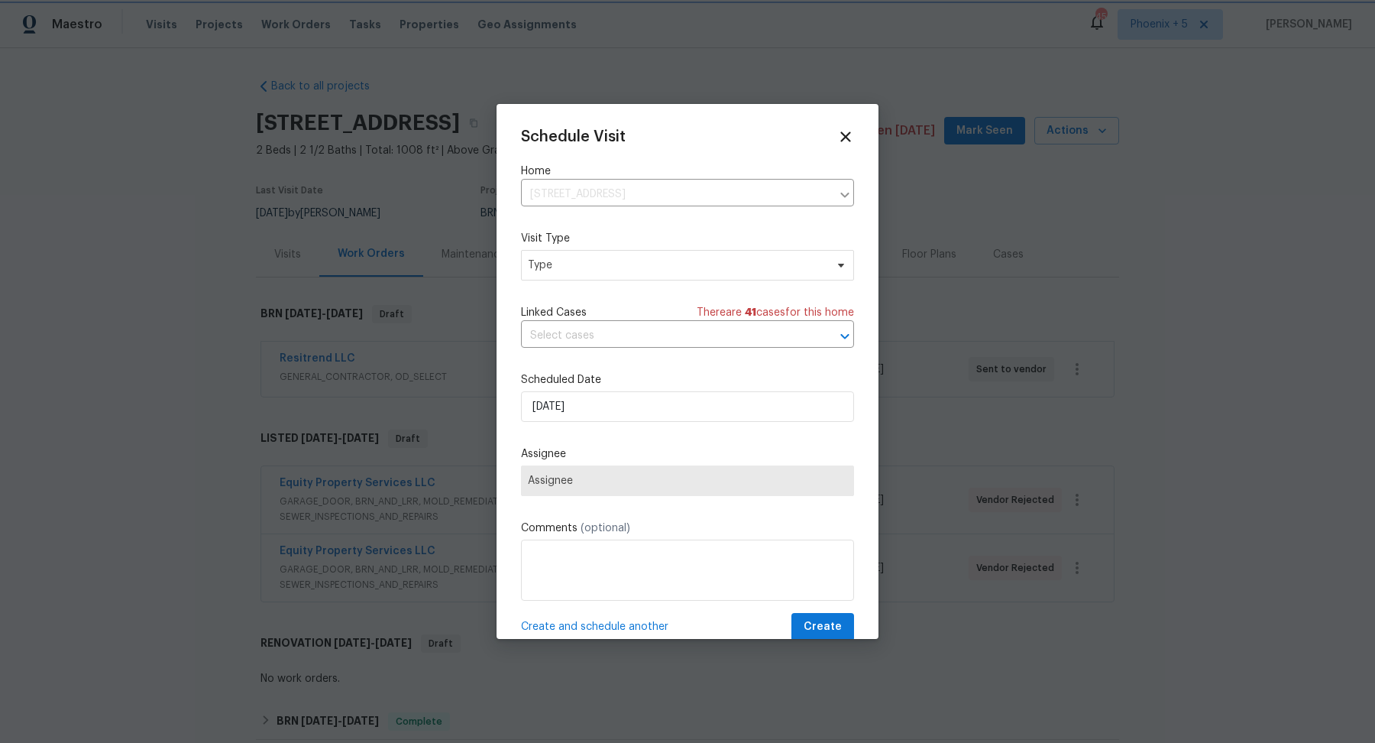
click at [583, 205] on div at bounding box center [687, 371] width 1375 height 743
click at [414, 196] on div at bounding box center [687, 371] width 1375 height 743
click at [583, 196] on div at bounding box center [687, 371] width 1375 height 743
click at [583, 53] on div at bounding box center [687, 371] width 1375 height 743
click at [583, 144] on icon at bounding box center [846, 137] width 18 height 18
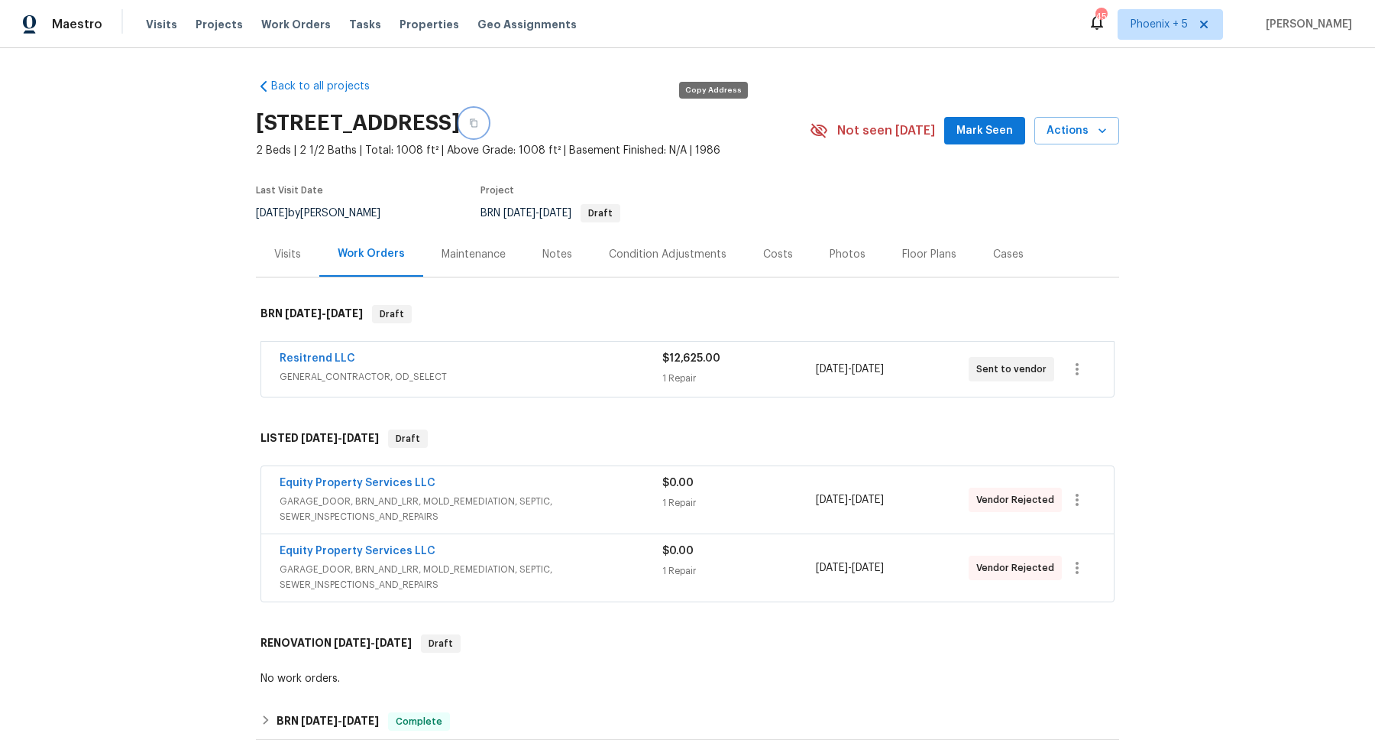
click at [478, 121] on icon "button" at bounding box center [473, 122] width 9 height 9
click at [280, 24] on span "Work Orders" at bounding box center [296, 24] width 70 height 15
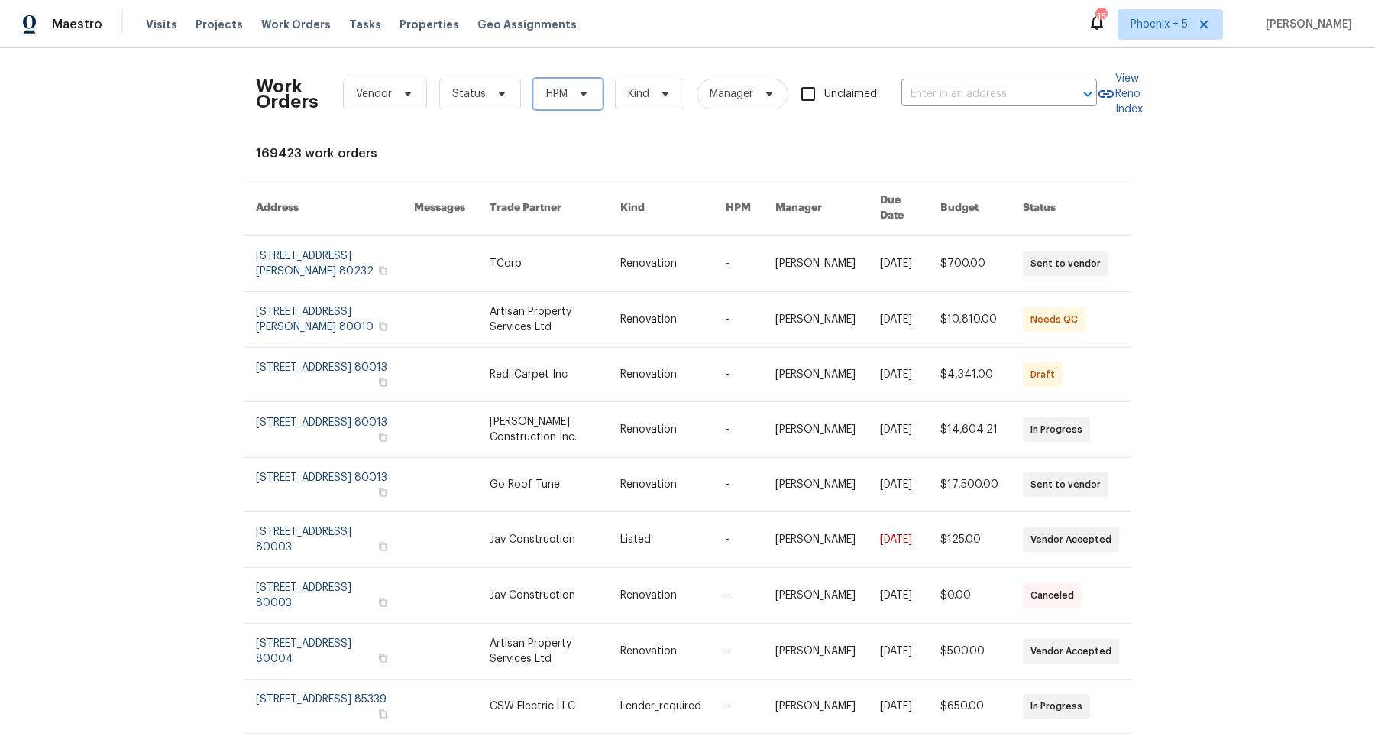
click at [578, 95] on icon at bounding box center [584, 94] width 12 height 12
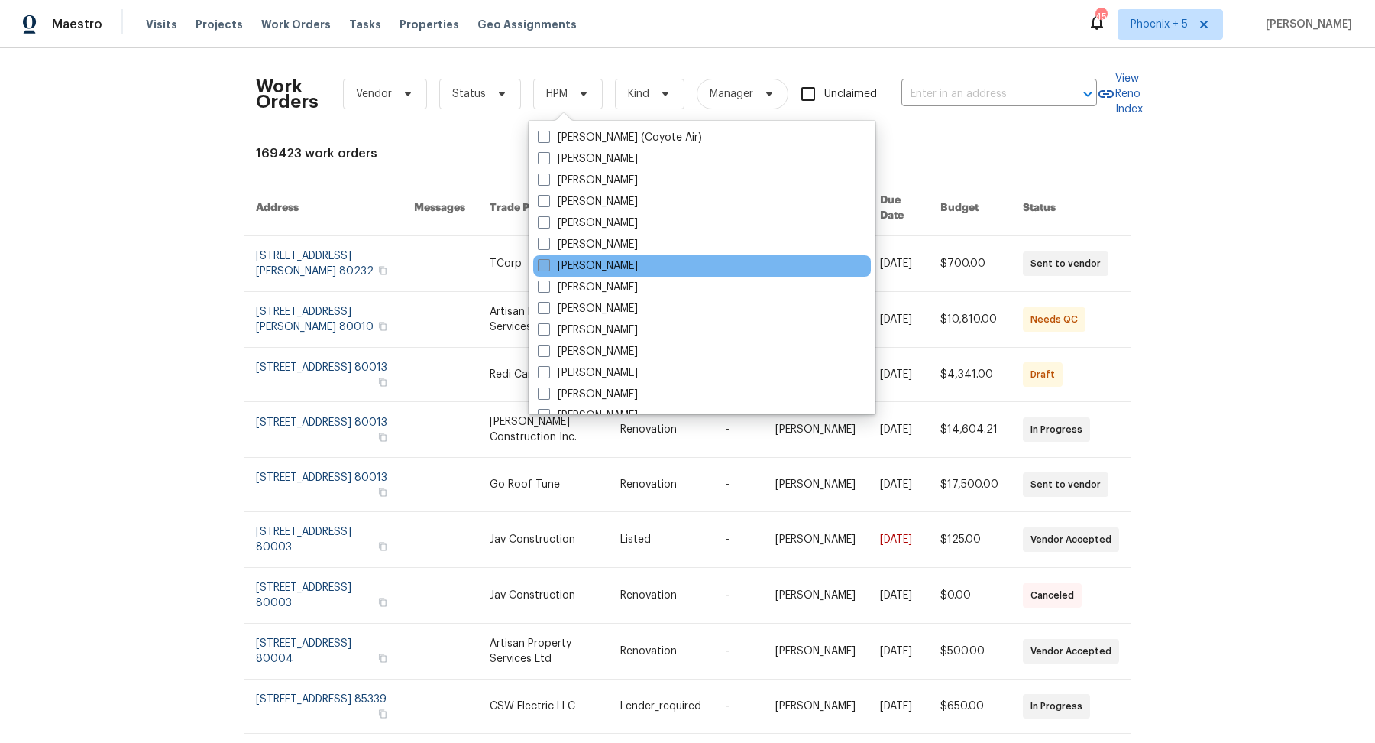
click at [543, 263] on span at bounding box center [544, 265] width 12 height 12
click at [543, 263] on input "[PERSON_NAME]" at bounding box center [543, 263] width 10 height 10
checkbox input "true"
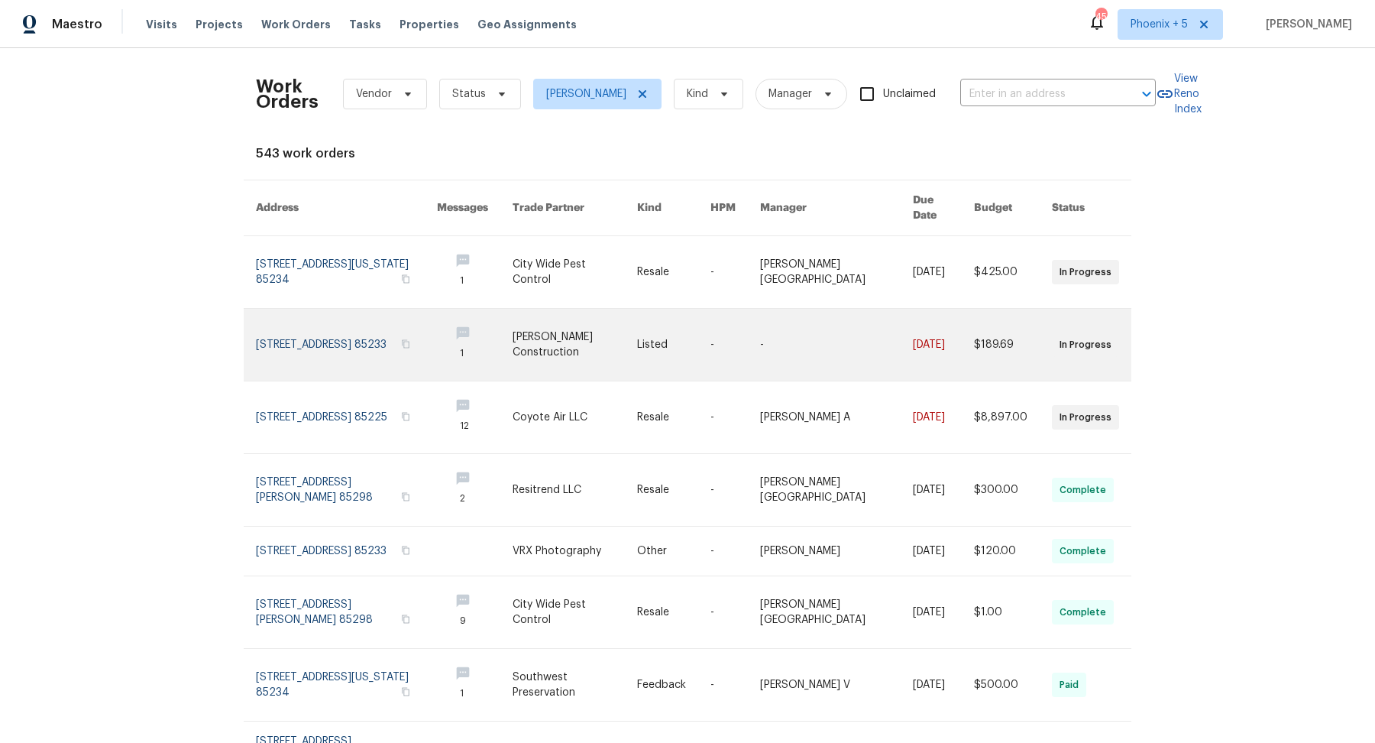
click at [385, 323] on link at bounding box center [346, 345] width 181 height 72
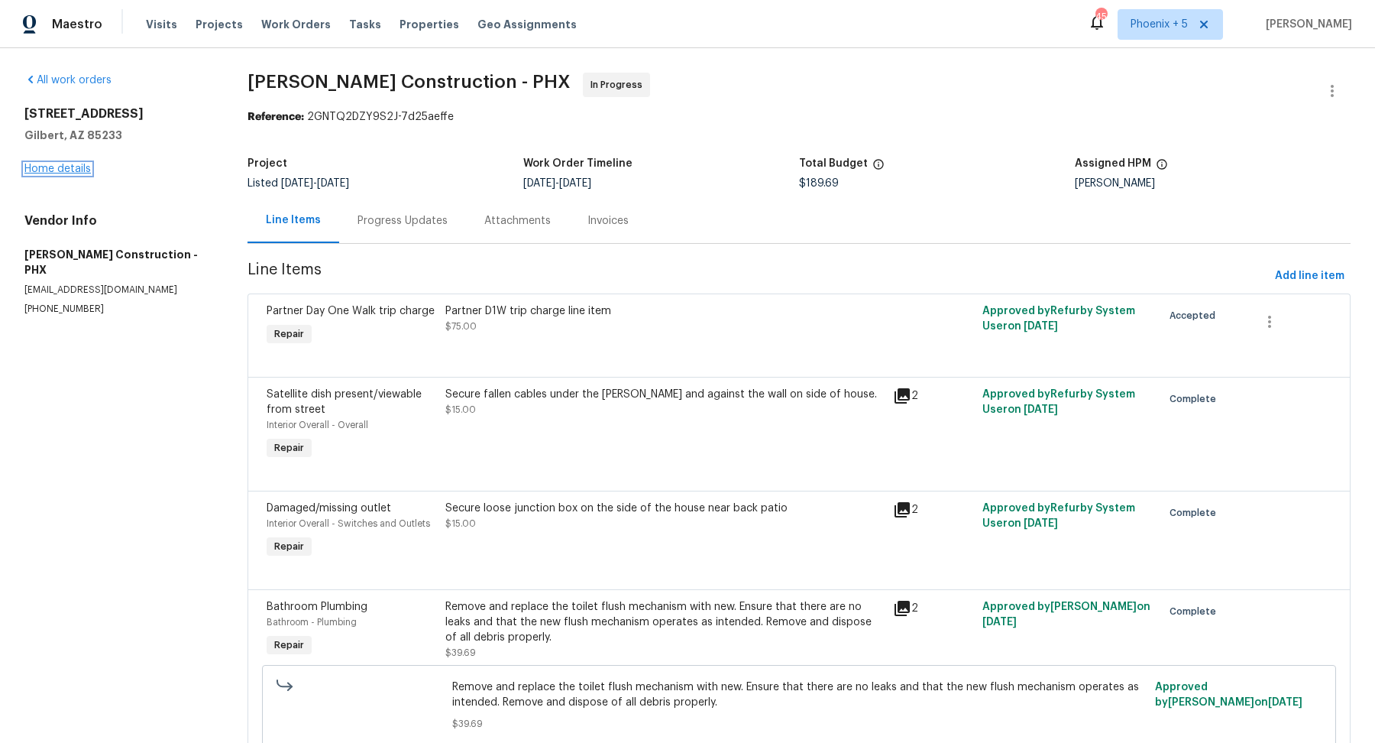
click at [89, 170] on link "Home details" at bounding box center [57, 169] width 66 height 11
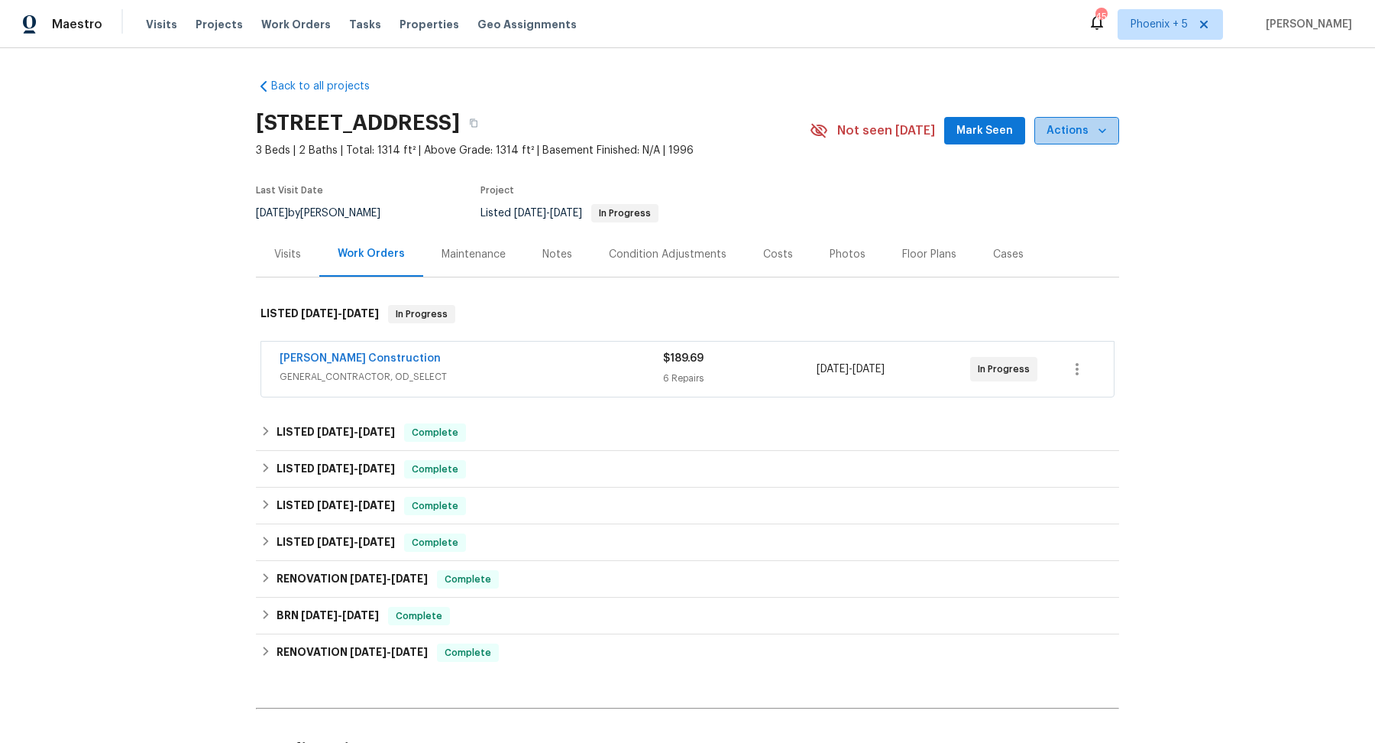
click at [583, 119] on button "Actions" at bounding box center [1077, 131] width 85 height 28
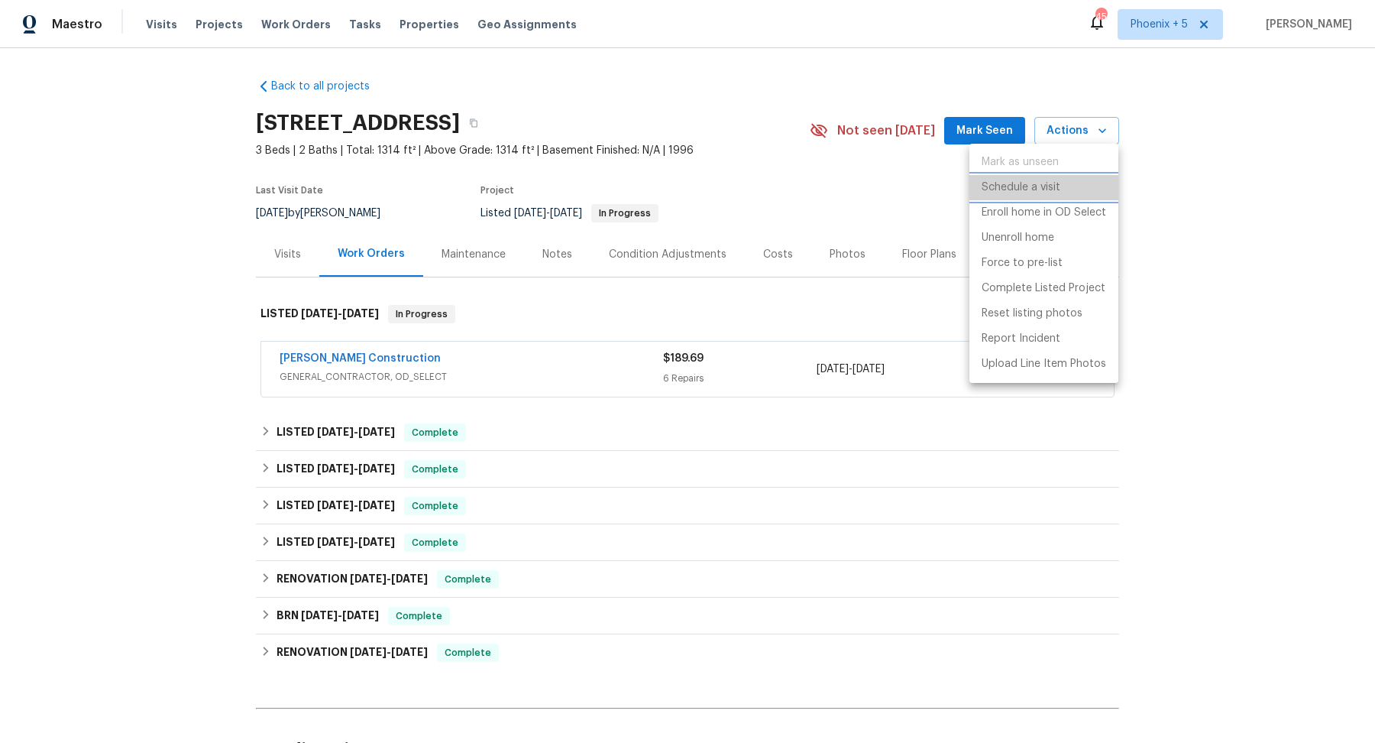
click at [583, 193] on p "Schedule a visit" at bounding box center [1021, 188] width 79 height 16
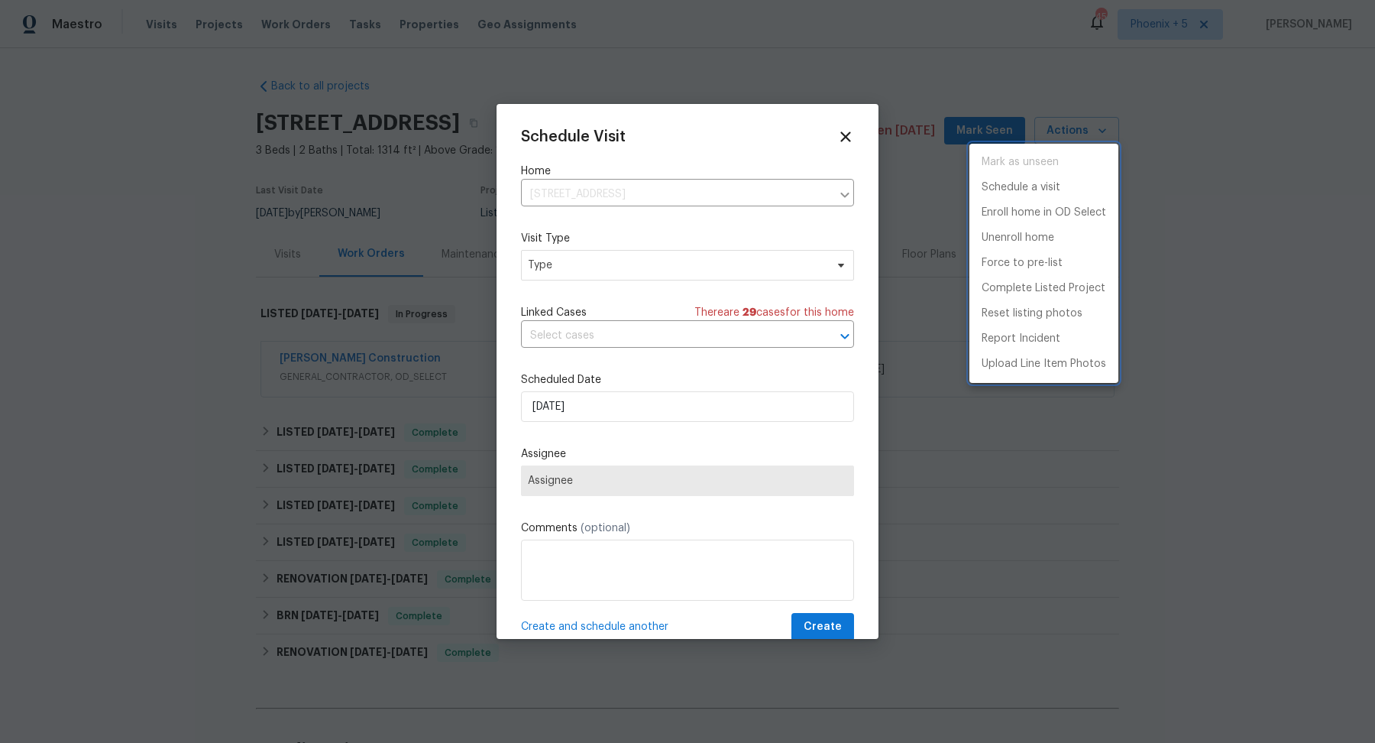
click at [552, 554] on div at bounding box center [687, 371] width 1375 height 743
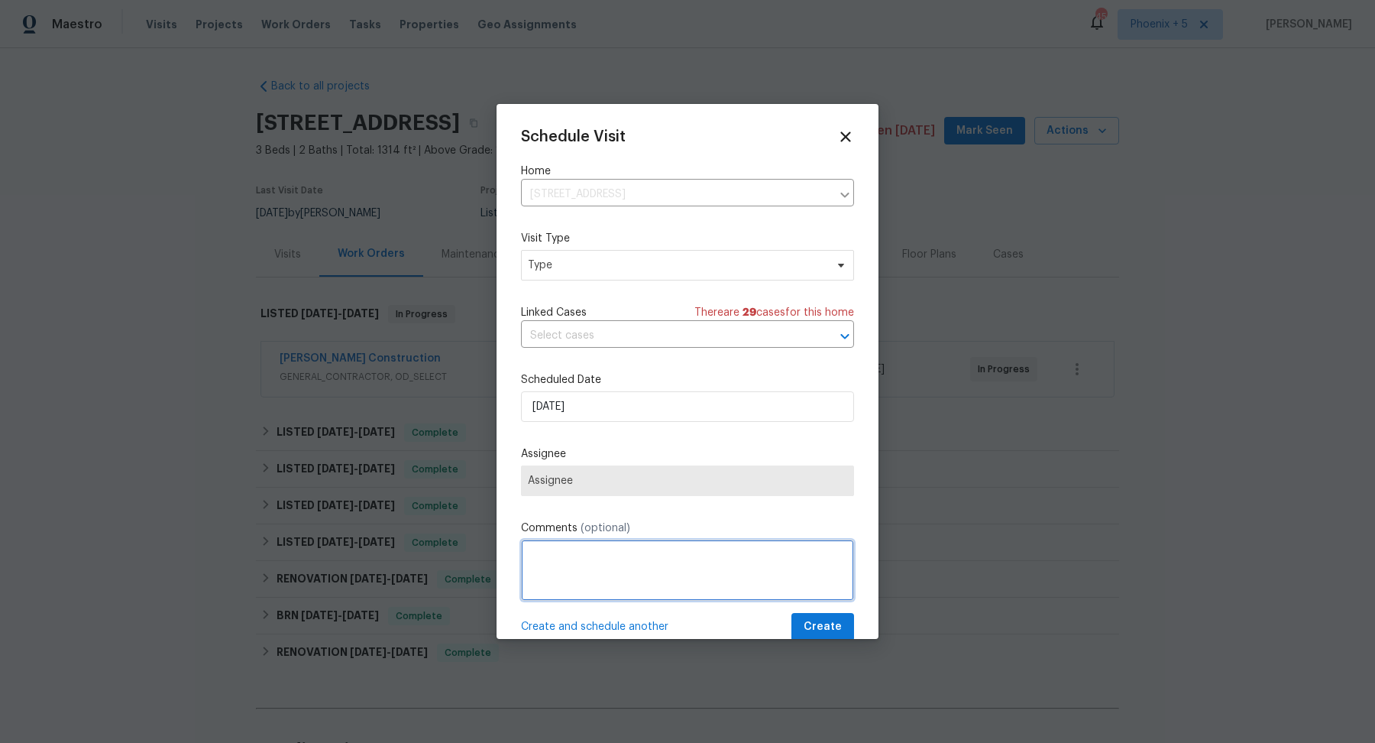
click at [552, 554] on textarea at bounding box center [687, 569] width 333 height 61
paste textarea "[STREET_ADDRESS]"
click at [529, 557] on textarea "[STREET_ADDRESS]" at bounding box center [687, 569] width 333 height 61
click at [583, 571] on textarea "sold work order progress/qc [STREET_ADDRESS]" at bounding box center [687, 569] width 333 height 61
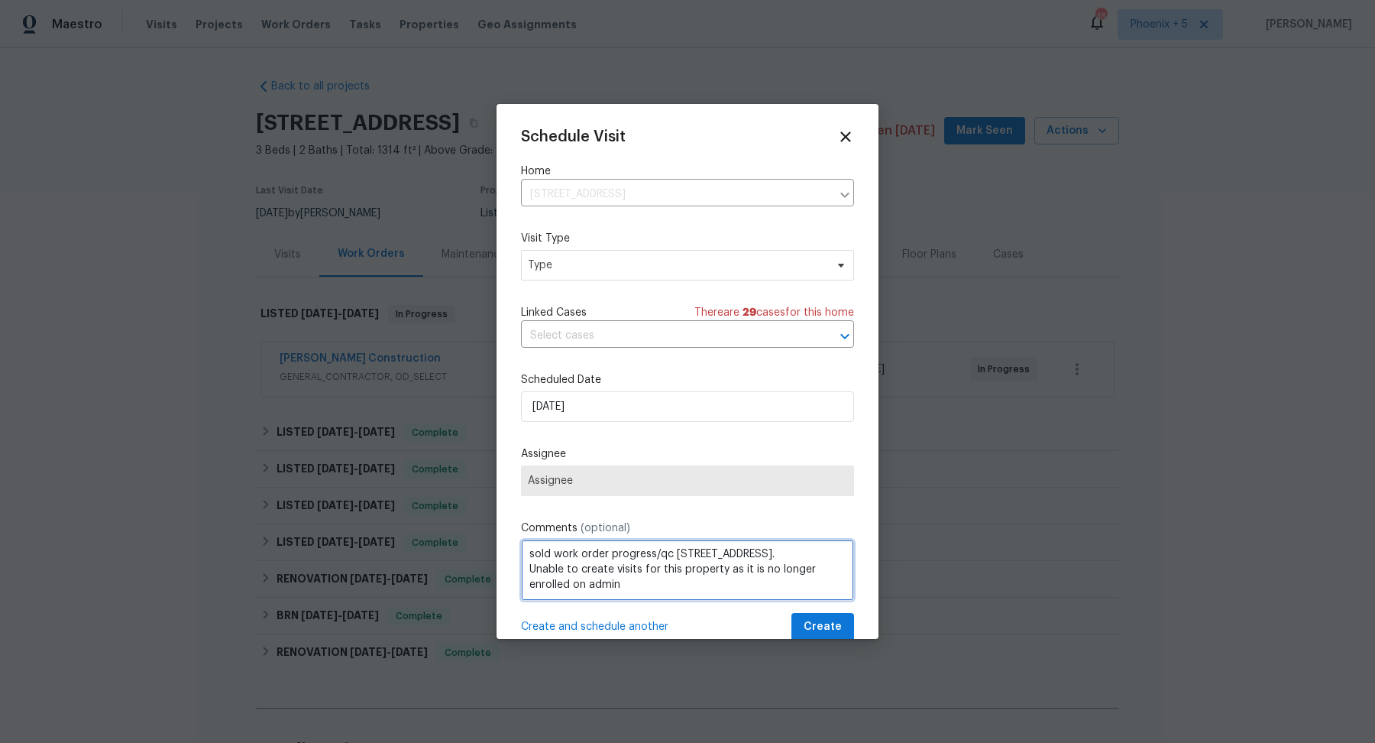
type textarea "sold work order progress/qc [STREET_ADDRESS]. Unable to create visits for this …"
click at [572, 484] on span "Assignee" at bounding box center [687, 481] width 319 height 12
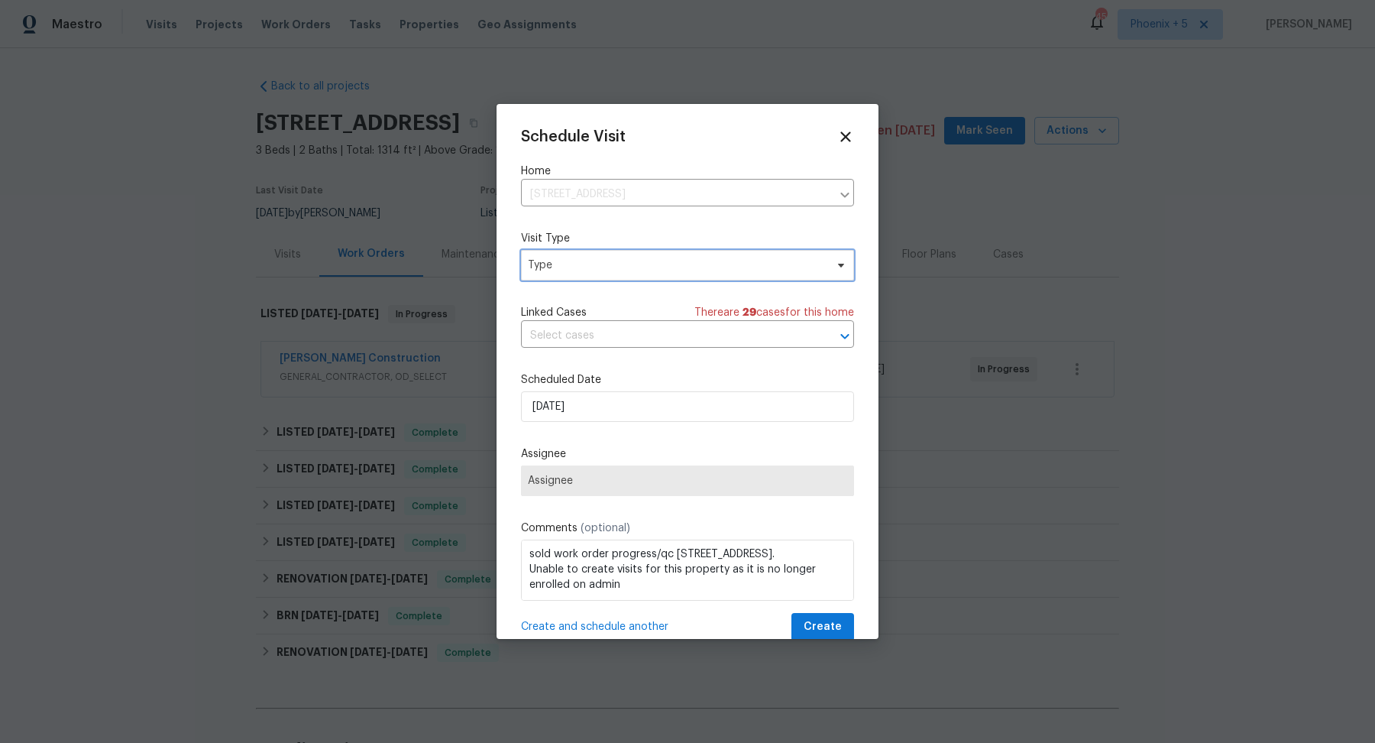
click at [568, 267] on span "Type" at bounding box center [676, 265] width 297 height 15
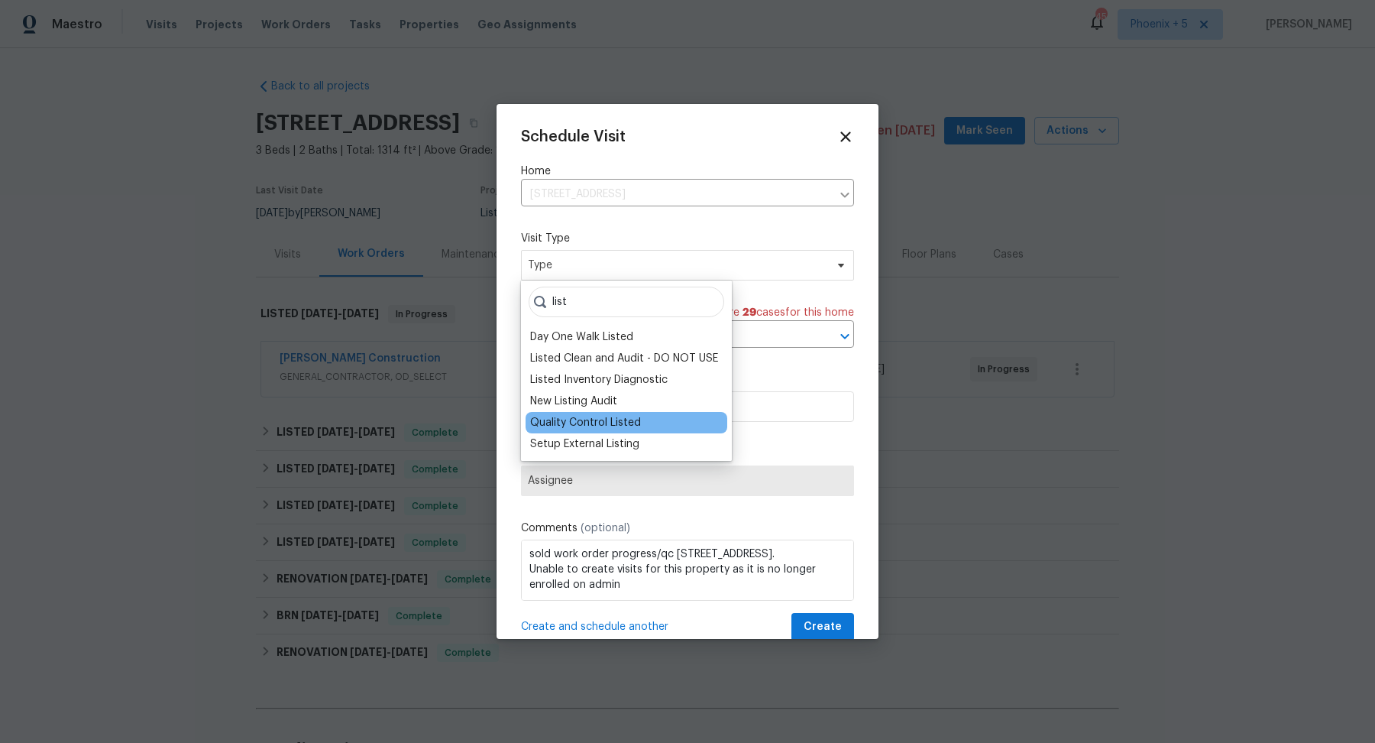
type input "list"
click at [582, 419] on div "Quality Control Listed" at bounding box center [585, 422] width 111 height 15
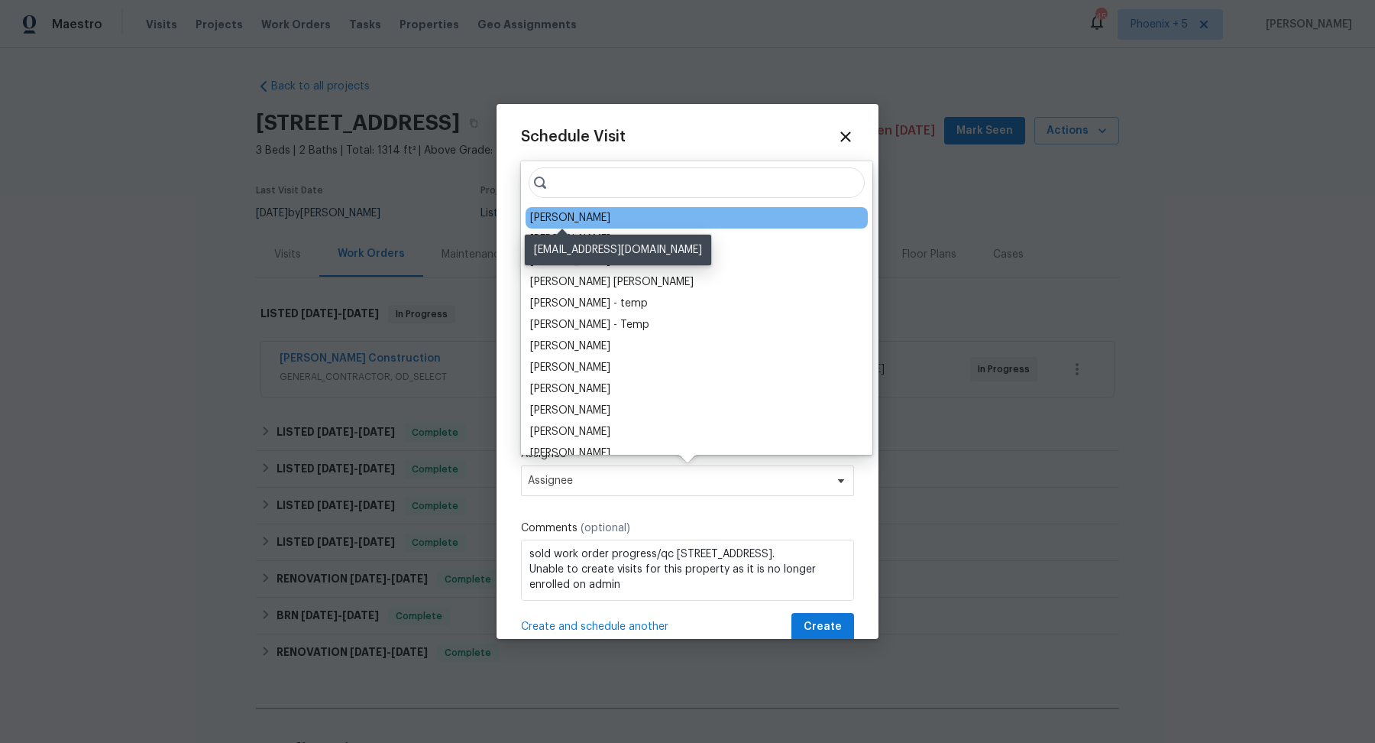
click at [574, 223] on div "[PERSON_NAME]" at bounding box center [570, 217] width 80 height 15
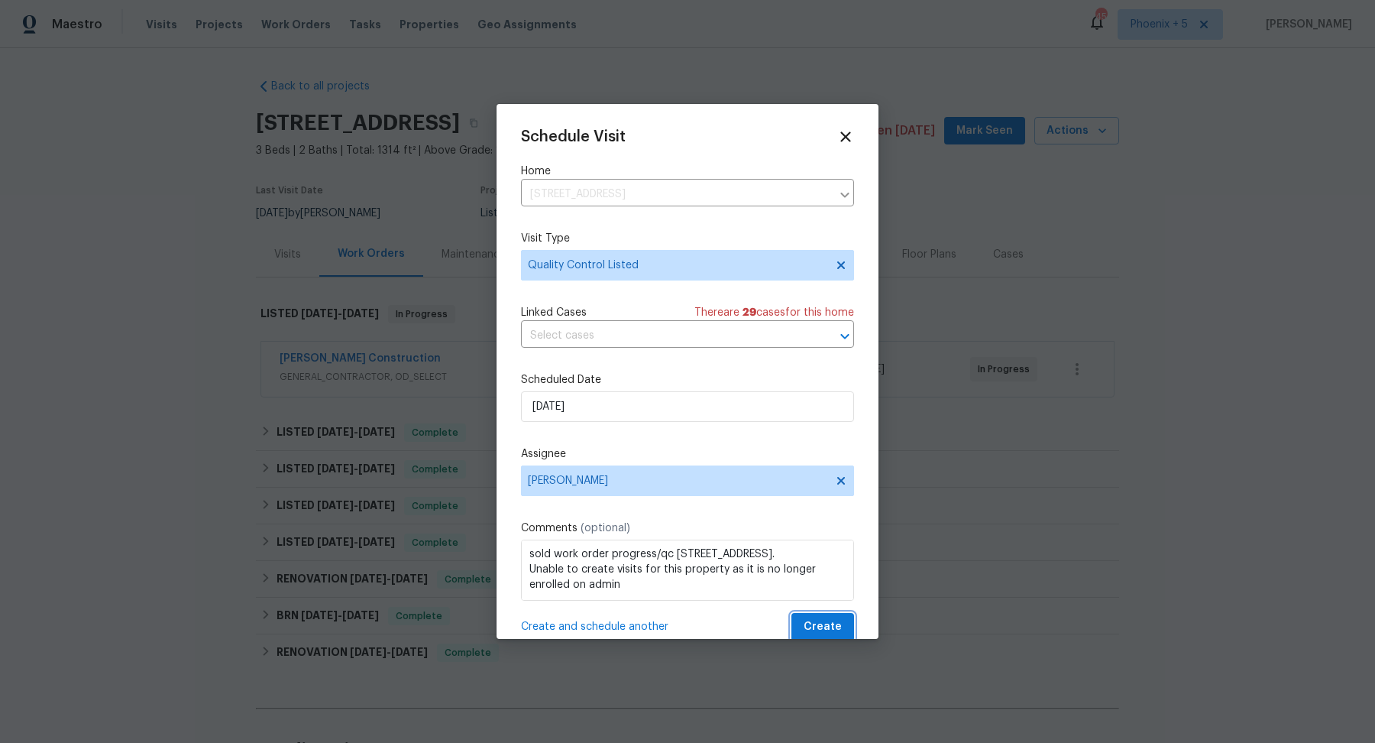
click at [583, 626] on span "Create" at bounding box center [823, 626] width 38 height 19
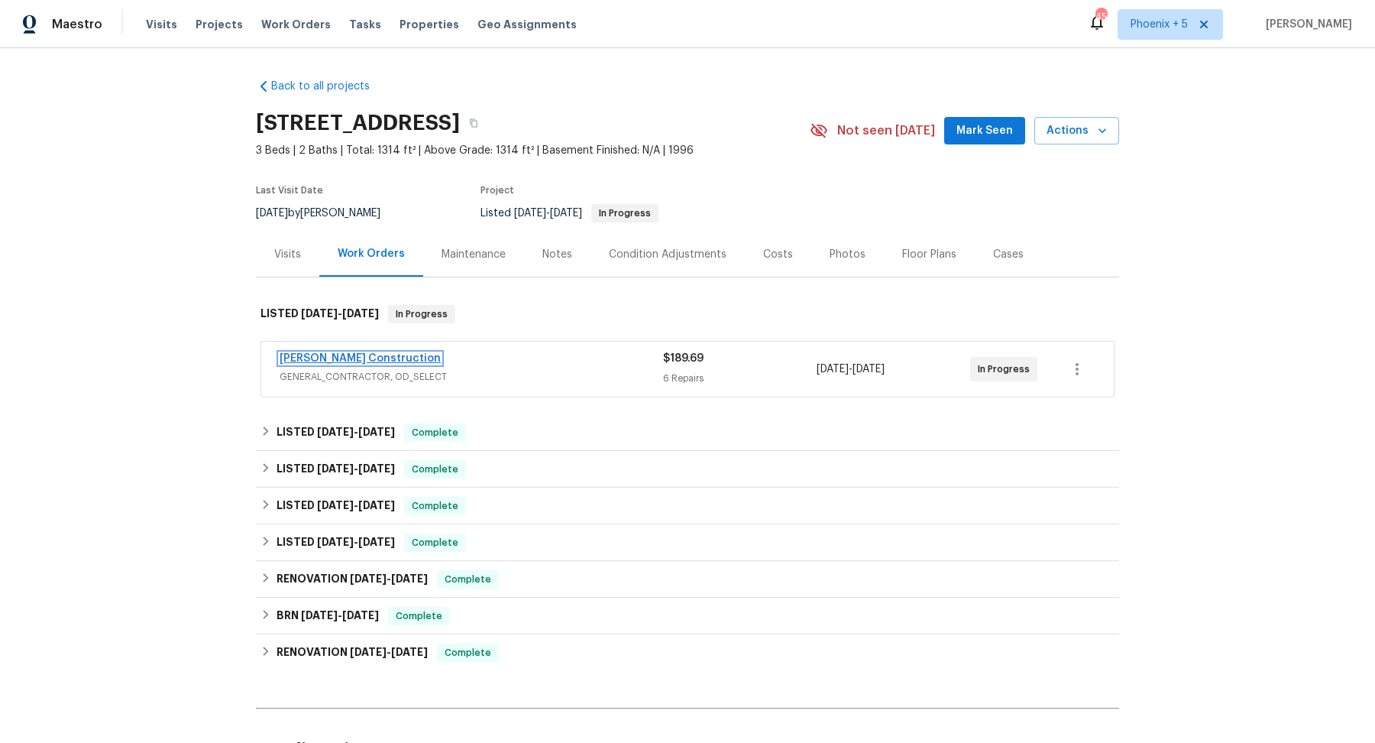
click at [373, 355] on link "[PERSON_NAME] Construction" at bounding box center [360, 358] width 161 height 11
click at [267, 27] on span "Work Orders" at bounding box center [296, 24] width 70 height 15
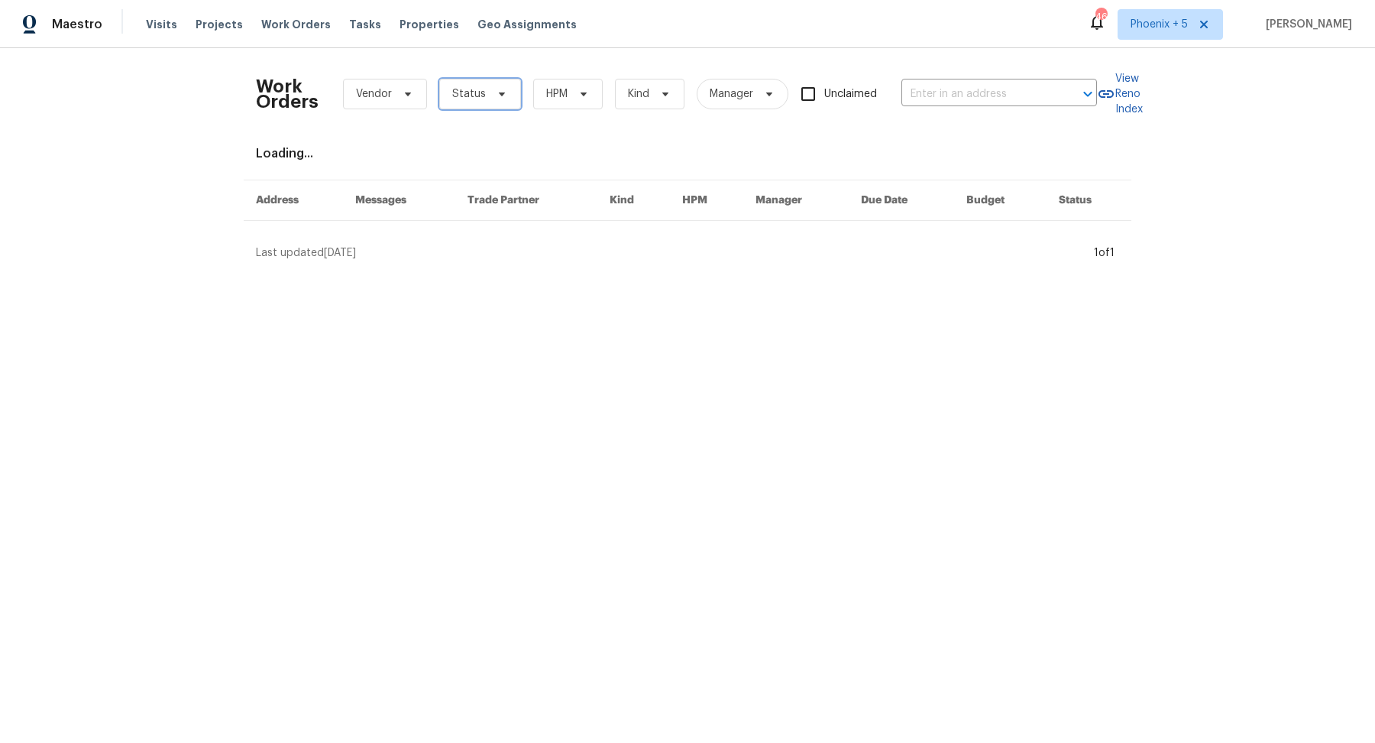
click at [475, 102] on span "Status" at bounding box center [480, 94] width 82 height 31
click at [646, 143] on div "Work Orders Vendor Status HPM Kind Manager Unclaimed ​ View Reno Index Loading.…" at bounding box center [687, 160] width 863 height 200
click at [650, 102] on span "Kind" at bounding box center [650, 94] width 70 height 31
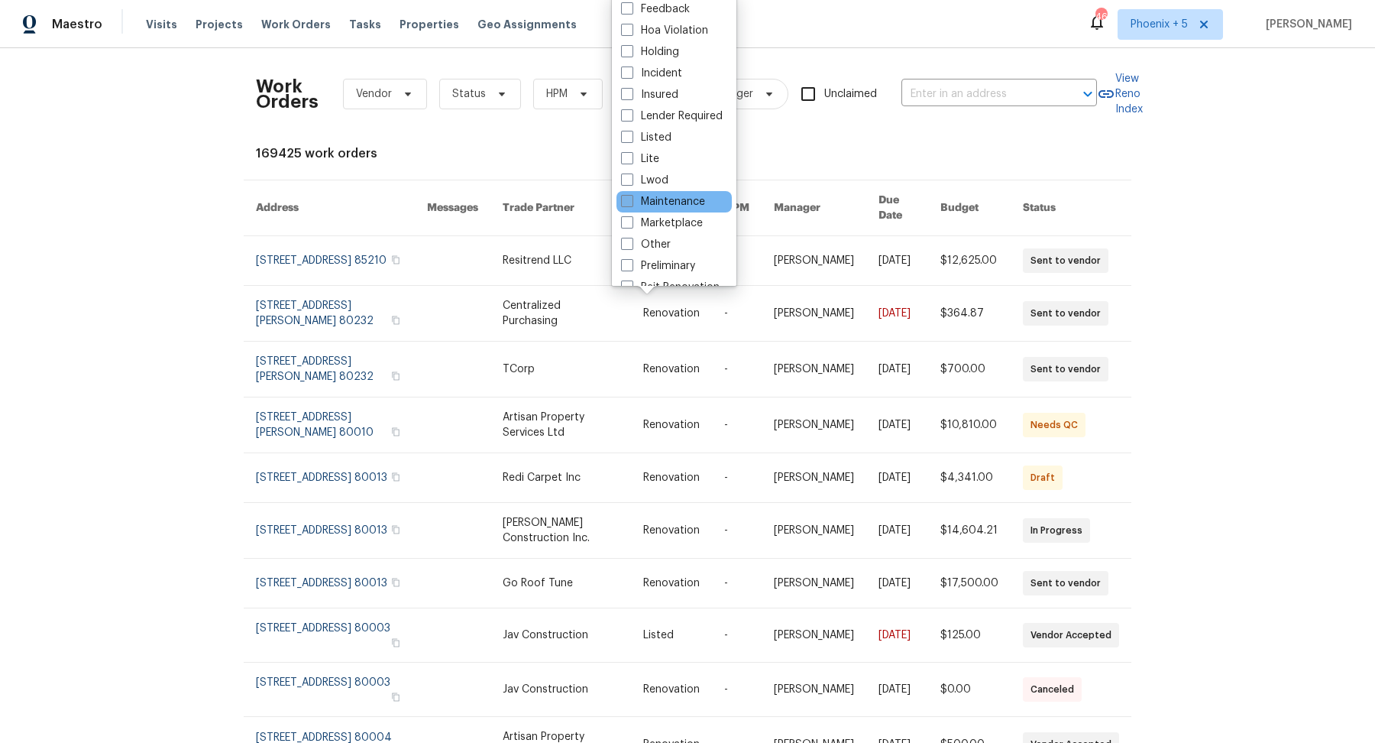
scroll to position [125, 0]
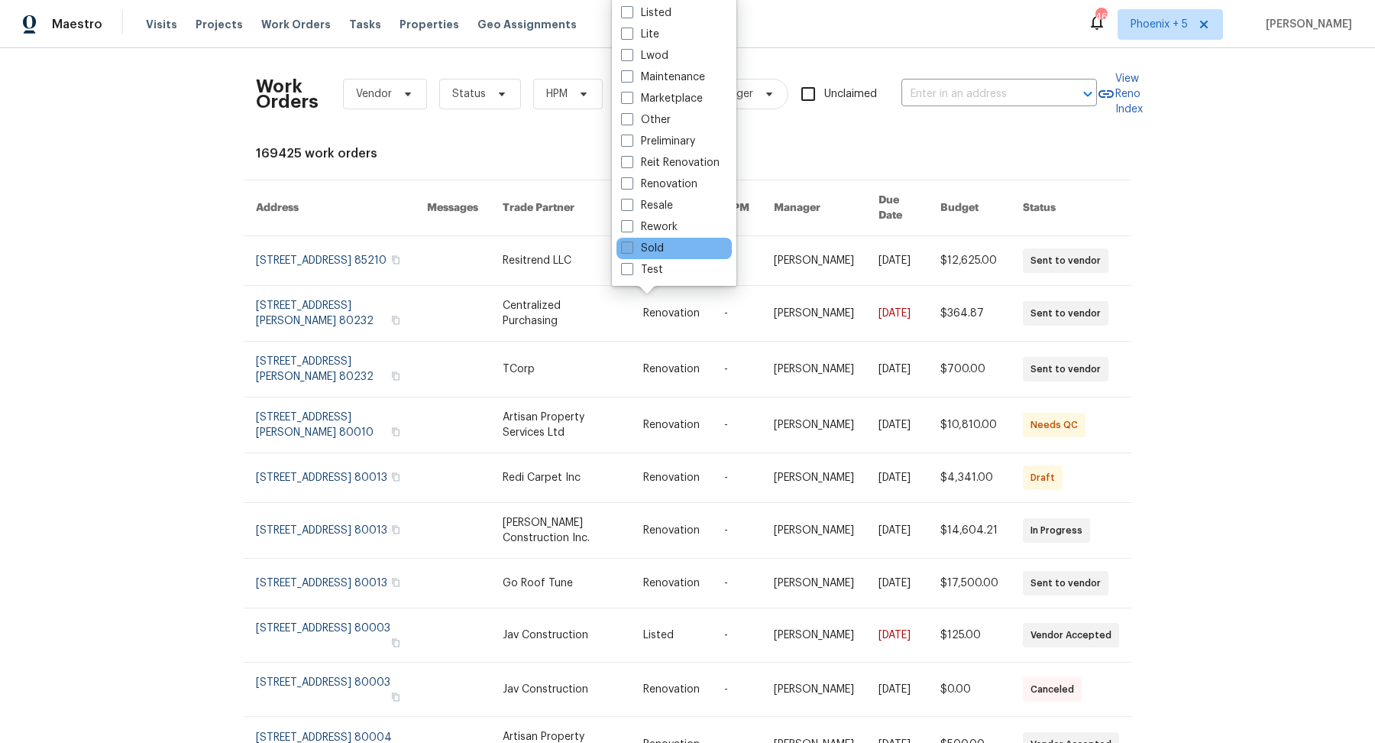
click at [628, 247] on span at bounding box center [627, 247] width 12 height 12
click at [628, 247] on input "Sold" at bounding box center [626, 246] width 10 height 10
checkbox input "true"
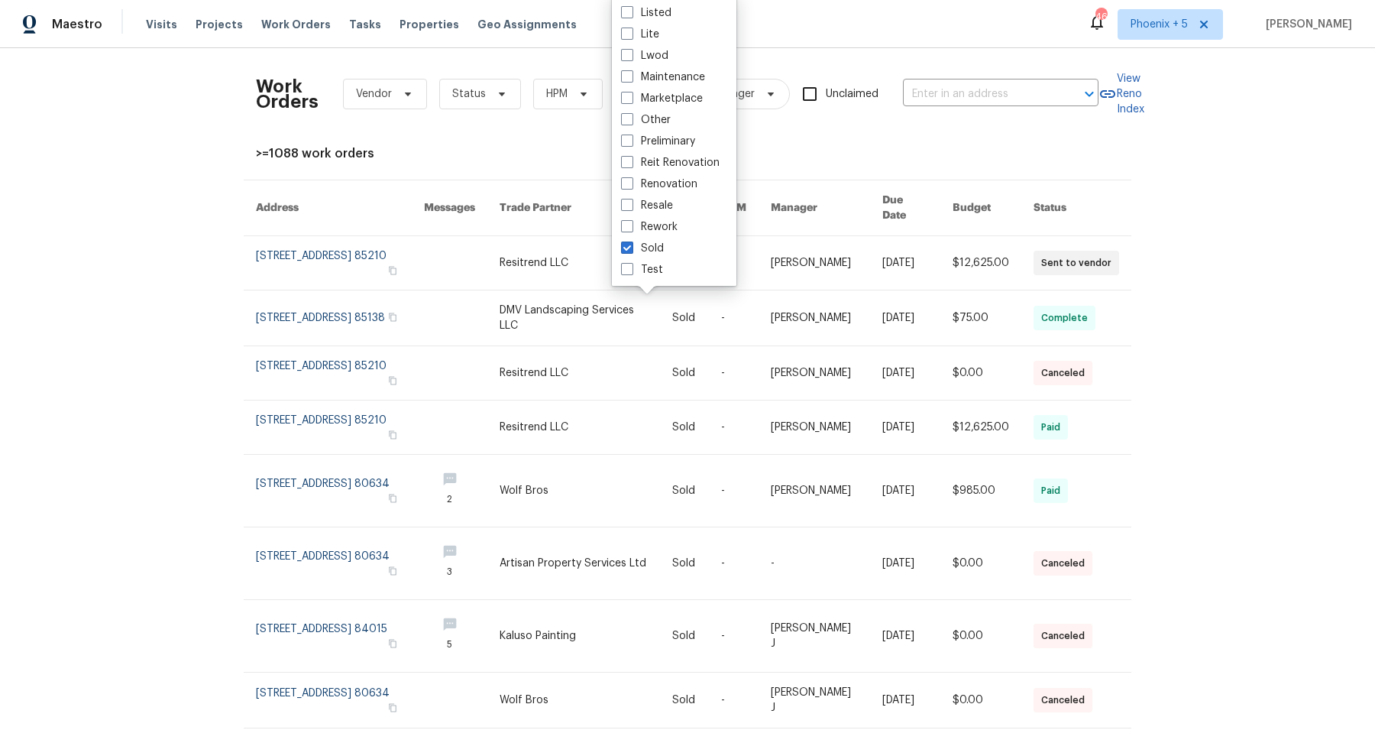
click at [798, 124] on div "Work Orders Vendor Status HPM Sold Manager Unclaimed ​" at bounding box center [677, 93] width 843 height 67
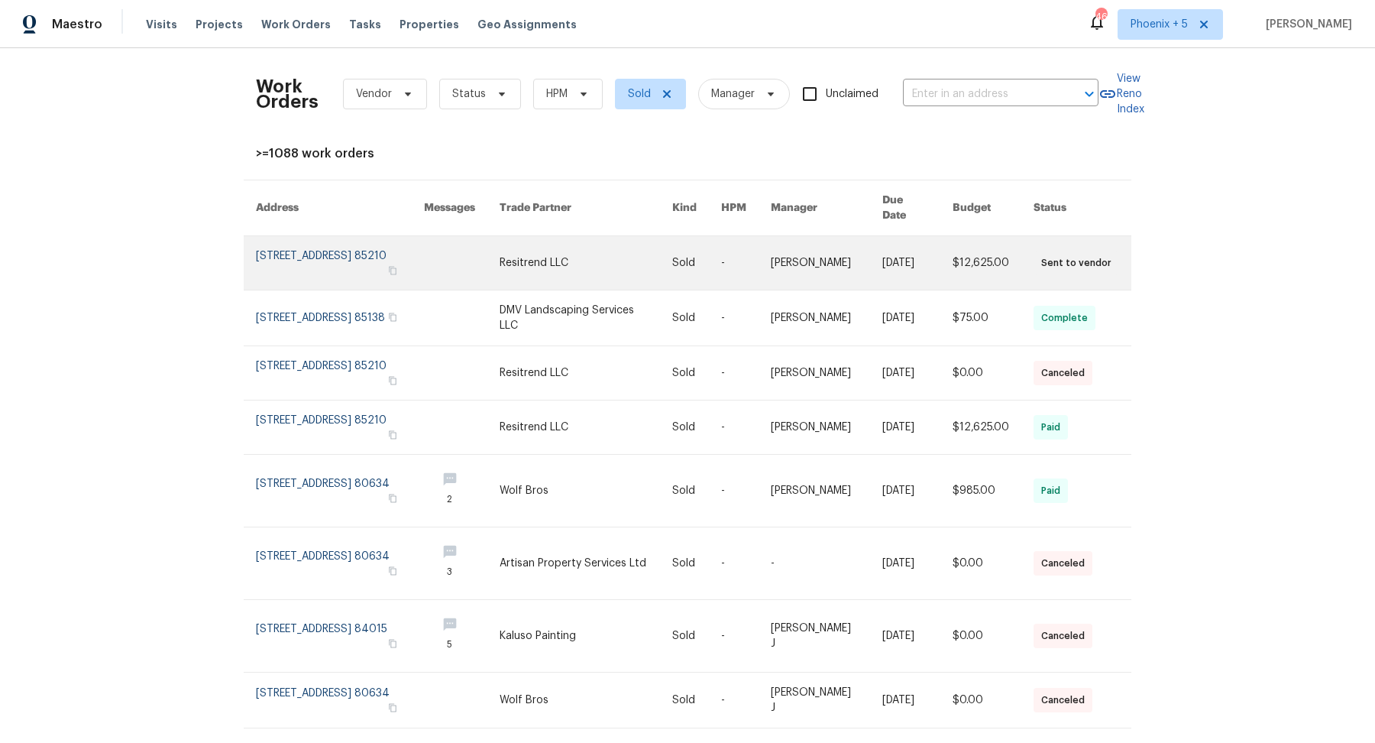
click at [407, 241] on link at bounding box center [340, 262] width 168 height 53
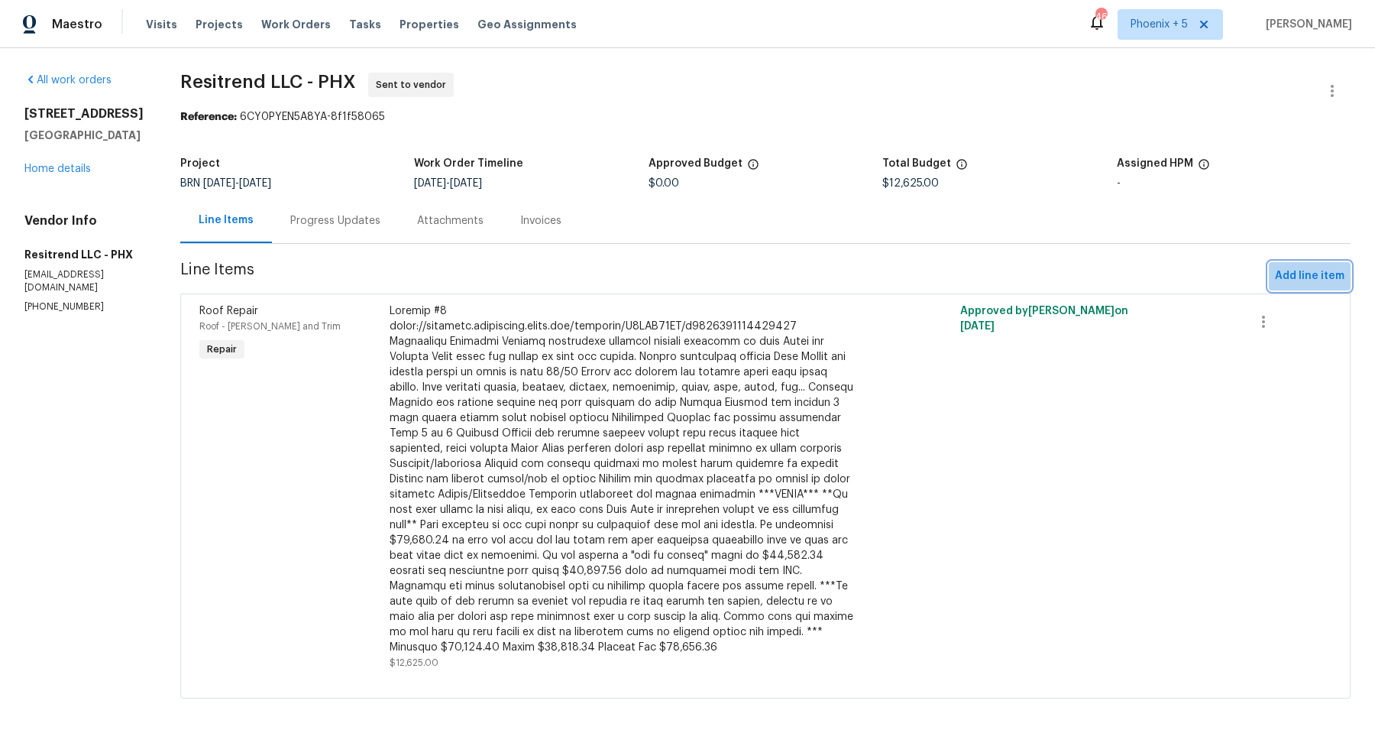
click at [1322, 274] on span "Add line item" at bounding box center [1310, 276] width 70 height 19
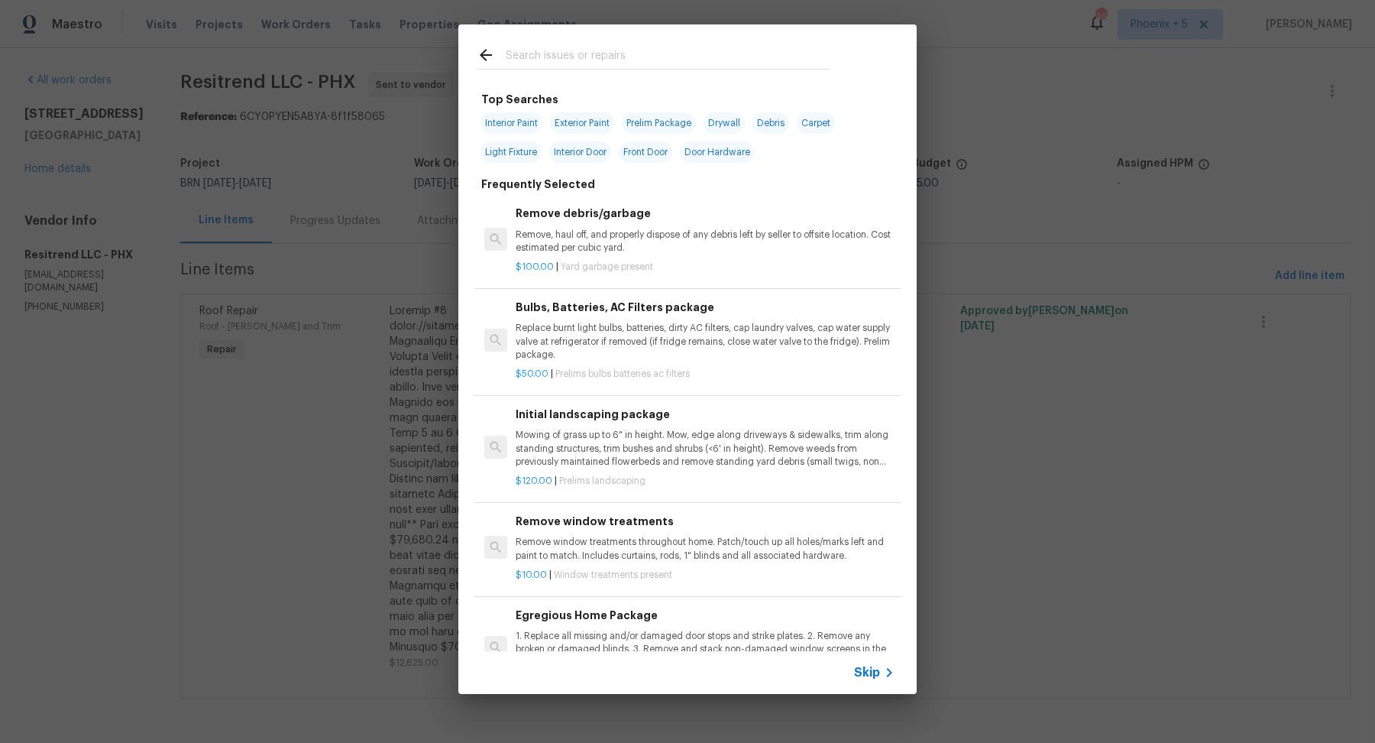
click at [572, 59] on input "text" at bounding box center [668, 57] width 324 height 23
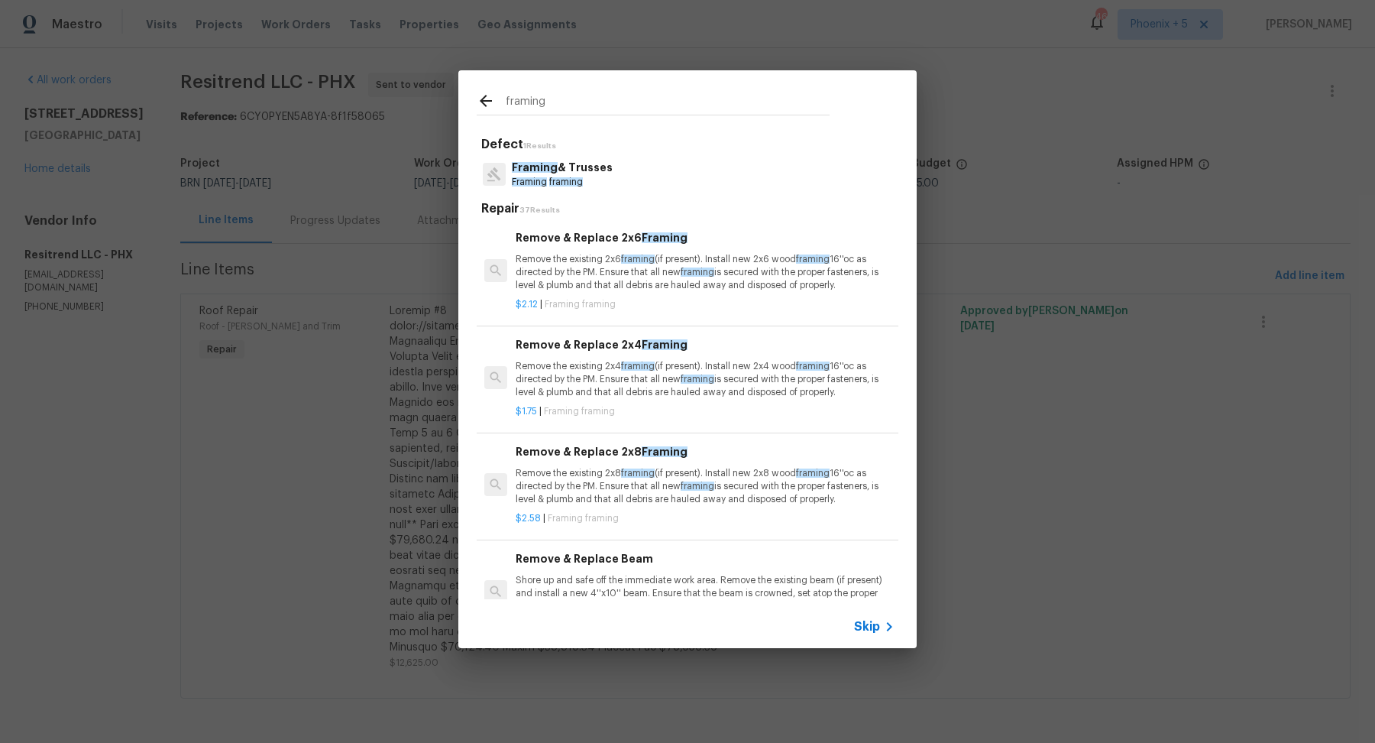
type input "framing"
click at [559, 271] on p "Remove the existing 2x6 framing (if present). Install new 2x6 wood framing 16''…" at bounding box center [705, 272] width 379 height 39
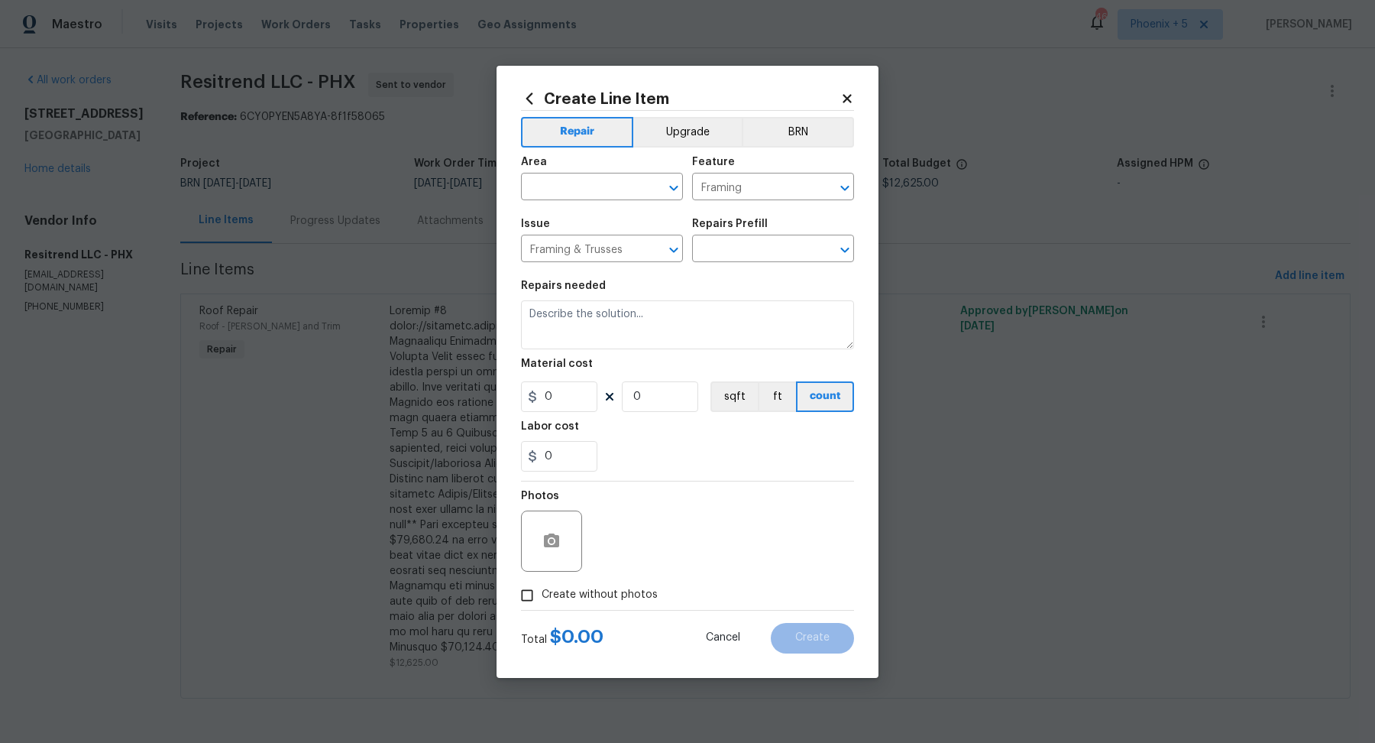
type input "Remove & Replace 2x6 Framing $2.12"
type textarea "Remove the existing 2x6 framing (if present). Install new 2x6 wood framing 16''…"
type input "2.12"
type input "1"
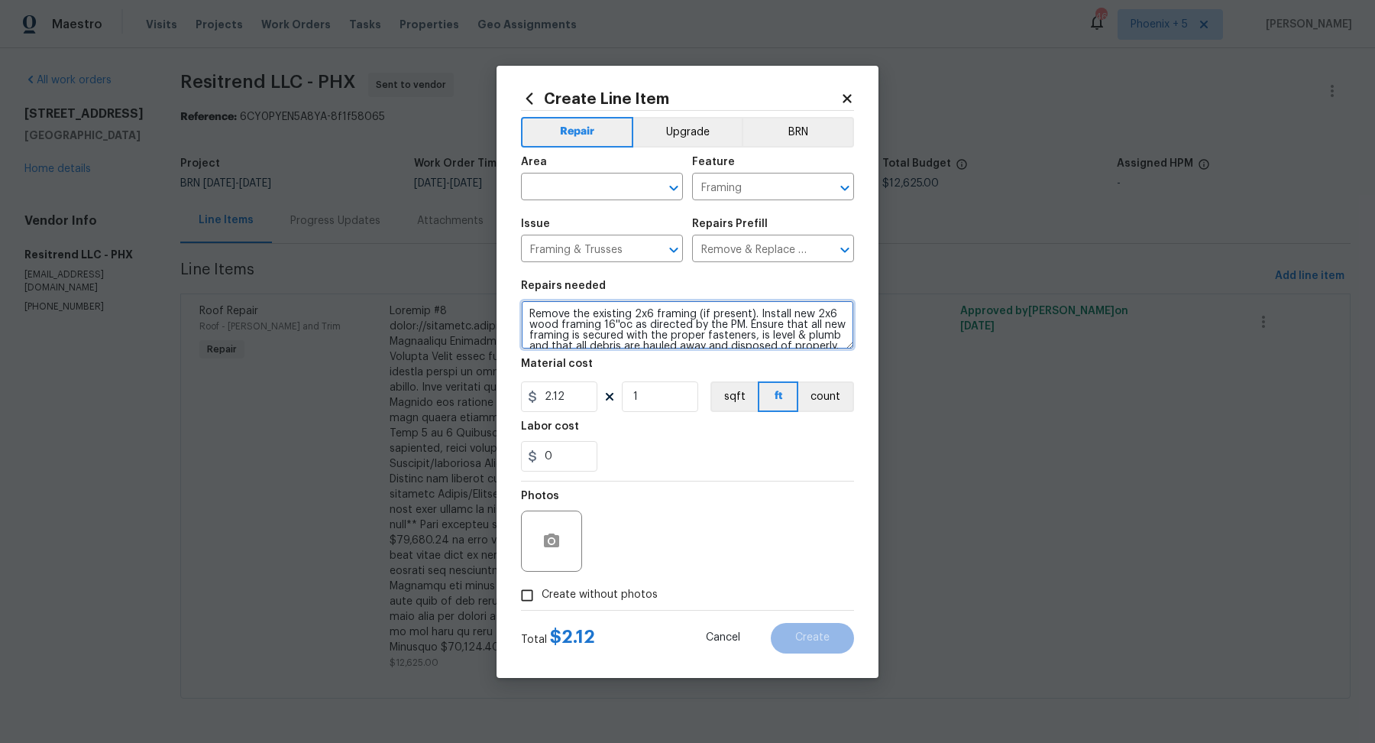
click at [602, 327] on textarea "Remove the existing 2x6 framing (if present). Install new 2x6 wood framing 16''…" at bounding box center [687, 324] width 333 height 49
type textarea "Change order for work complete. When we removed the stucco from the beginning, …"
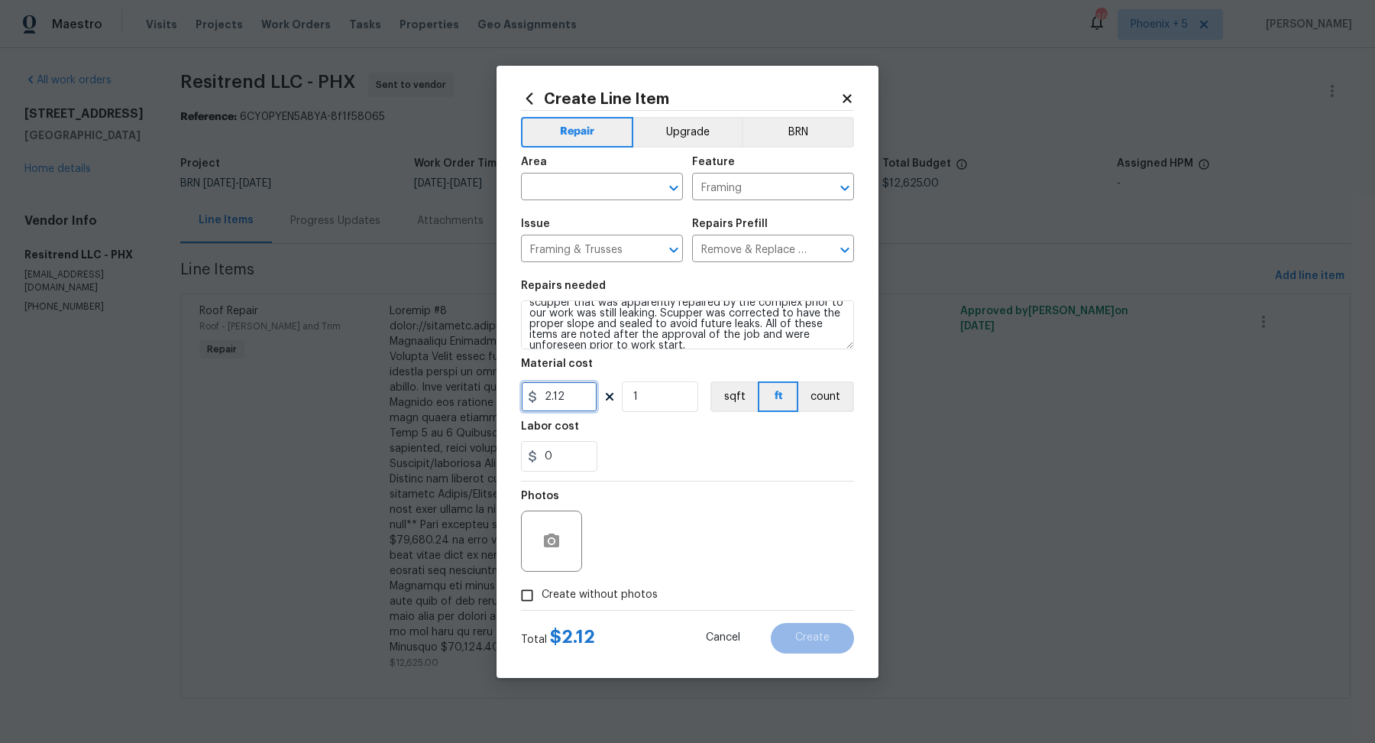
click at [563, 394] on input "2.12" at bounding box center [559, 396] width 76 height 31
type input "2500"
click at [648, 443] on div "0" at bounding box center [687, 456] width 333 height 31
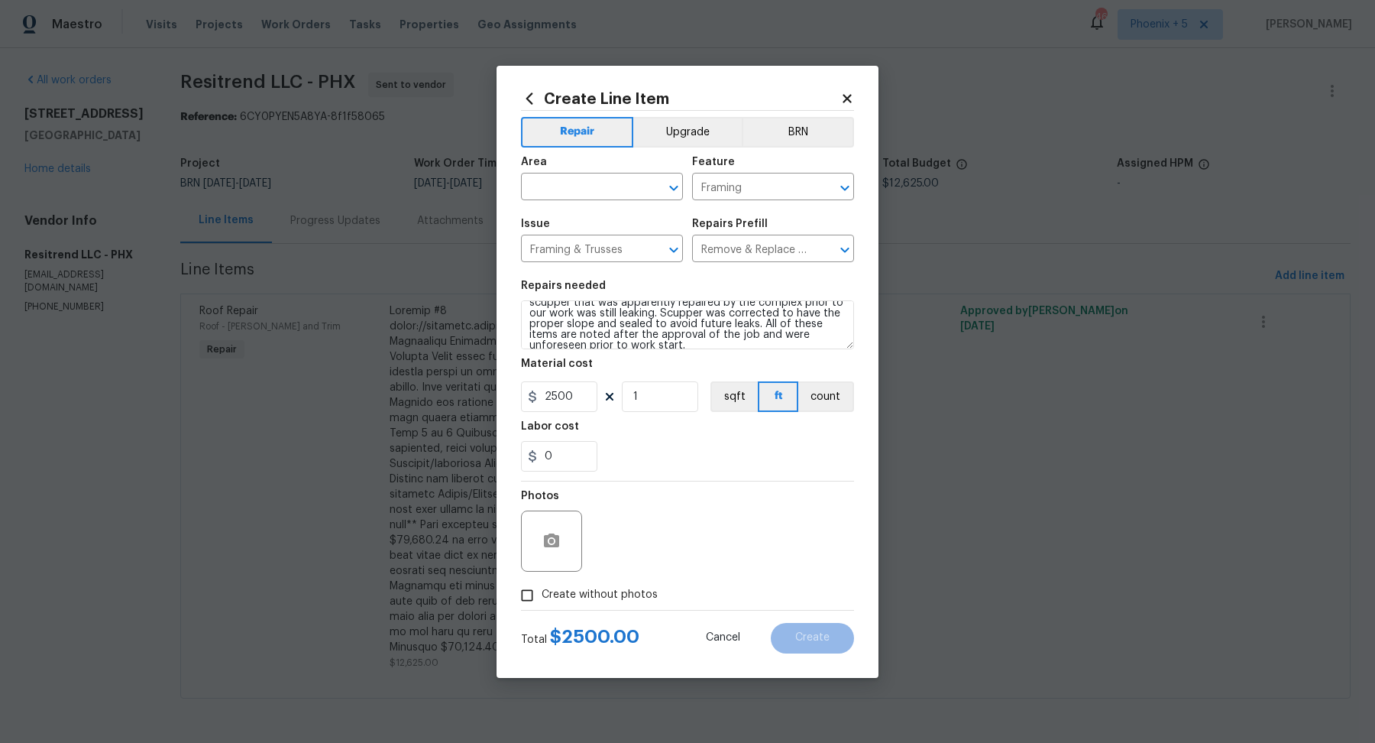
click at [741, 578] on div "Photos" at bounding box center [687, 530] width 333 height 99
click at [530, 594] on input "Create without photos" at bounding box center [527, 595] width 29 height 29
checkbox input "true"
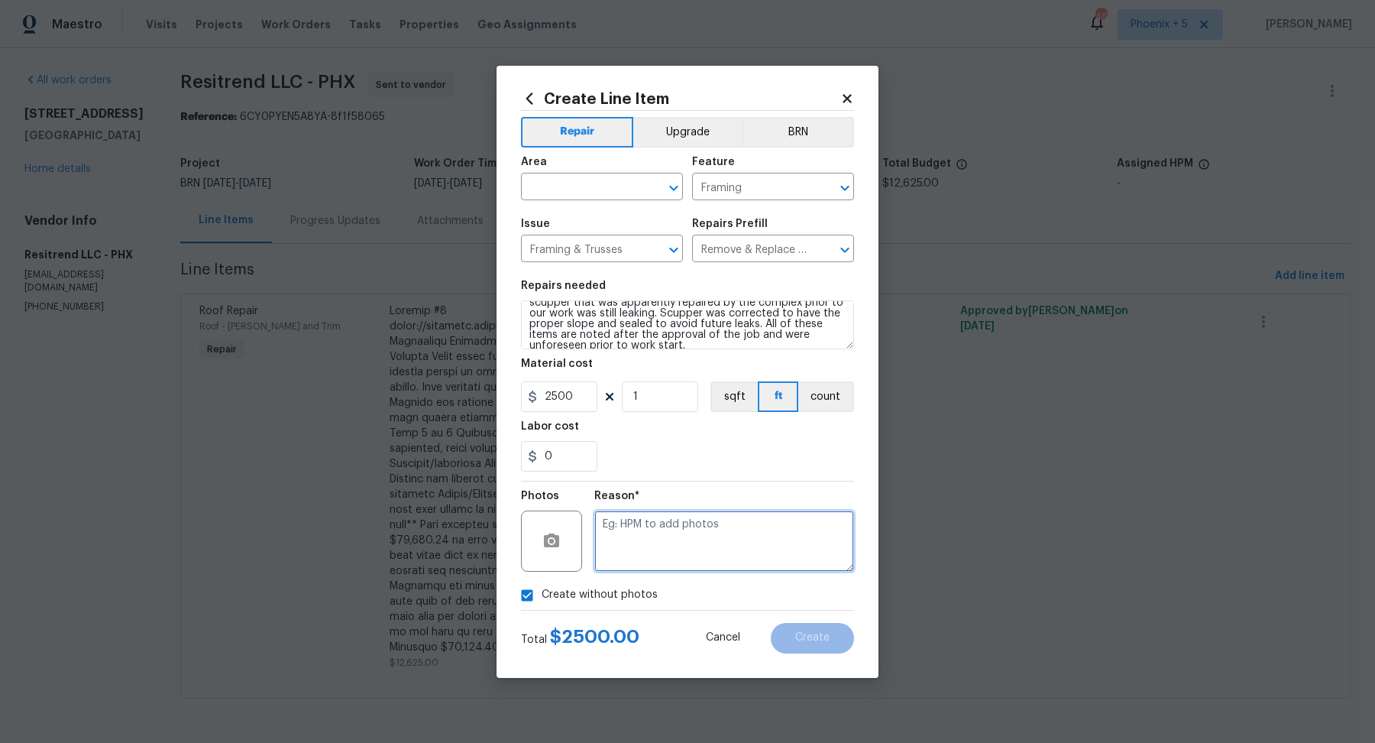
click at [679, 559] on textarea at bounding box center [724, 540] width 260 height 61
type textarea "."
click at [828, 591] on div "Create without photos" at bounding box center [687, 595] width 333 height 29
click at [614, 178] on input "text" at bounding box center [580, 189] width 119 height 24
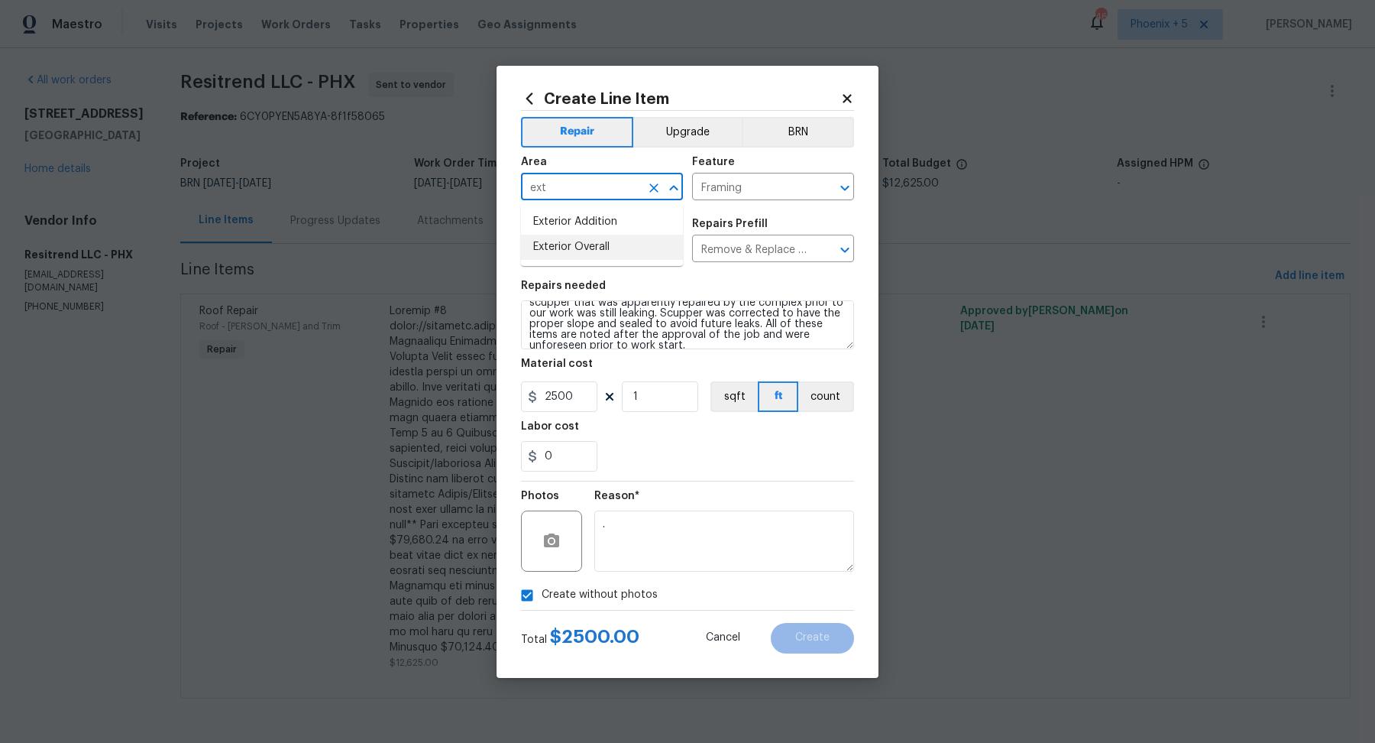
click at [601, 249] on li "Exterior Overall" at bounding box center [602, 247] width 162 height 25
type input "Exterior Overall"
click at [695, 432] on div "Labor cost" at bounding box center [687, 431] width 333 height 20
click at [804, 640] on span "Create" at bounding box center [812, 637] width 34 height 11
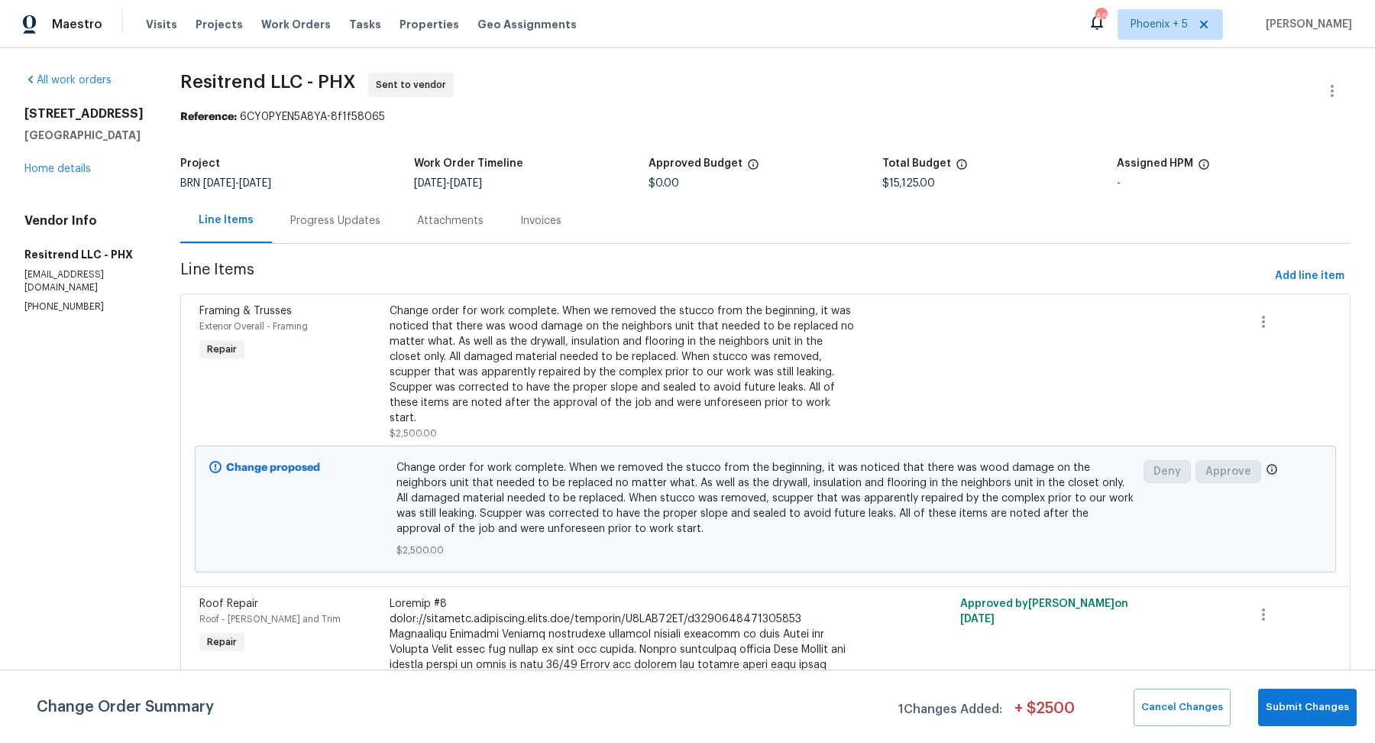
scroll to position [244, 0]
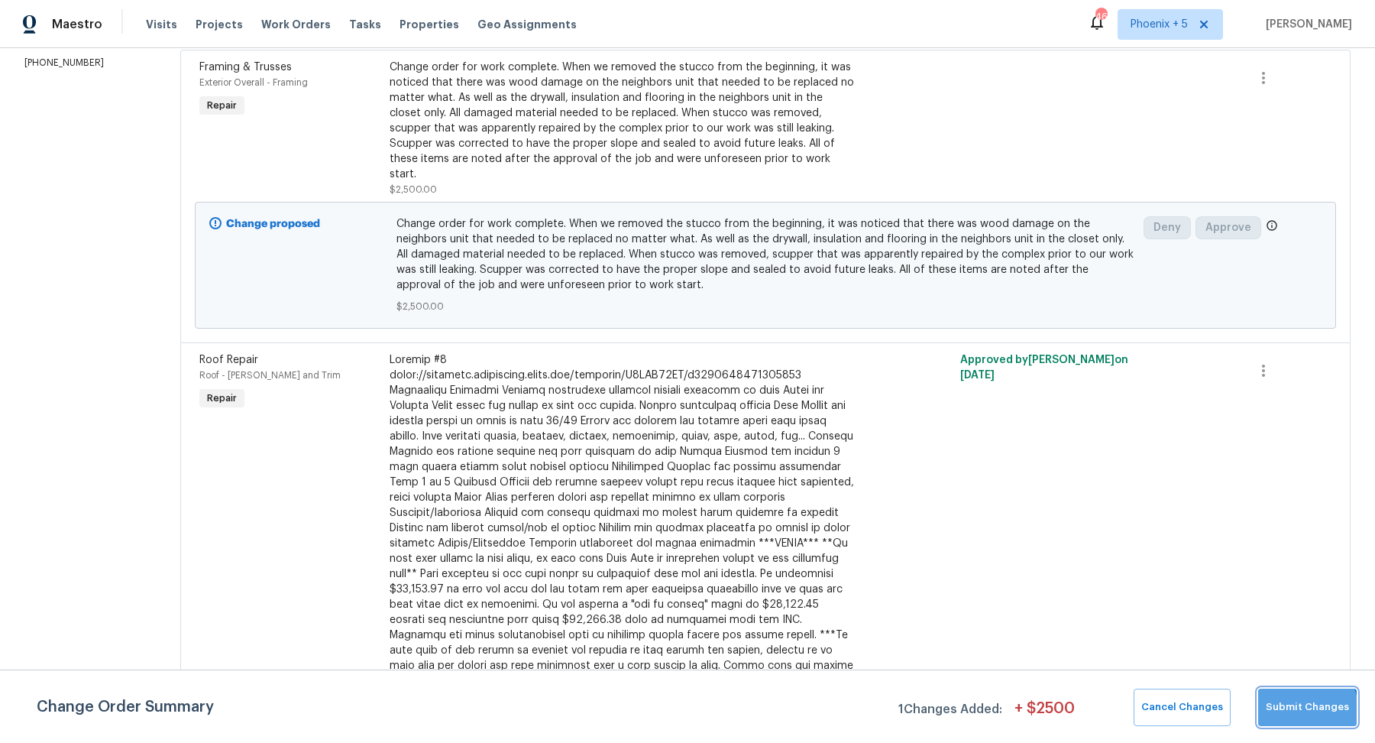
click at [1310, 711] on span "Submit Changes" at bounding box center [1307, 707] width 83 height 18
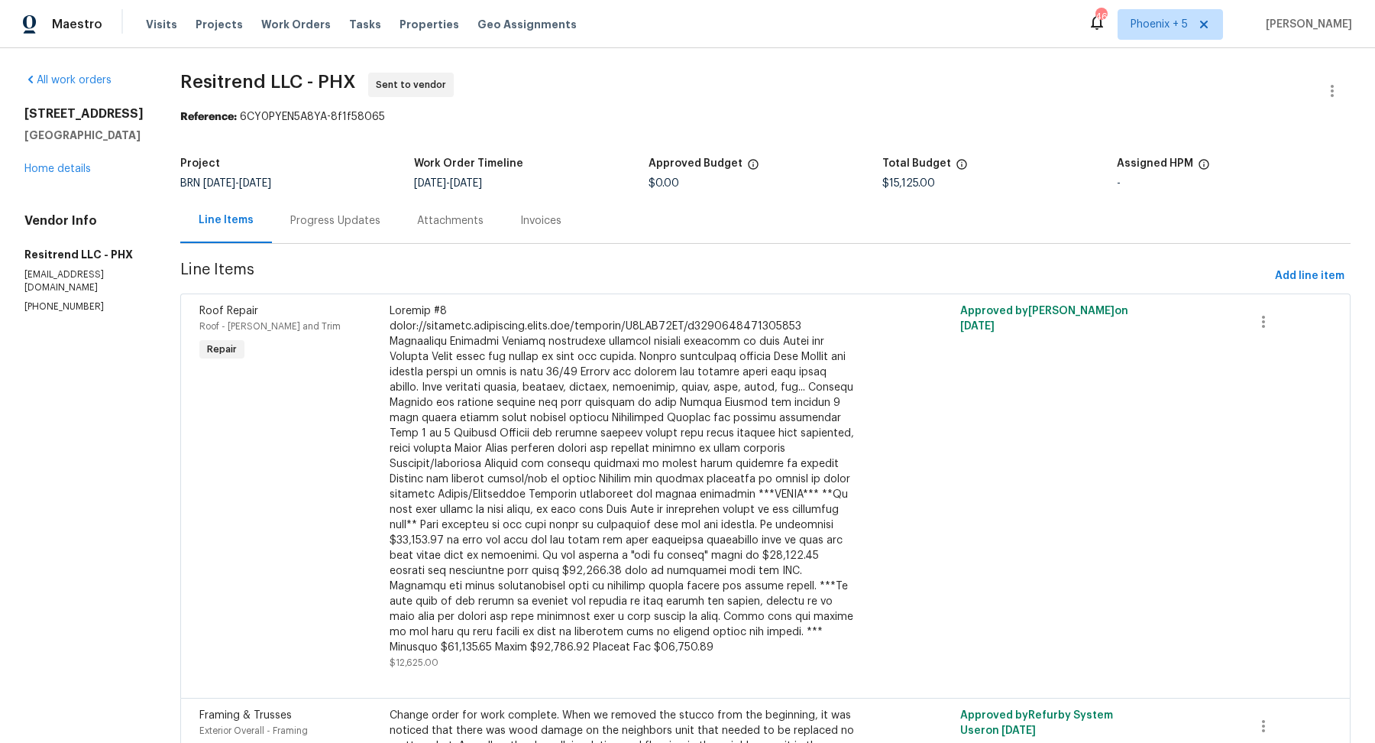
scroll to position [127, 0]
